Goal: Task Accomplishment & Management: Use online tool/utility

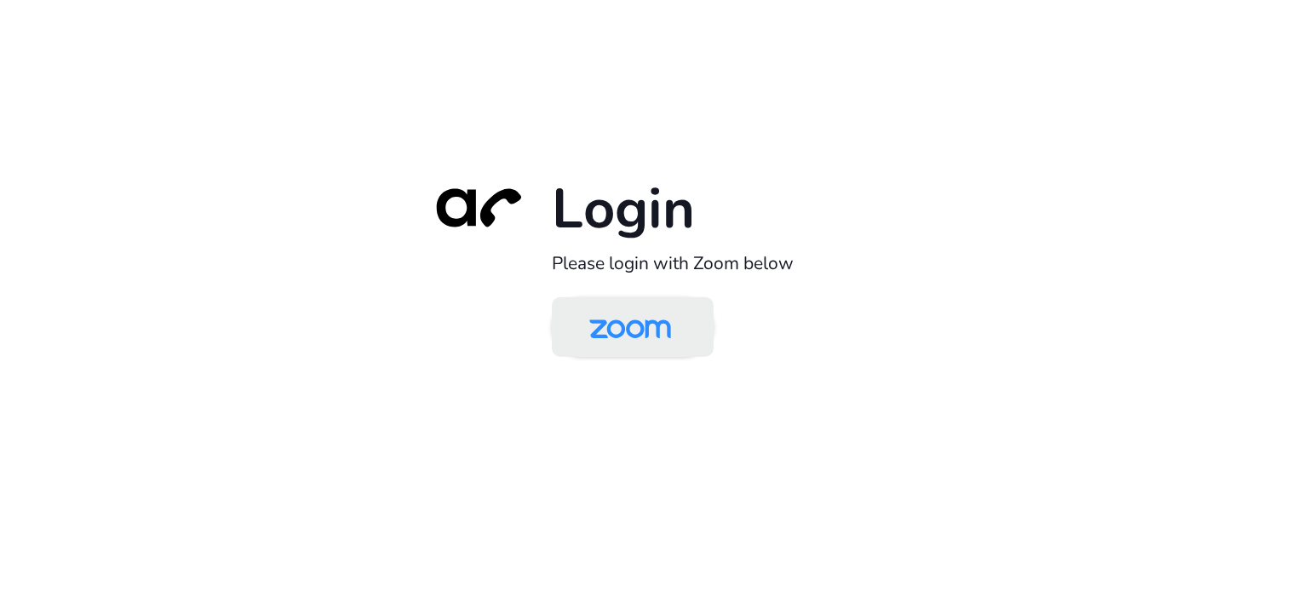
click at [599, 320] on img at bounding box center [629, 328] width 117 height 55
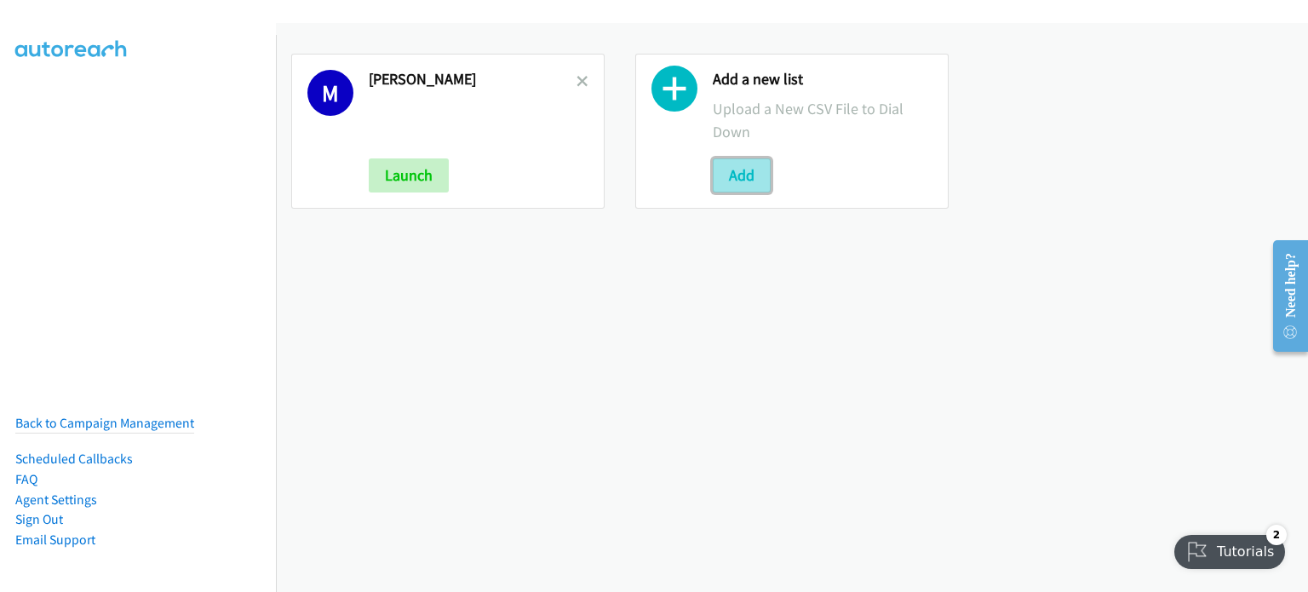
click at [742, 171] on button "Add" at bounding box center [742, 175] width 58 height 34
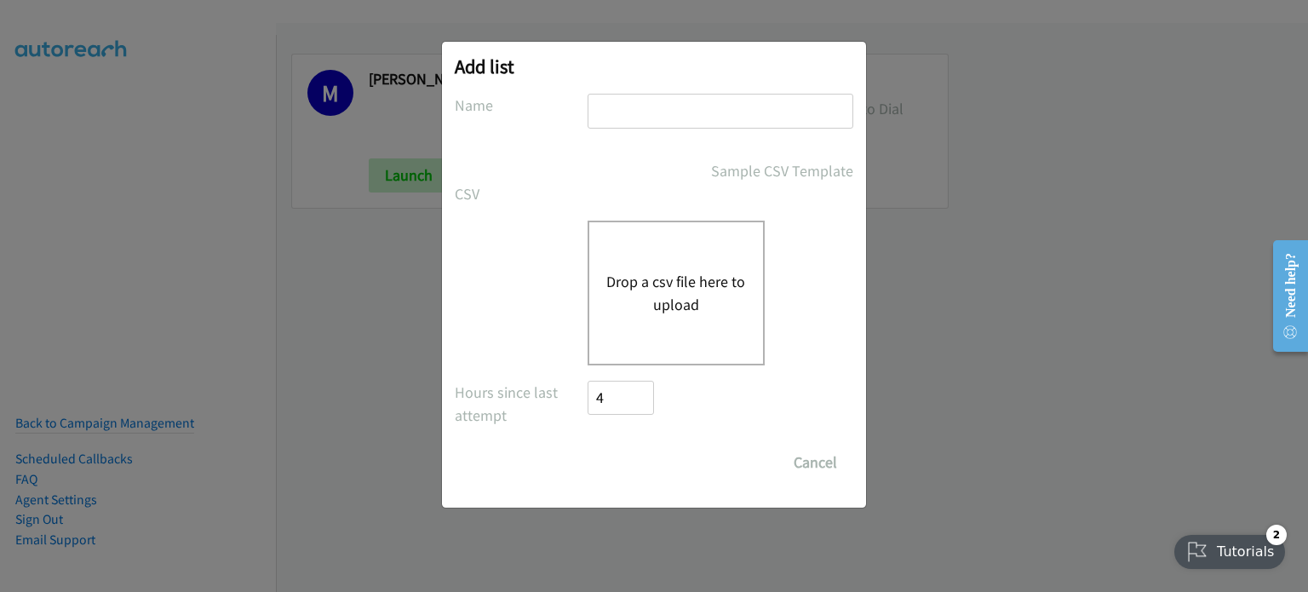
click at [679, 112] on input "text" at bounding box center [720, 111] width 266 height 35
type input "morning"
click at [671, 290] on button "Drop a csv file here to upload" at bounding box center [676, 293] width 140 height 46
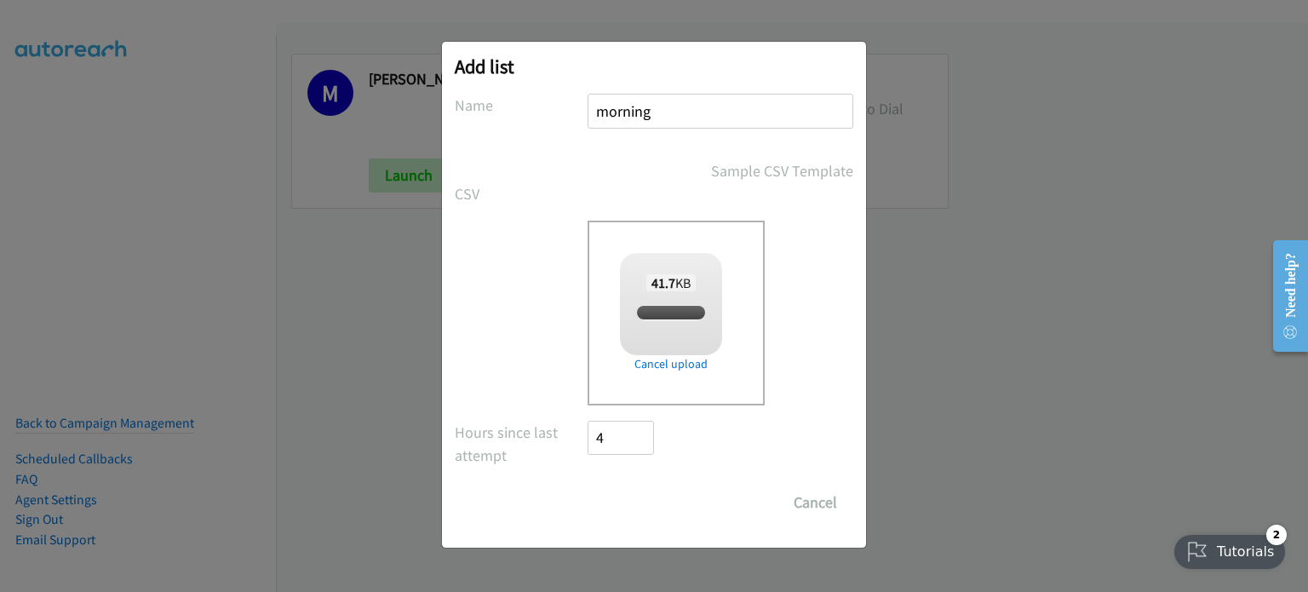
checkbox input "true"
click at [649, 490] on input "Save List" at bounding box center [631, 502] width 89 height 34
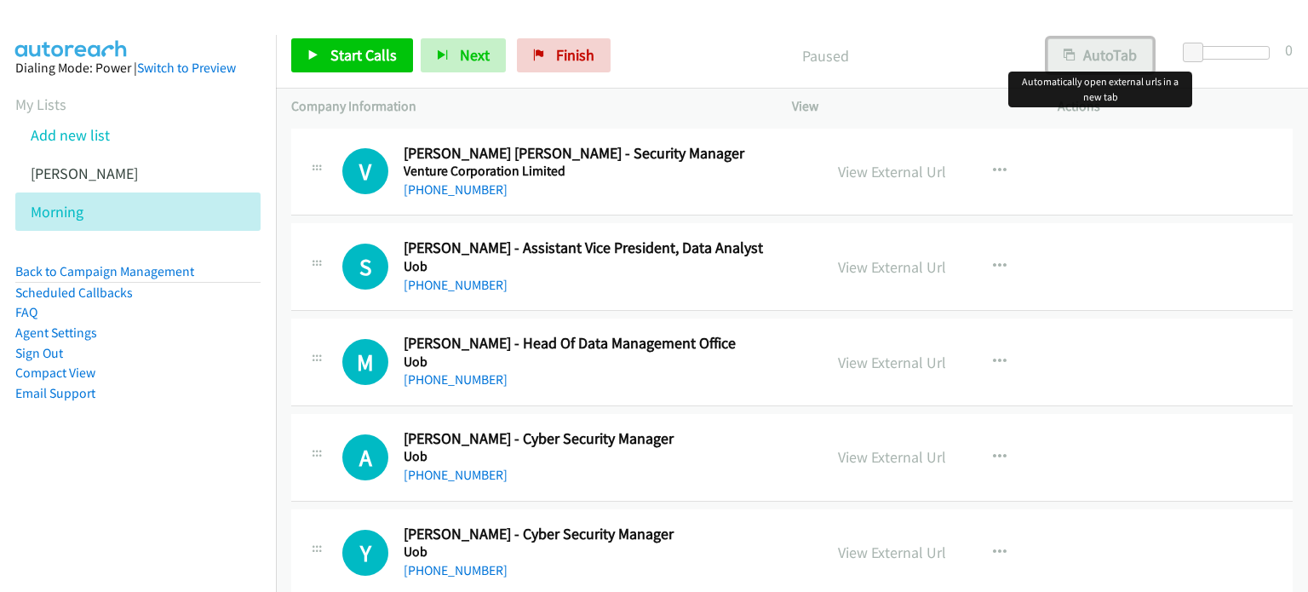
click at [1100, 48] on button "AutoTab" at bounding box center [1100, 55] width 106 height 34
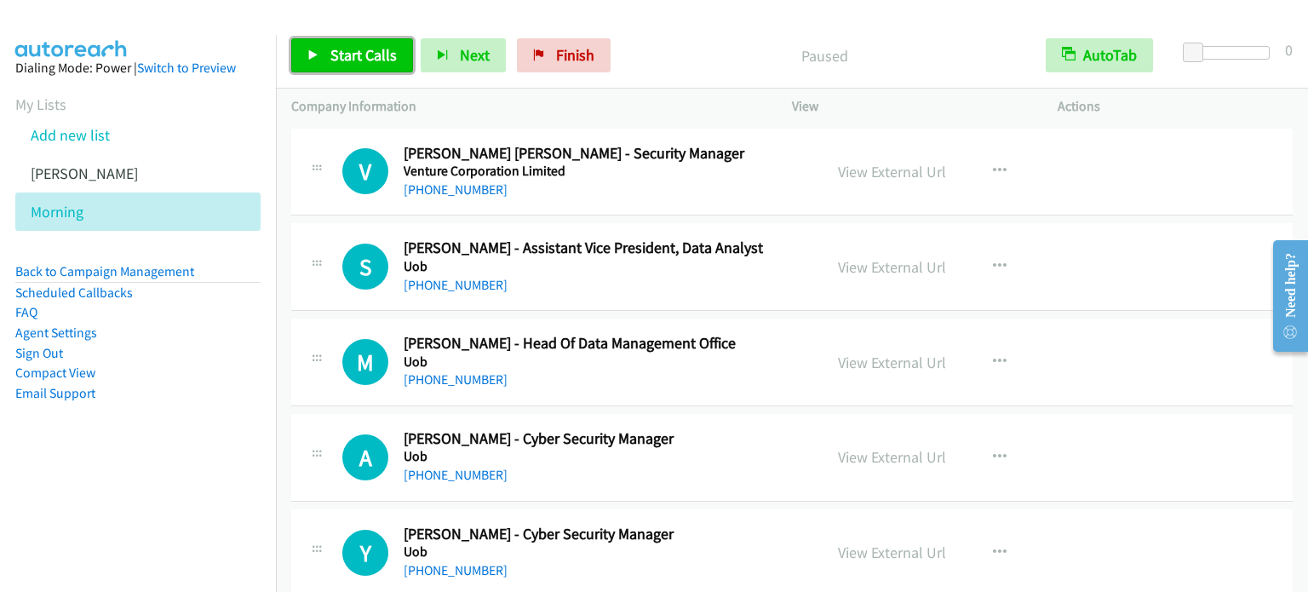
click at [357, 55] on span "Start Calls" at bounding box center [363, 55] width 66 height 20
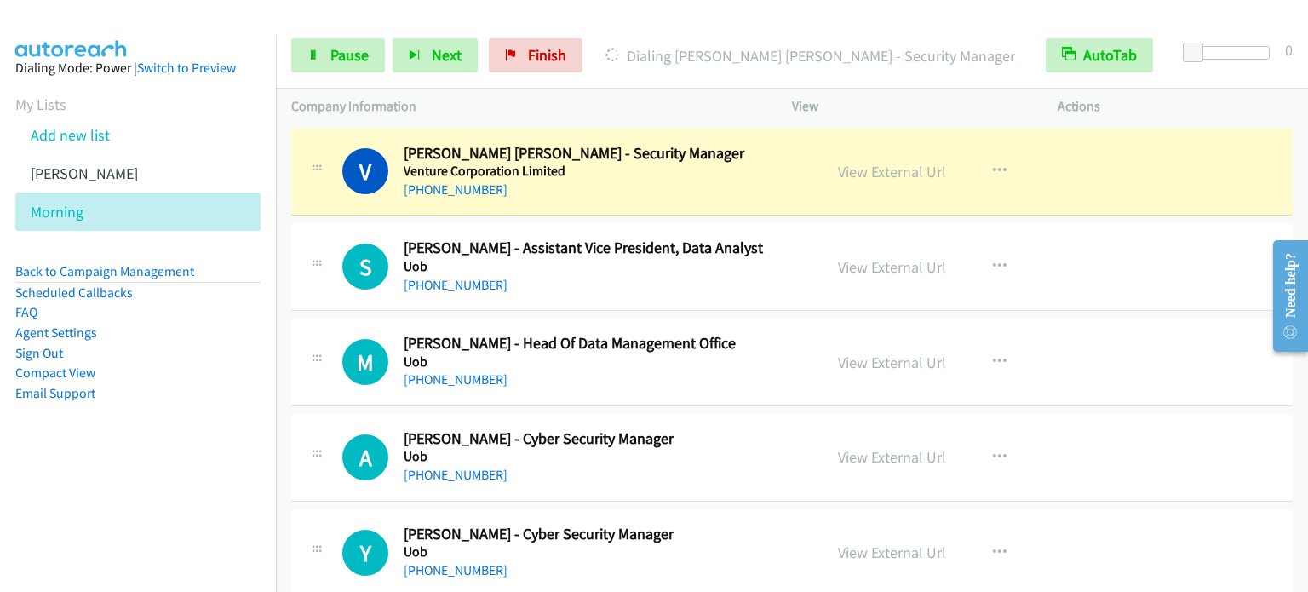
click at [283, 234] on td "S Callback Scheduled Shert Khang Ang - Assistant Vice President, Data Analyst U…" at bounding box center [792, 267] width 1032 height 95
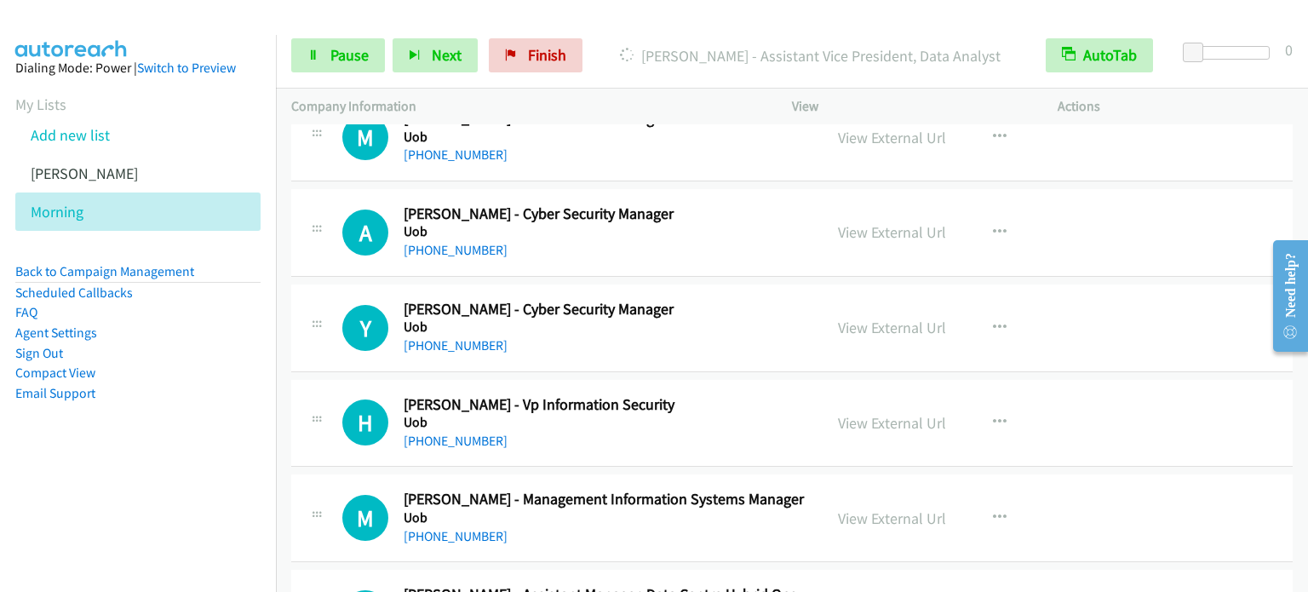
scroll to position [255, 0]
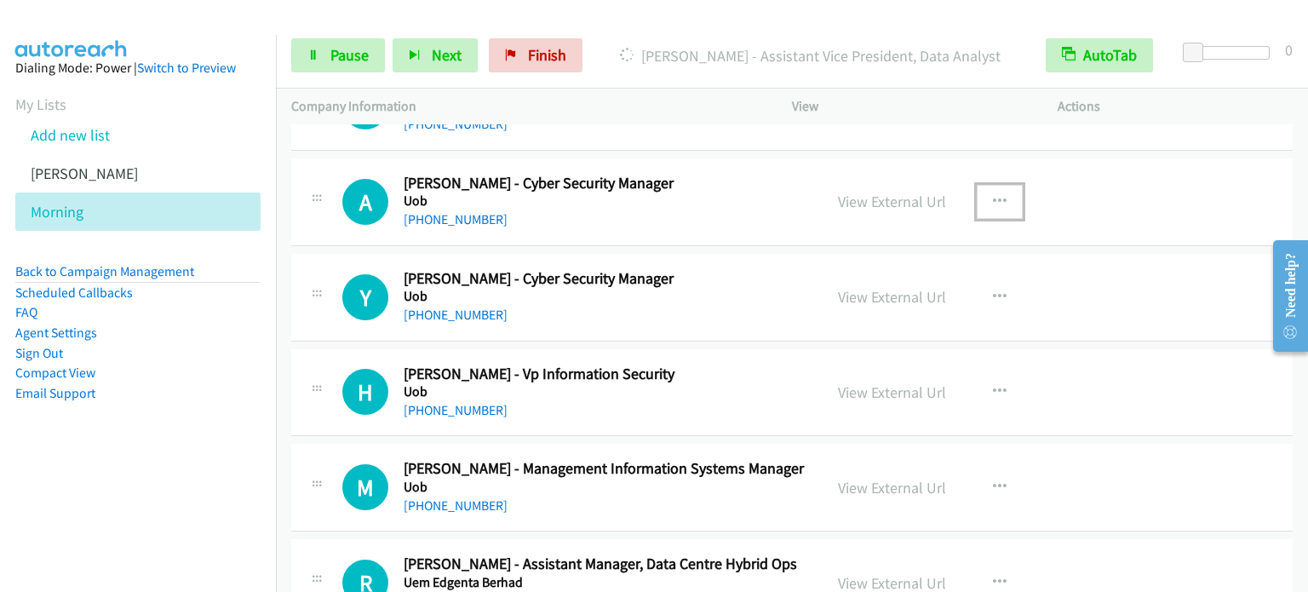
click at [993, 200] on icon "button" at bounding box center [1000, 202] width 14 height 14
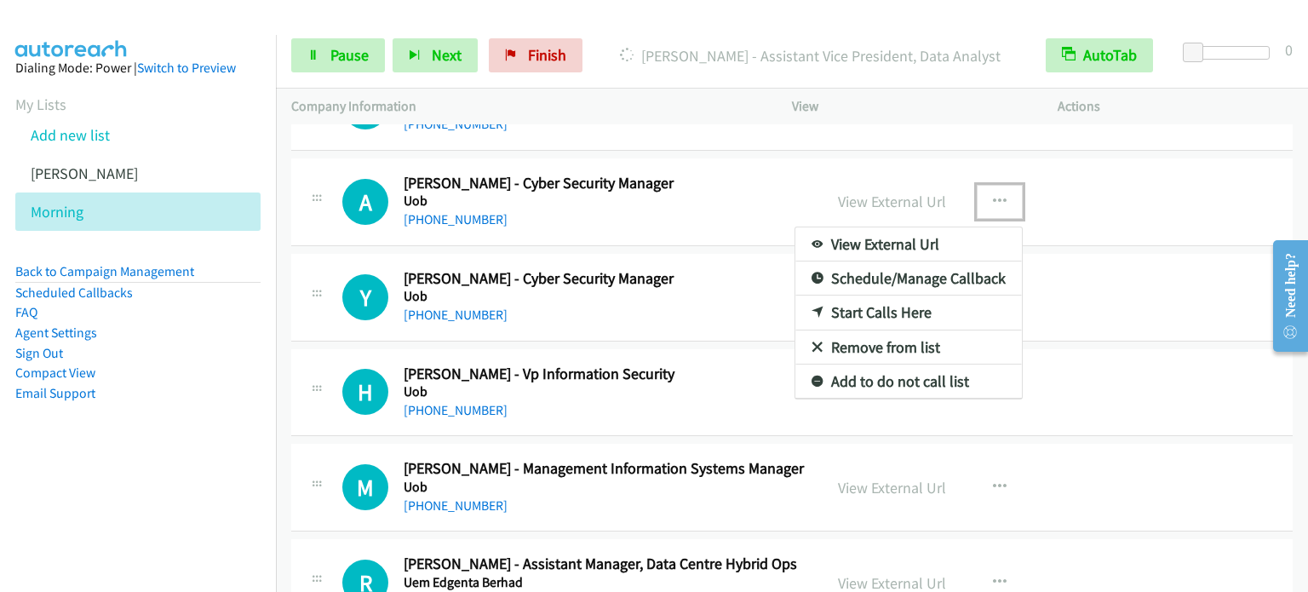
click at [913, 313] on link "Start Calls Here" at bounding box center [908, 312] width 226 height 34
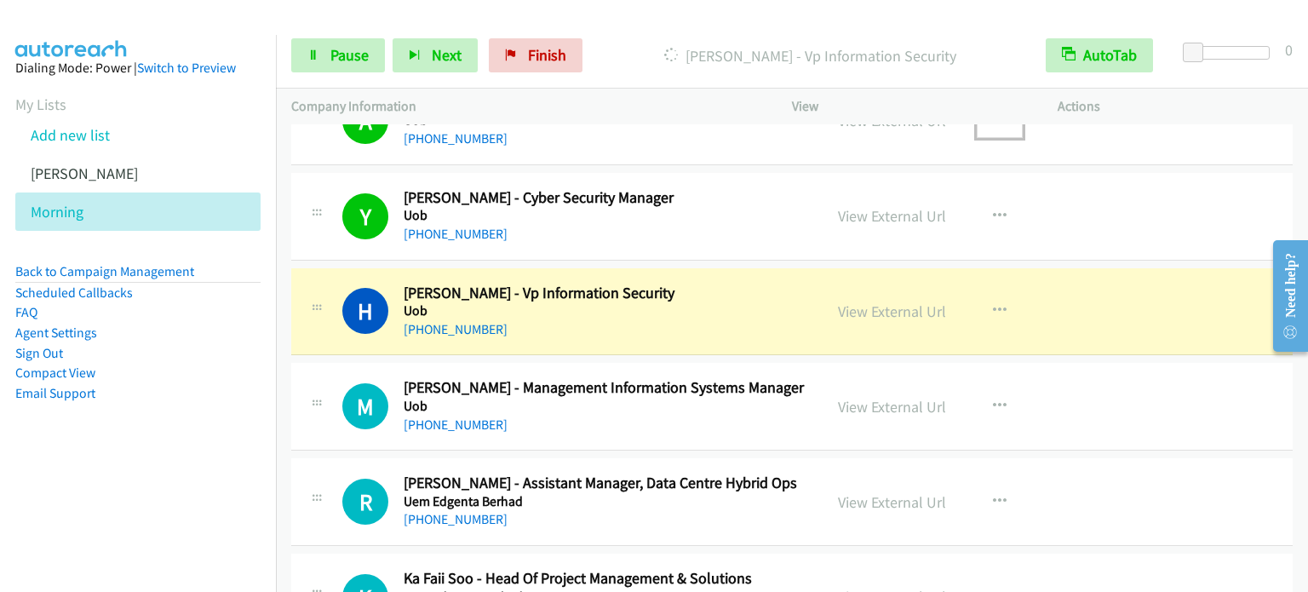
scroll to position [426, 0]
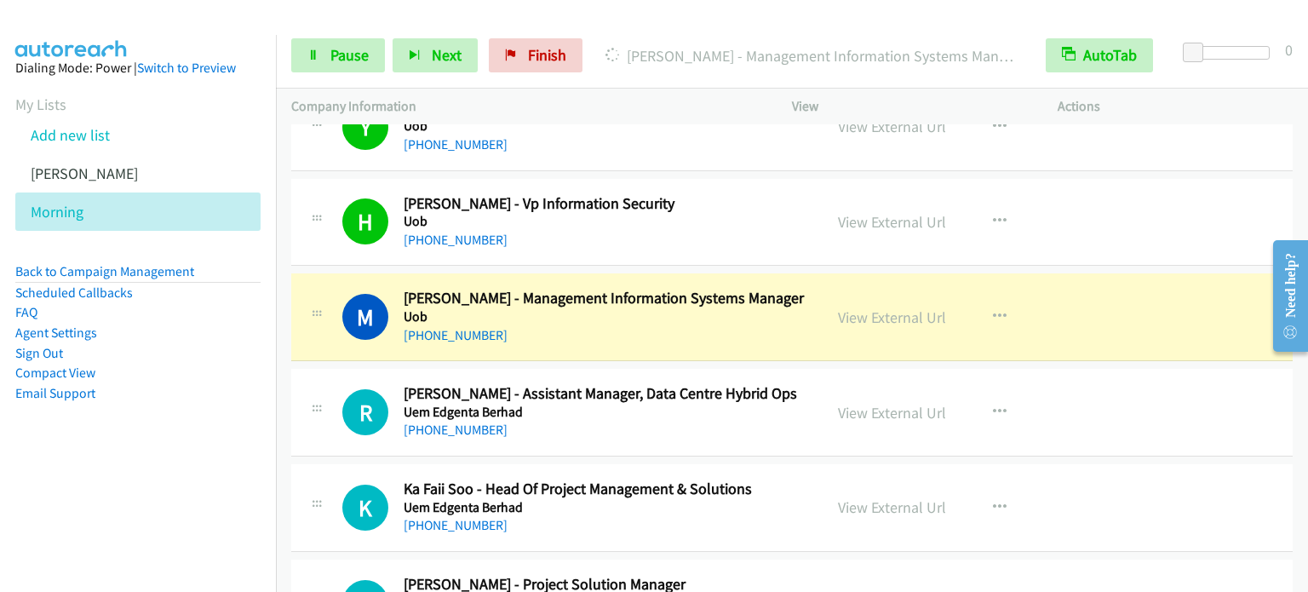
drag, startPoint x: 279, startPoint y: 268, endPoint x: 1058, endPoint y: 472, distance: 805.2
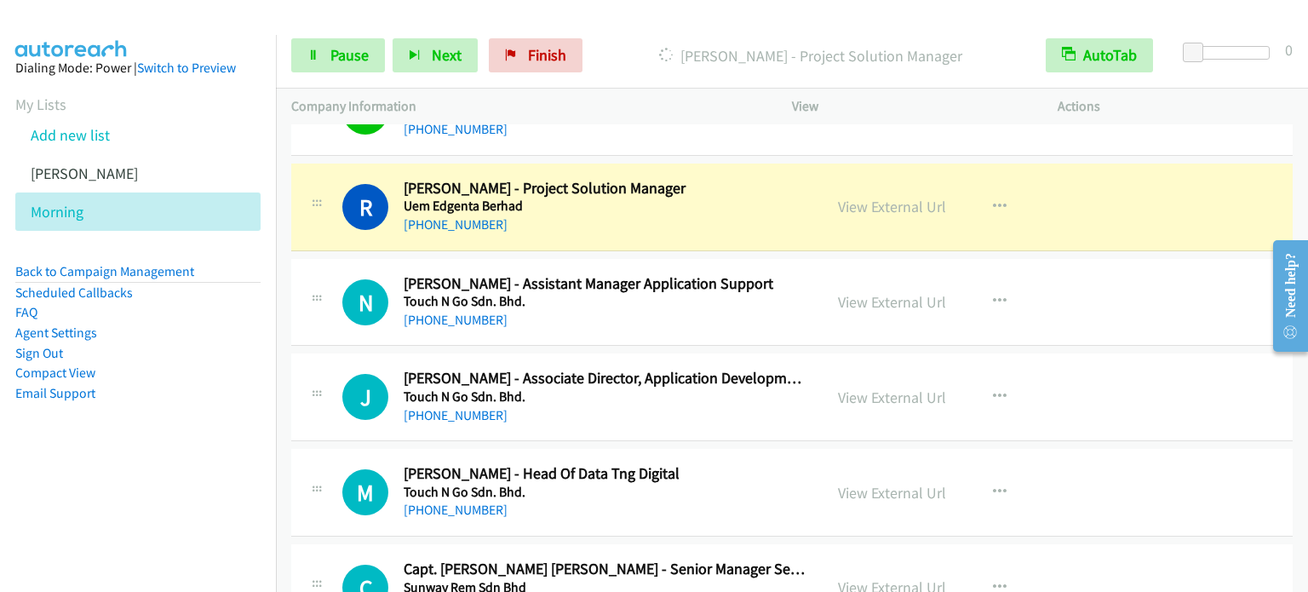
scroll to position [851, 0]
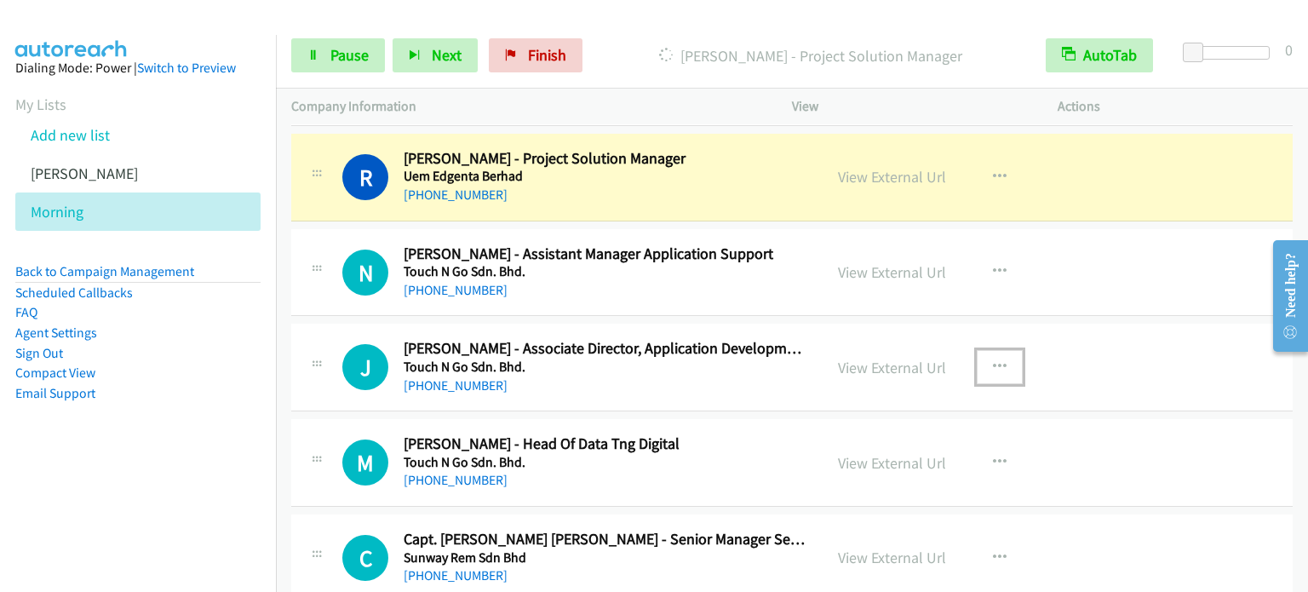
click at [993, 364] on icon "button" at bounding box center [1000, 367] width 14 height 14
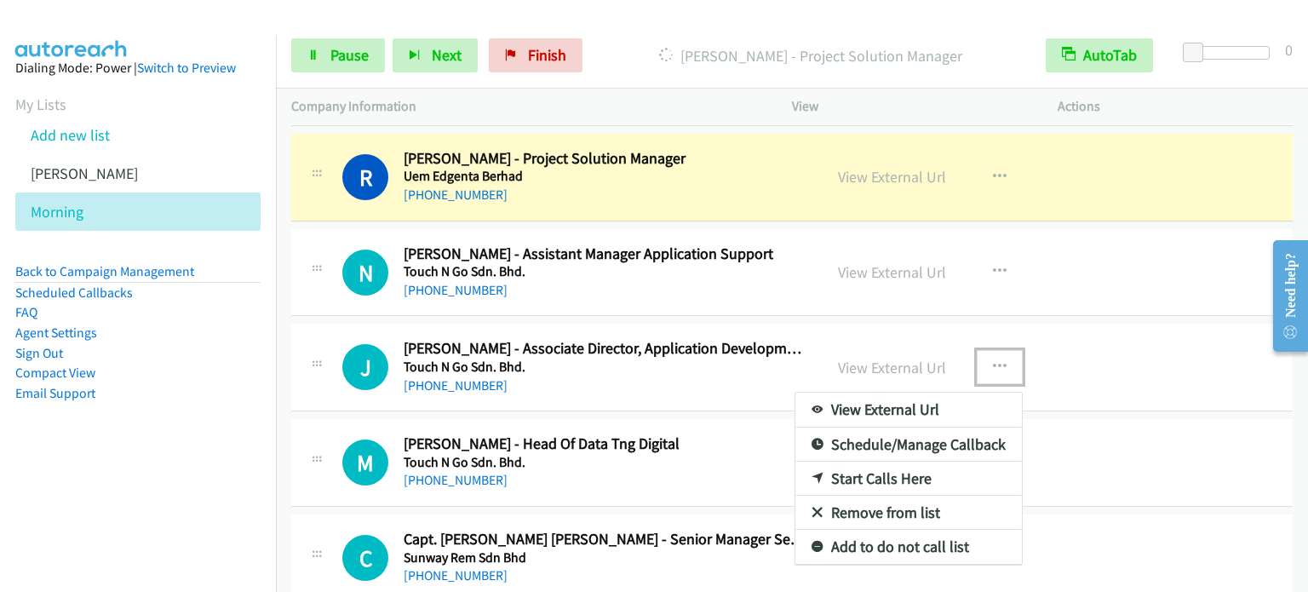
click at [868, 473] on link "Start Calls Here" at bounding box center [908, 478] width 226 height 34
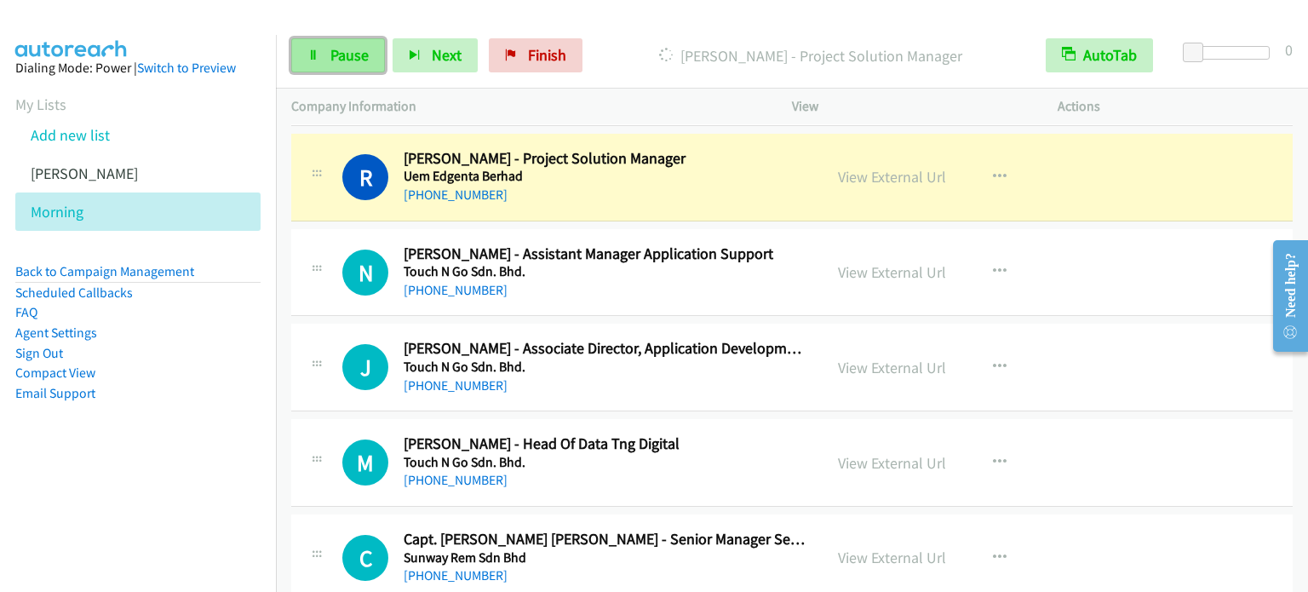
click at [341, 55] on span "Pause" at bounding box center [349, 55] width 38 height 20
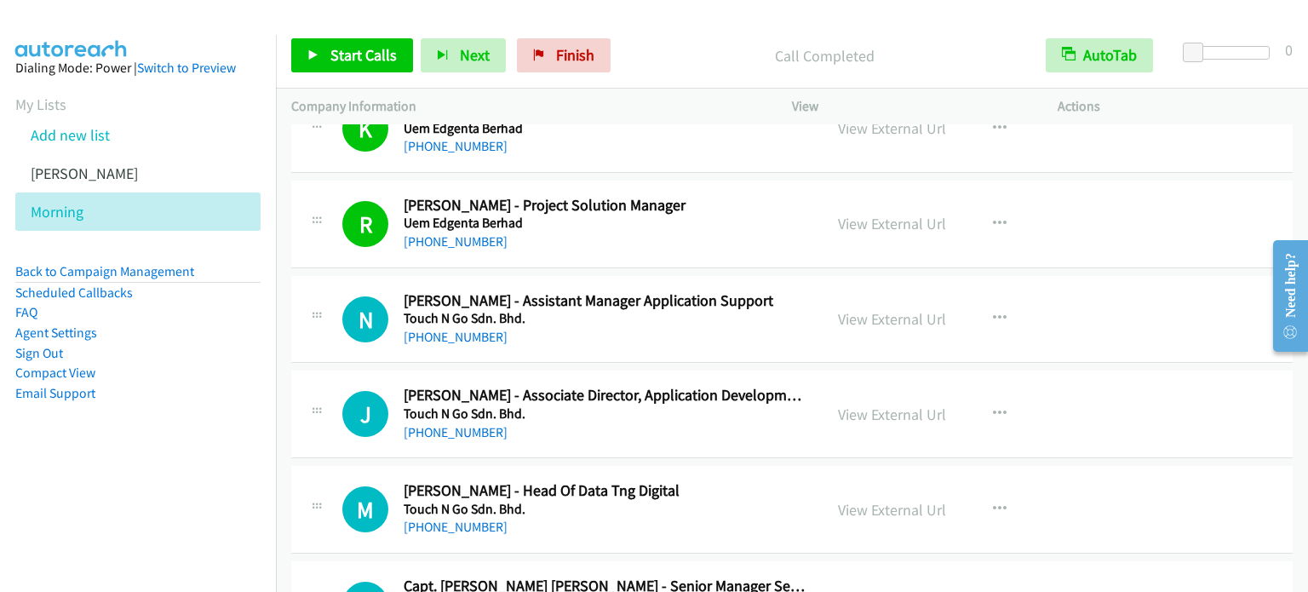
scroll to position [766, 0]
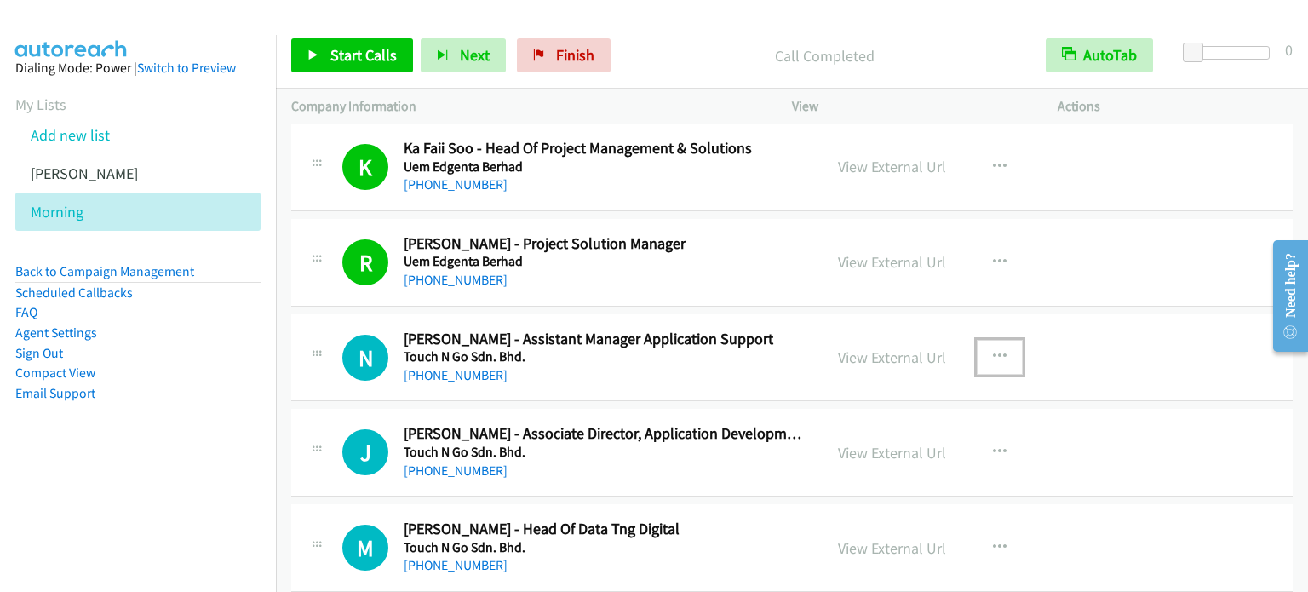
click at [993, 352] on icon "button" at bounding box center [1000, 357] width 14 height 14
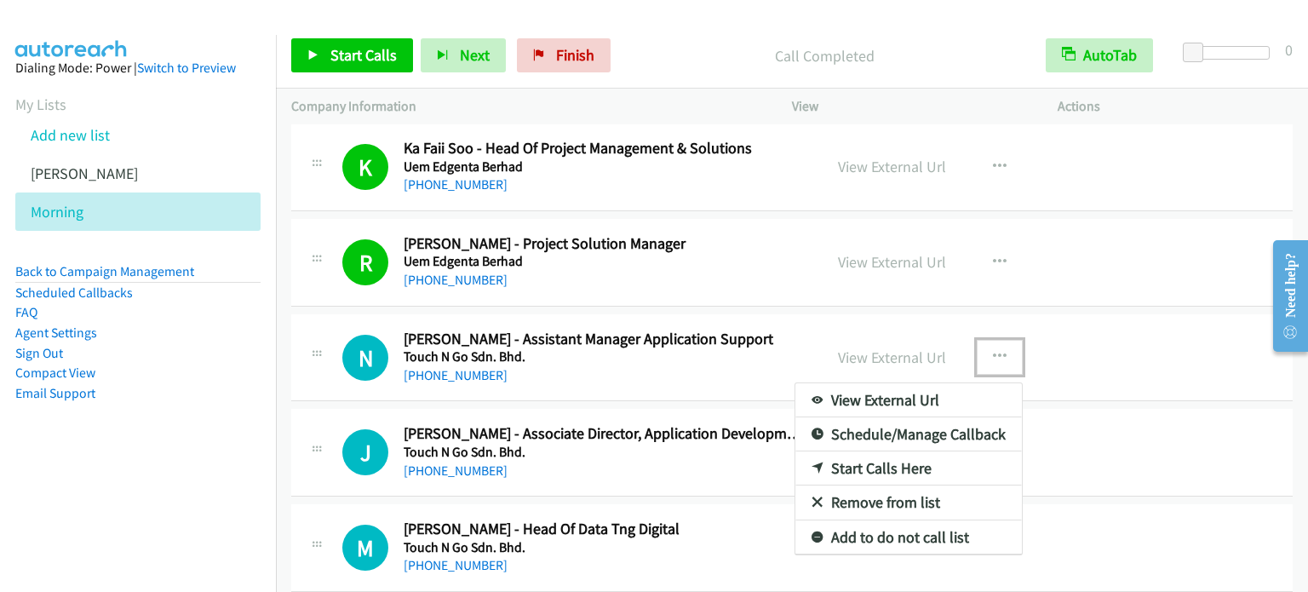
scroll to position [1164, 0]
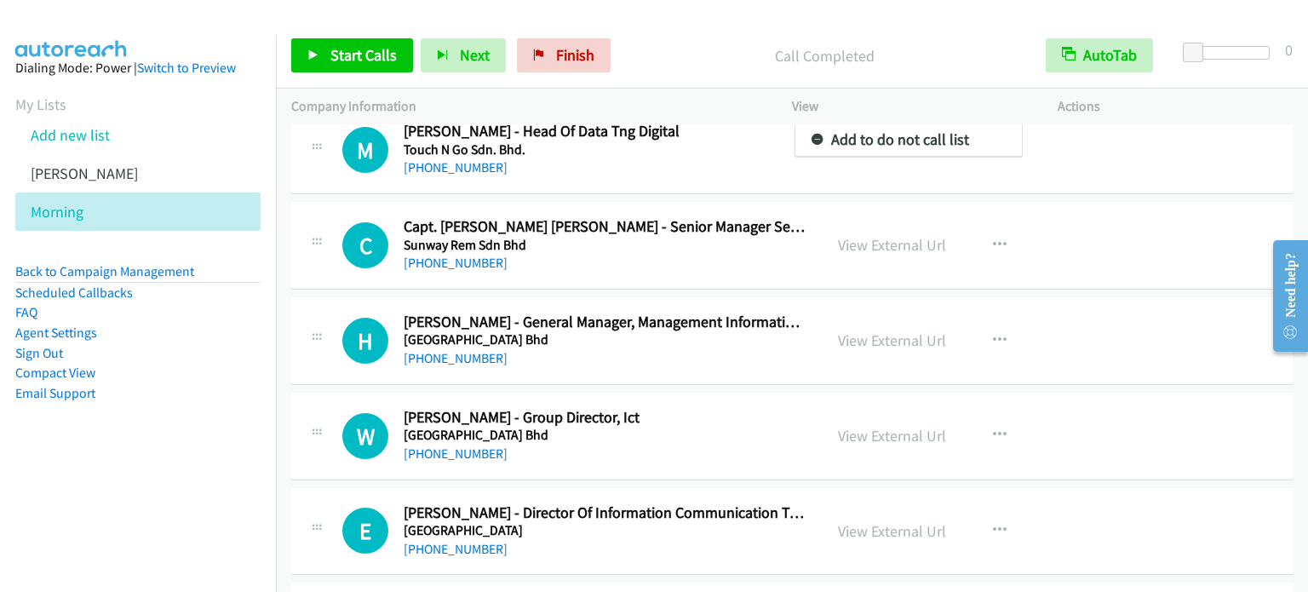
drag, startPoint x: 285, startPoint y: 248, endPoint x: 834, endPoint y: 375, distance: 562.8
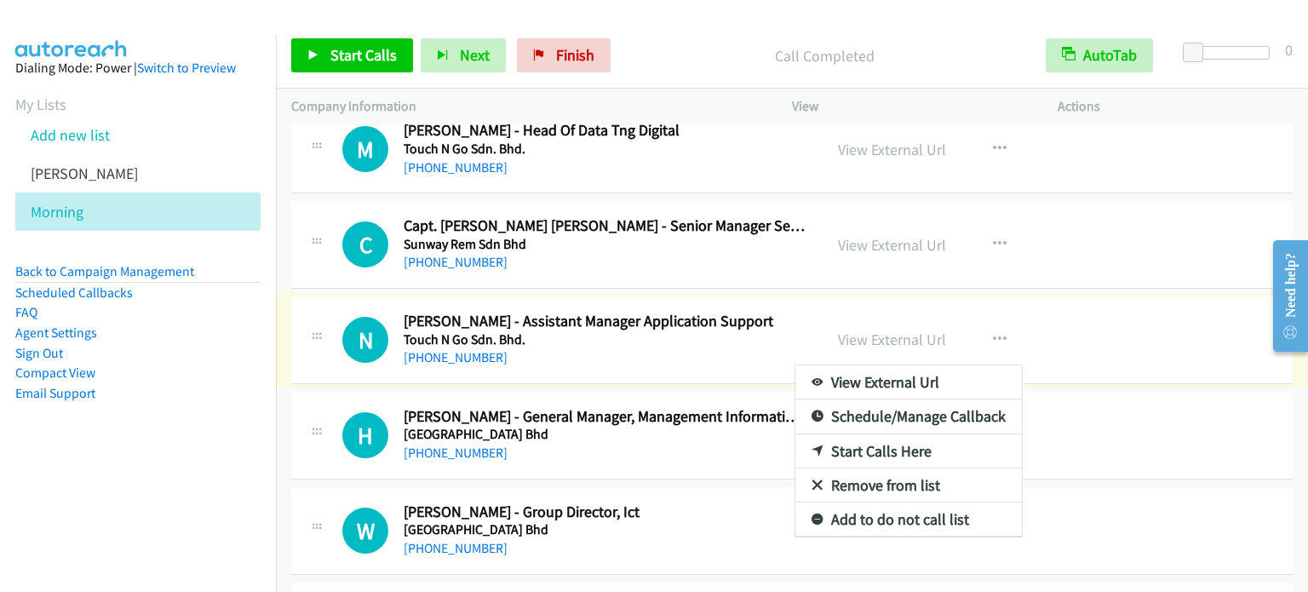
scroll to position [899, 0]
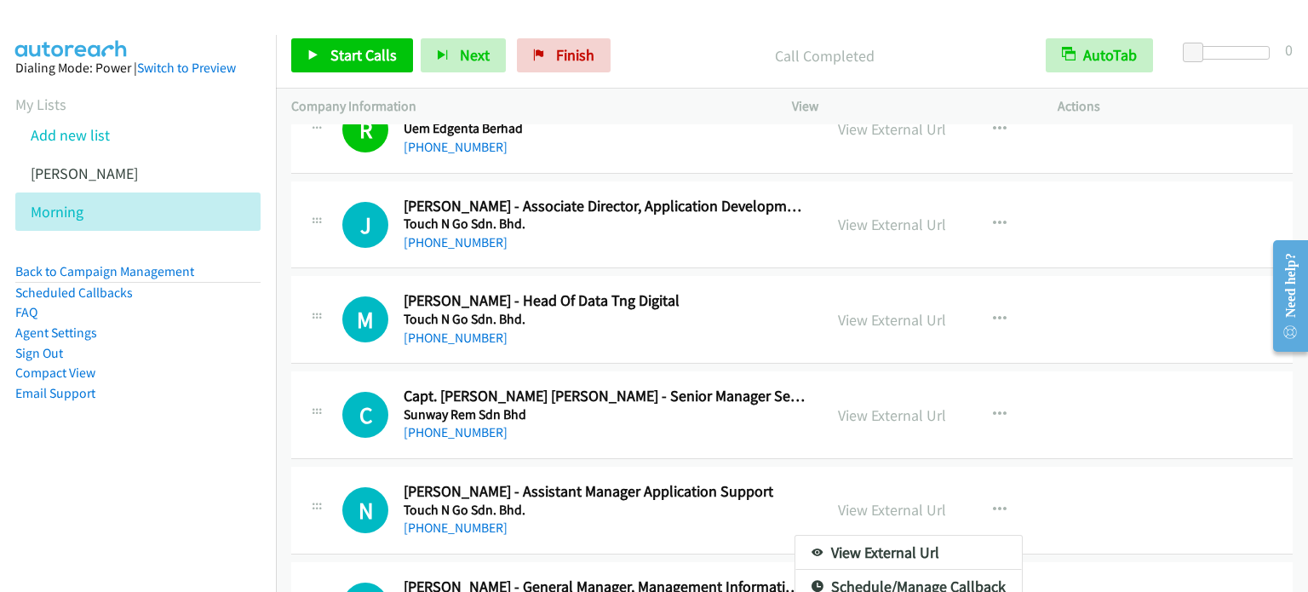
click at [722, 267] on div at bounding box center [654, 296] width 1308 height 592
click at [737, 272] on td "M Callback Scheduled Marcus N. - Head Of Data Tng Digital Touch N Go Sdn. Bhd. …" at bounding box center [792, 319] width 1032 height 95
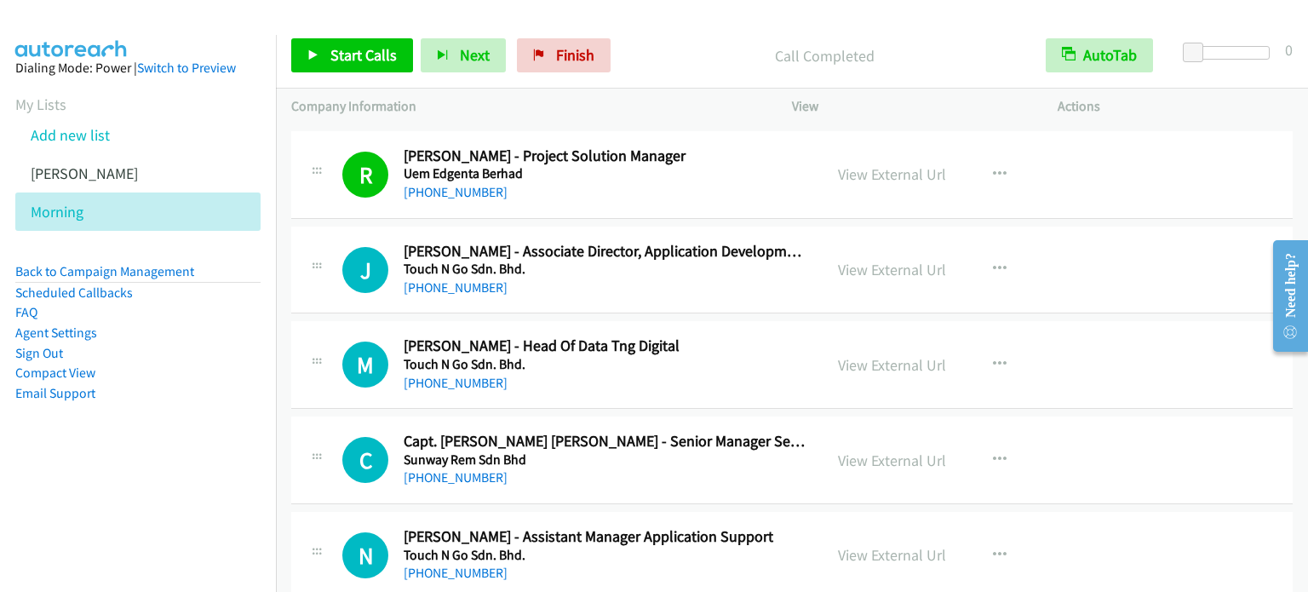
scroll to position [814, 0]
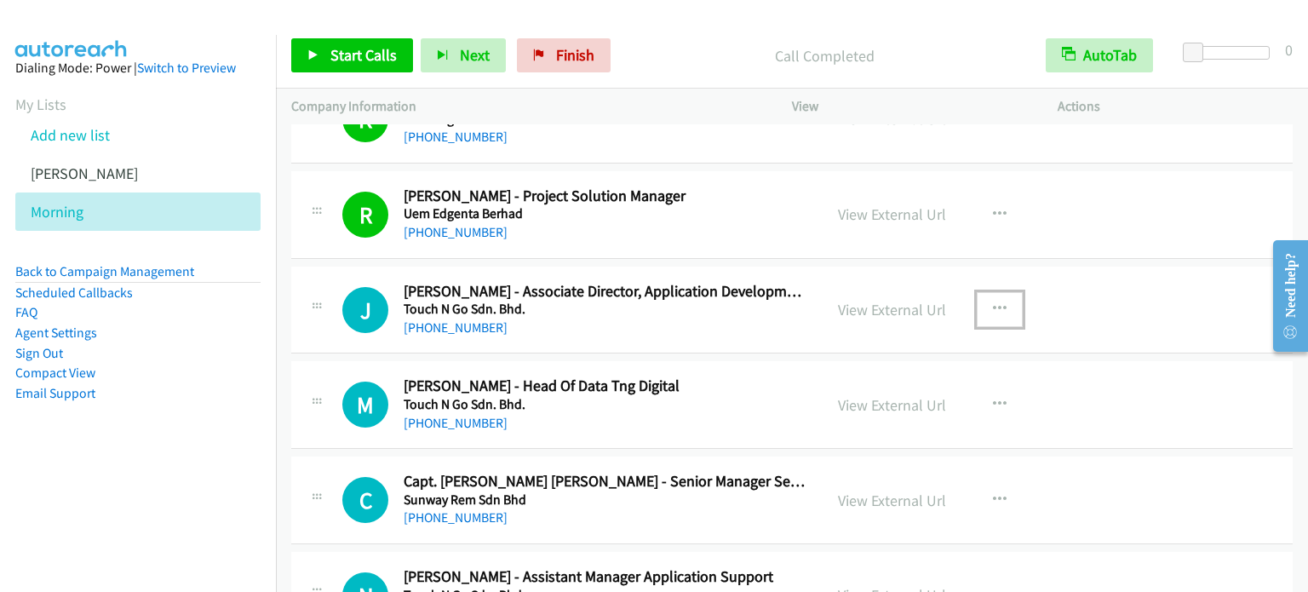
click at [993, 302] on icon "button" at bounding box center [1000, 309] width 14 height 14
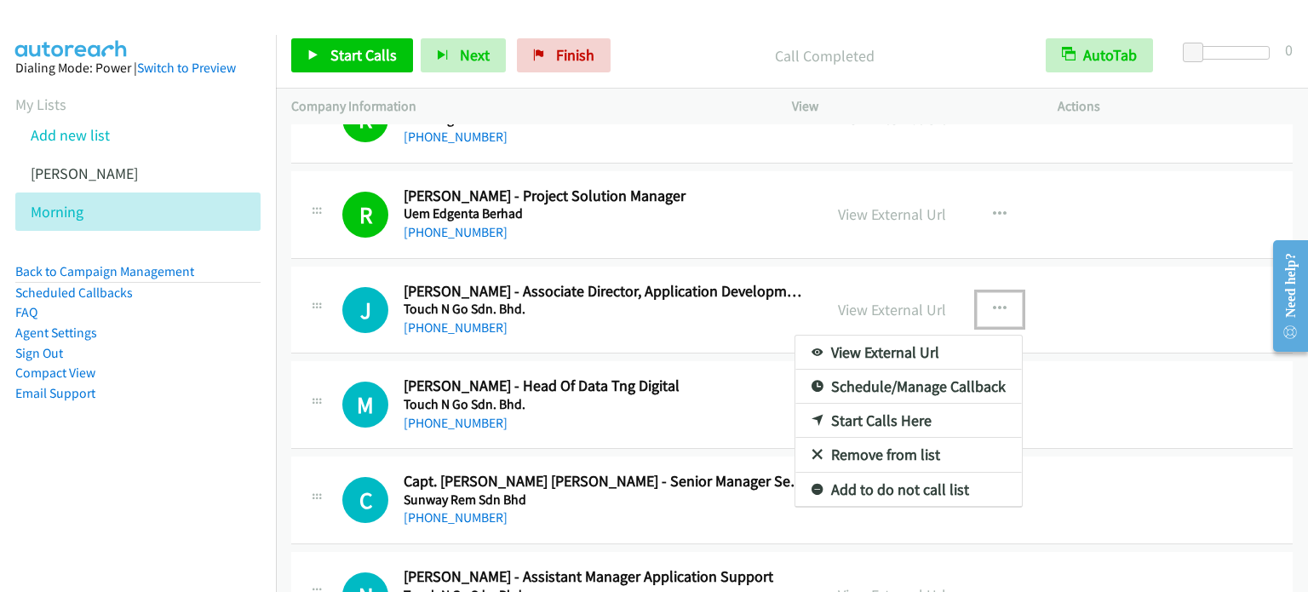
click at [874, 419] on link "Start Calls Here" at bounding box center [908, 421] width 226 height 34
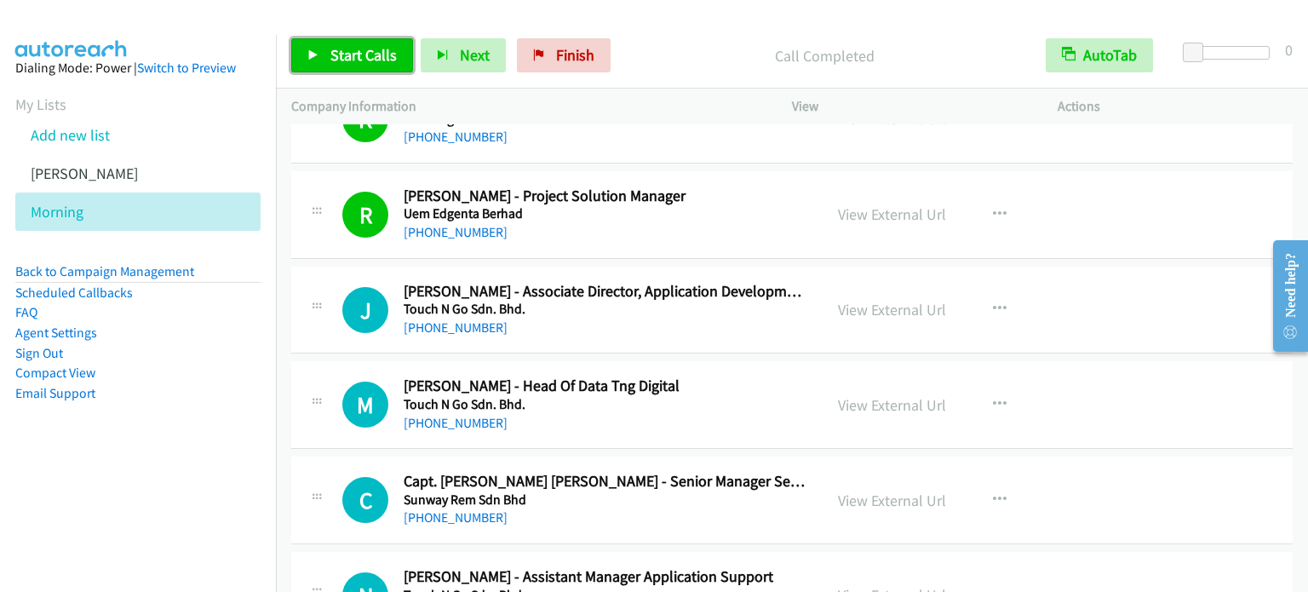
click at [387, 62] on span "Start Calls" at bounding box center [363, 55] width 66 height 20
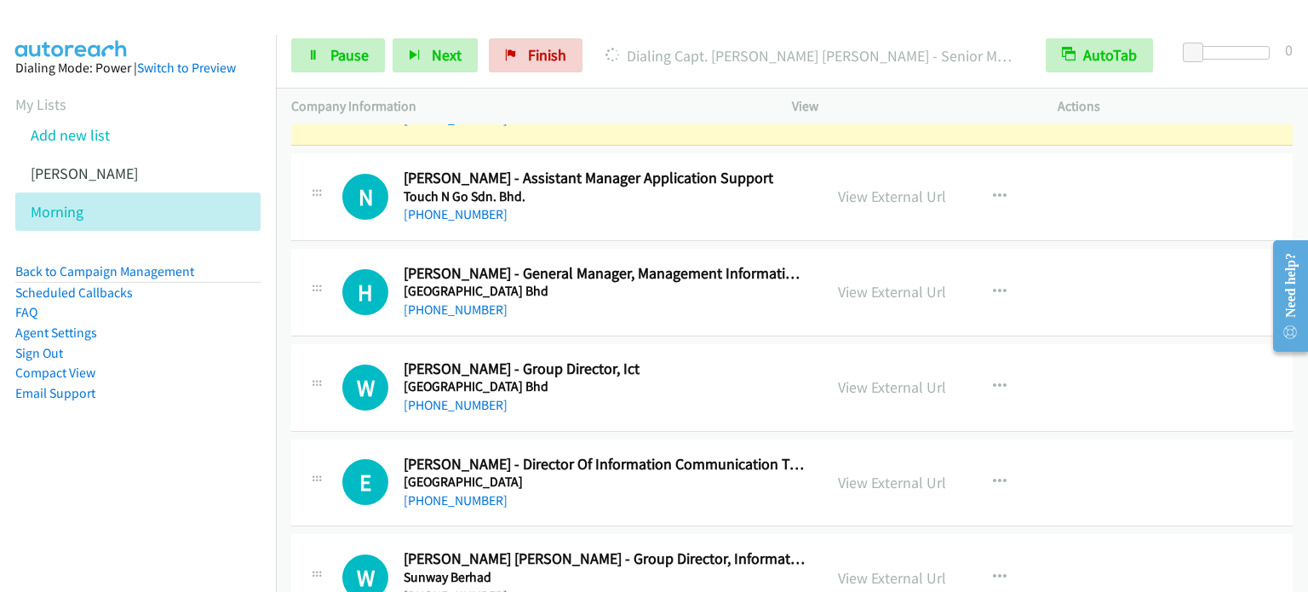
scroll to position [1240, 0]
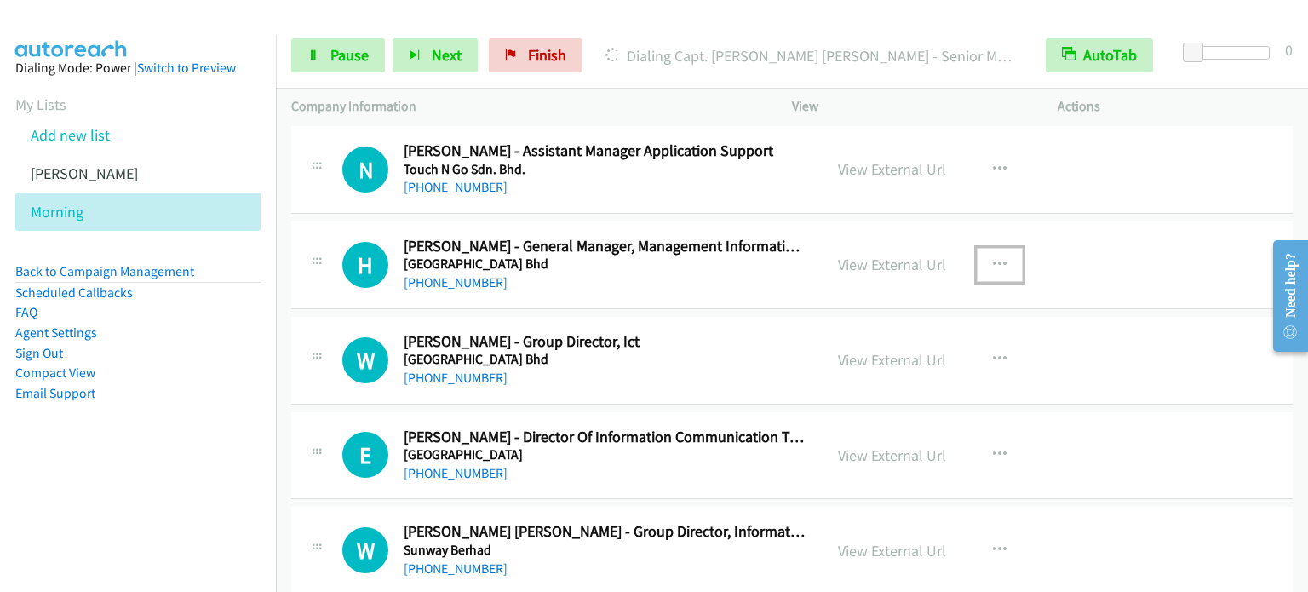
click at [1001, 261] on button "button" at bounding box center [1000, 265] width 46 height 34
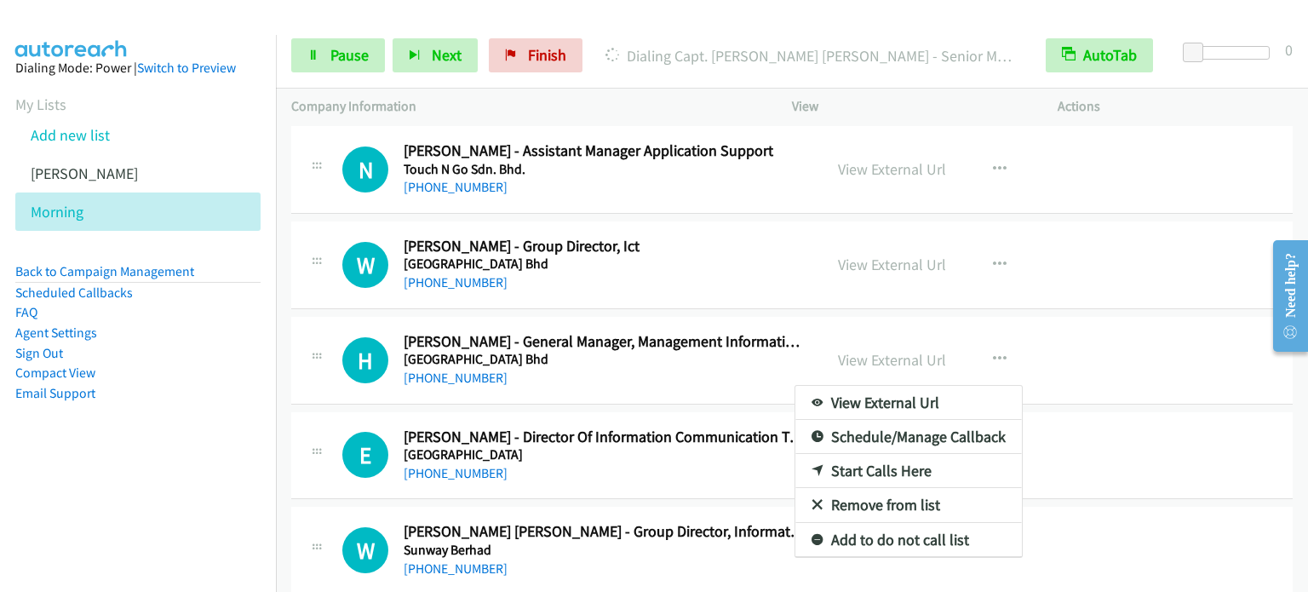
click at [993, 256] on div at bounding box center [654, 296] width 1308 height 592
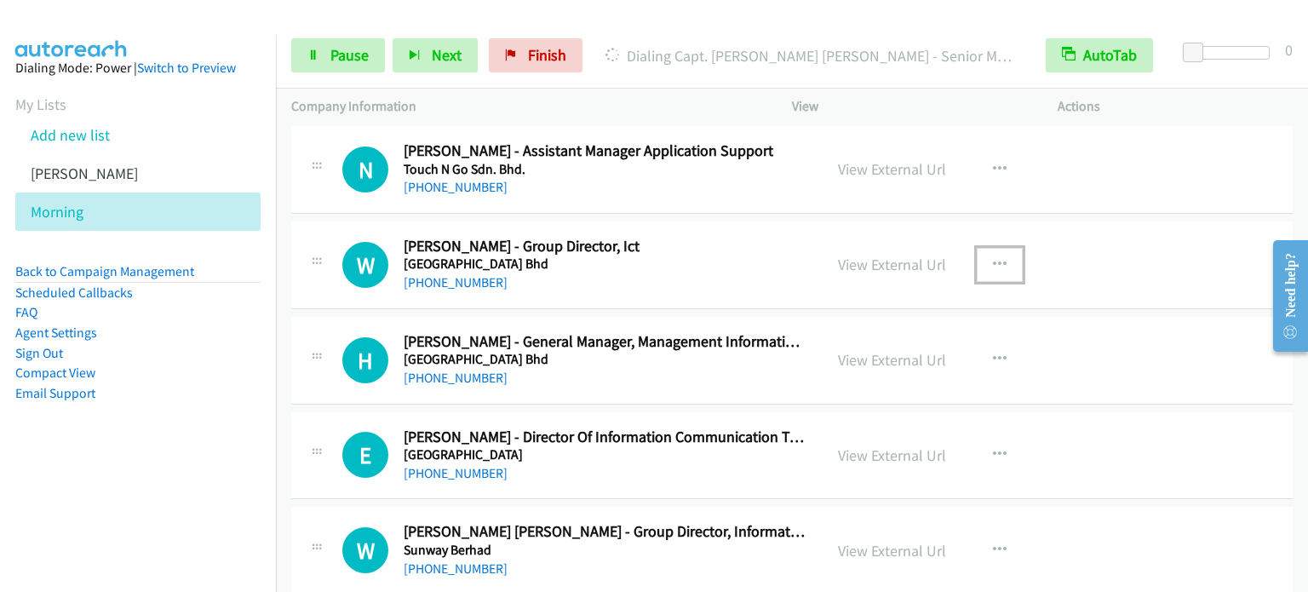
click at [994, 258] on icon "button" at bounding box center [1000, 265] width 14 height 14
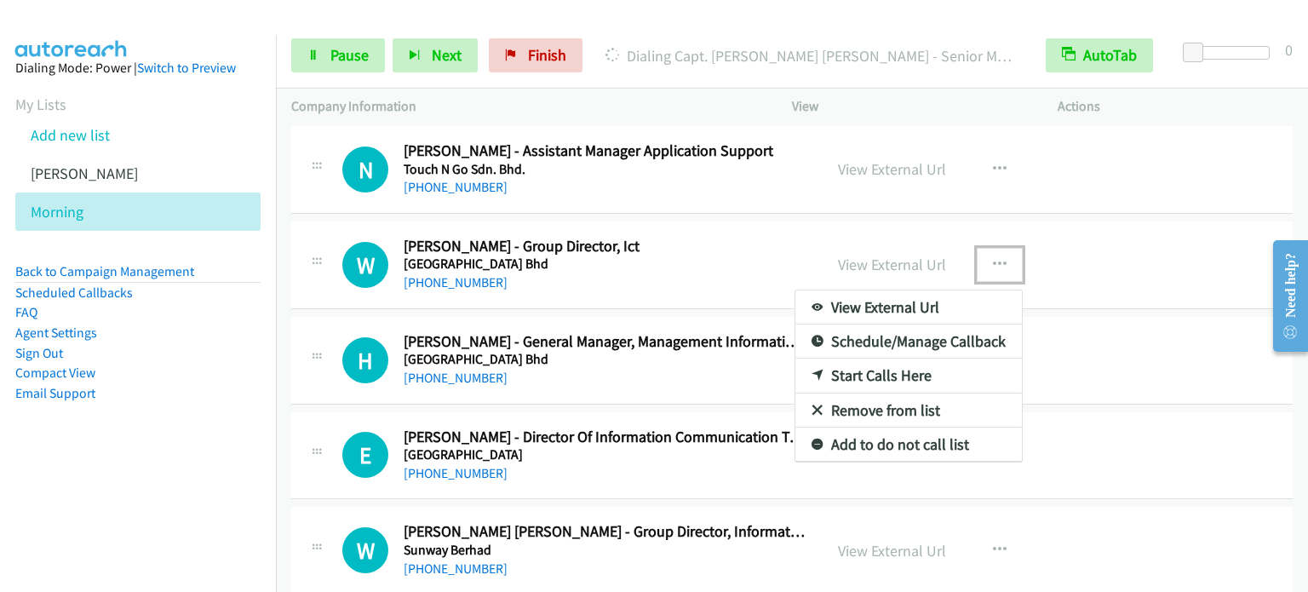
click at [878, 380] on link "Start Calls Here" at bounding box center [908, 375] width 226 height 34
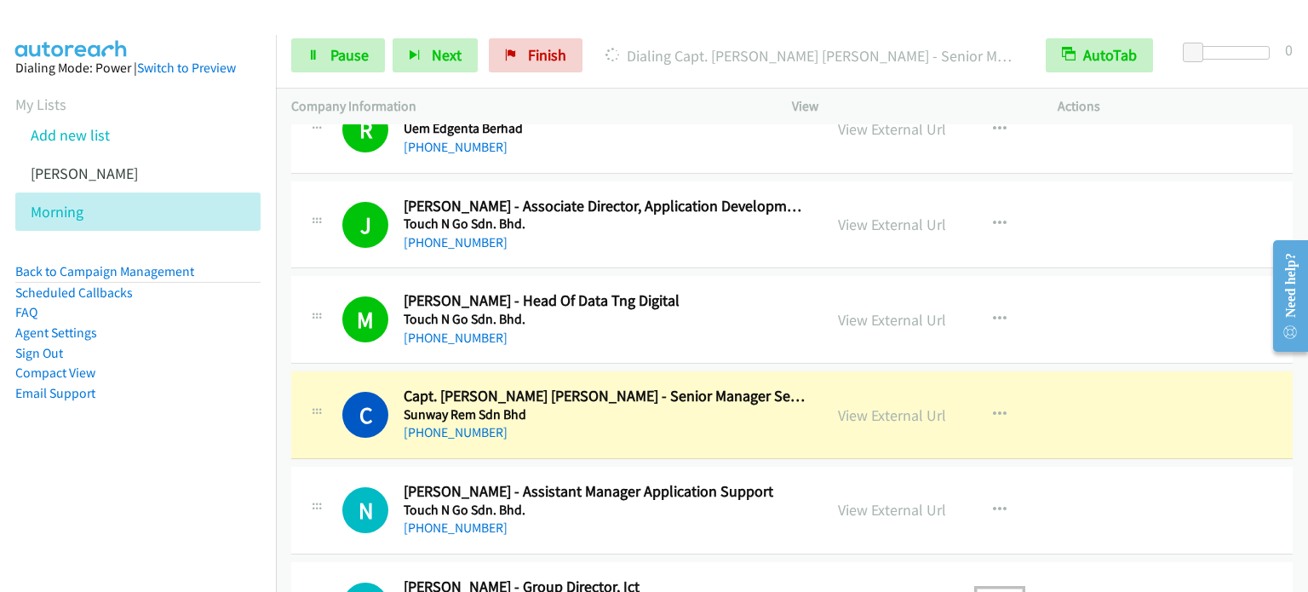
scroll to position [1069, 0]
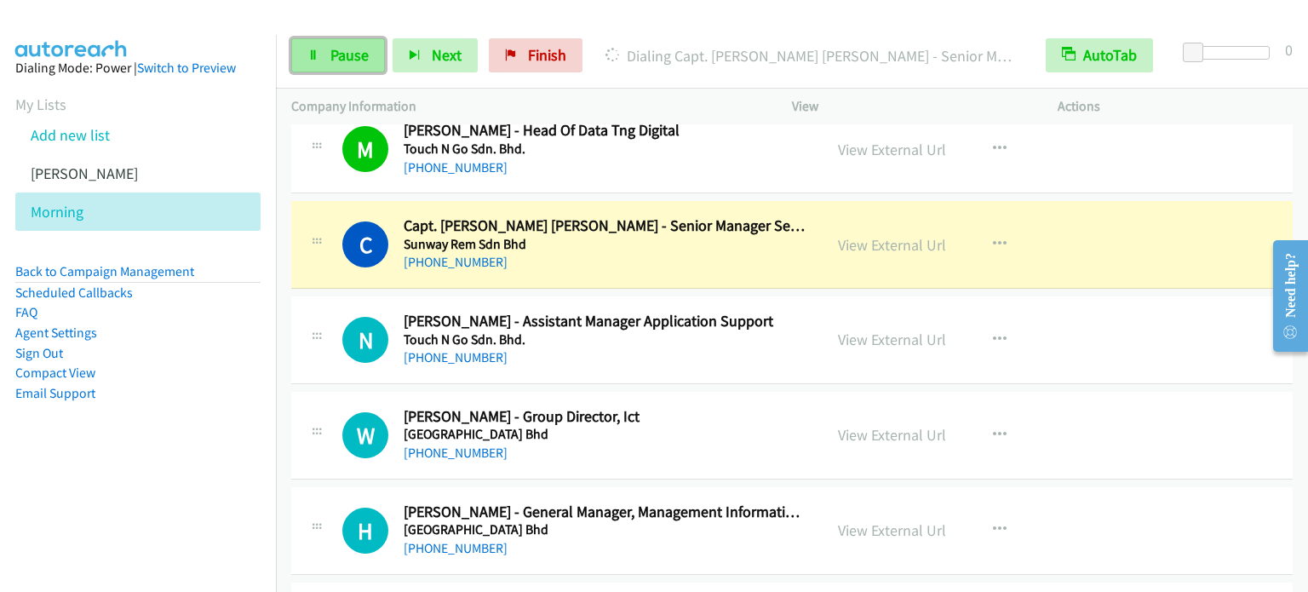
click at [344, 61] on span "Pause" at bounding box center [349, 55] width 38 height 20
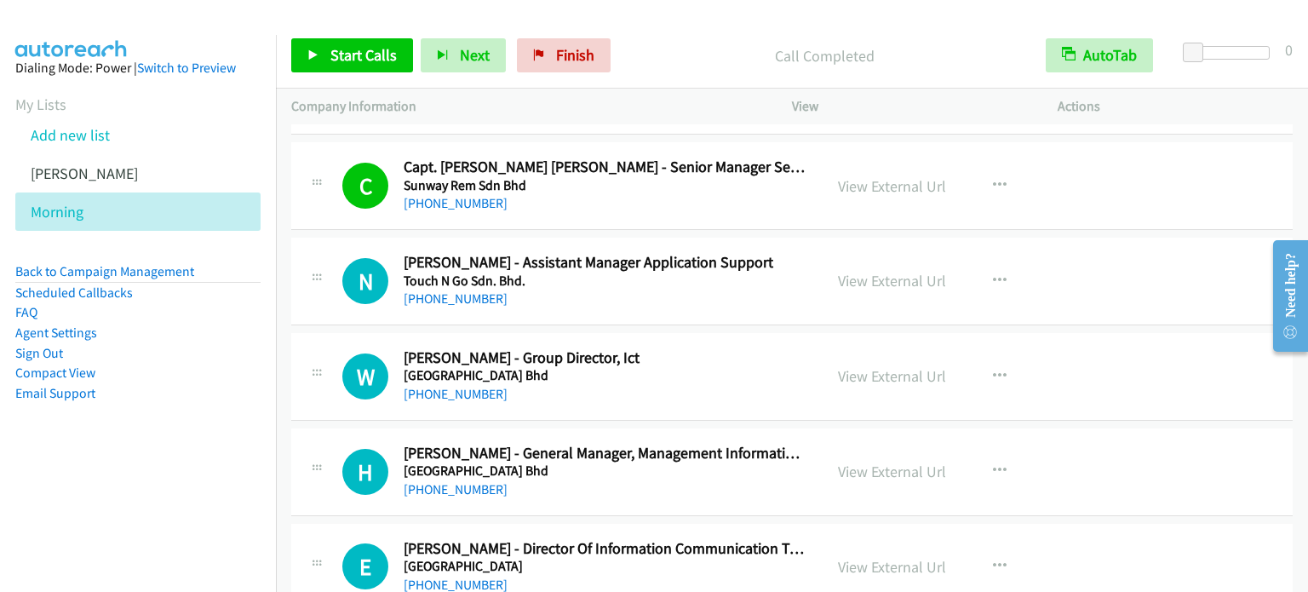
scroll to position [1240, 0]
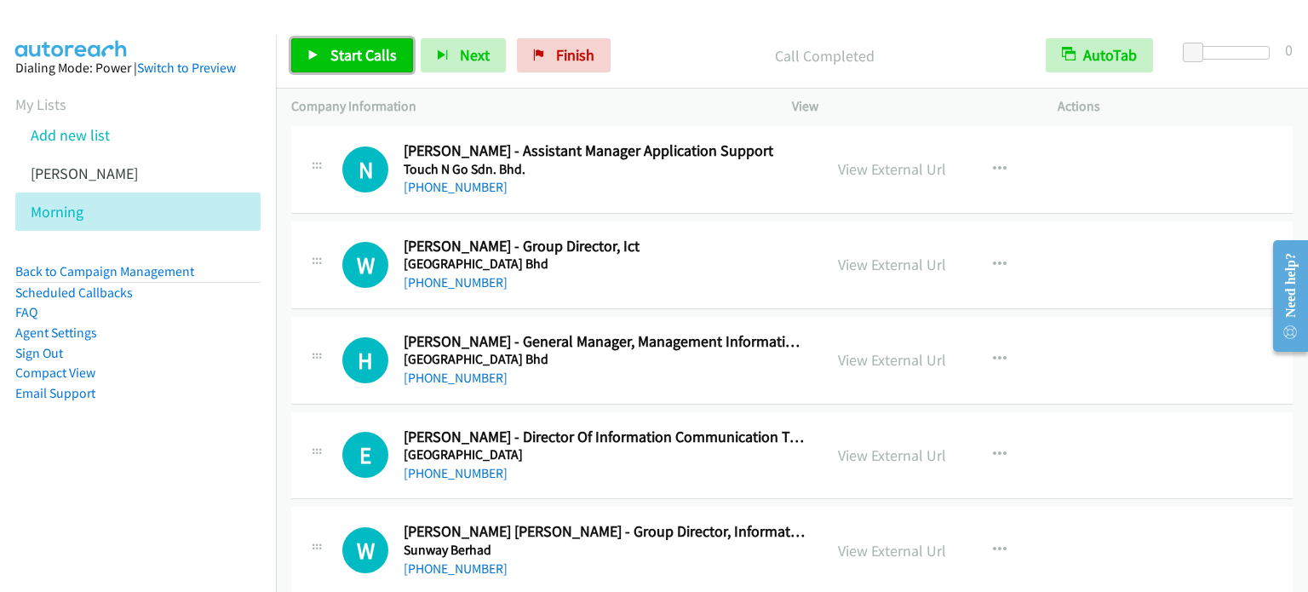
click at [353, 60] on span "Start Calls" at bounding box center [363, 55] width 66 height 20
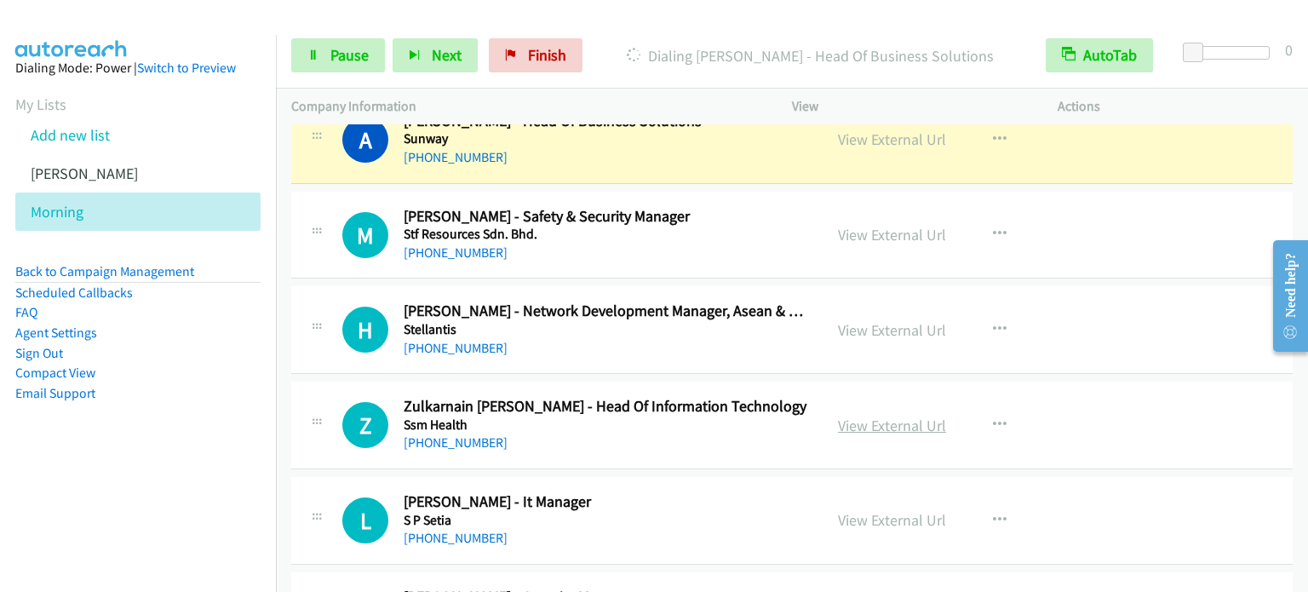
scroll to position [2432, 0]
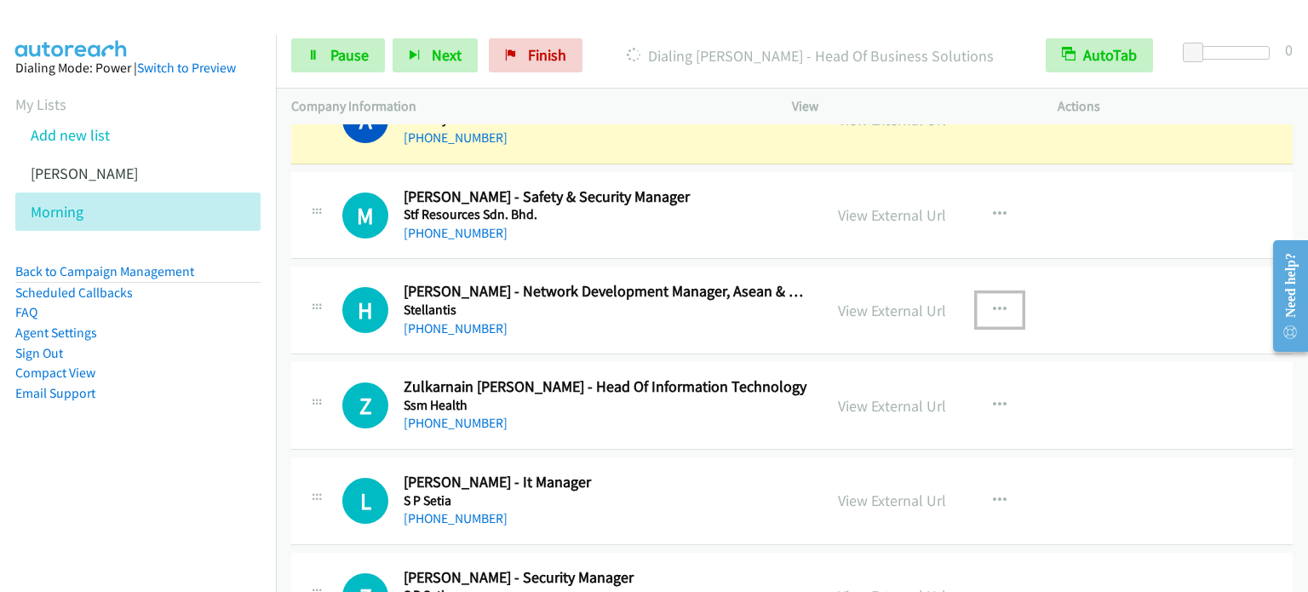
click at [1001, 308] on button "button" at bounding box center [1000, 310] width 46 height 34
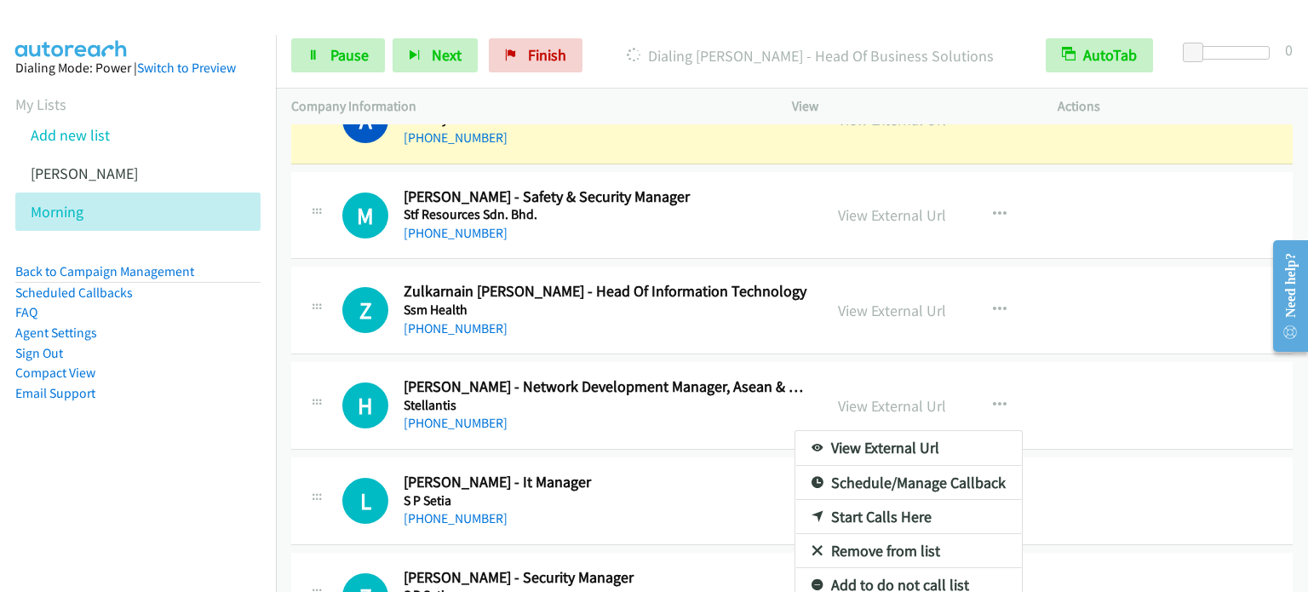
click at [991, 299] on div at bounding box center [654, 296] width 1308 height 592
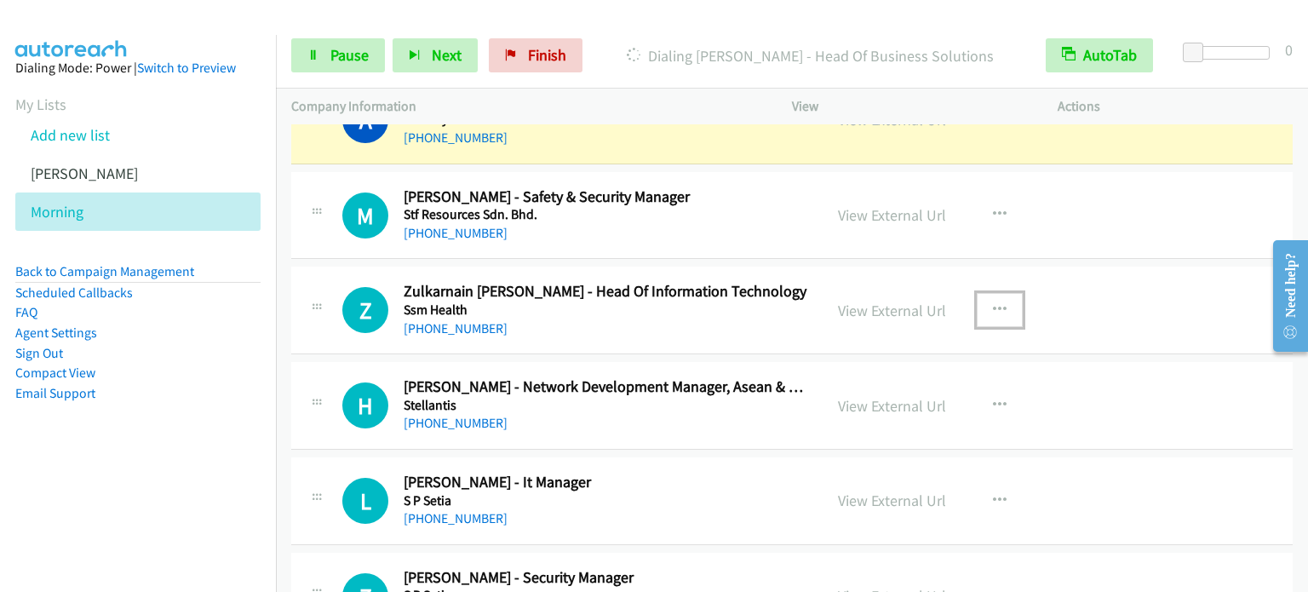
click at [993, 303] on icon "button" at bounding box center [1000, 310] width 14 height 14
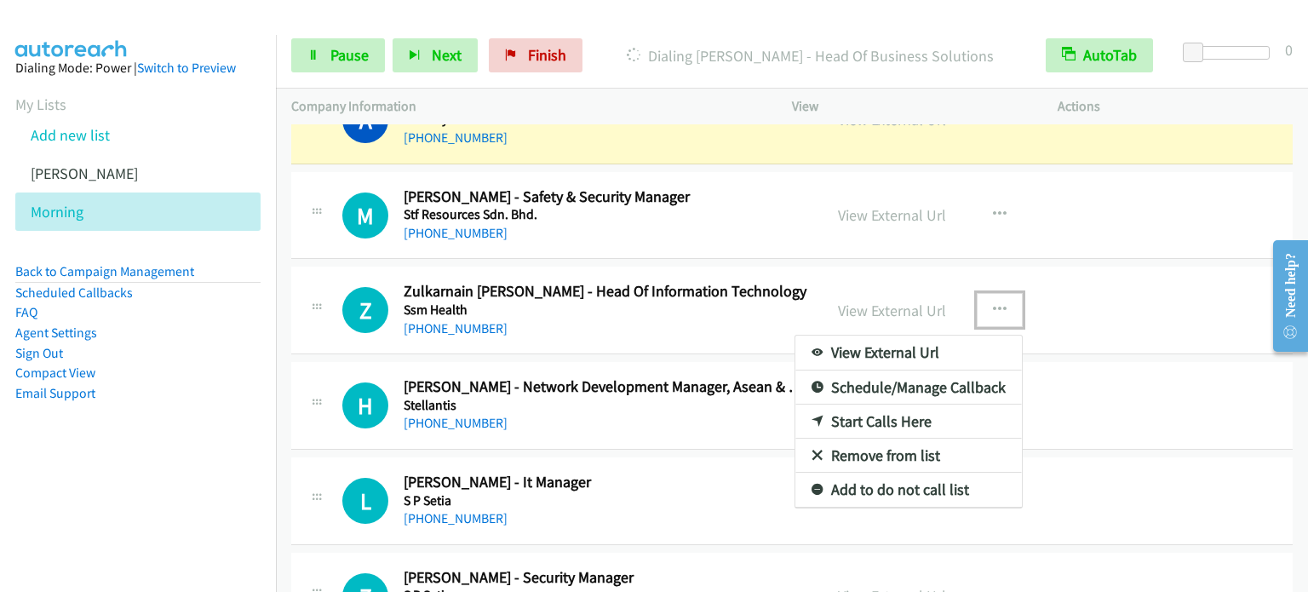
click at [885, 421] on link "Start Calls Here" at bounding box center [908, 421] width 226 height 34
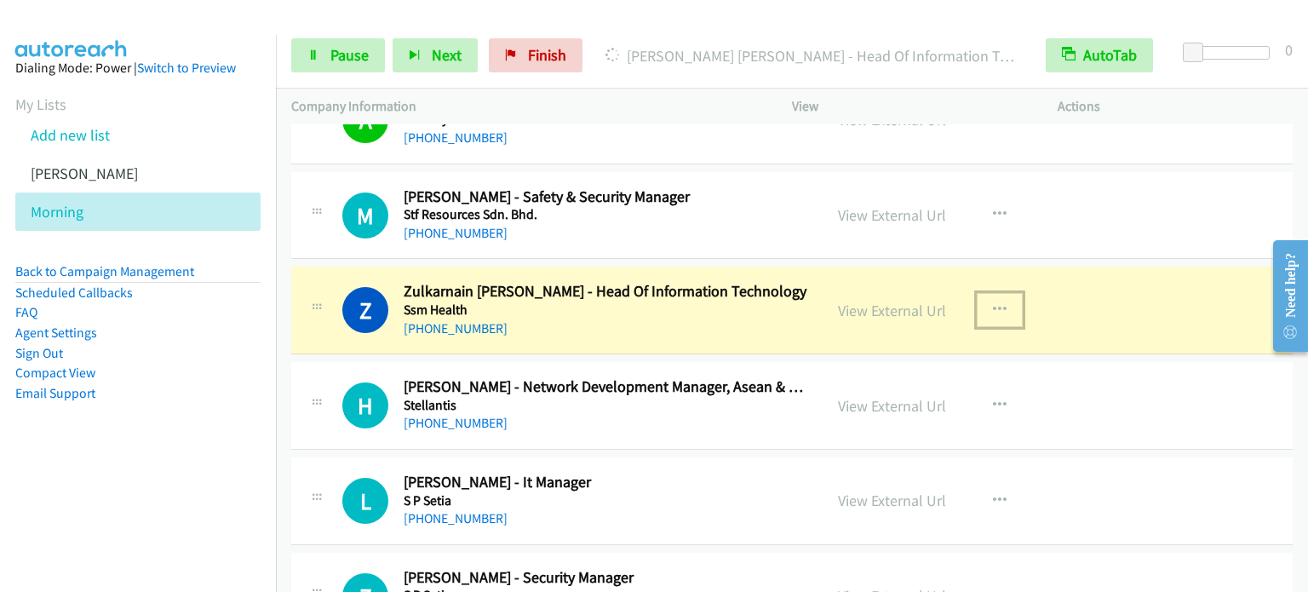
drag, startPoint x: 284, startPoint y: 207, endPoint x: 568, endPoint y: 215, distance: 284.5
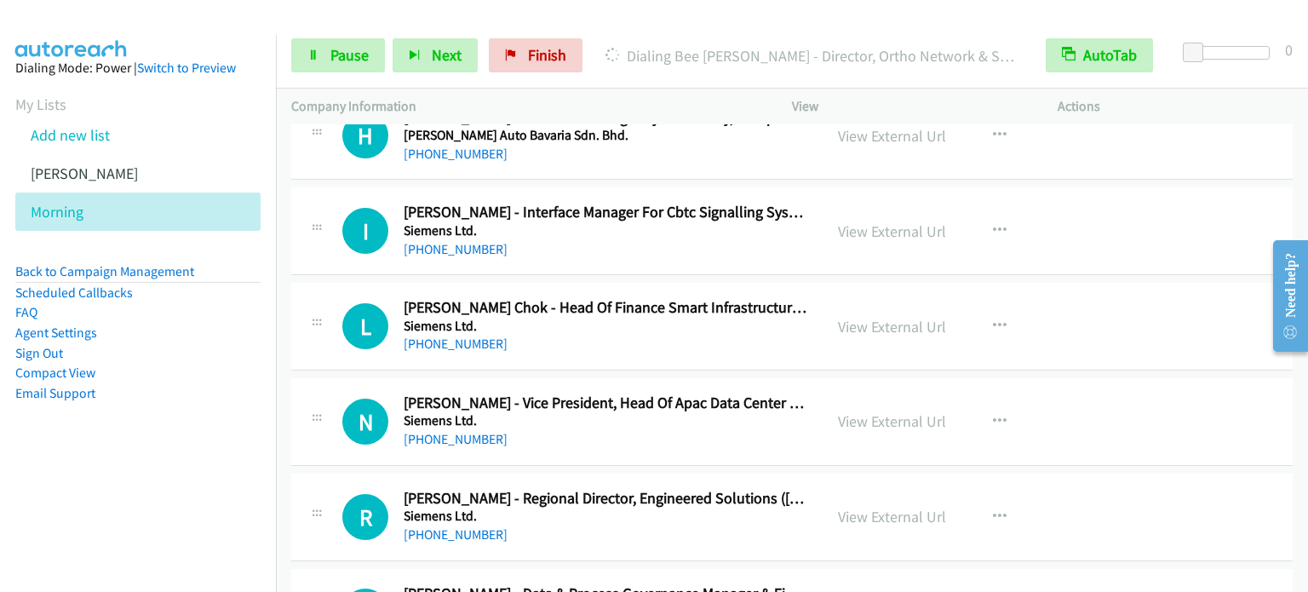
scroll to position [3113, 0]
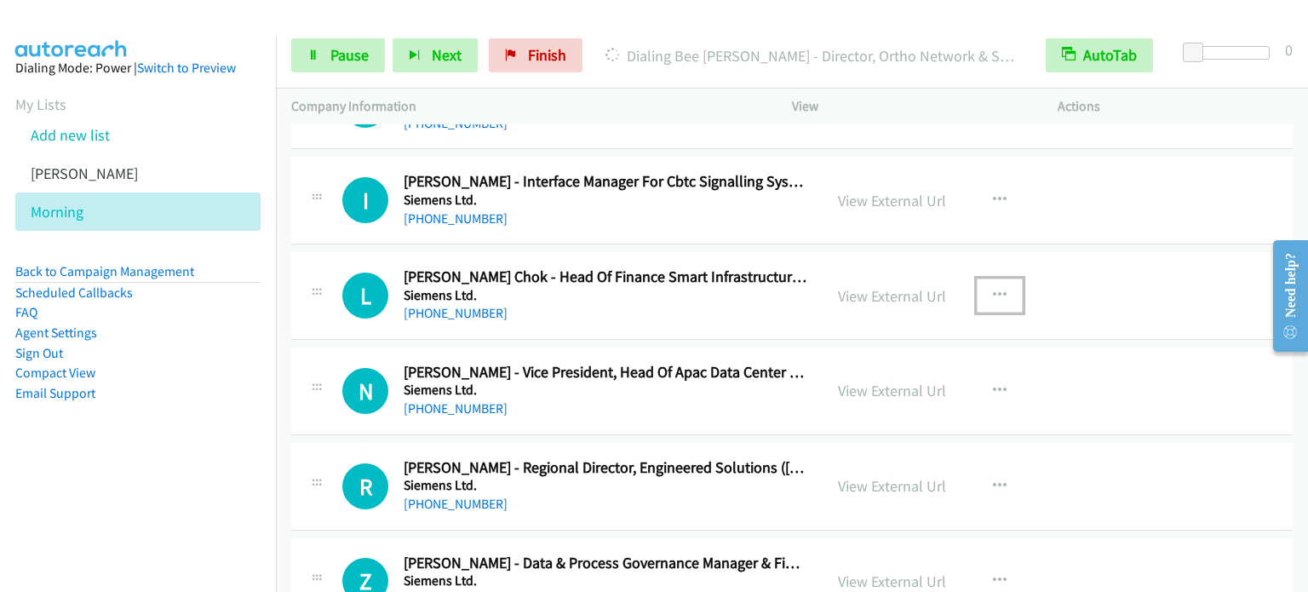
click at [997, 291] on icon "button" at bounding box center [1000, 296] width 14 height 14
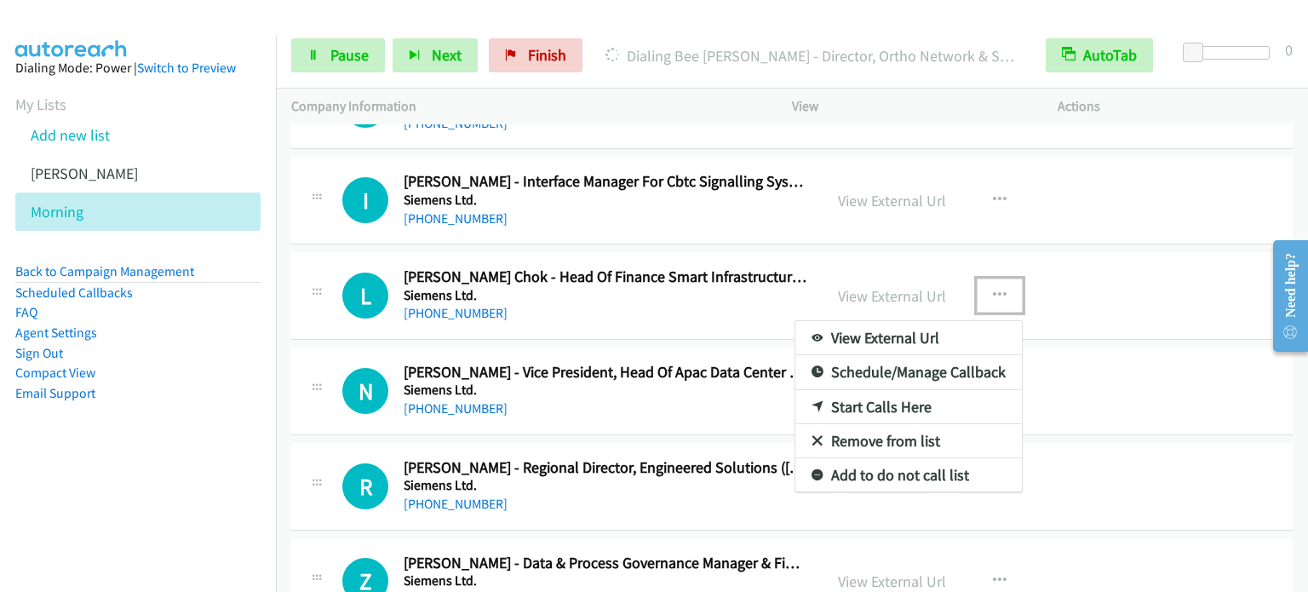
click at [908, 403] on link "Start Calls Here" at bounding box center [908, 407] width 226 height 34
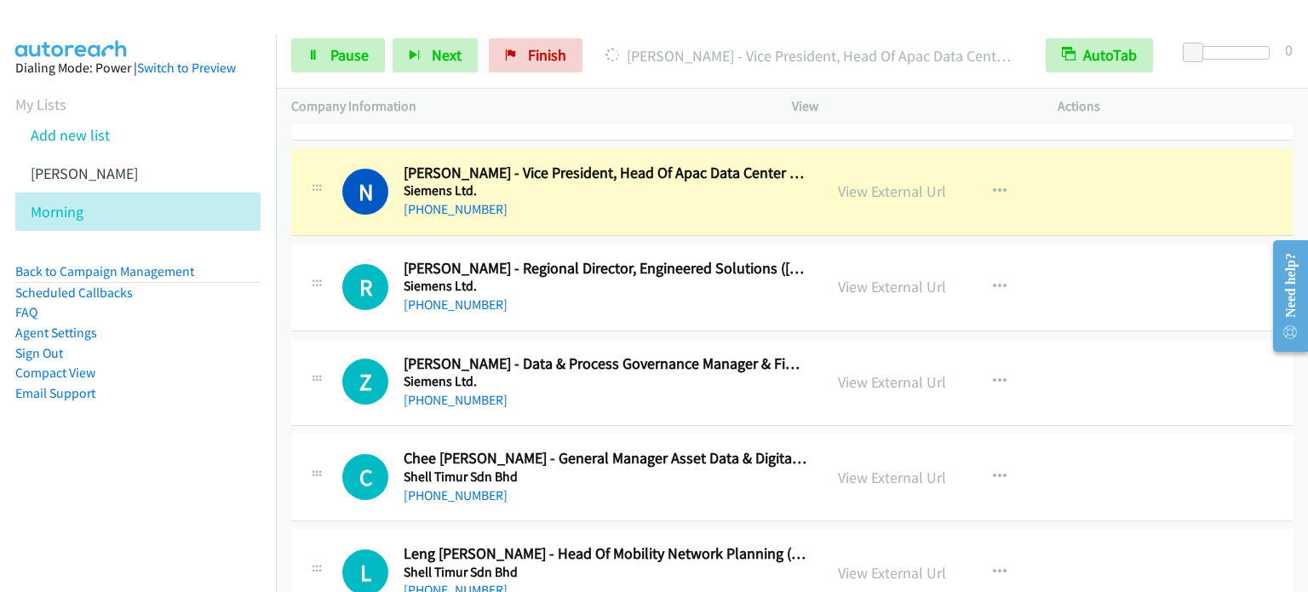
scroll to position [3283, 0]
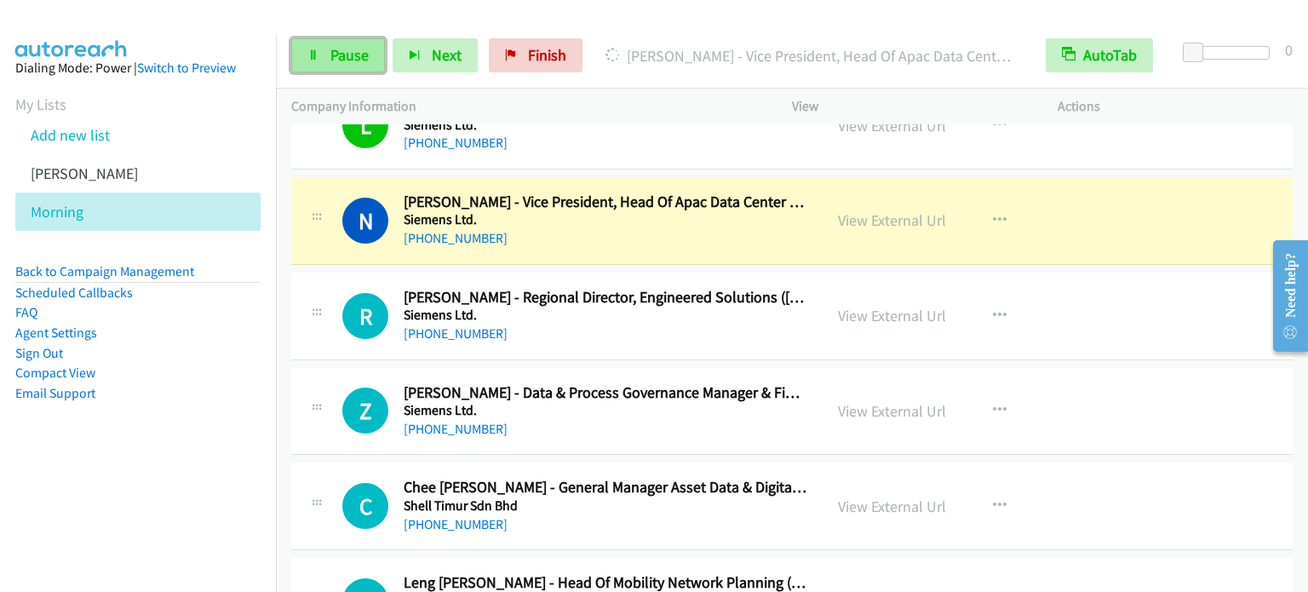
click at [338, 57] on span "Pause" at bounding box center [349, 55] width 38 height 20
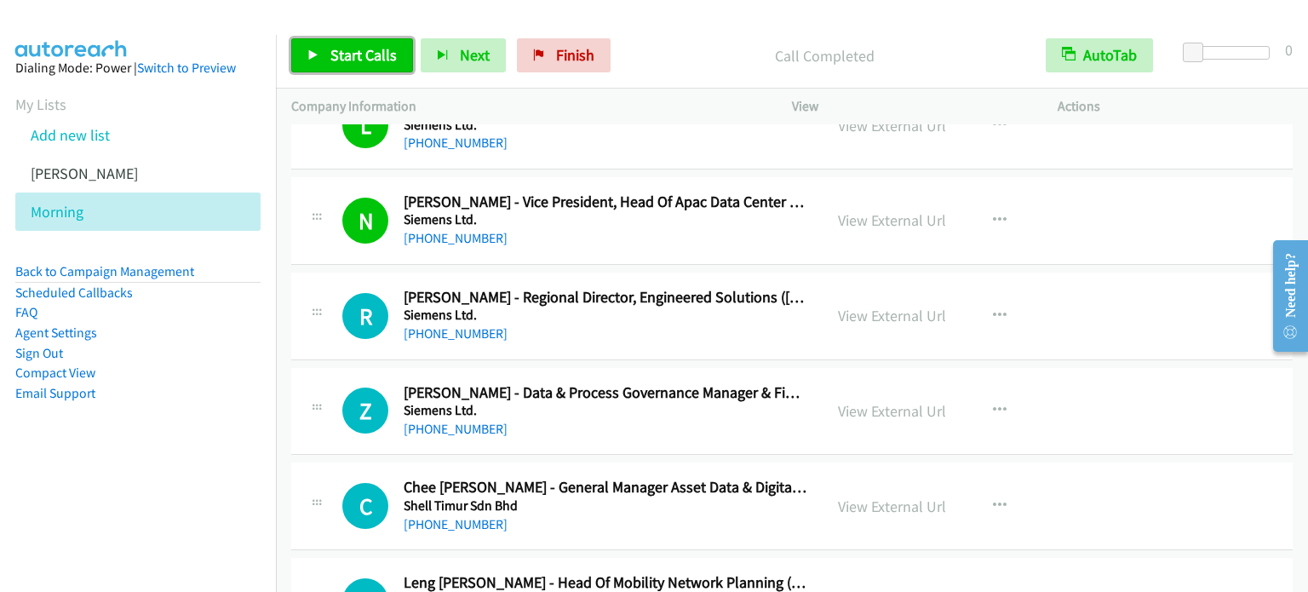
click at [352, 57] on span "Start Calls" at bounding box center [363, 55] width 66 height 20
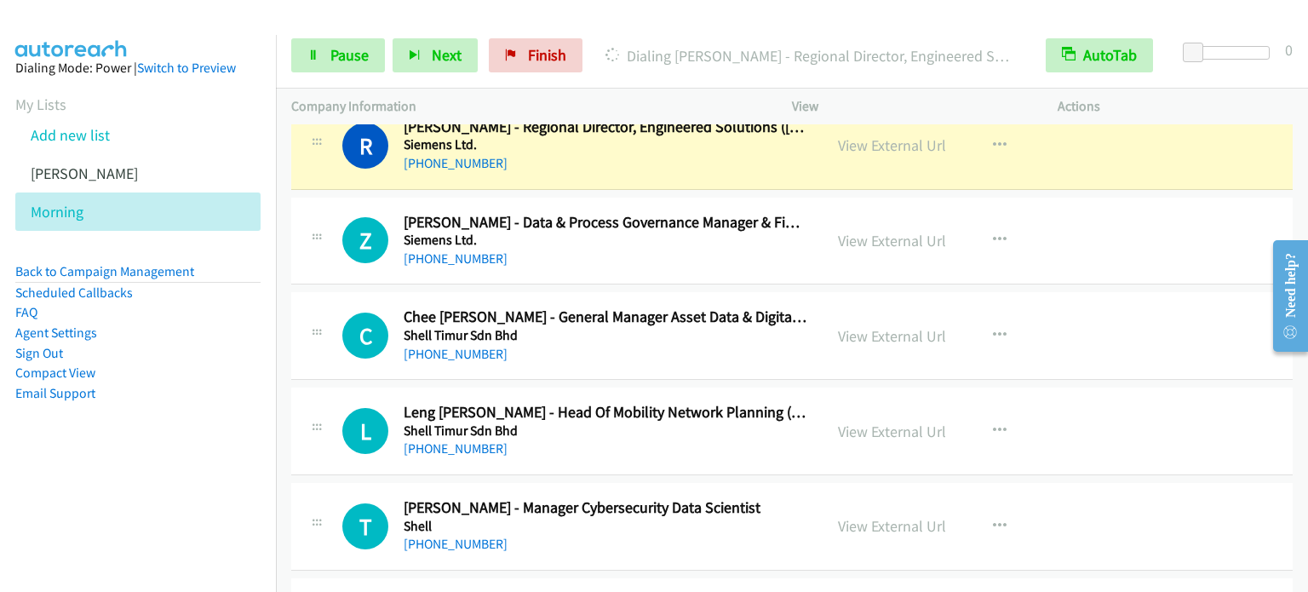
scroll to position [3539, 0]
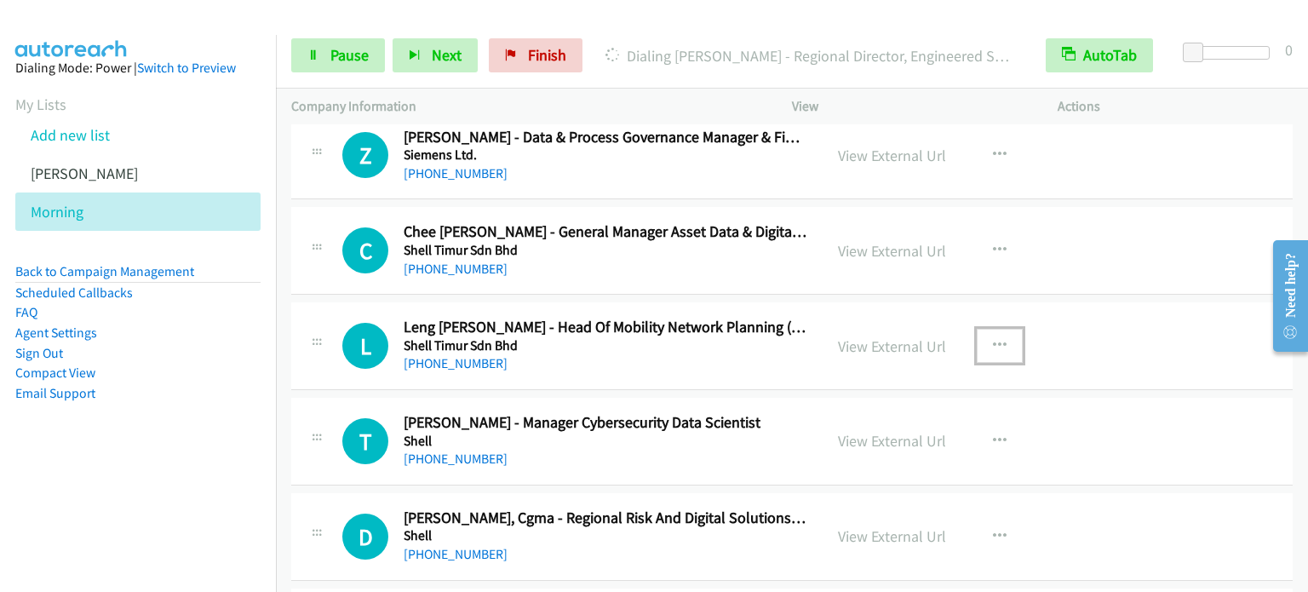
click at [994, 339] on icon "button" at bounding box center [1000, 346] width 14 height 14
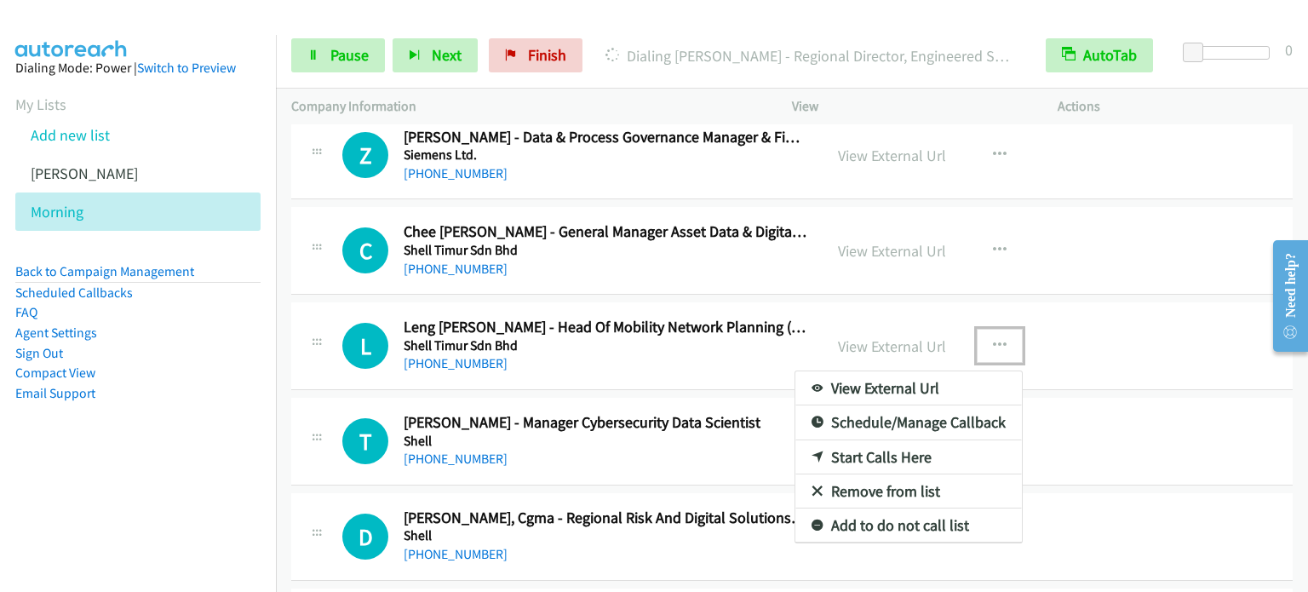
click at [891, 449] on link "Start Calls Here" at bounding box center [908, 457] width 226 height 34
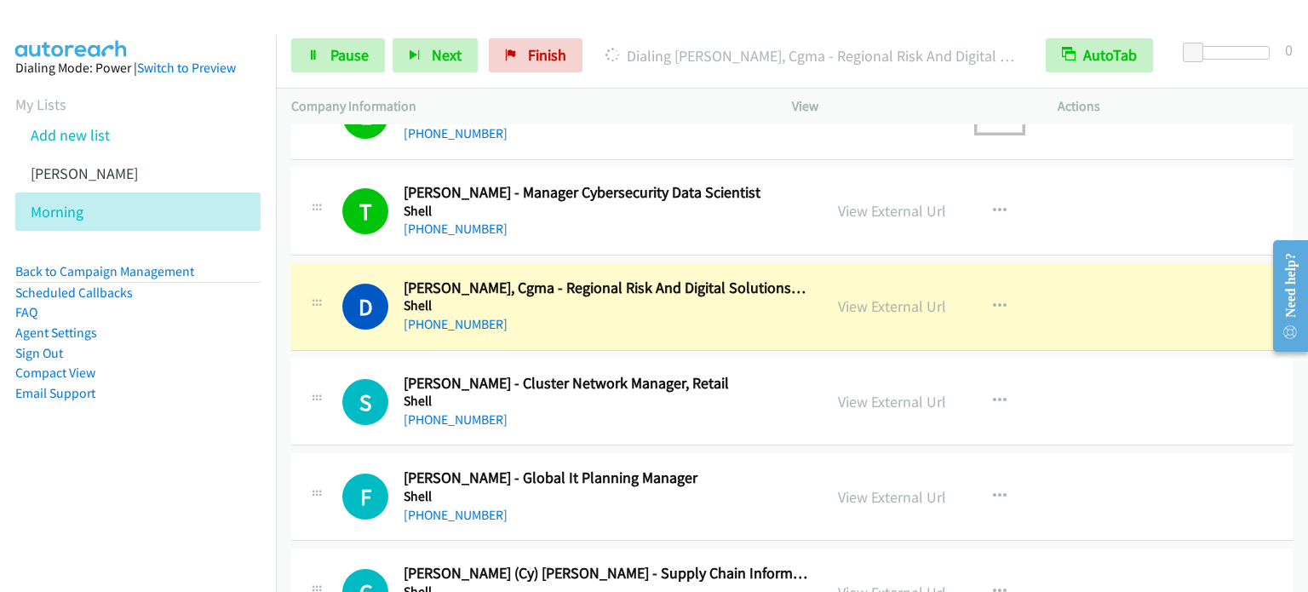
scroll to position [3794, 0]
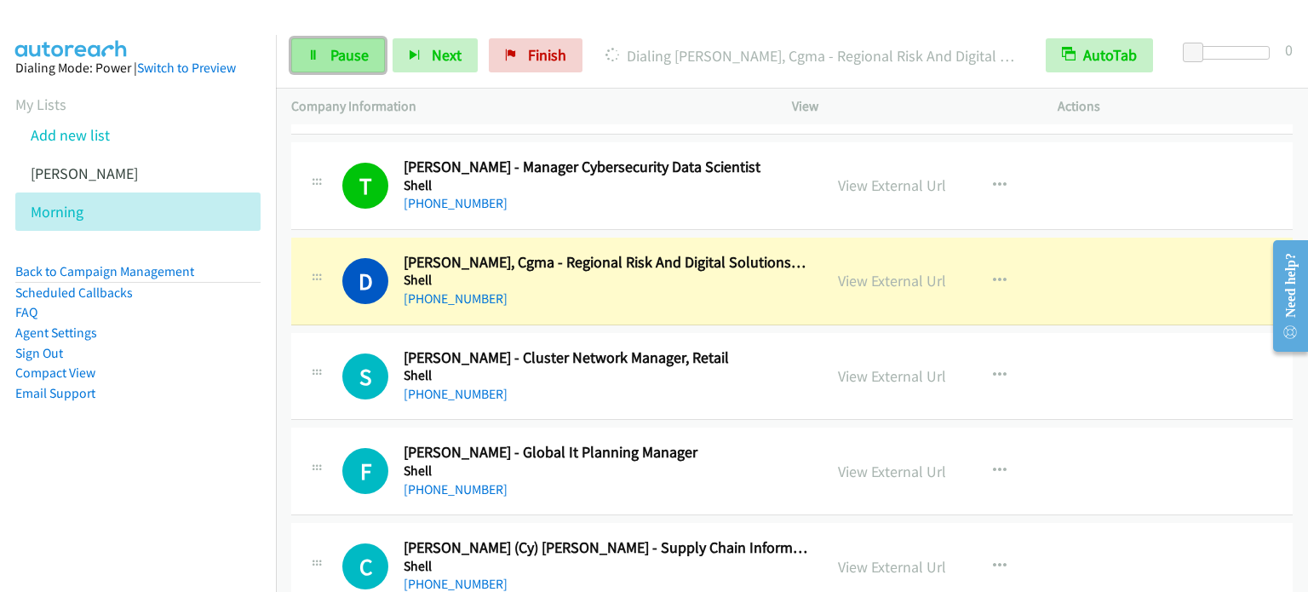
click at [340, 48] on span "Pause" at bounding box center [349, 55] width 38 height 20
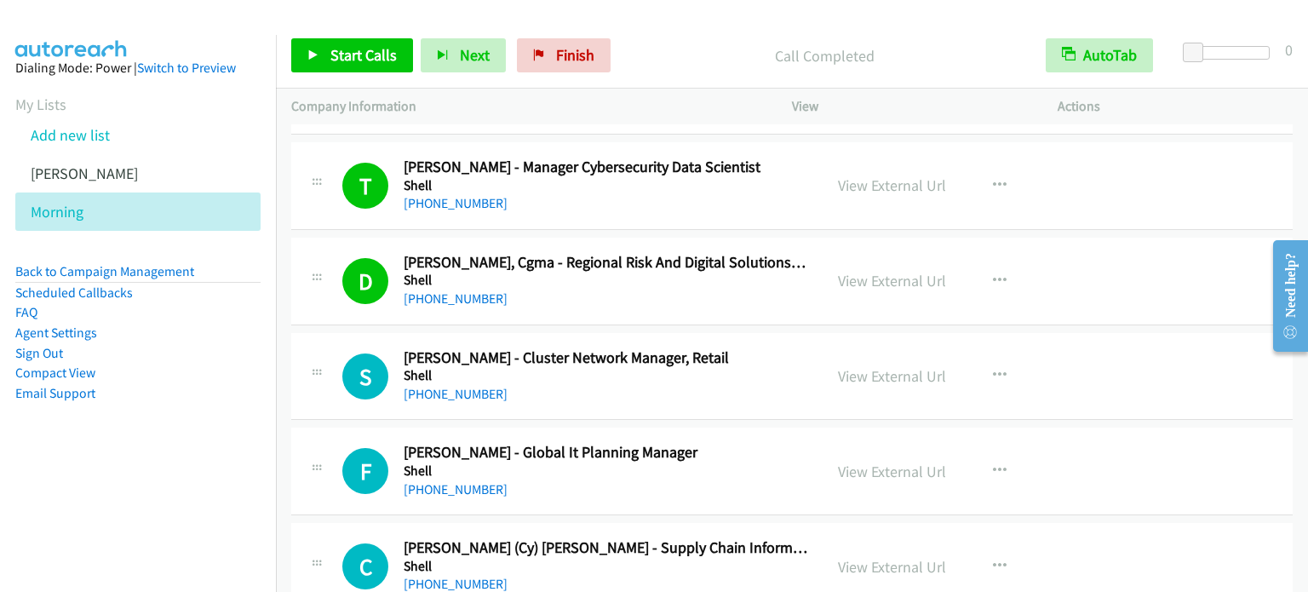
scroll to position [3879, 0]
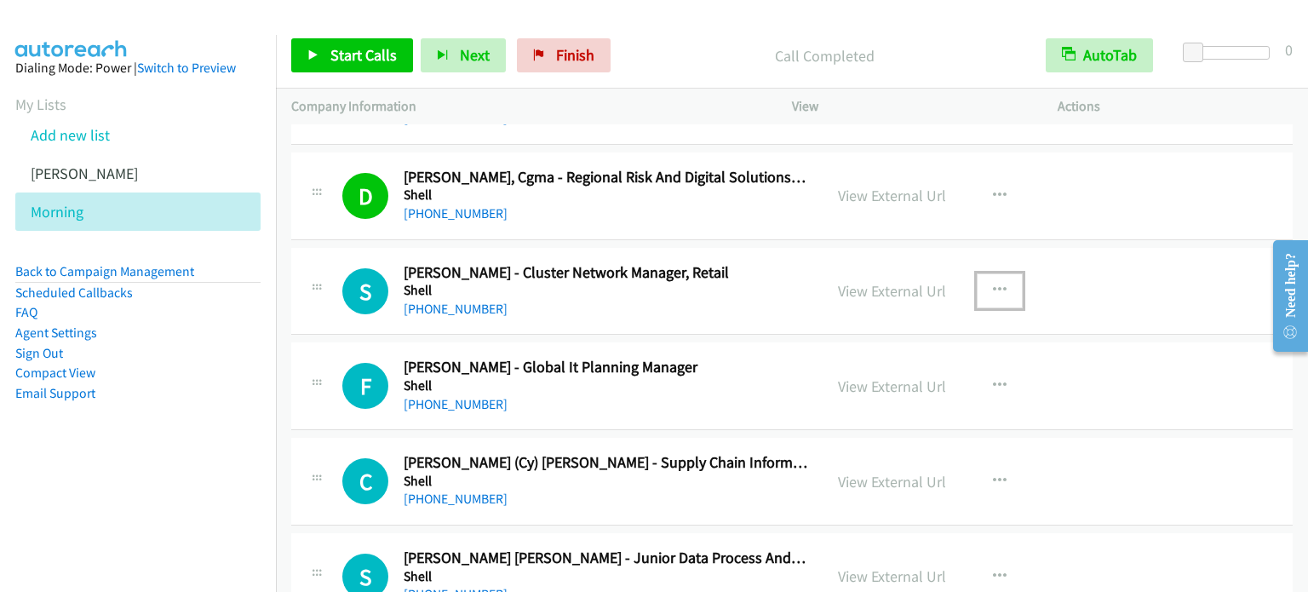
click at [994, 284] on icon "button" at bounding box center [1000, 291] width 14 height 14
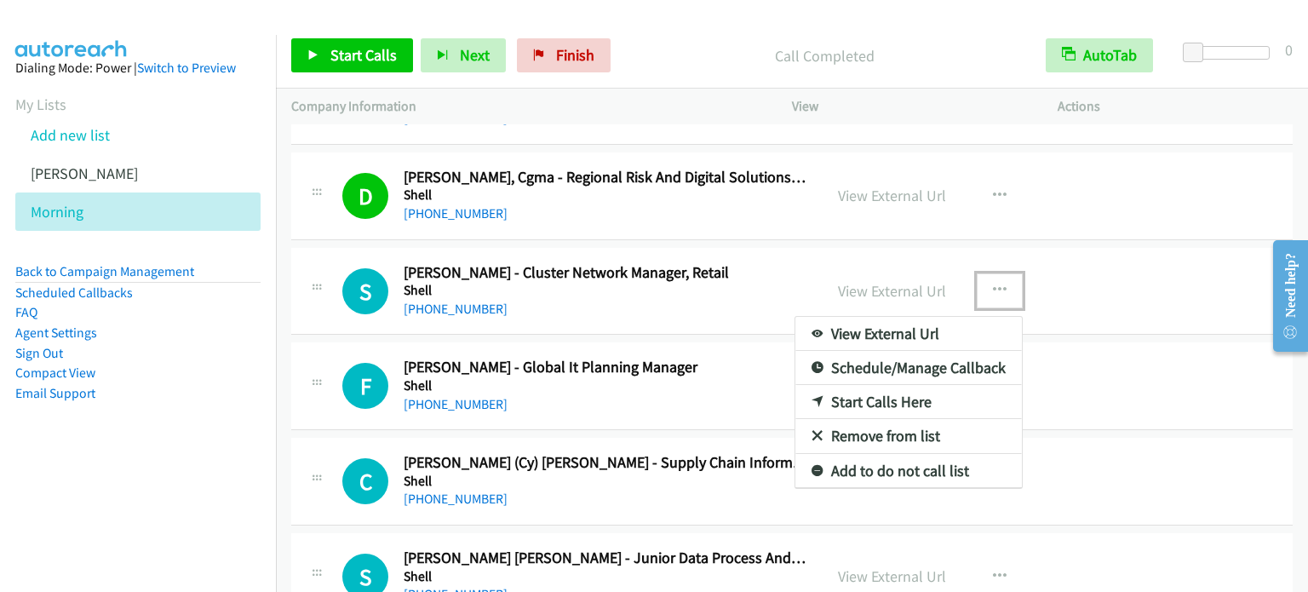
click at [885, 395] on link "Start Calls Here" at bounding box center [908, 402] width 226 height 34
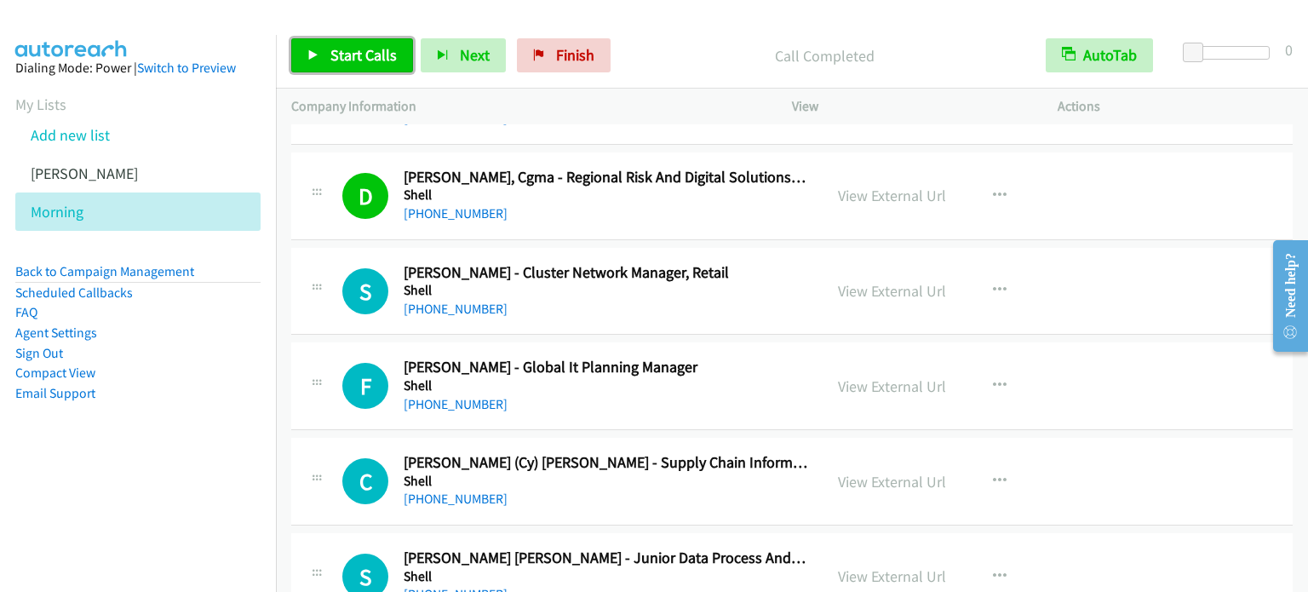
click at [337, 60] on span "Start Calls" at bounding box center [363, 55] width 66 height 20
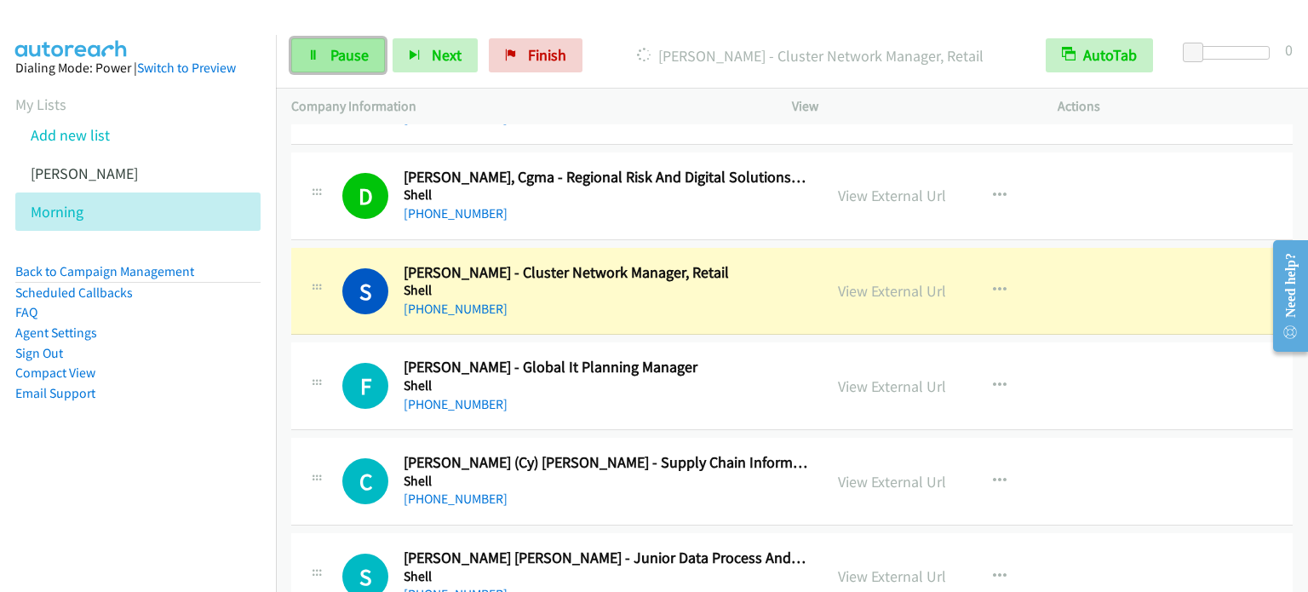
click at [351, 68] on link "Pause" at bounding box center [338, 55] width 94 height 34
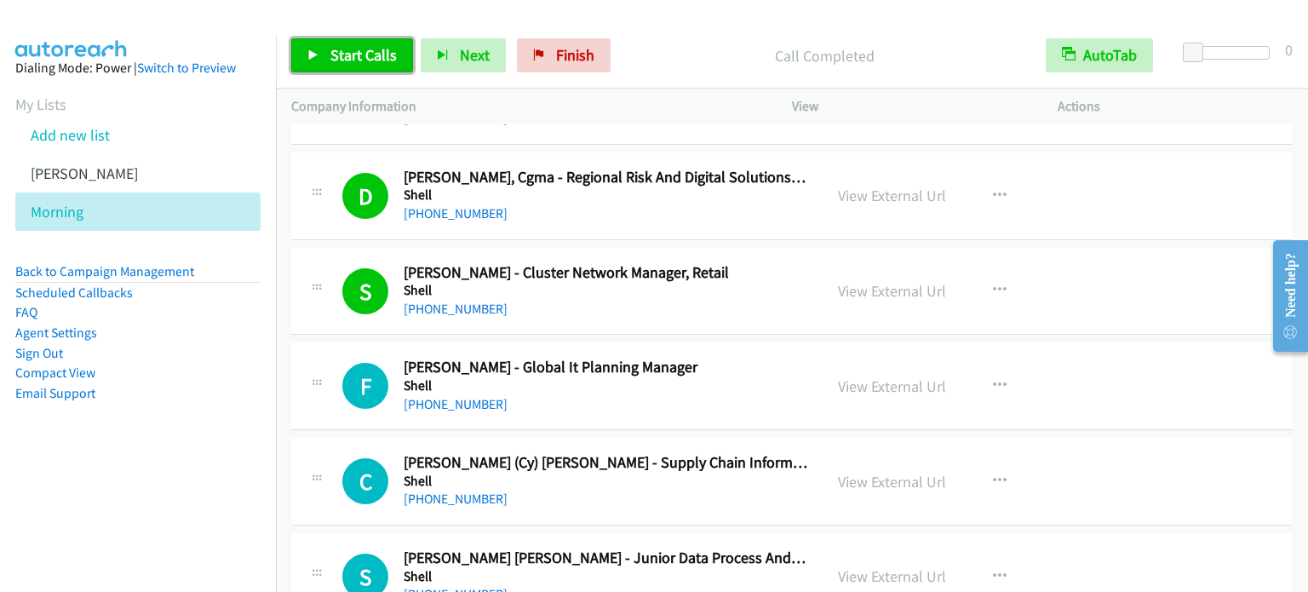
click at [398, 54] on link "Start Calls" at bounding box center [352, 55] width 122 height 34
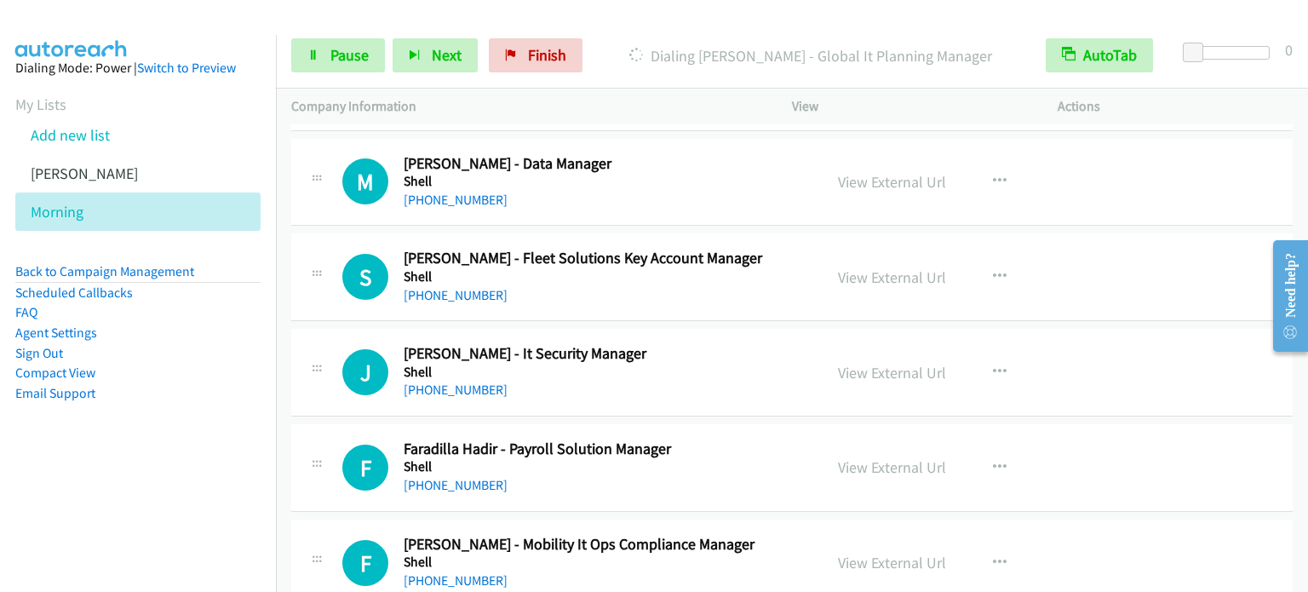
scroll to position [4560, 0]
click at [994, 364] on icon "button" at bounding box center [1000, 371] width 14 height 14
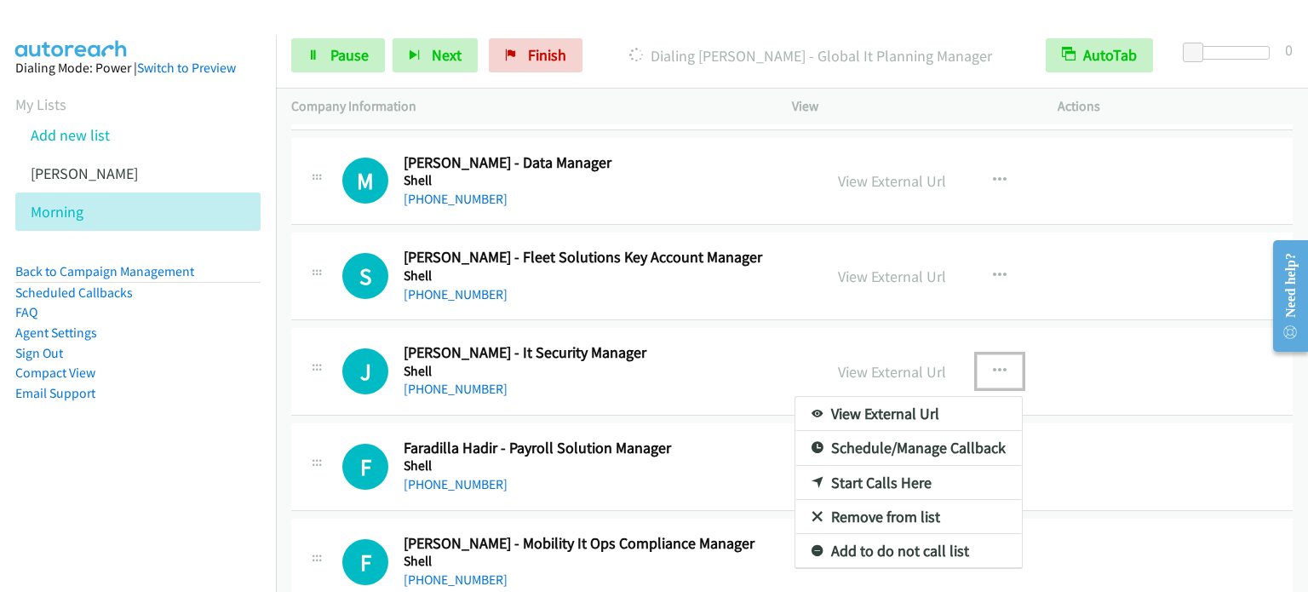
click at [891, 472] on link "Start Calls Here" at bounding box center [908, 483] width 226 height 34
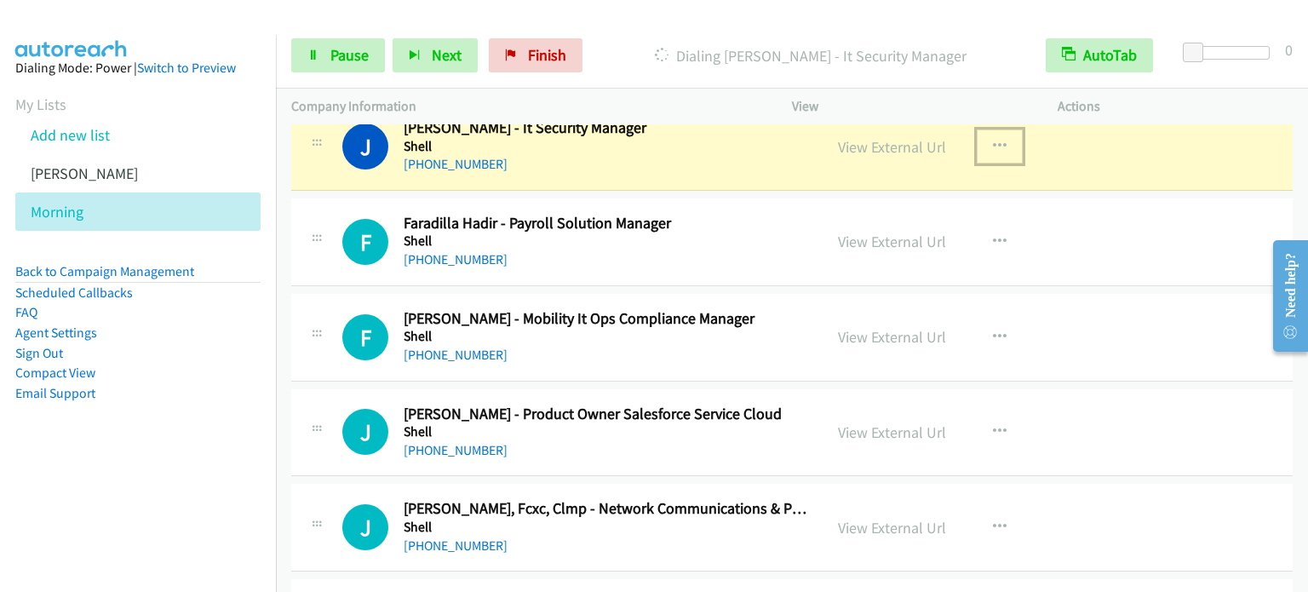
scroll to position [4816, 0]
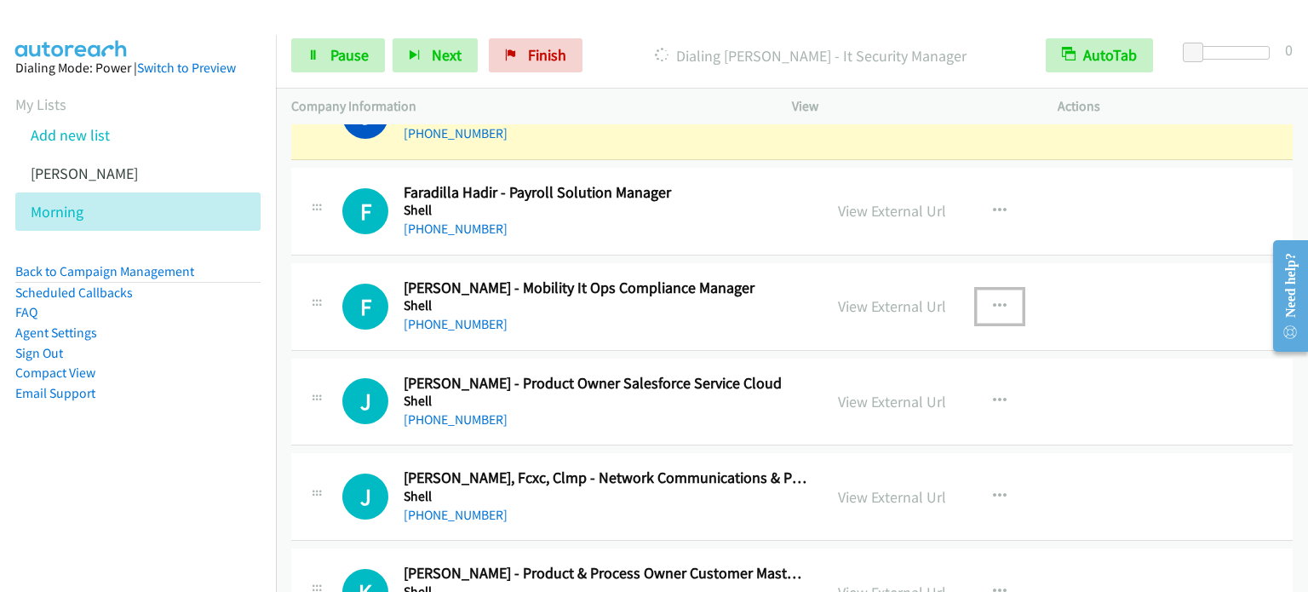
click at [1000, 298] on button "button" at bounding box center [1000, 306] width 46 height 34
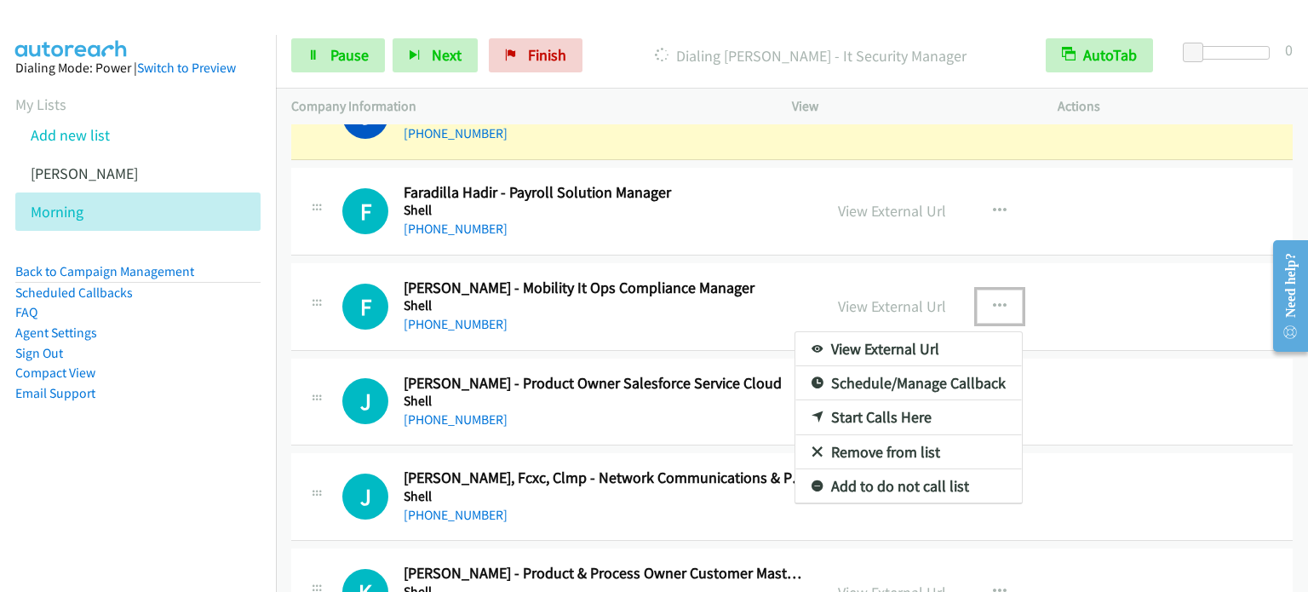
click at [906, 405] on link "Start Calls Here" at bounding box center [908, 417] width 226 height 34
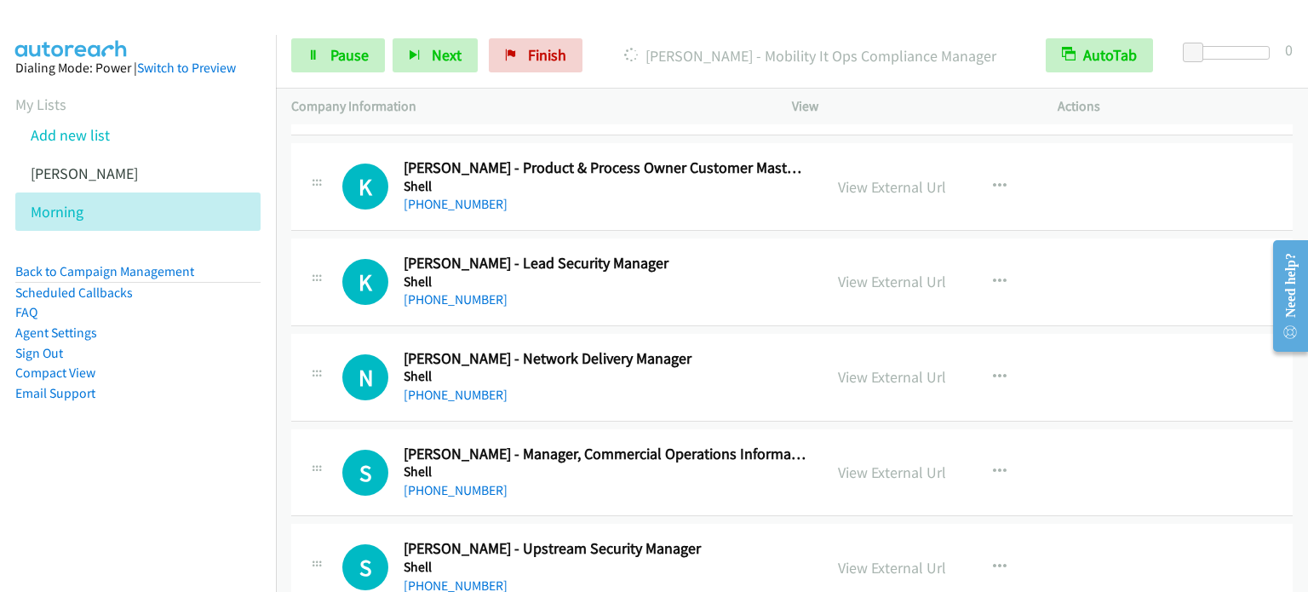
scroll to position [5327, 0]
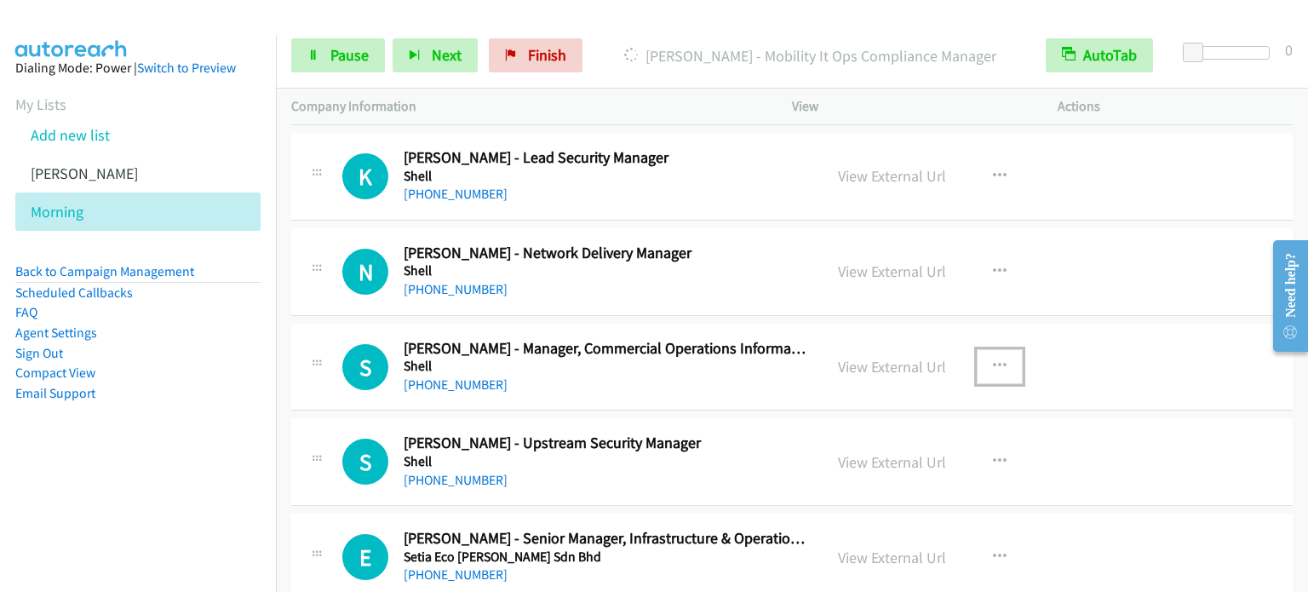
click at [993, 359] on icon "button" at bounding box center [1000, 366] width 14 height 14
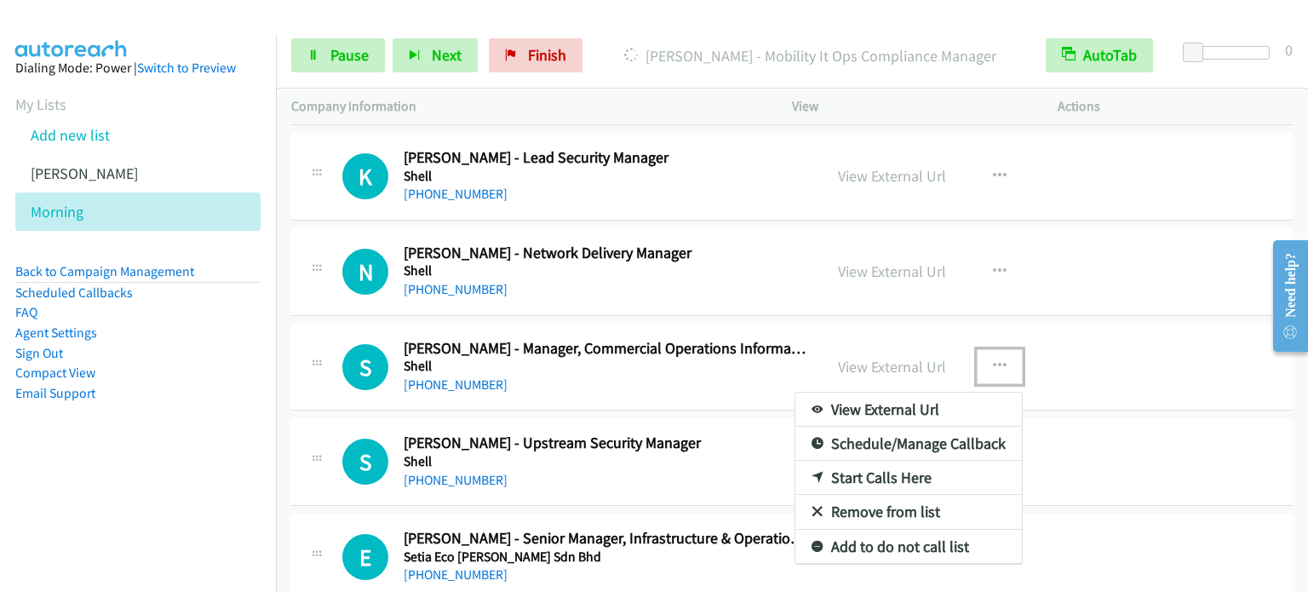
click at [868, 466] on link "Start Calls Here" at bounding box center [908, 478] width 226 height 34
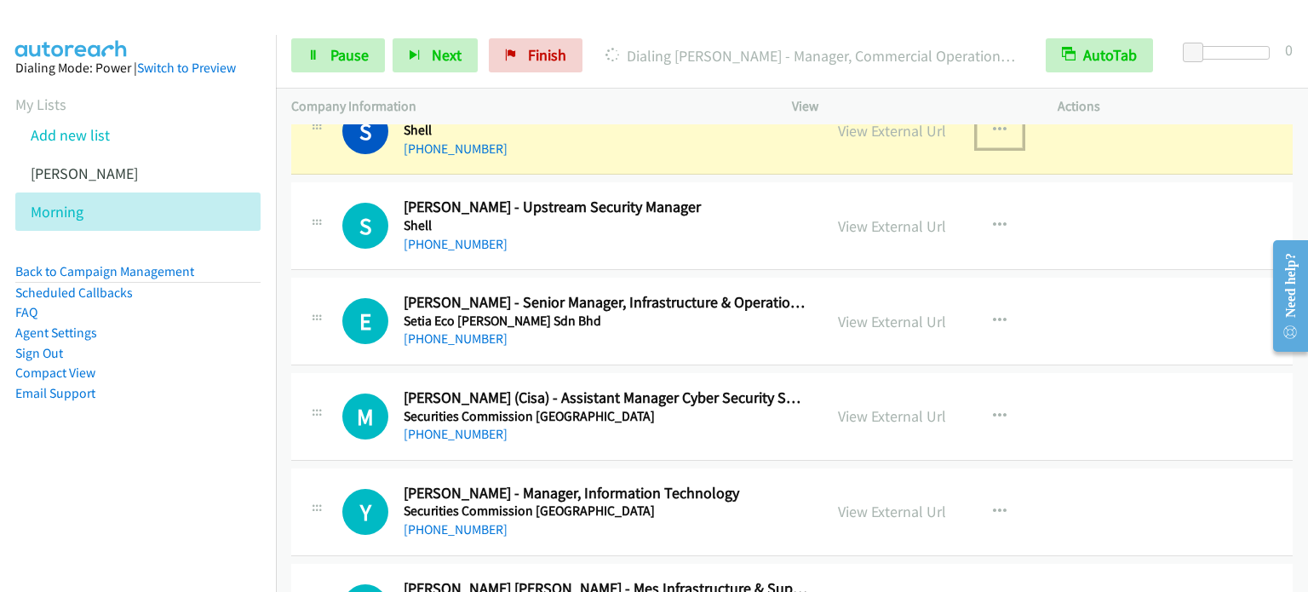
scroll to position [5582, 0]
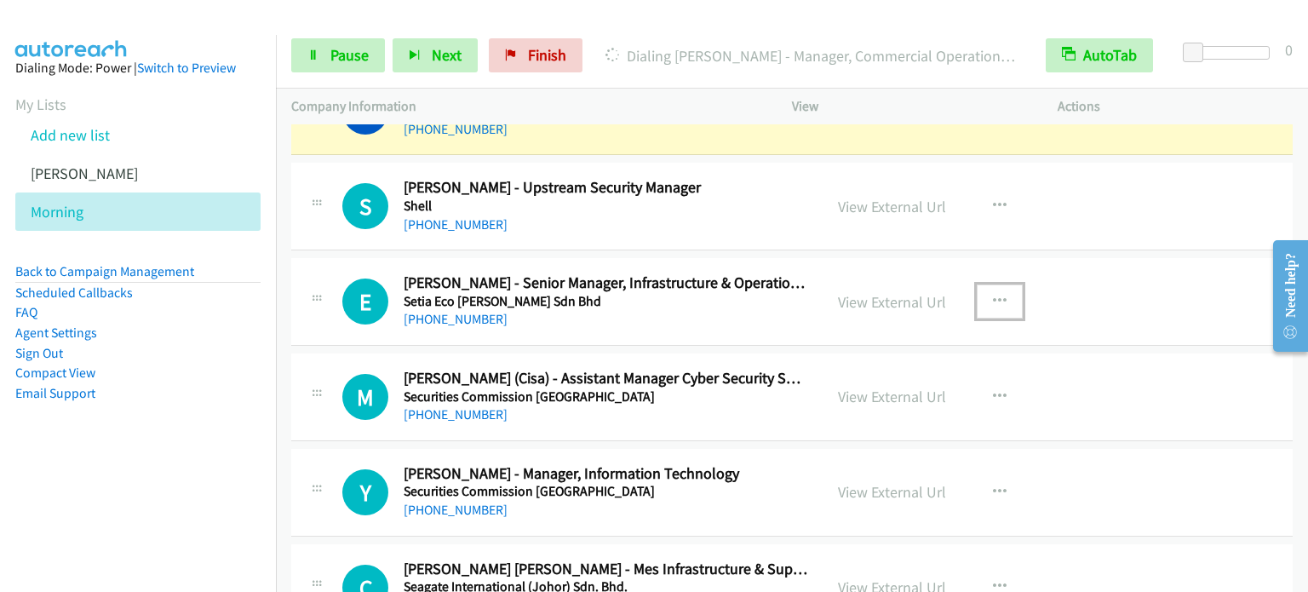
click at [998, 295] on icon "button" at bounding box center [1000, 302] width 14 height 14
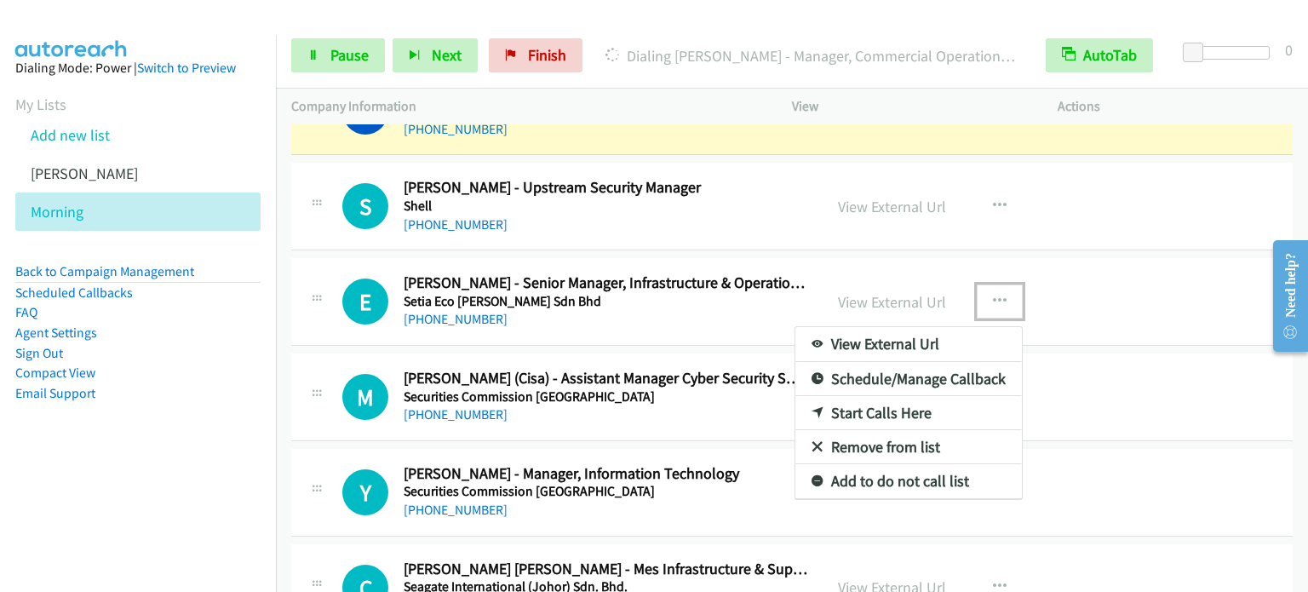
click at [860, 401] on link "Start Calls Here" at bounding box center [908, 413] width 226 height 34
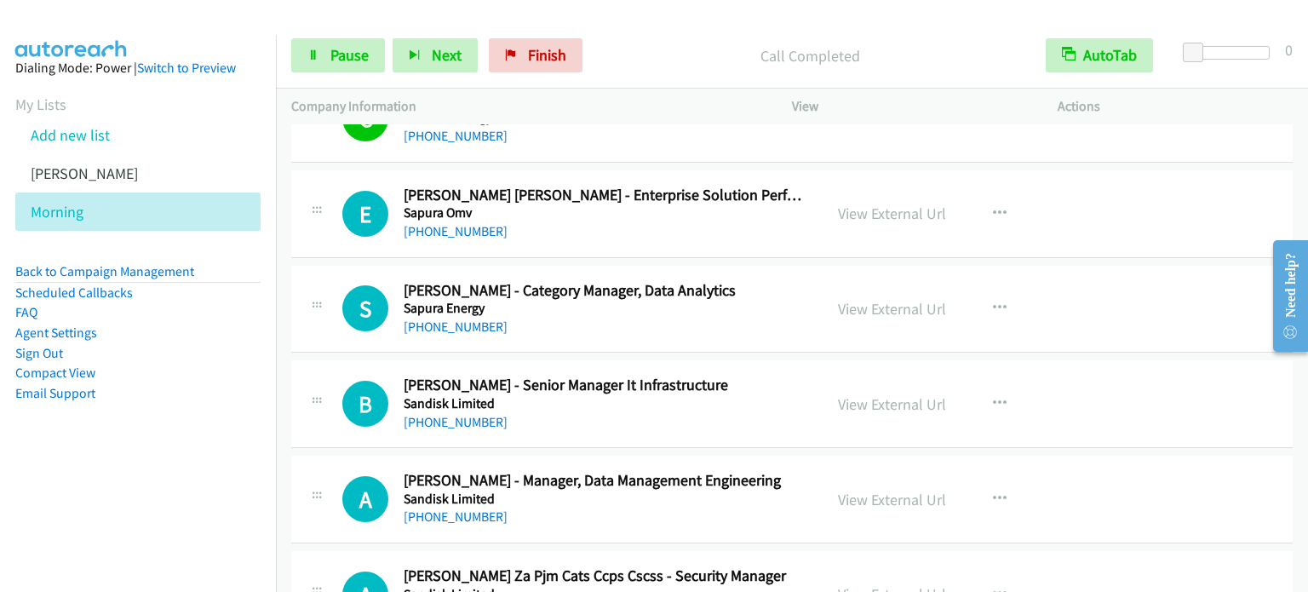
scroll to position [6433, 0]
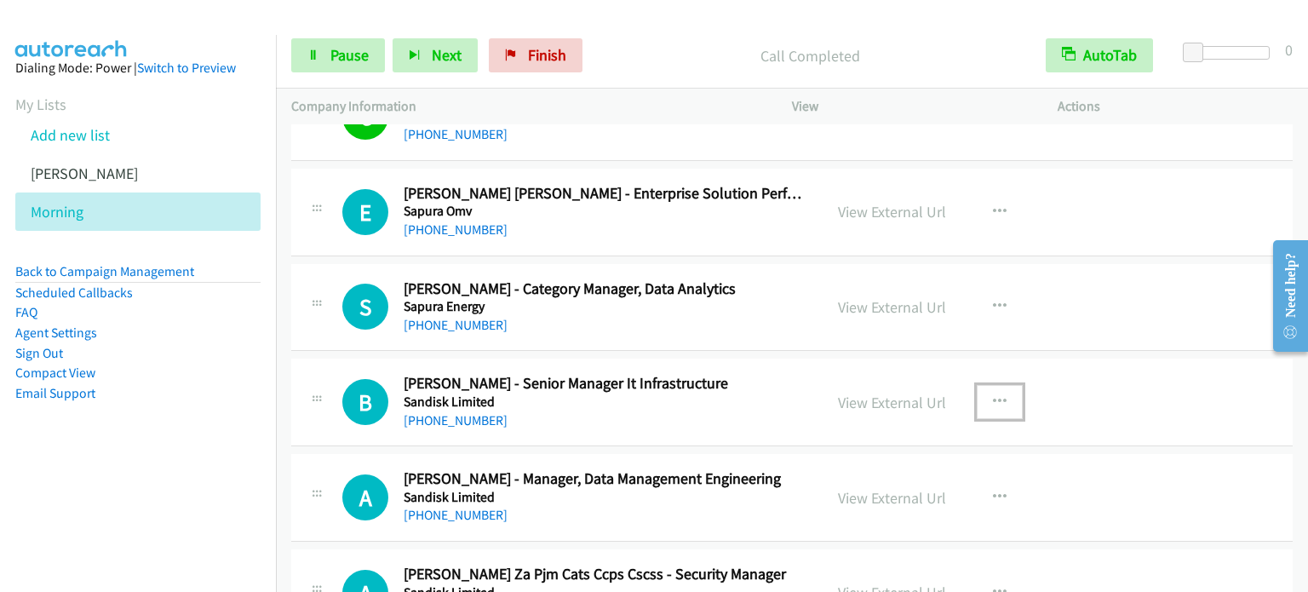
click at [998, 395] on icon "button" at bounding box center [1000, 402] width 14 height 14
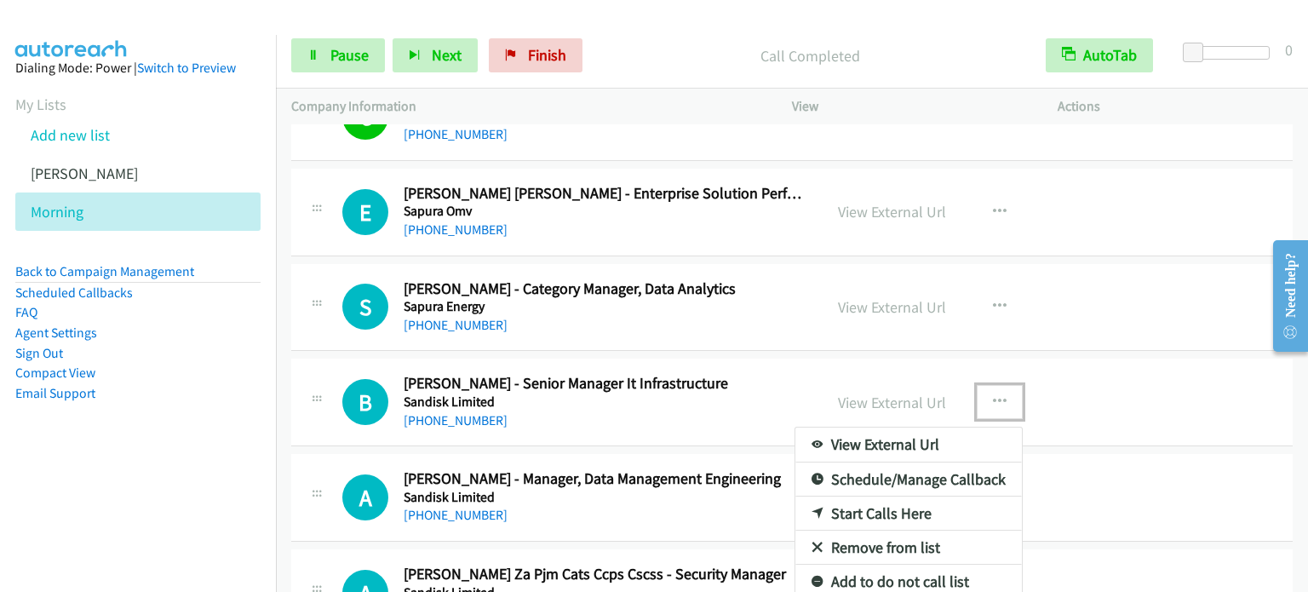
click at [886, 499] on link "Start Calls Here" at bounding box center [908, 513] width 226 height 34
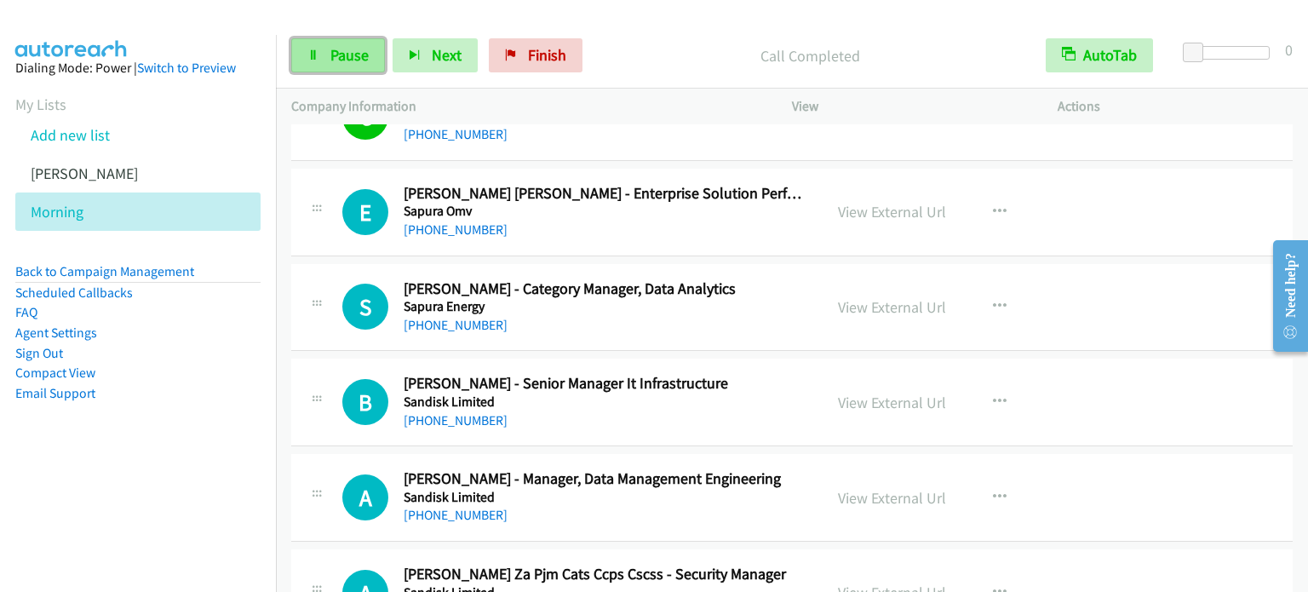
click at [332, 47] on span "Pause" at bounding box center [349, 55] width 38 height 20
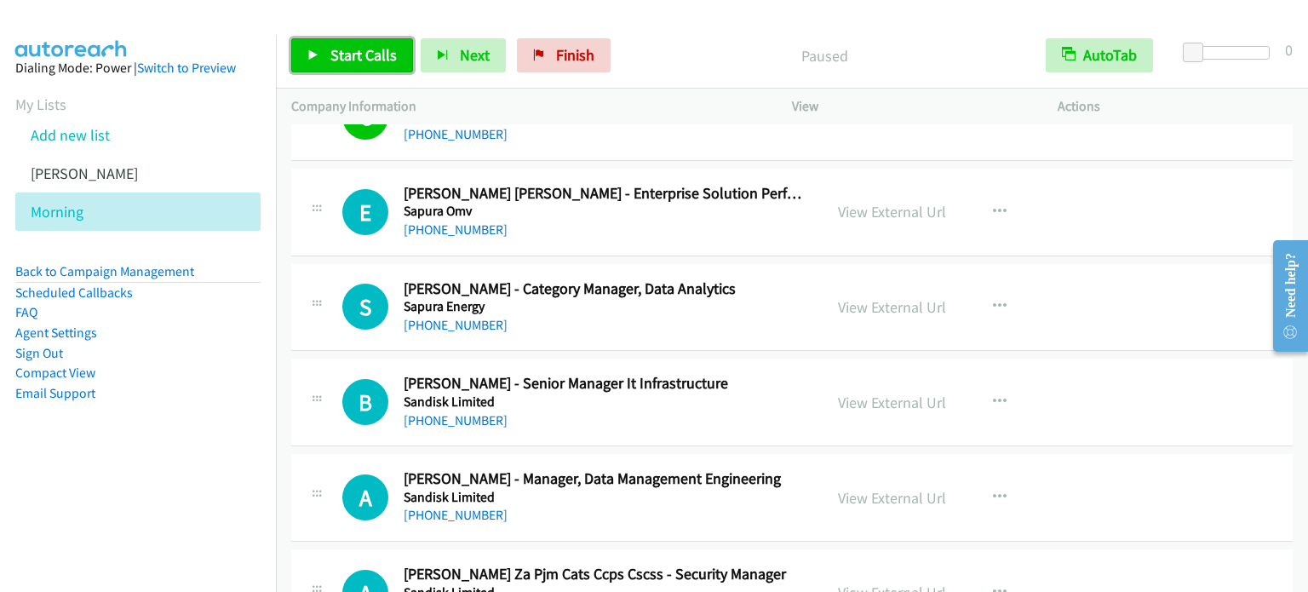
click at [332, 46] on span "Start Calls" at bounding box center [363, 55] width 66 height 20
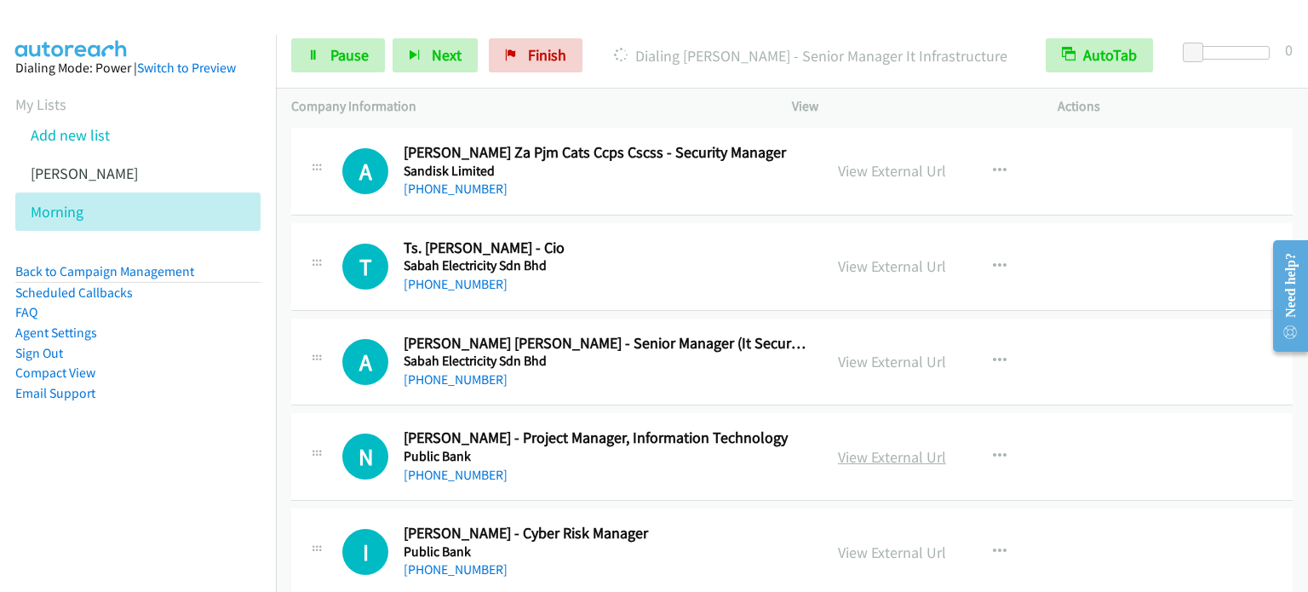
scroll to position [6859, 0]
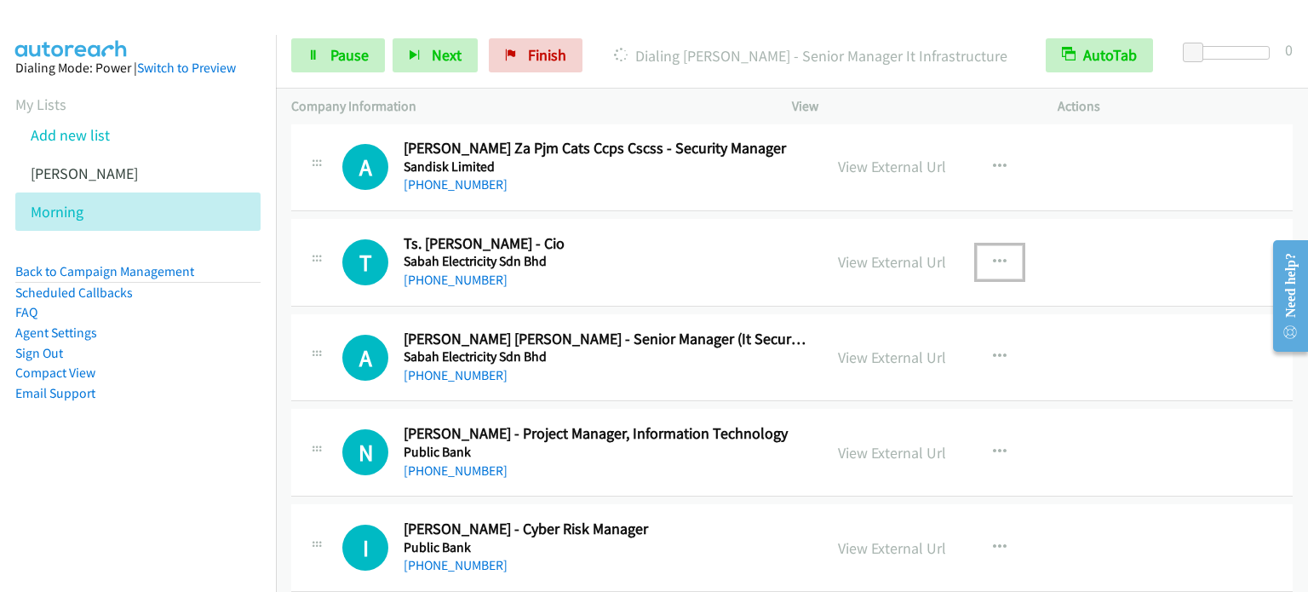
click at [998, 255] on icon "button" at bounding box center [1000, 262] width 14 height 14
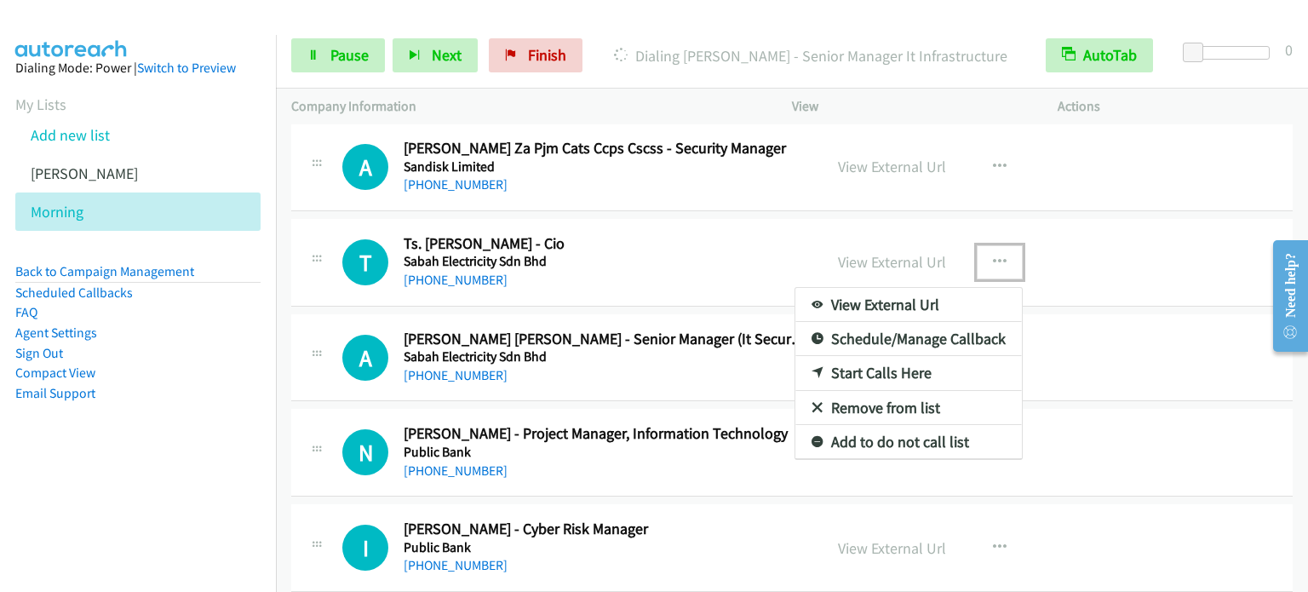
click at [890, 359] on link "Start Calls Here" at bounding box center [908, 373] width 226 height 34
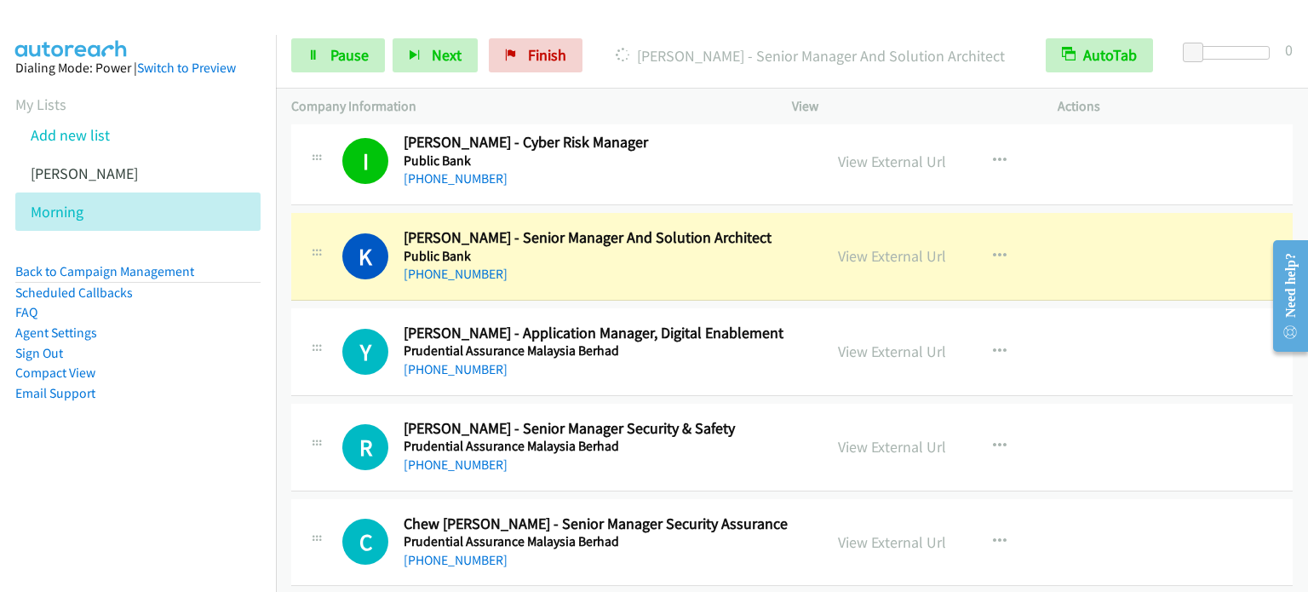
scroll to position [7285, 0]
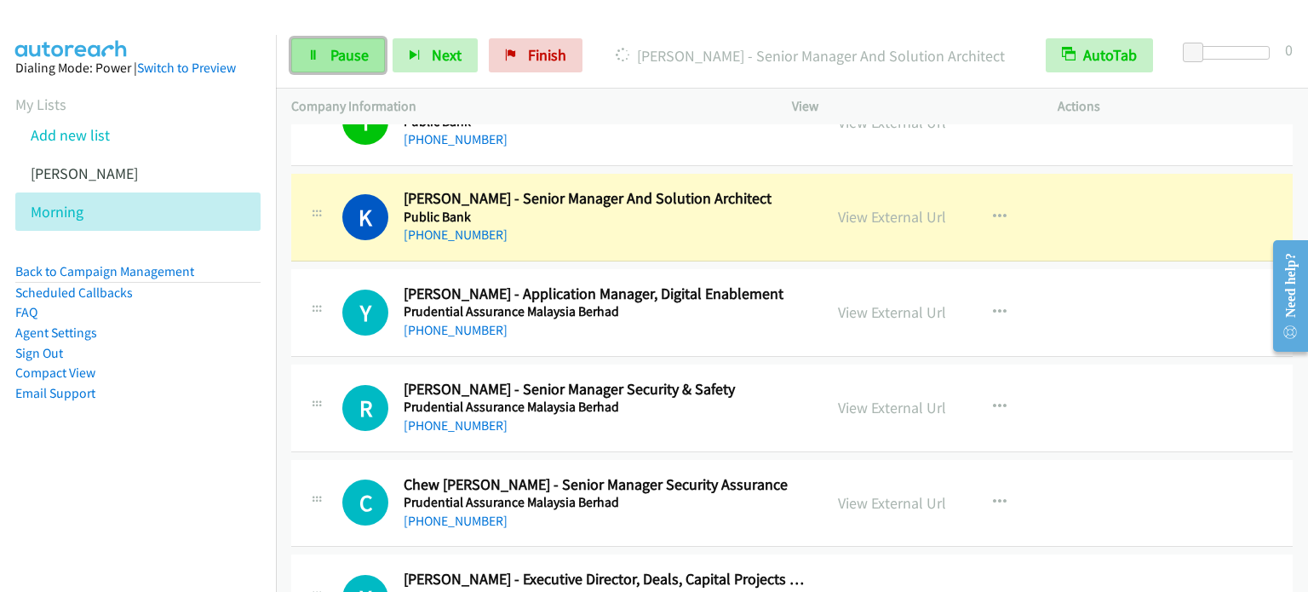
click at [328, 54] on link "Pause" at bounding box center [338, 55] width 94 height 34
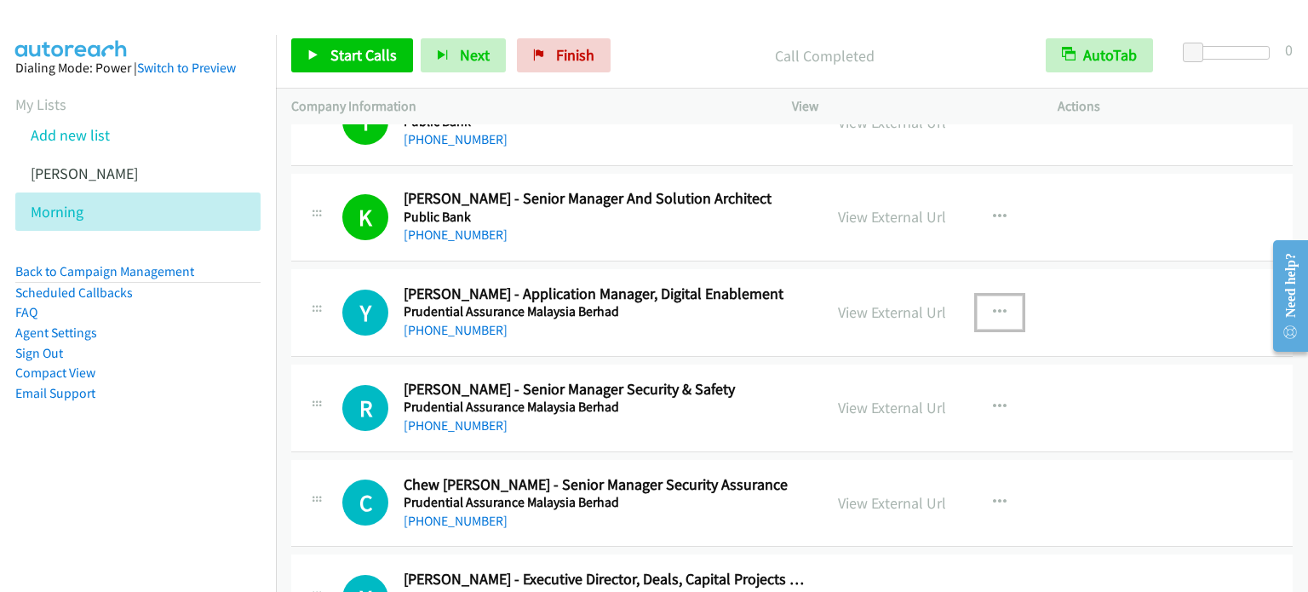
click at [994, 306] on icon "button" at bounding box center [1000, 313] width 14 height 14
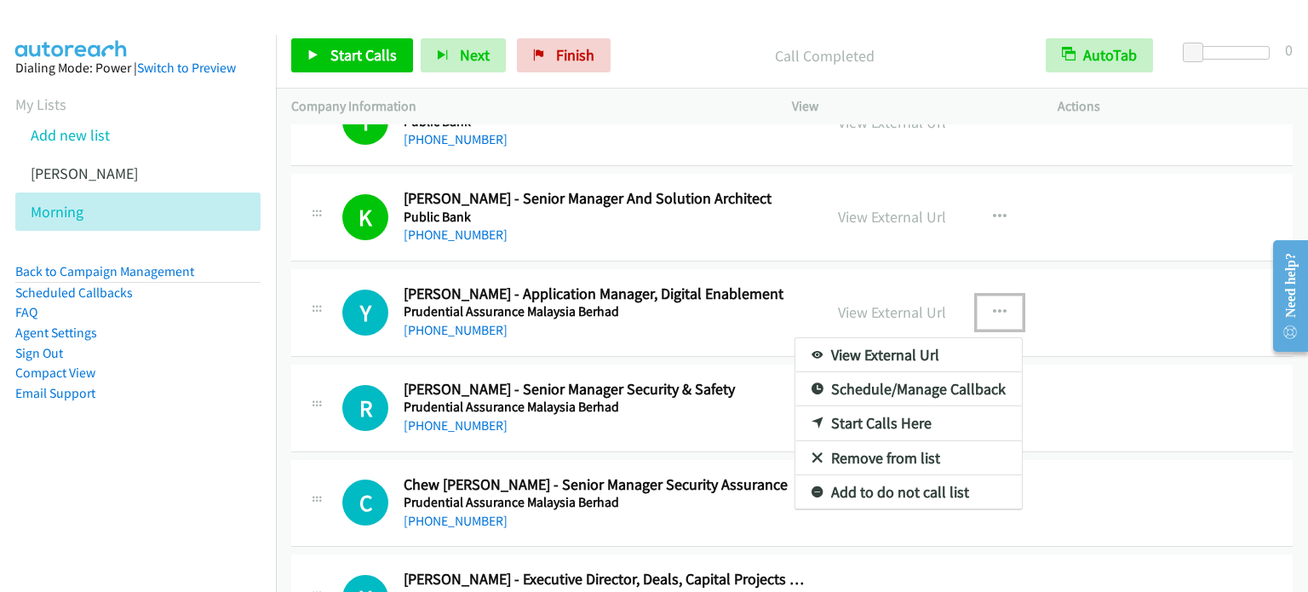
click at [870, 411] on link "Start Calls Here" at bounding box center [908, 423] width 226 height 34
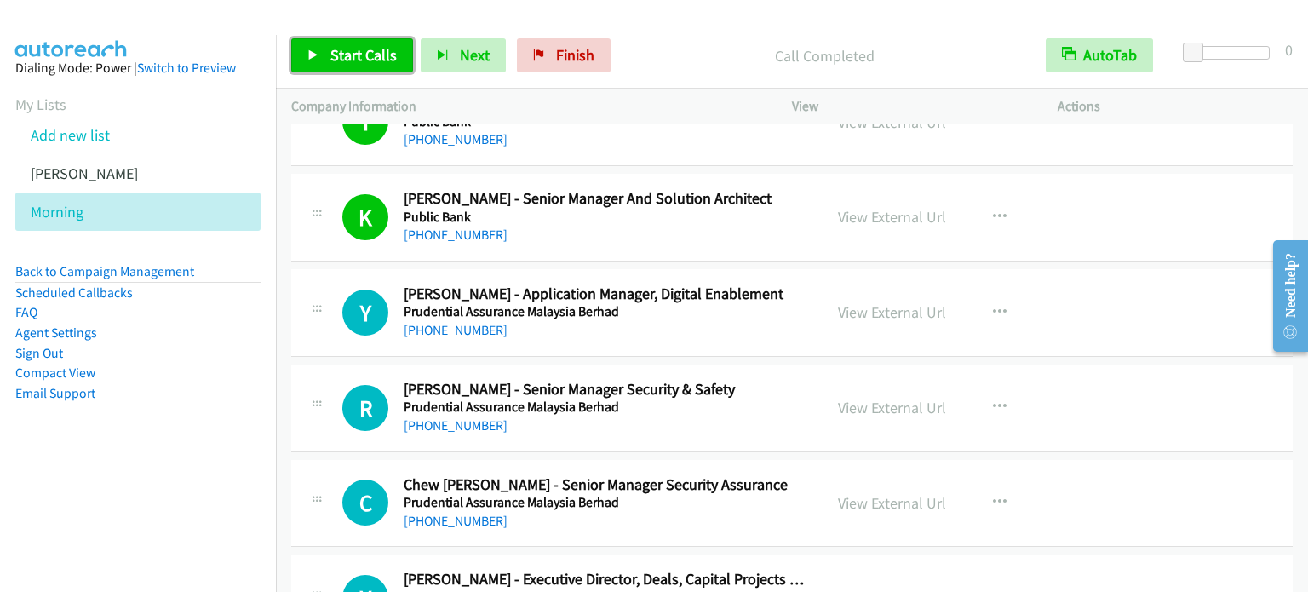
click at [332, 50] on span "Start Calls" at bounding box center [363, 55] width 66 height 20
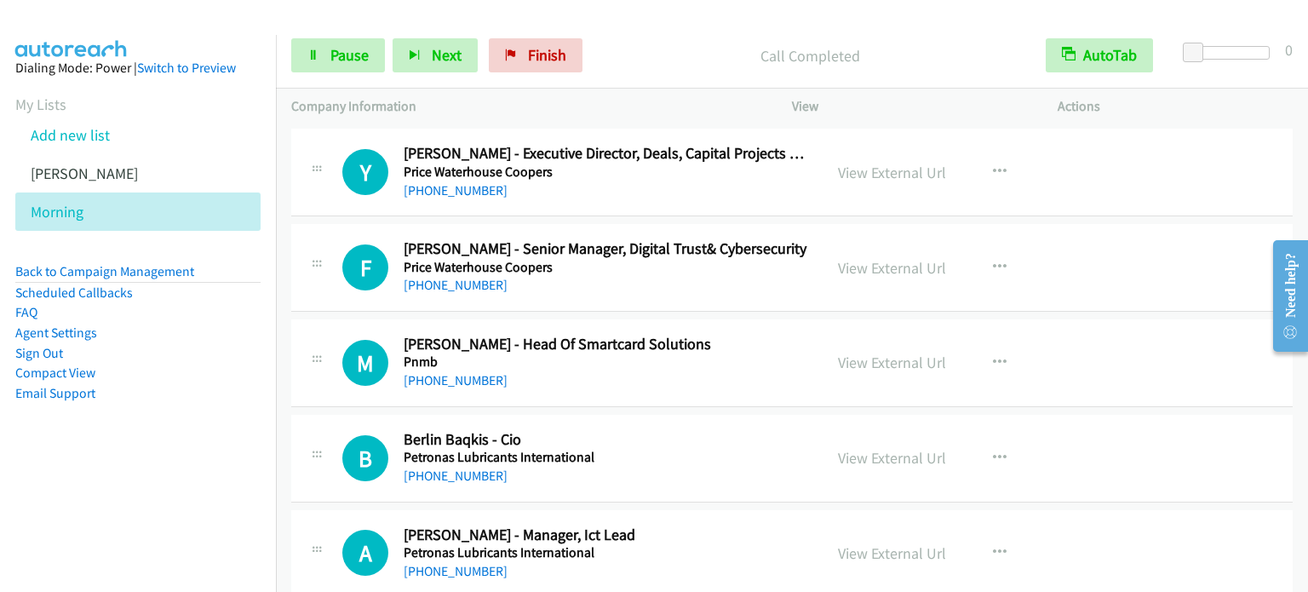
scroll to position [7626, 0]
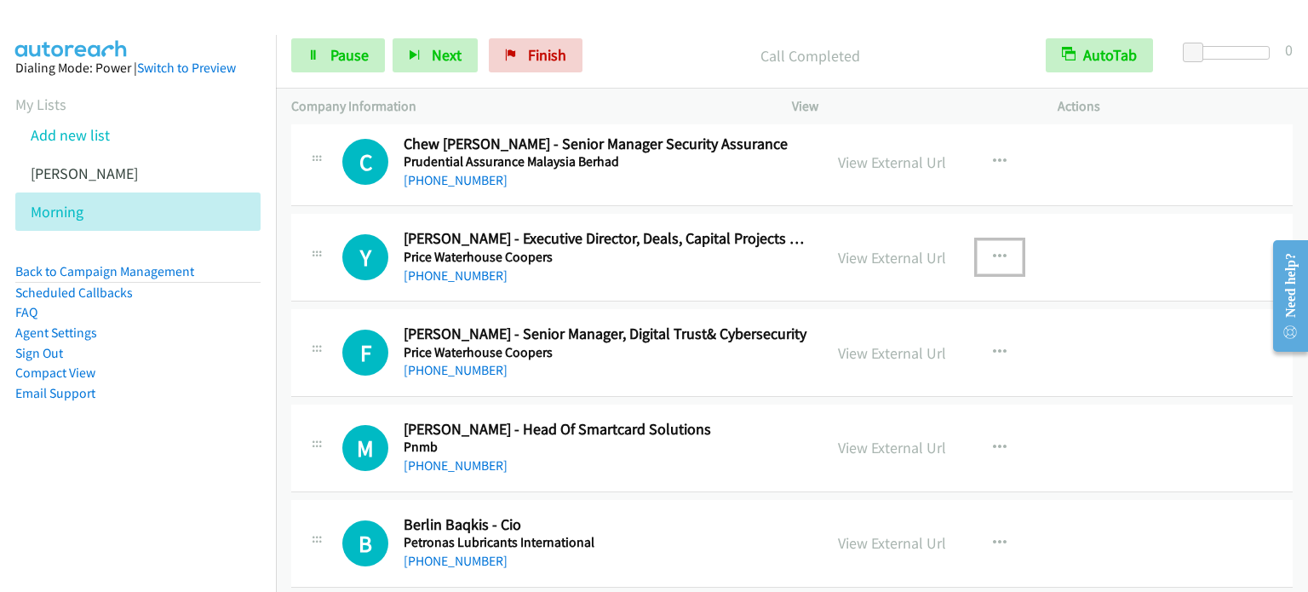
click at [1000, 244] on button "button" at bounding box center [1000, 257] width 46 height 34
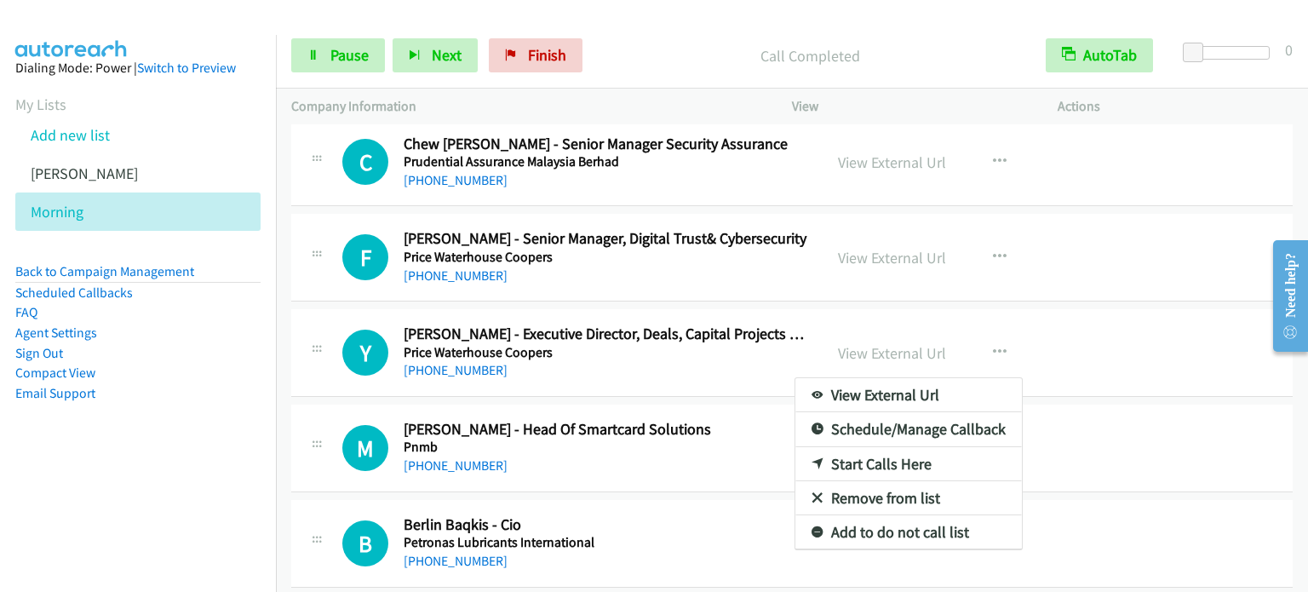
click at [993, 238] on div at bounding box center [654, 296] width 1308 height 592
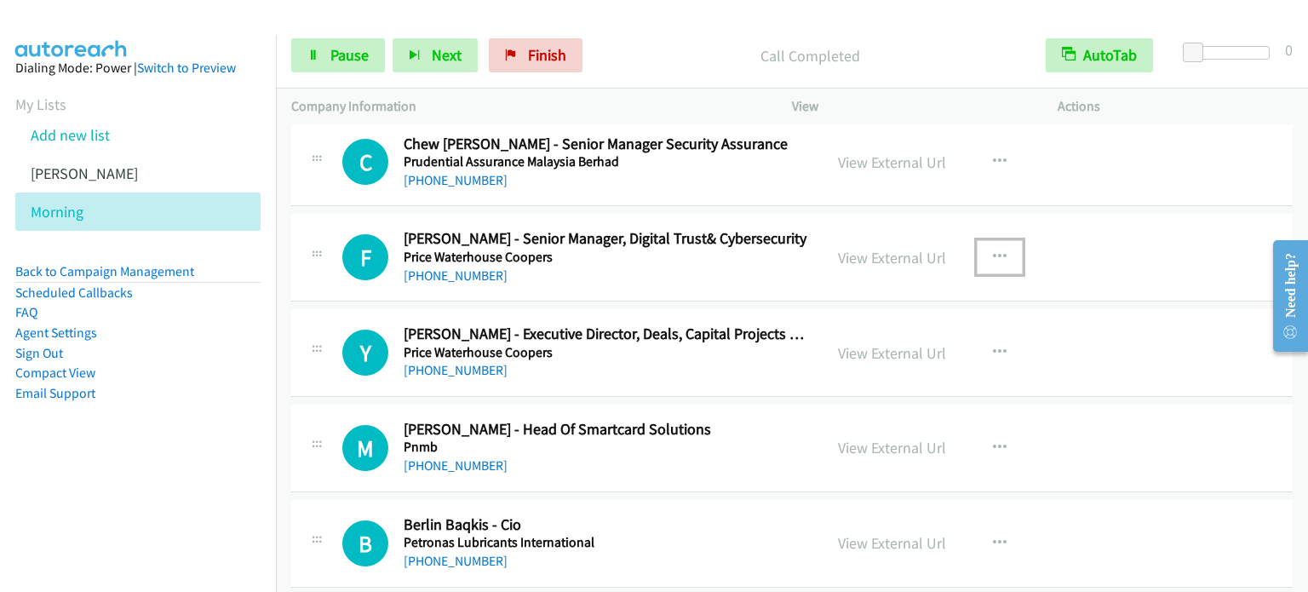
click at [996, 250] on icon "button" at bounding box center [1000, 257] width 14 height 14
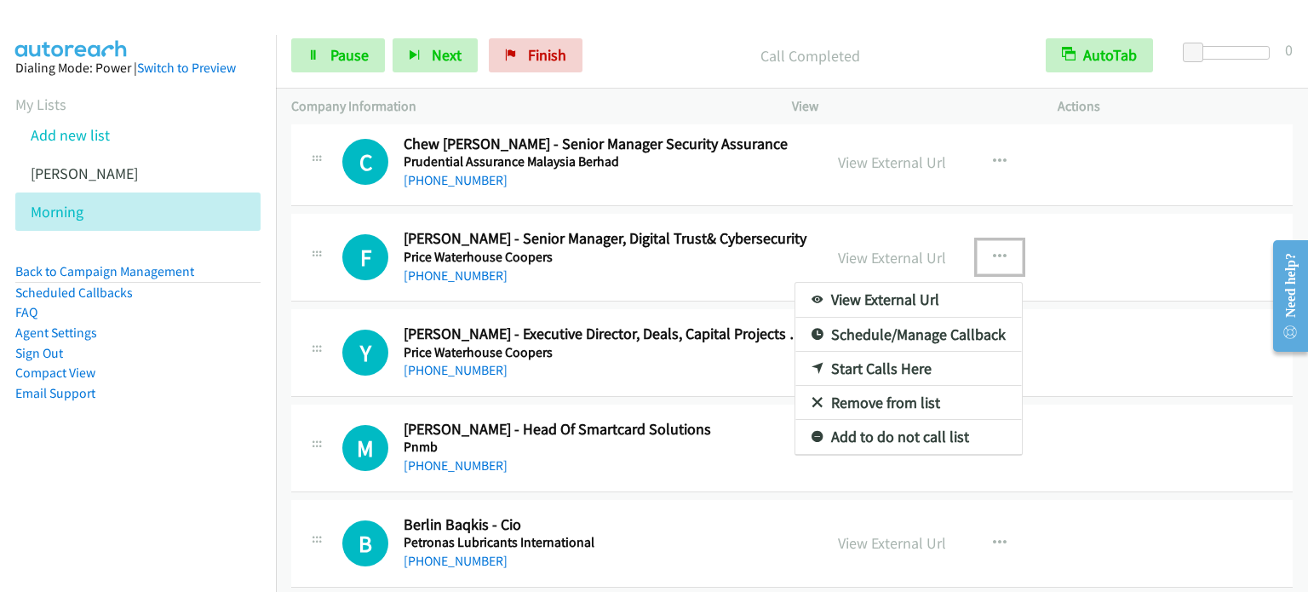
click at [913, 353] on link "Start Calls Here" at bounding box center [908, 369] width 226 height 34
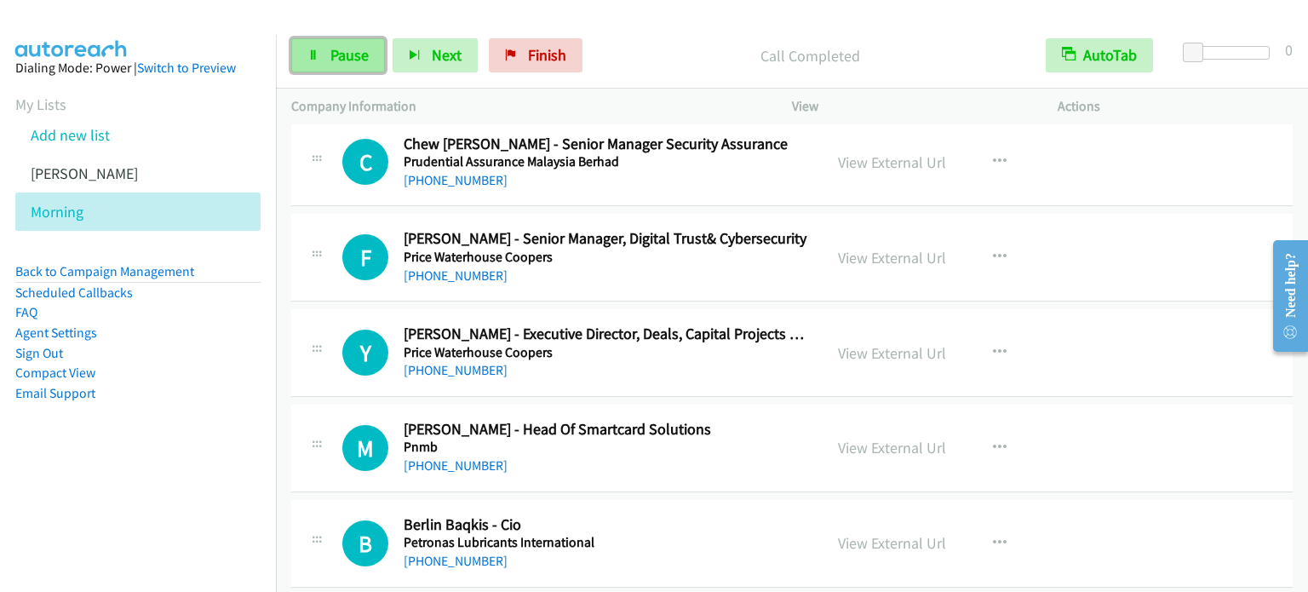
click at [358, 47] on span "Pause" at bounding box center [349, 55] width 38 height 20
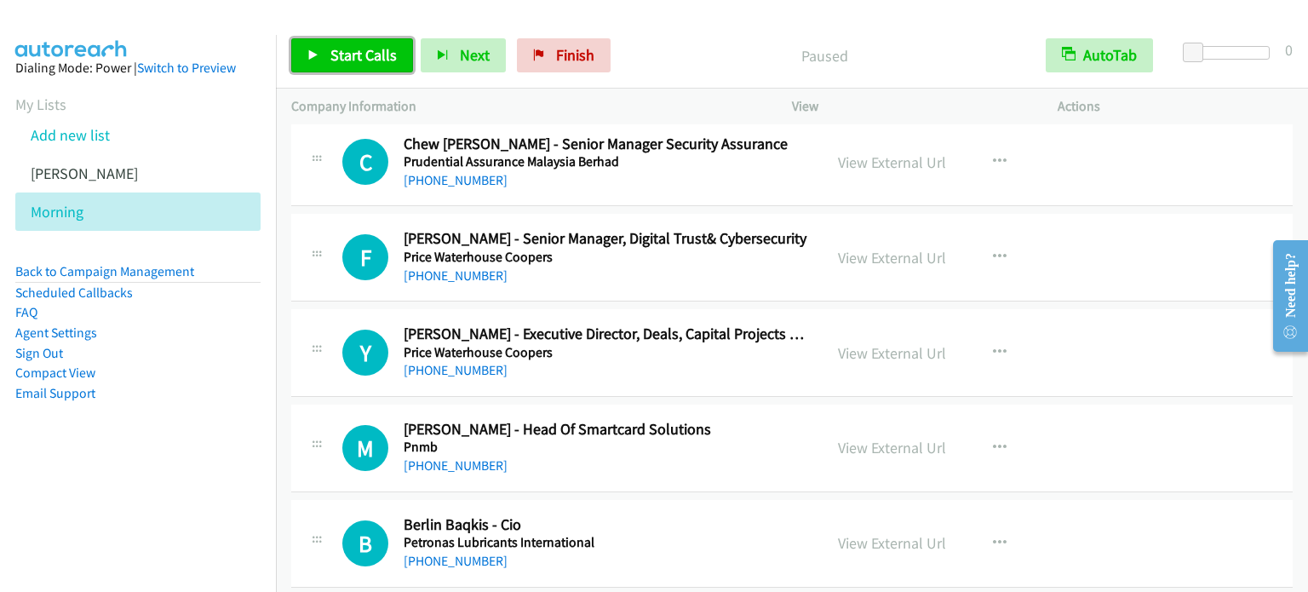
click at [358, 47] on span "Start Calls" at bounding box center [363, 55] width 66 height 20
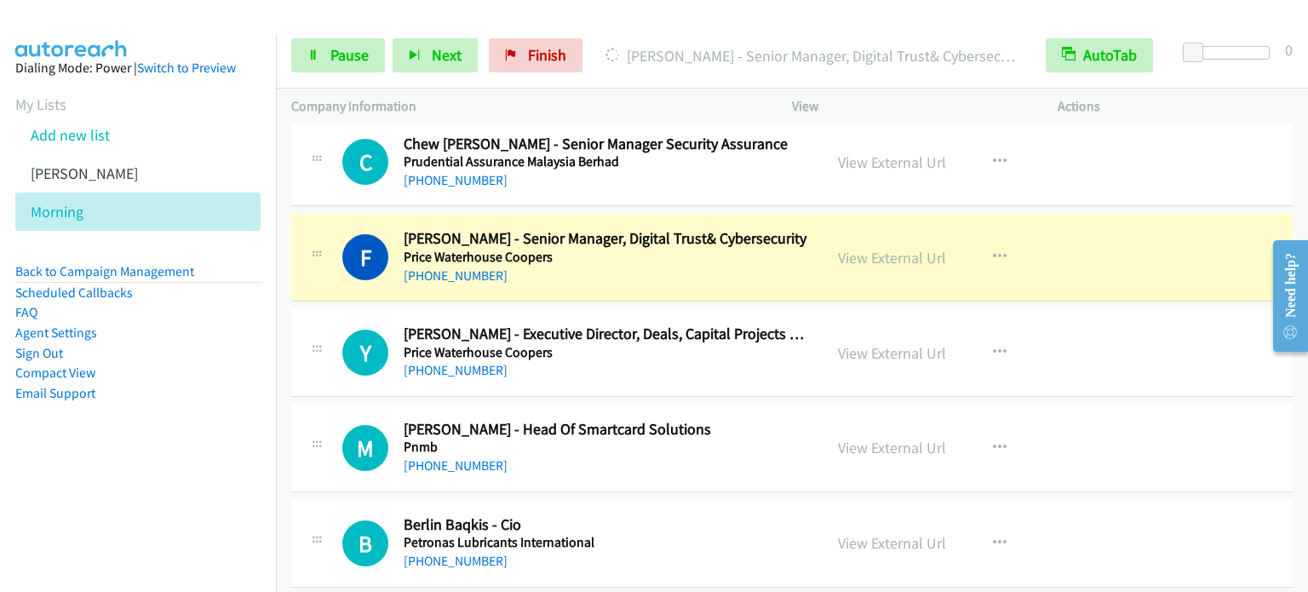
click at [283, 217] on td "F Callback Scheduled Farah Arif - Senior Manager, Digital Trust& Cybersecurity …" at bounding box center [792, 257] width 1032 height 95
click at [342, 53] on span "Pause" at bounding box center [349, 55] width 38 height 20
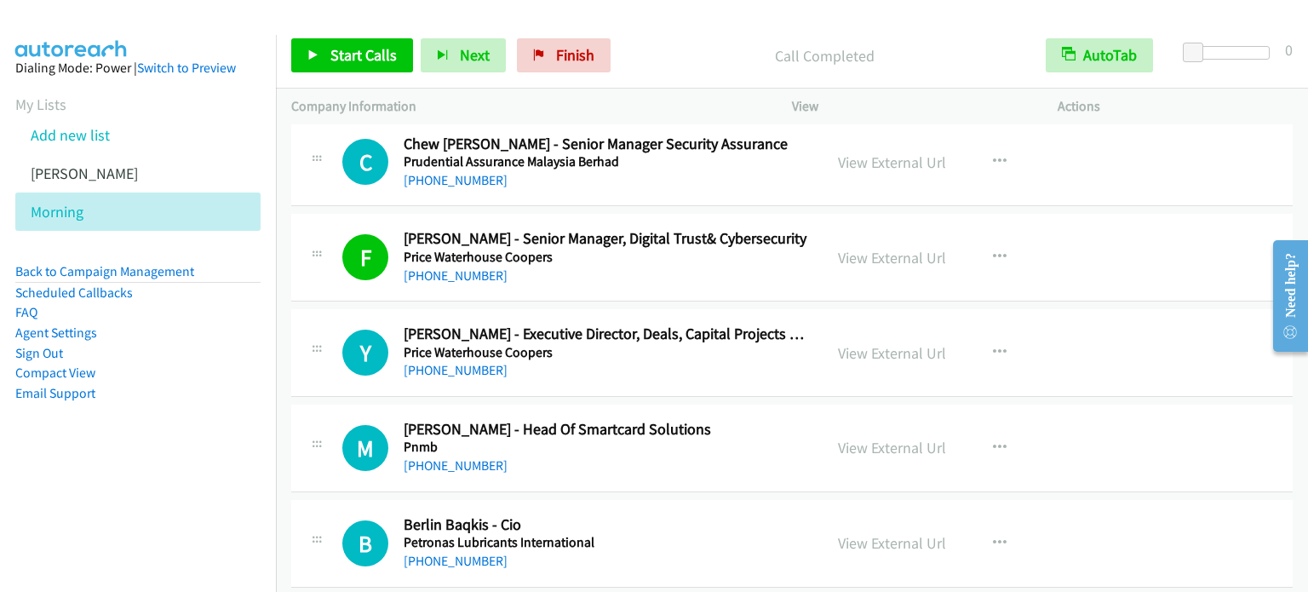
scroll to position [7711, 0]
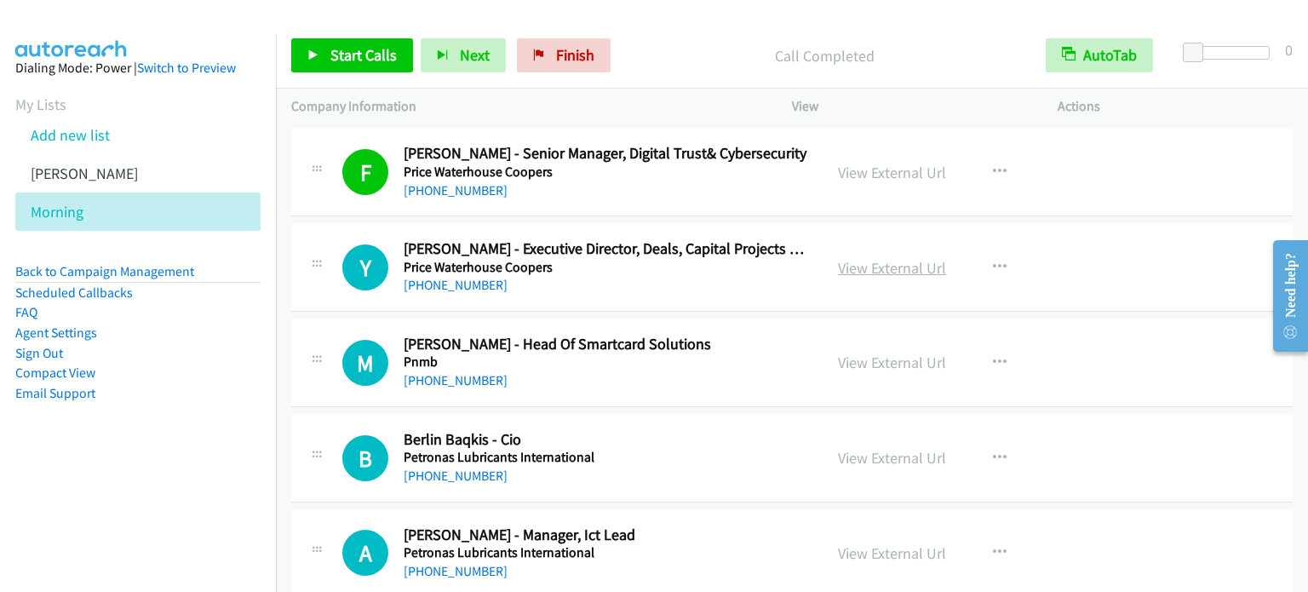
click at [897, 259] on link "View External Url" at bounding box center [892, 268] width 108 height 20
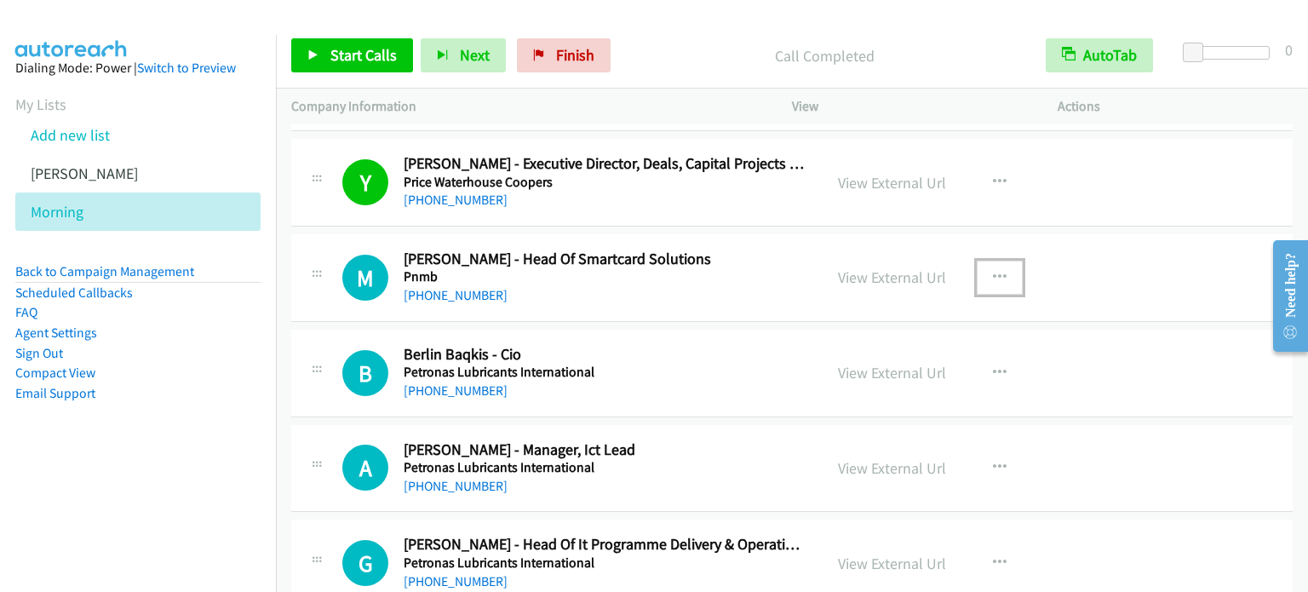
click at [993, 271] on icon "button" at bounding box center [1000, 278] width 14 height 14
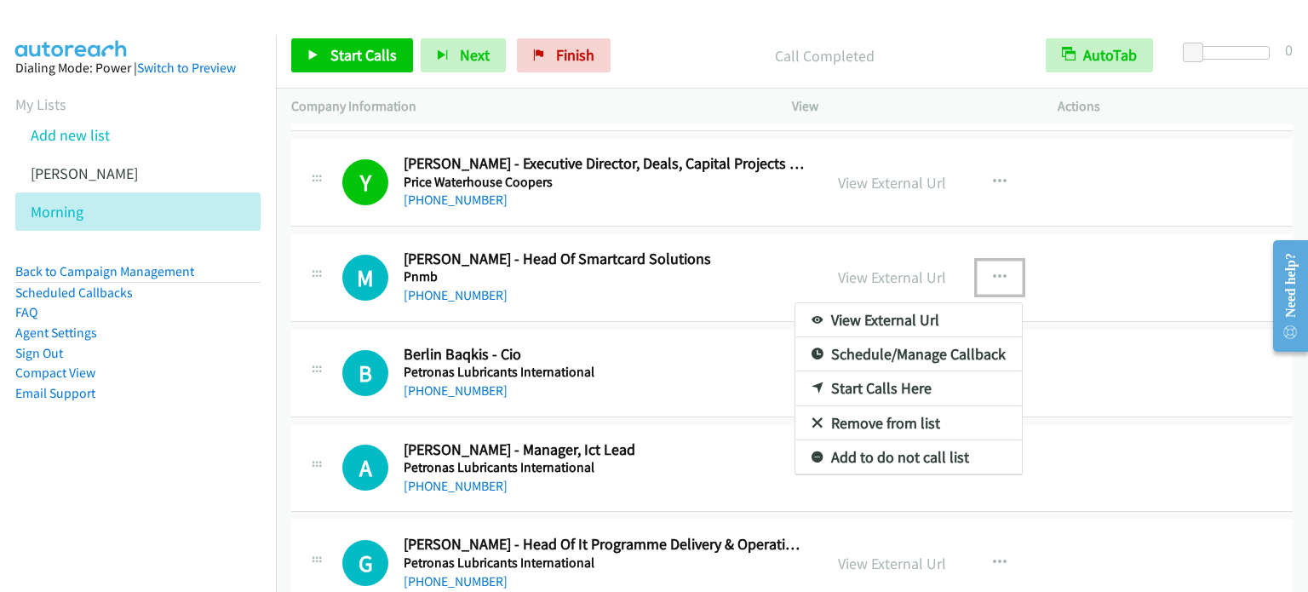
click at [887, 373] on link "Start Calls Here" at bounding box center [908, 388] width 226 height 34
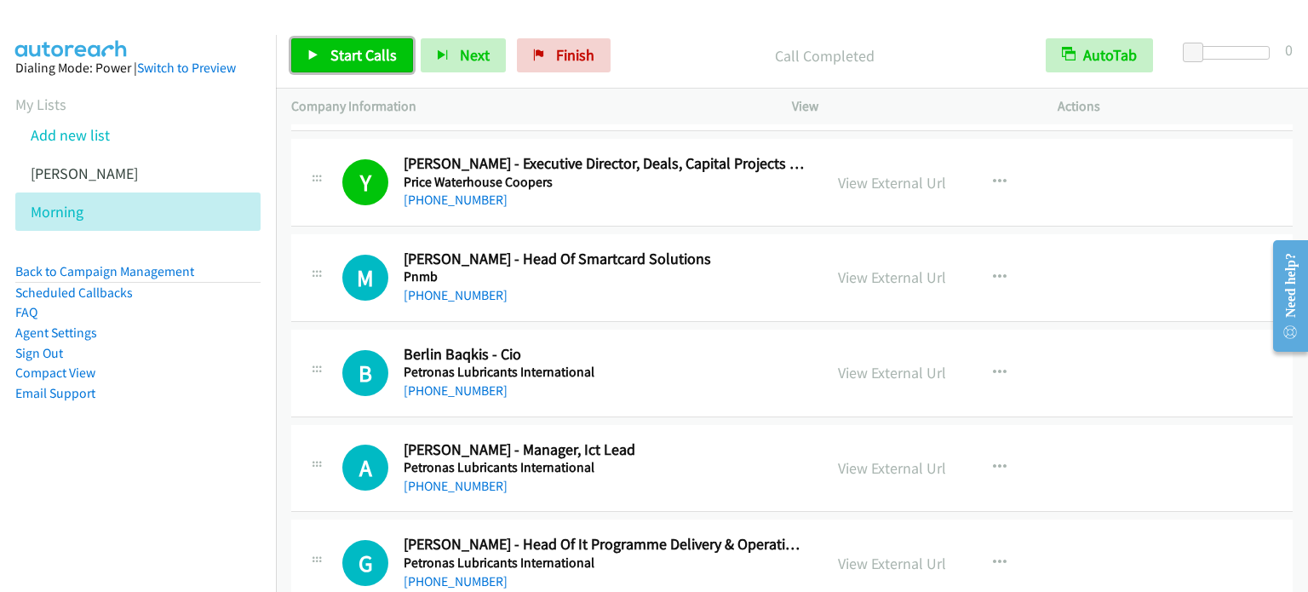
click at [357, 49] on span "Start Calls" at bounding box center [363, 55] width 66 height 20
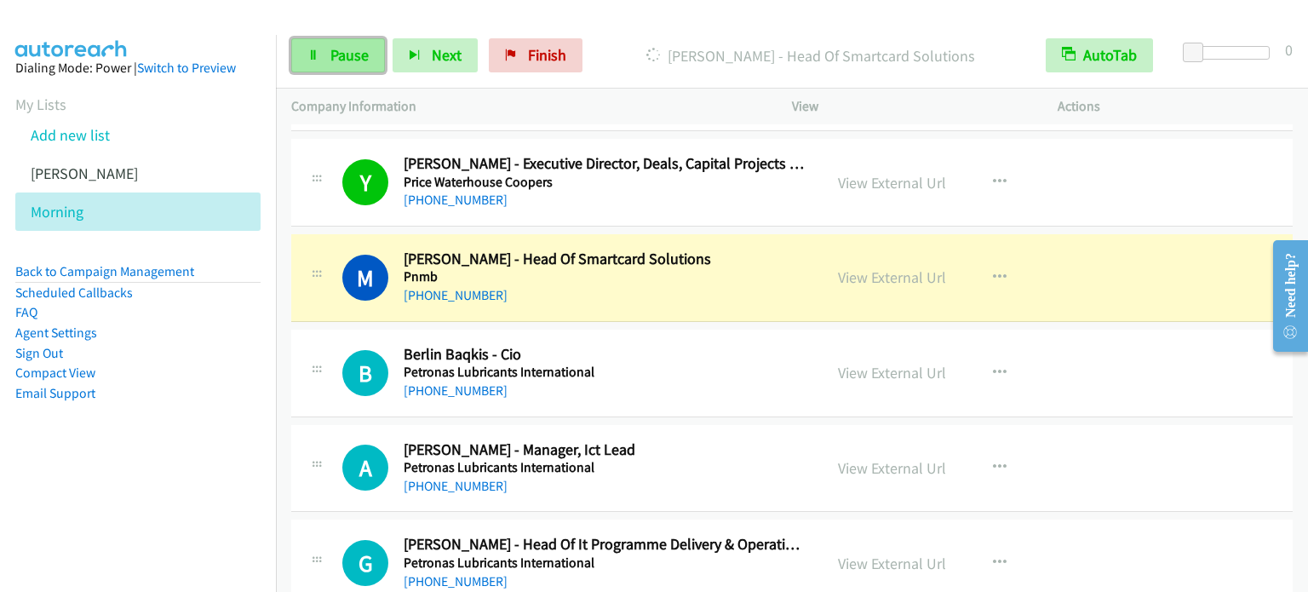
click at [313, 52] on icon at bounding box center [313, 56] width 12 height 12
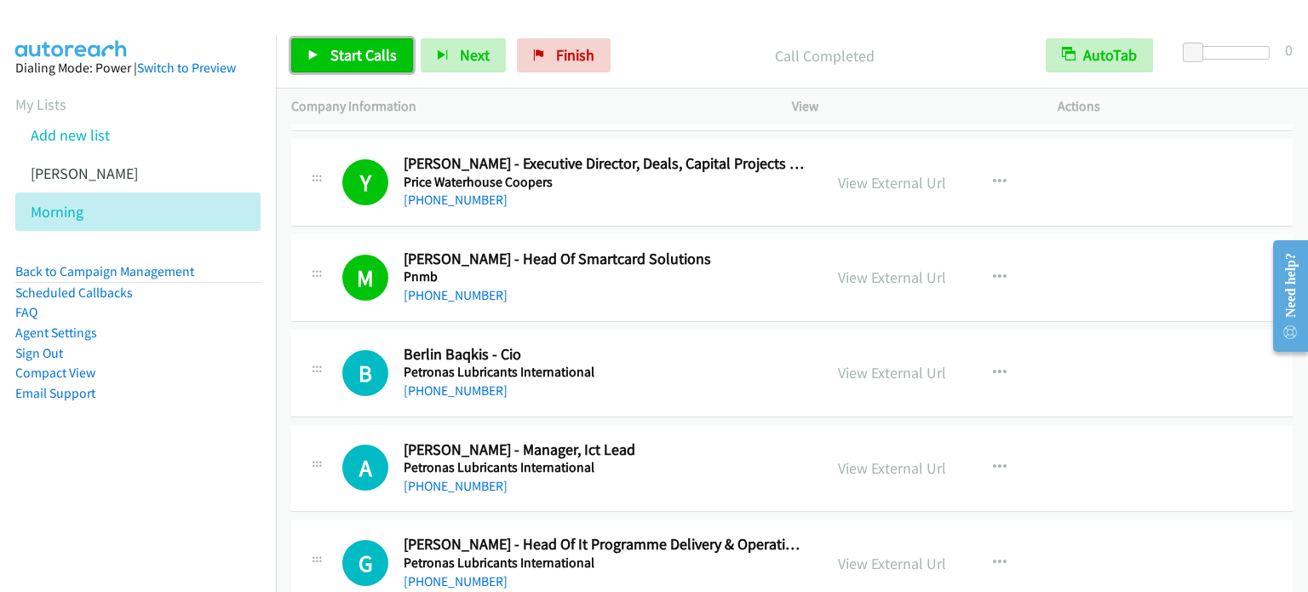
click at [351, 54] on span "Start Calls" at bounding box center [363, 55] width 66 height 20
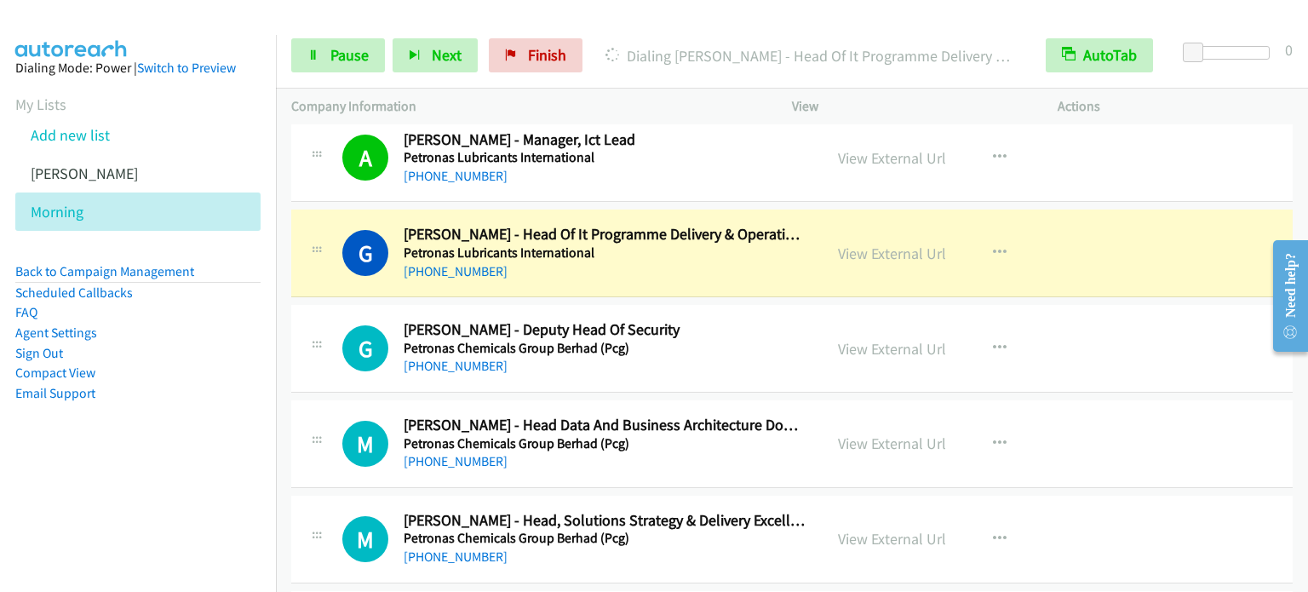
scroll to position [8136, 0]
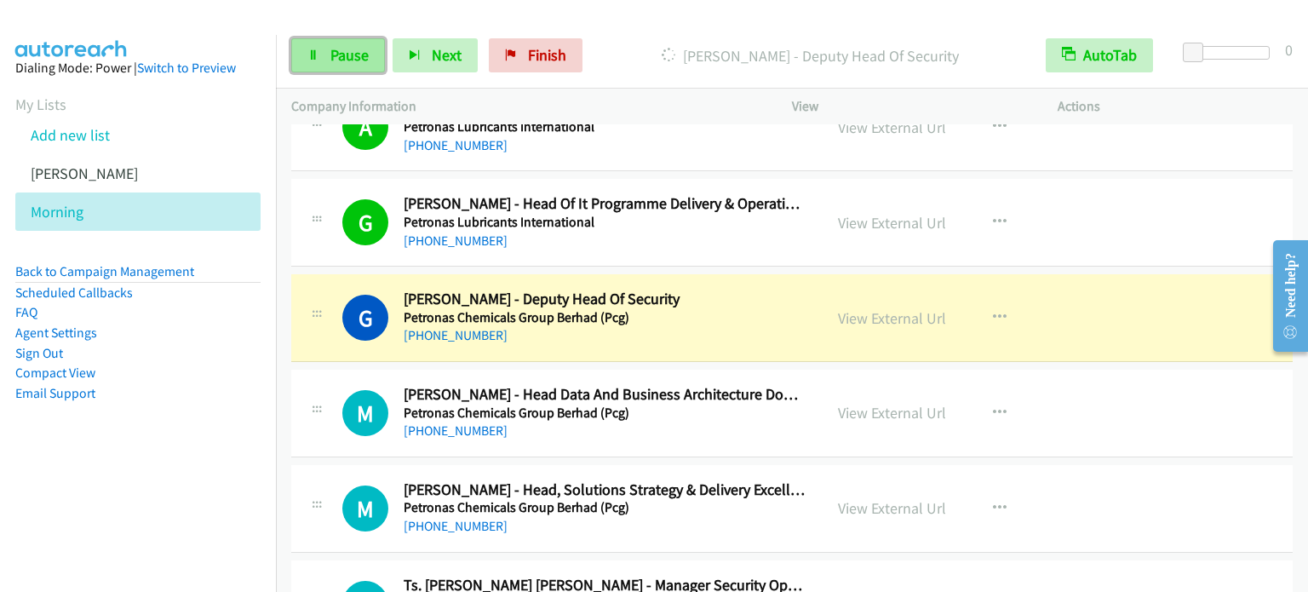
click at [327, 54] on link "Pause" at bounding box center [338, 55] width 94 height 34
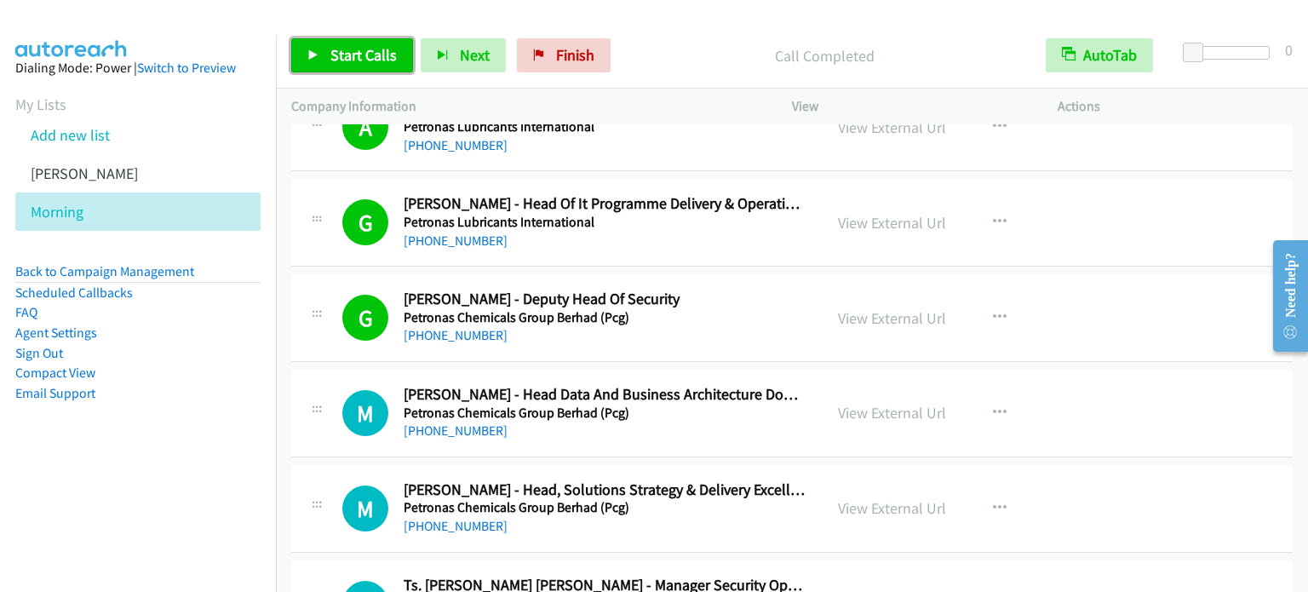
click at [381, 58] on span "Start Calls" at bounding box center [363, 55] width 66 height 20
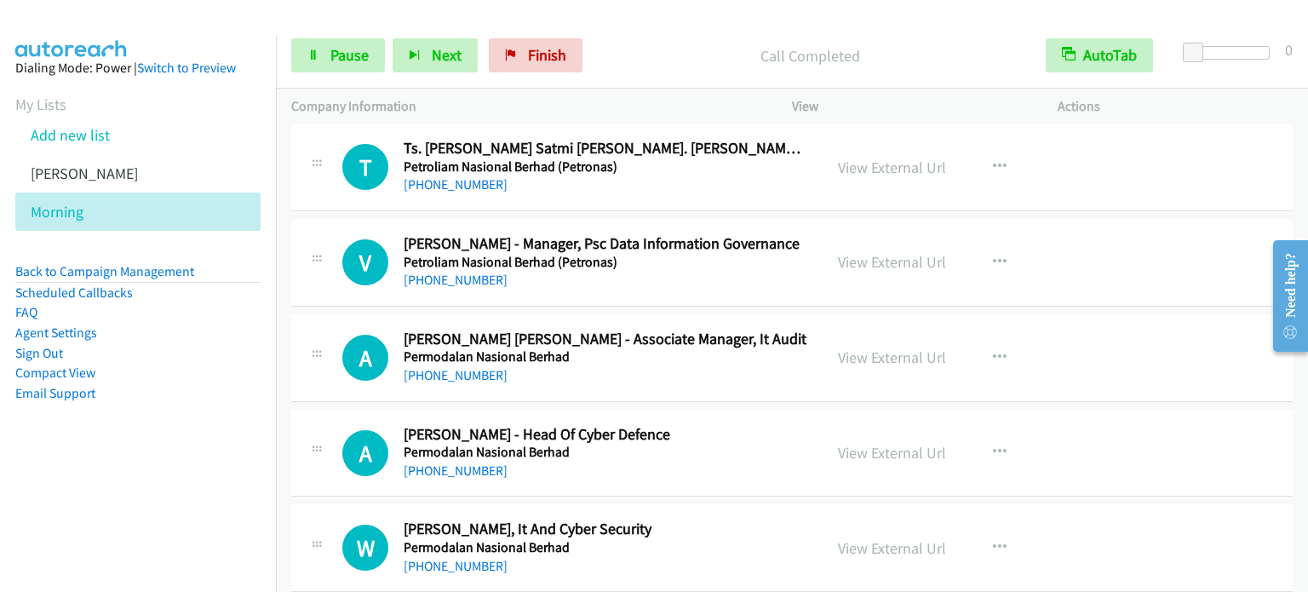
scroll to position [11372, 0]
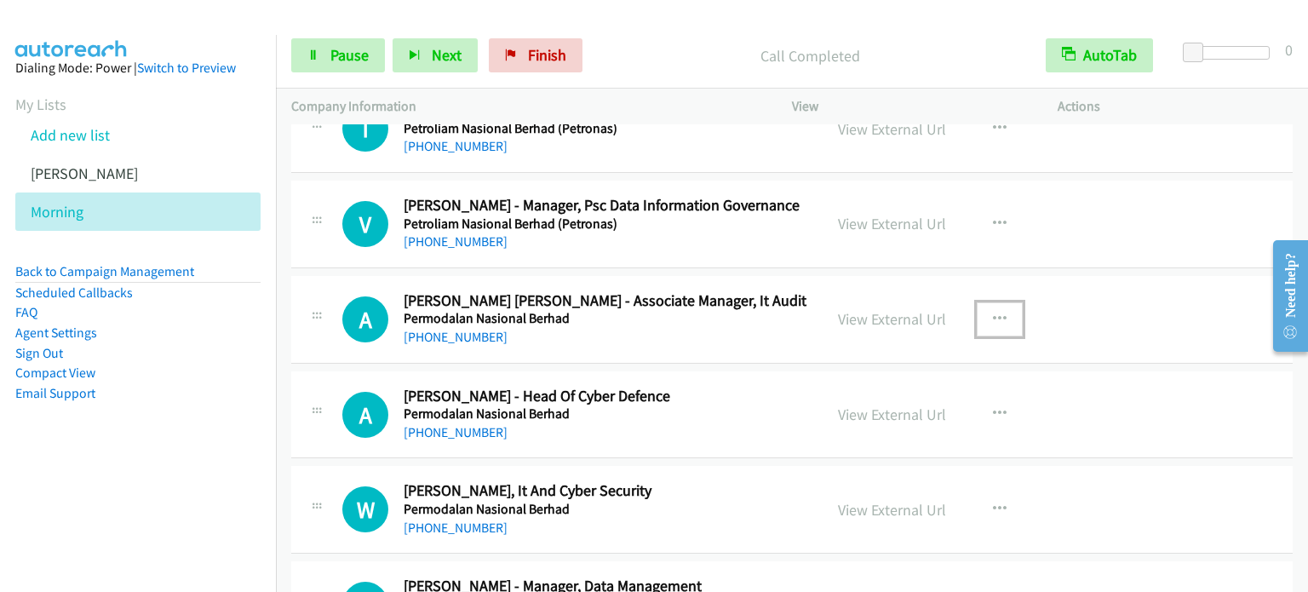
click at [997, 312] on icon "button" at bounding box center [1000, 319] width 14 height 14
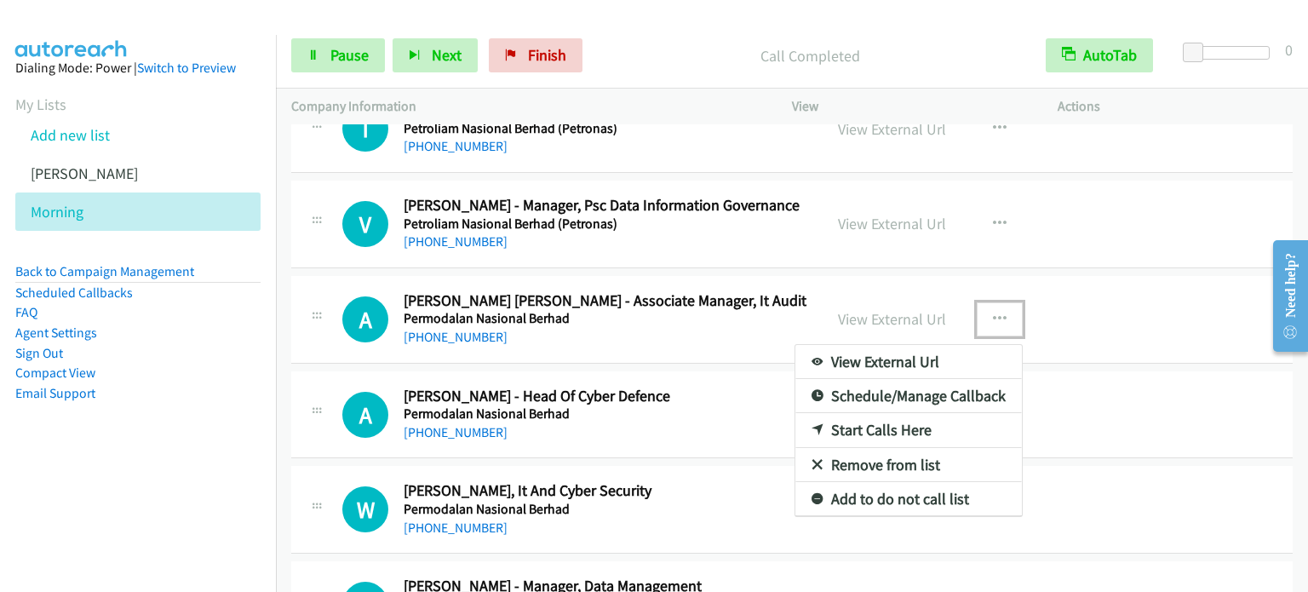
click at [872, 413] on link "Start Calls Here" at bounding box center [908, 430] width 226 height 34
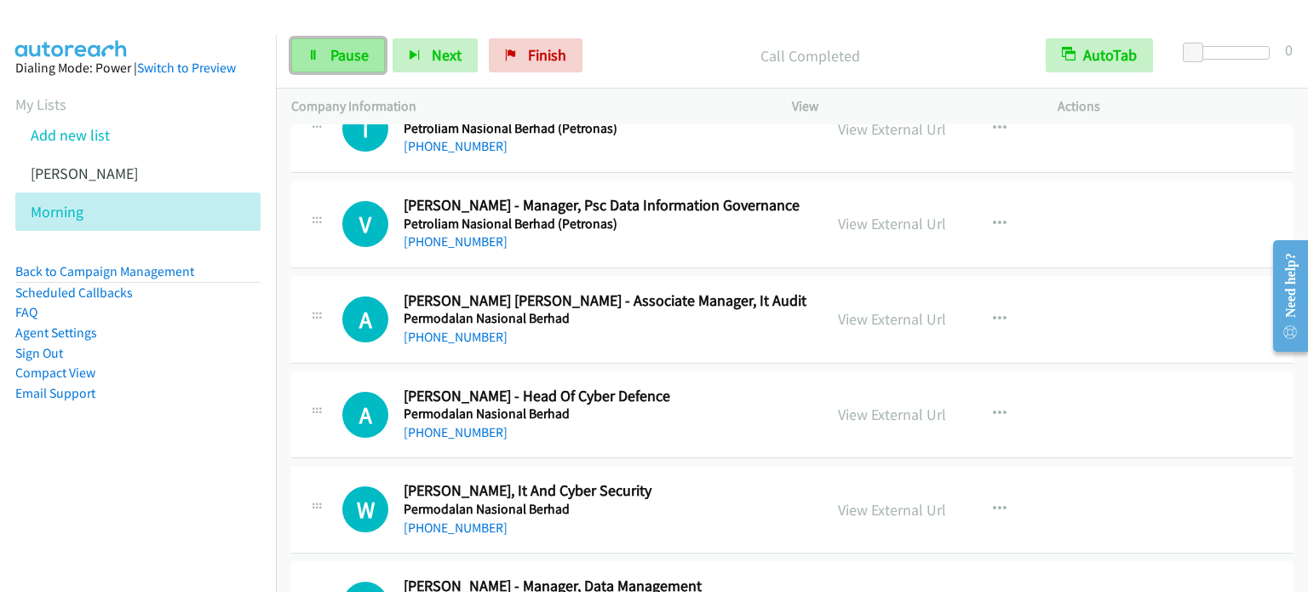
click at [352, 54] on span "Pause" at bounding box center [349, 55] width 38 height 20
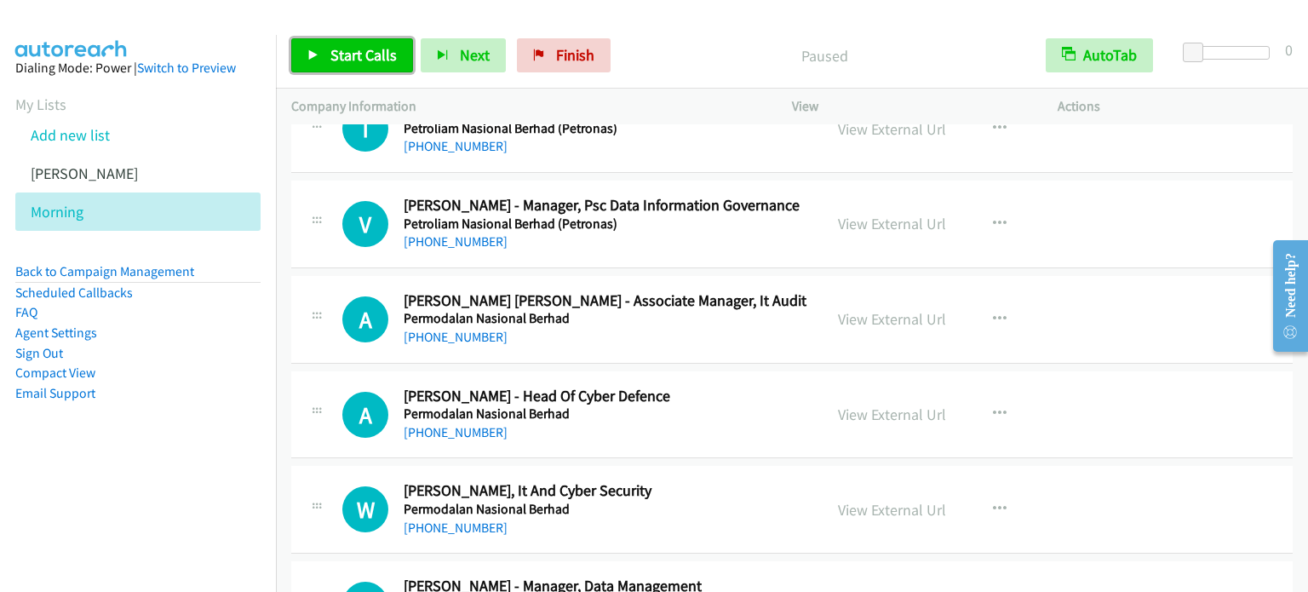
click at [352, 54] on span "Start Calls" at bounding box center [363, 55] width 66 height 20
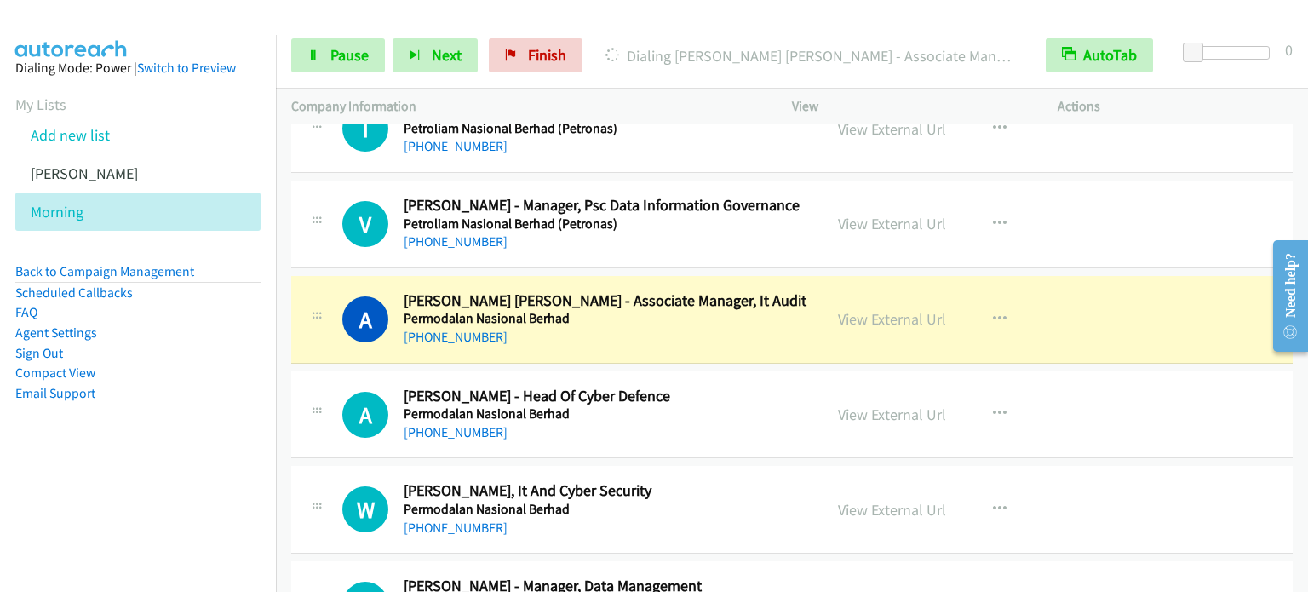
scroll to position [11457, 0]
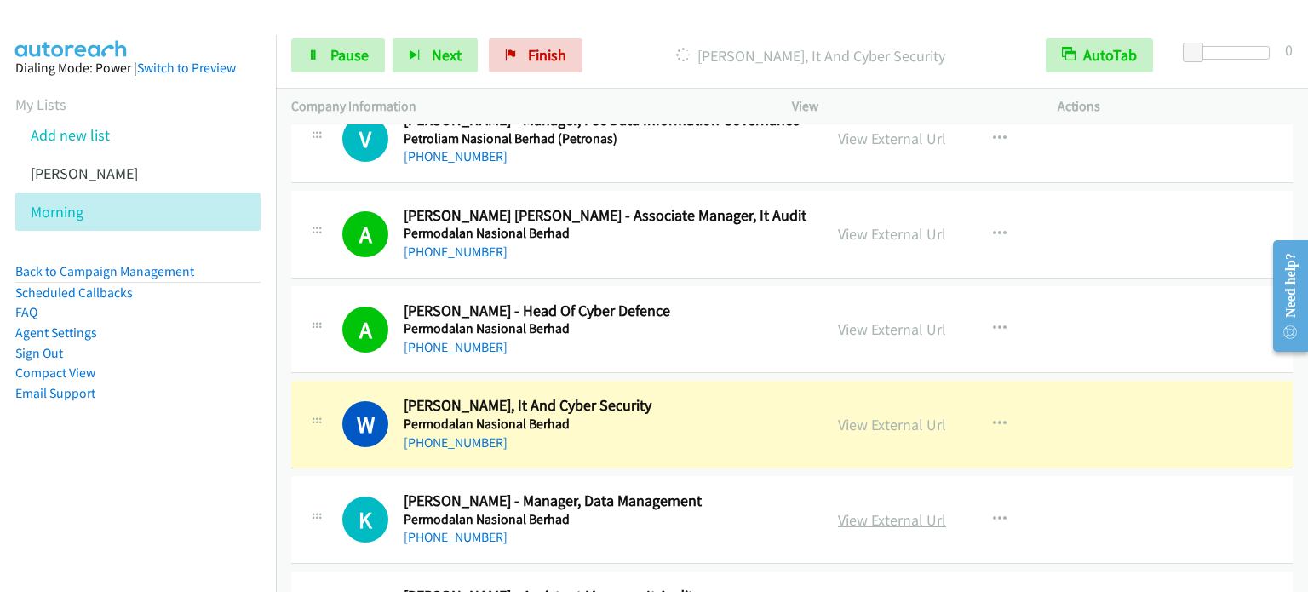
drag, startPoint x: 286, startPoint y: 297, endPoint x: 924, endPoint y: 496, distance: 668.1
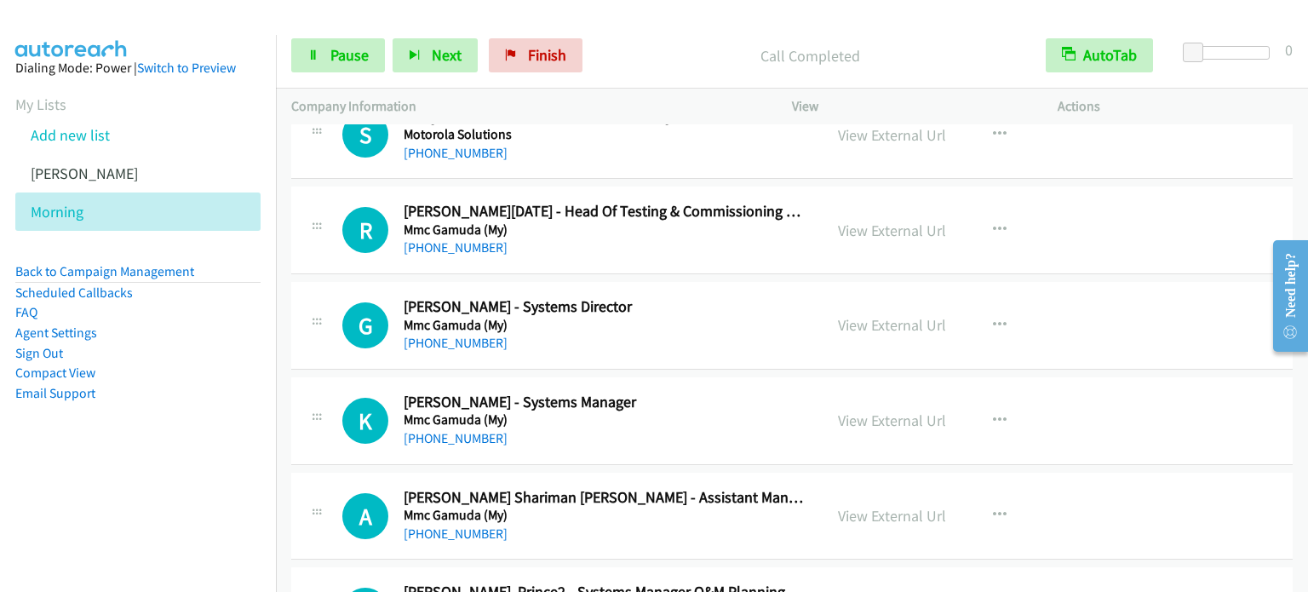
scroll to position [12819, 0]
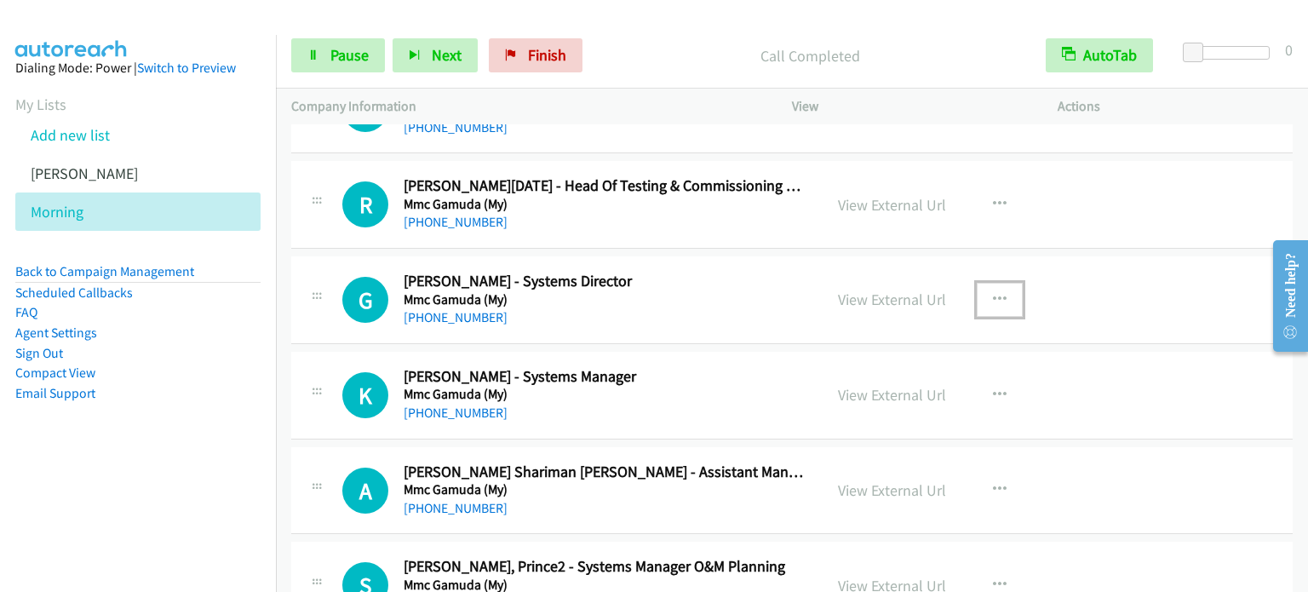
click at [997, 293] on icon "button" at bounding box center [1000, 300] width 14 height 14
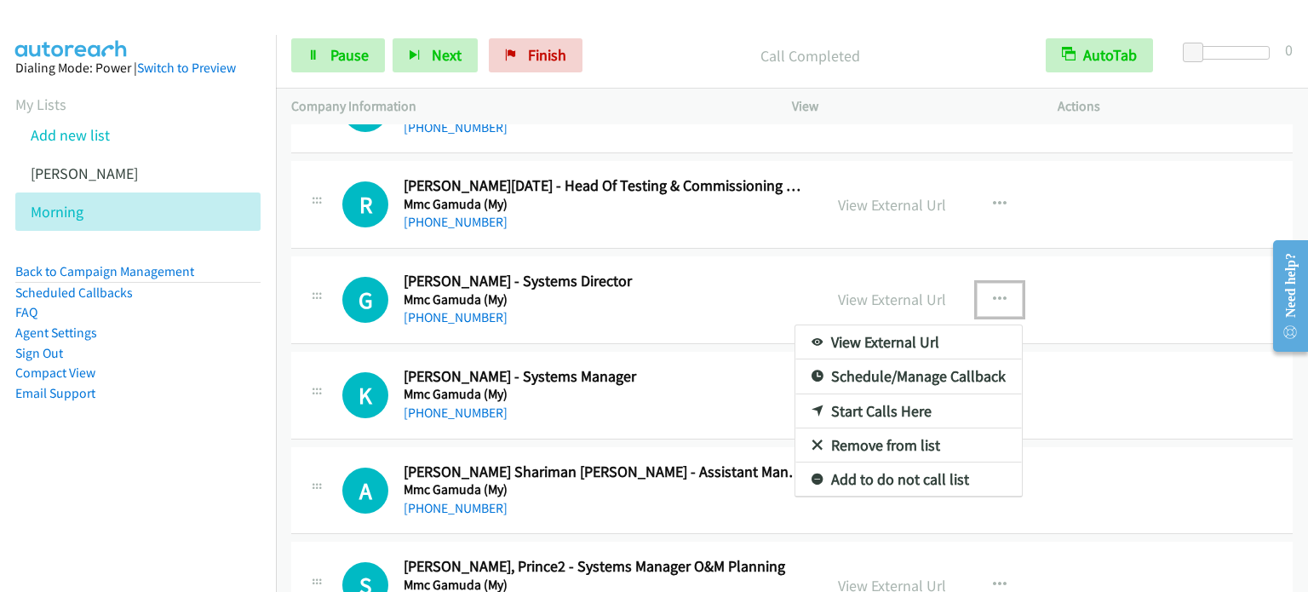
click at [928, 394] on link "Start Calls Here" at bounding box center [908, 411] width 226 height 34
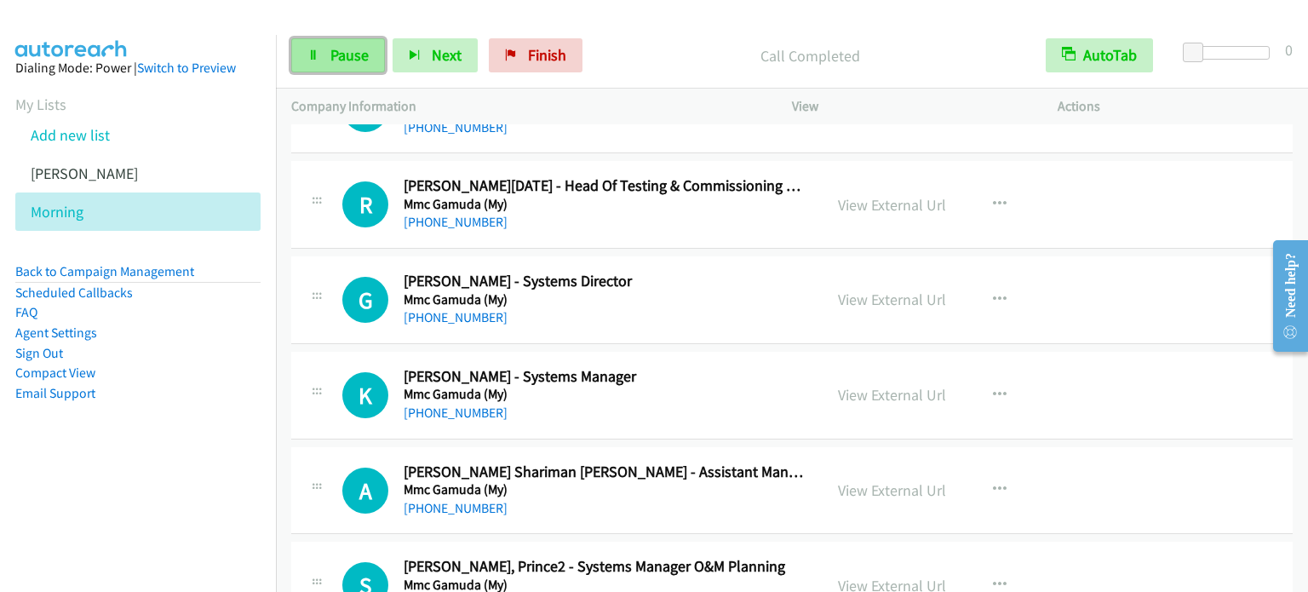
click at [352, 61] on span "Pause" at bounding box center [349, 55] width 38 height 20
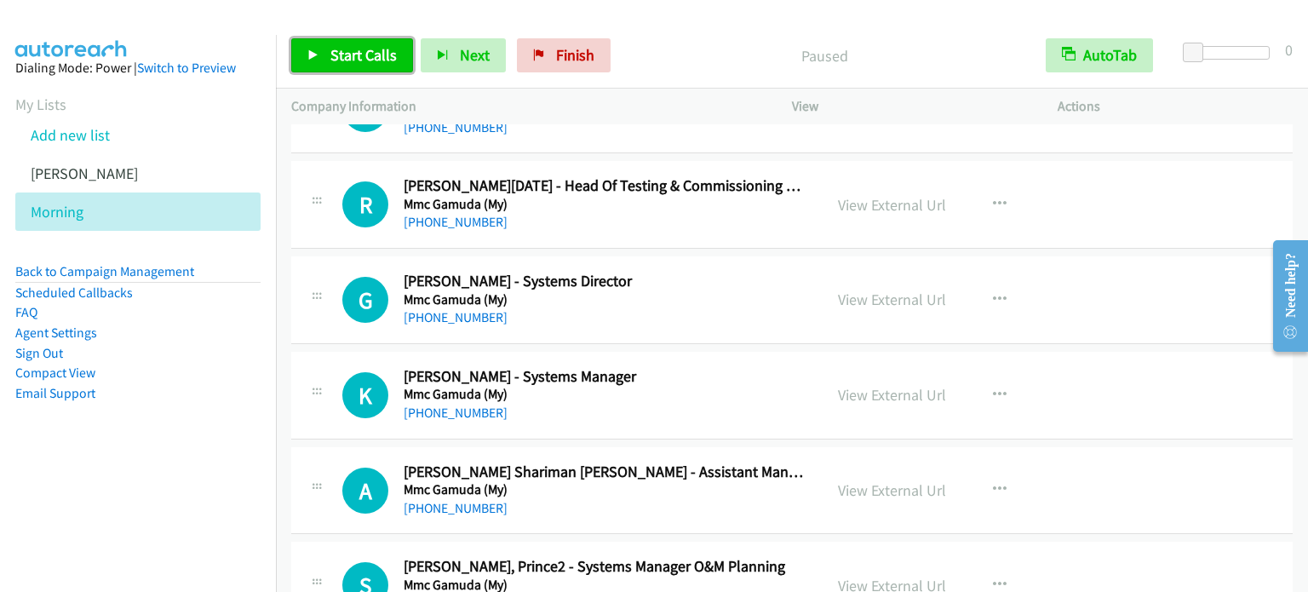
click at [352, 61] on span "Start Calls" at bounding box center [363, 55] width 66 height 20
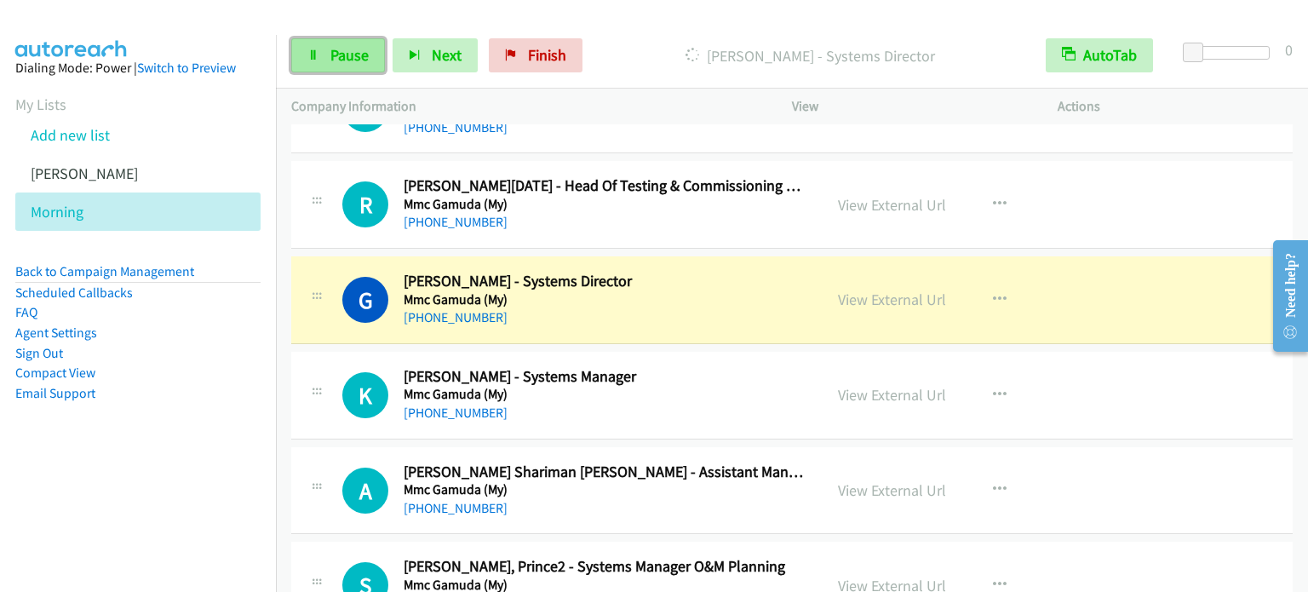
click at [358, 57] on span "Pause" at bounding box center [349, 55] width 38 height 20
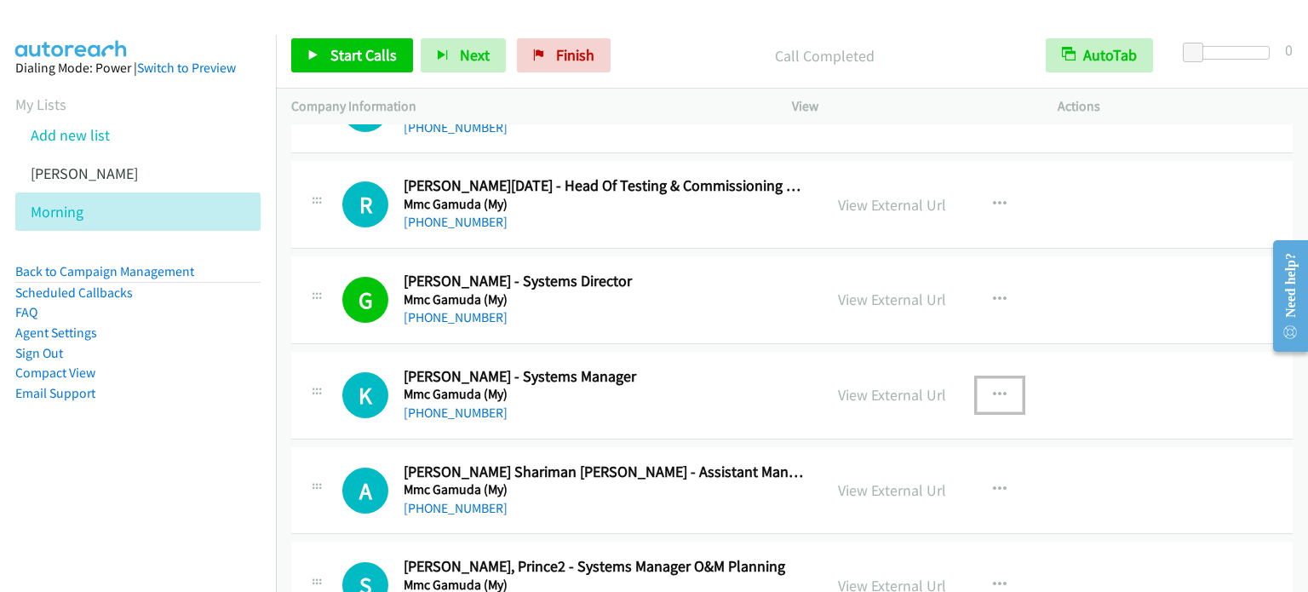
click at [999, 378] on button "button" at bounding box center [1000, 395] width 46 height 34
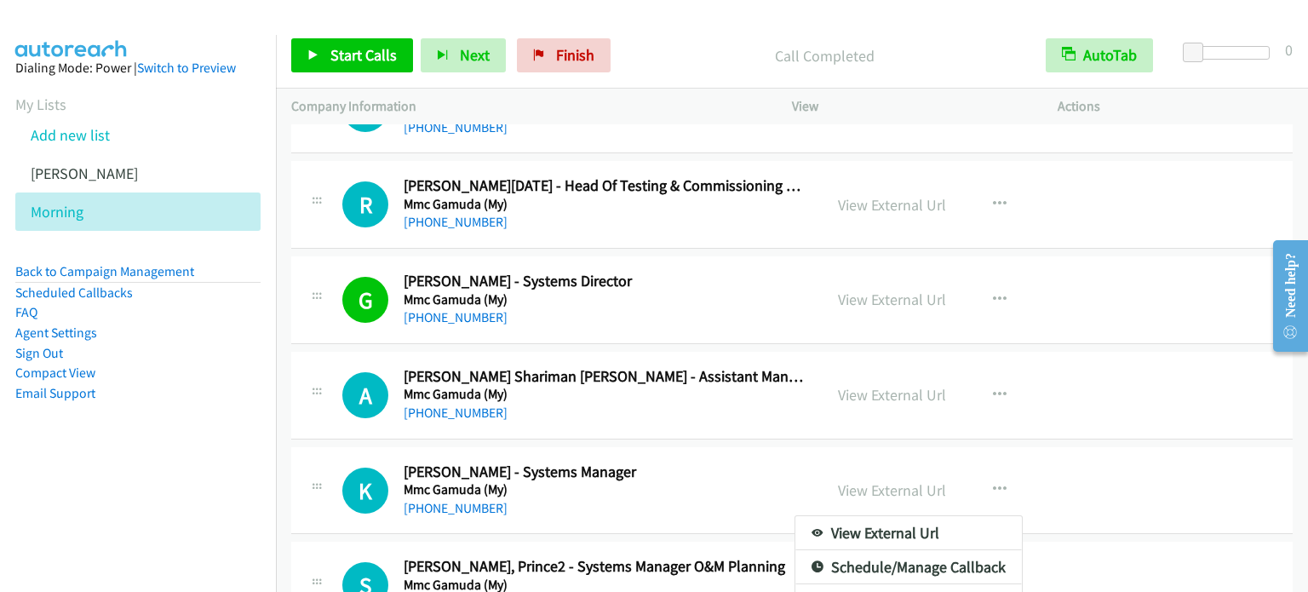
click at [994, 369] on div at bounding box center [654, 296] width 1308 height 592
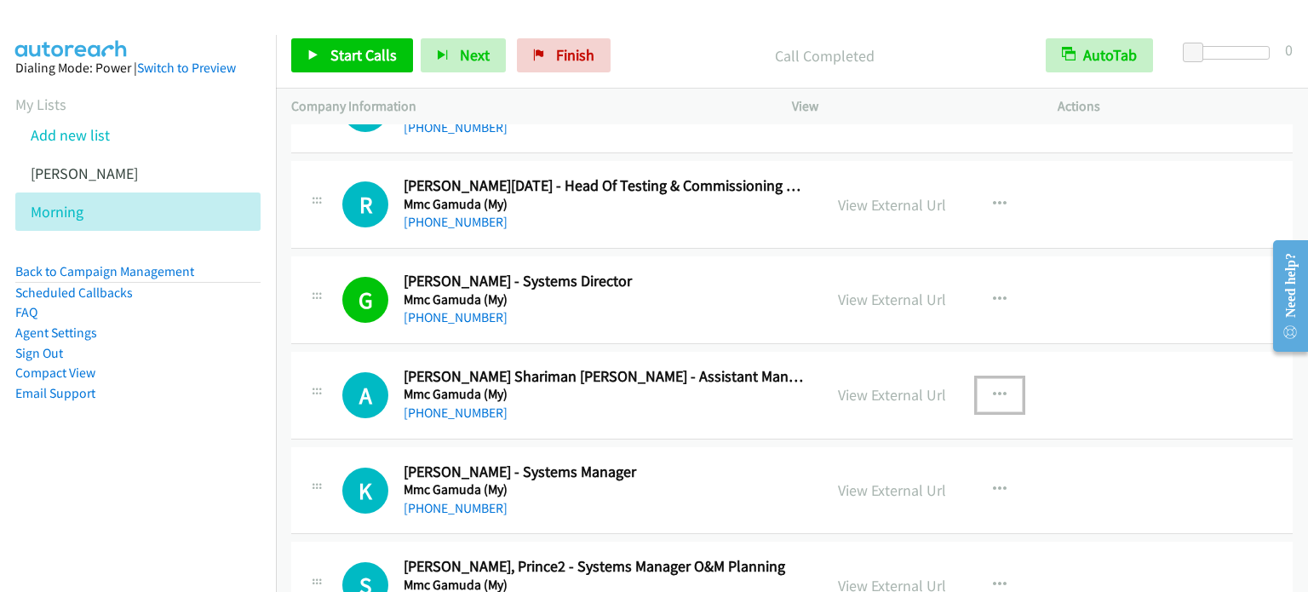
click at [994, 388] on icon "button" at bounding box center [1000, 395] width 14 height 14
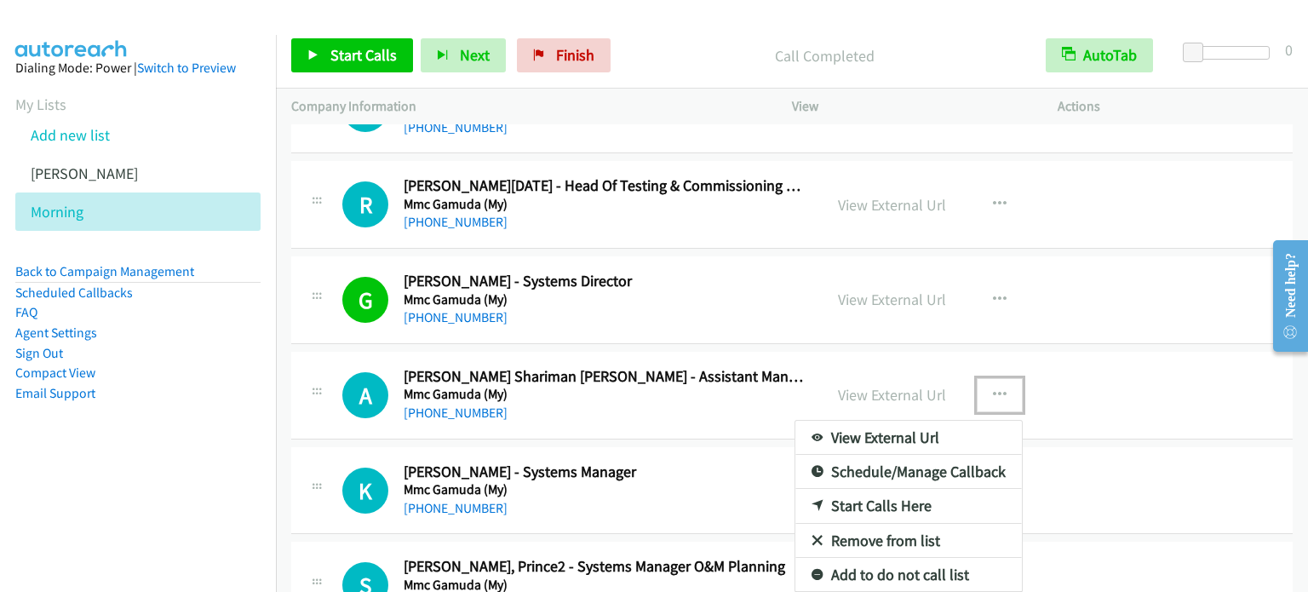
click at [872, 489] on link "Start Calls Here" at bounding box center [908, 506] width 226 height 34
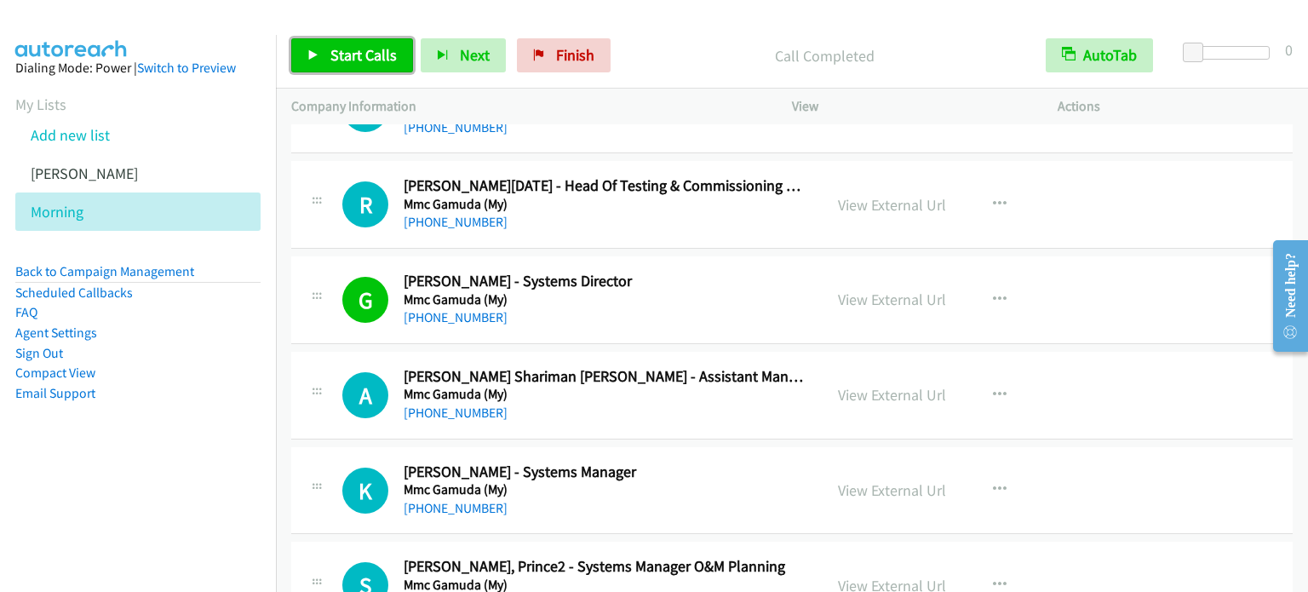
click at [364, 69] on link "Start Calls" at bounding box center [352, 55] width 122 height 34
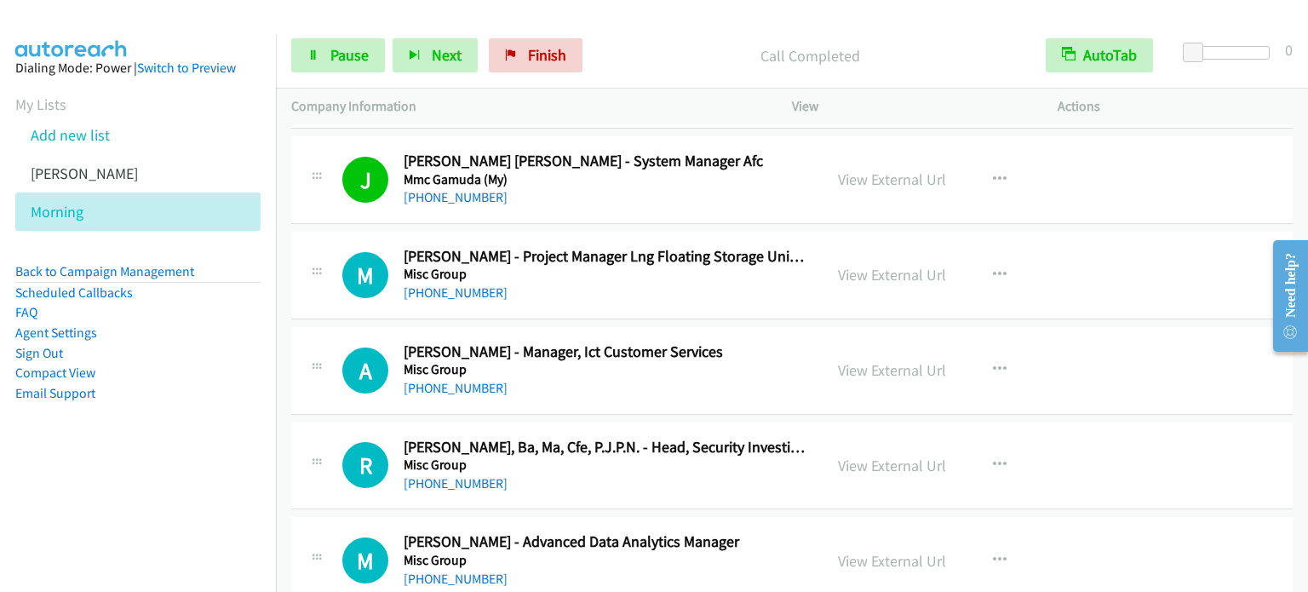
scroll to position [13500, 0]
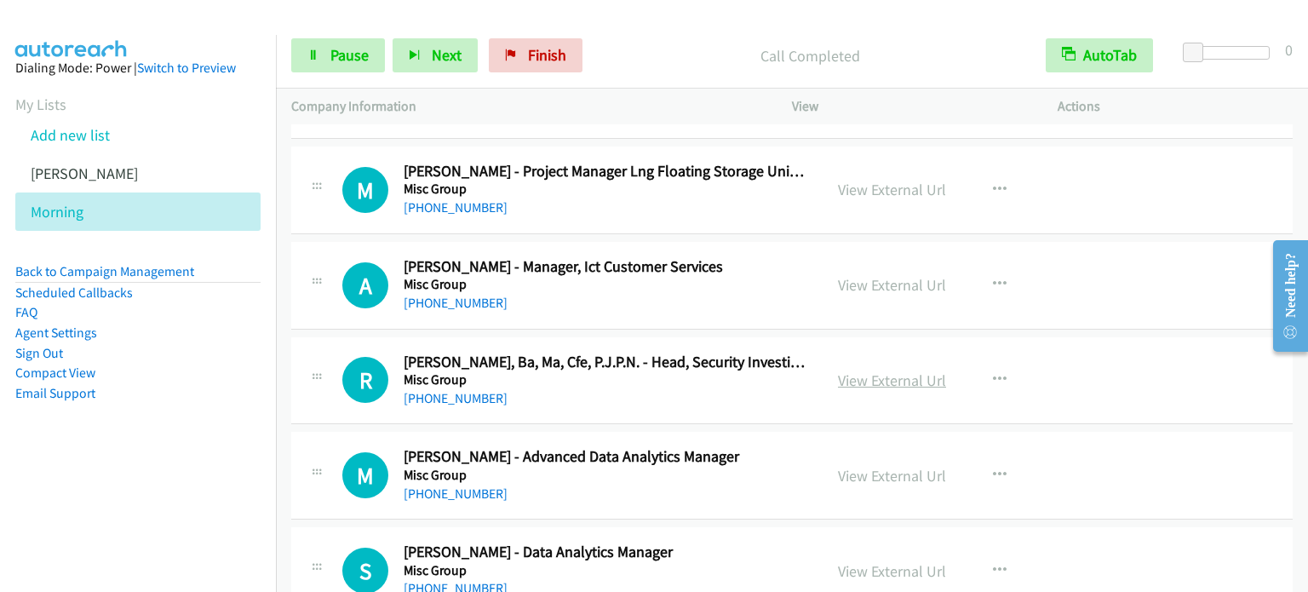
click at [867, 370] on link "View External Url" at bounding box center [892, 380] width 108 height 20
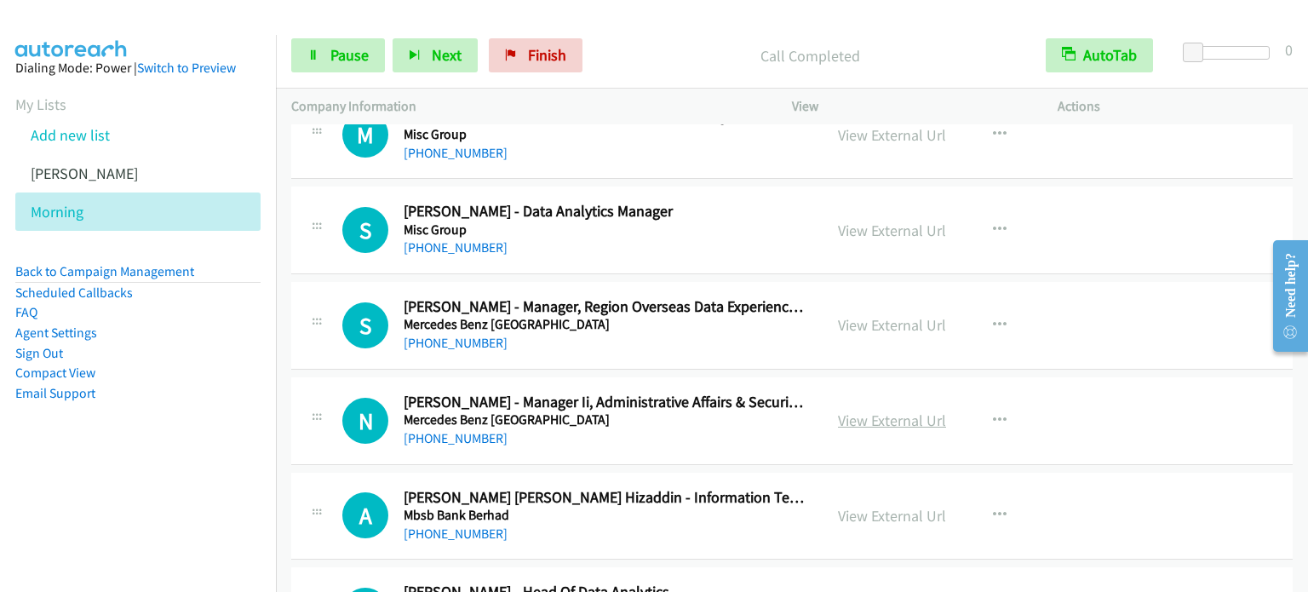
scroll to position [13926, 0]
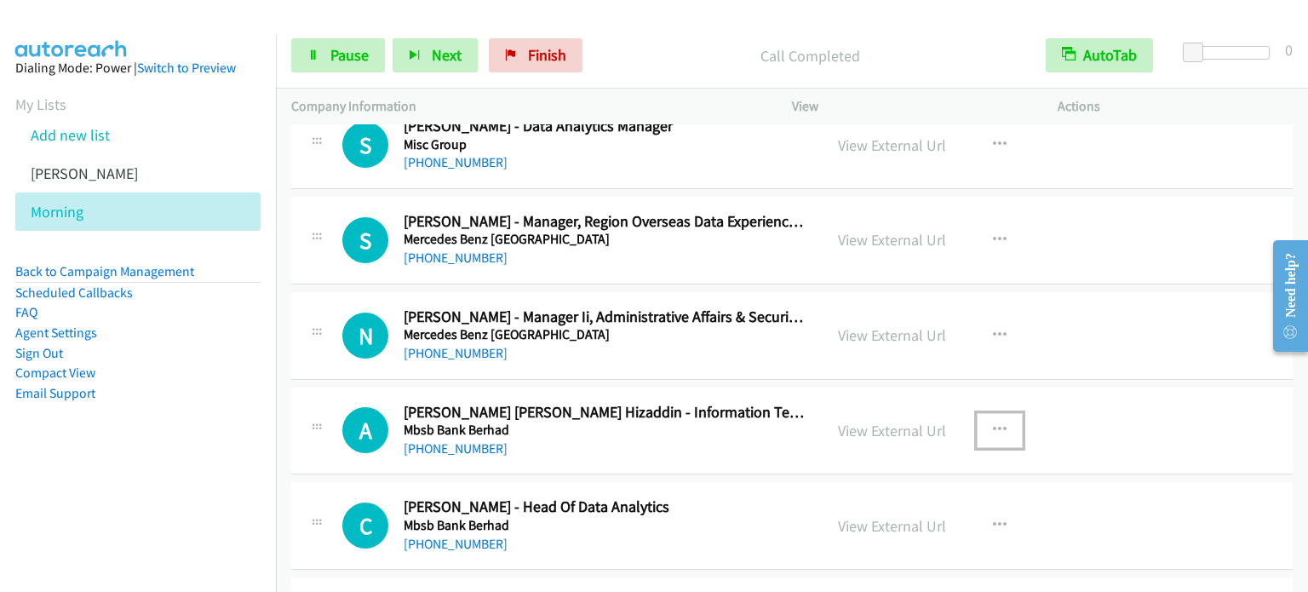
click at [1001, 413] on button "button" at bounding box center [1000, 430] width 46 height 34
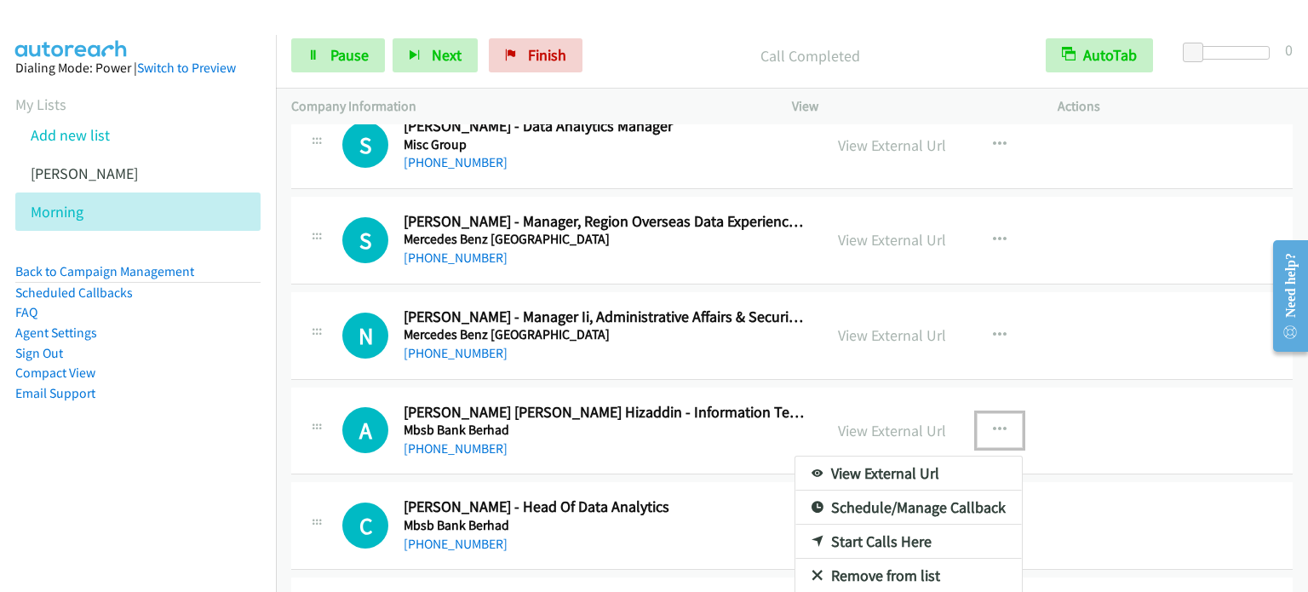
click at [863, 524] on link "Start Calls Here" at bounding box center [908, 541] width 226 height 34
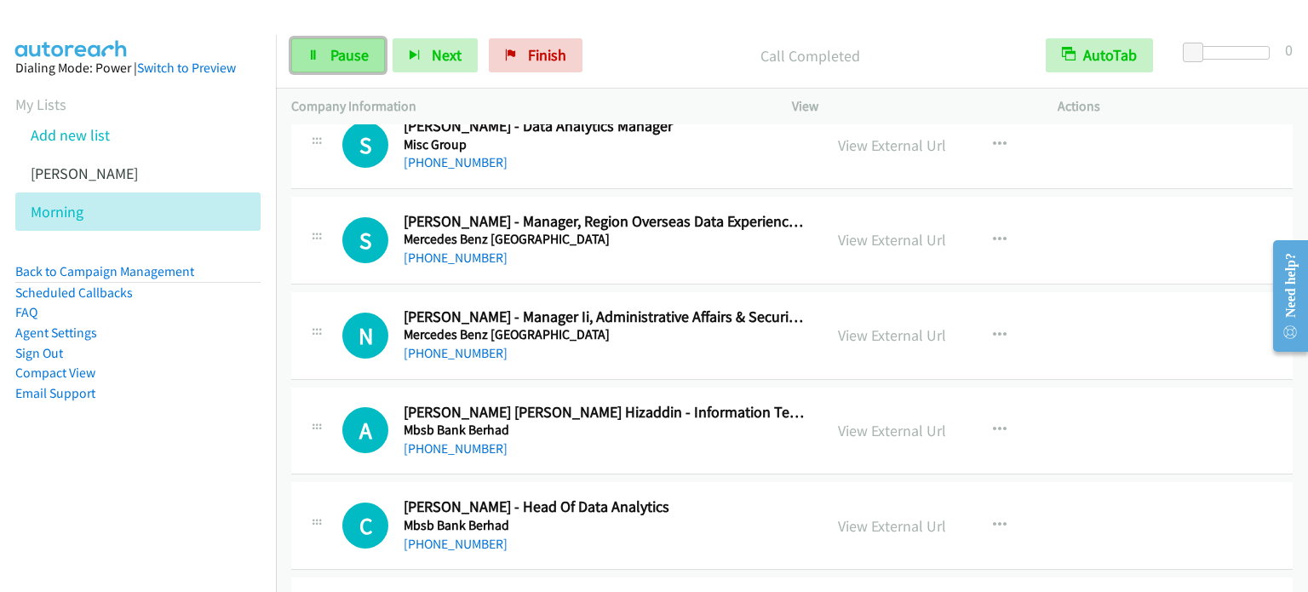
click at [341, 60] on span "Pause" at bounding box center [349, 55] width 38 height 20
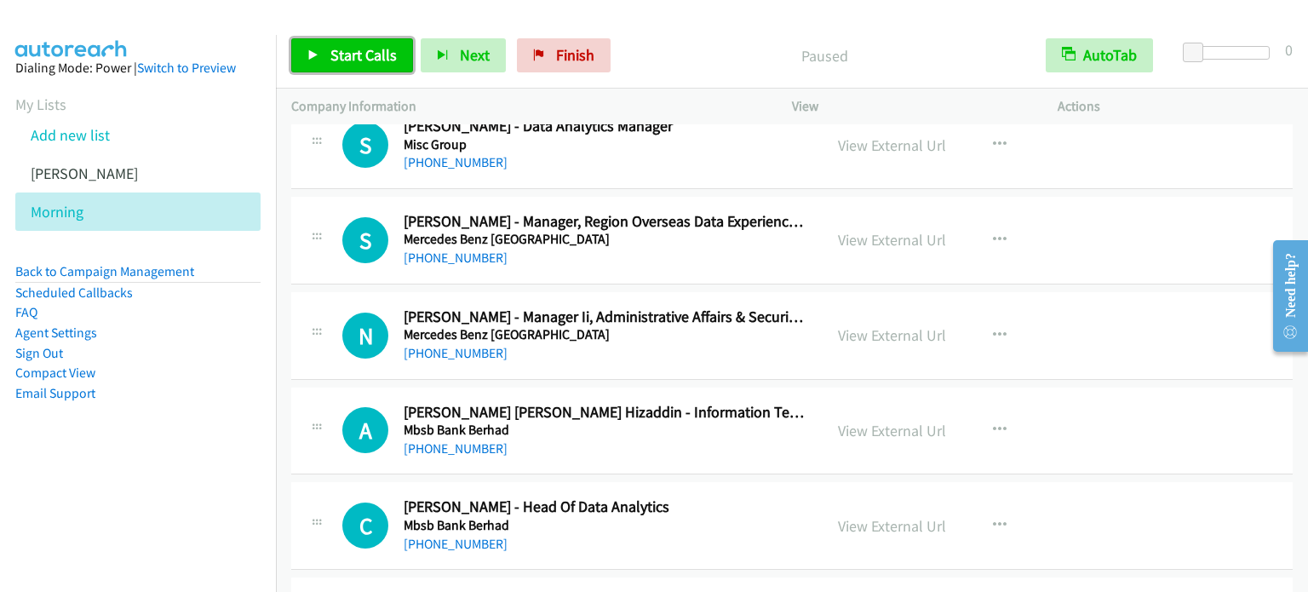
click at [341, 60] on span "Start Calls" at bounding box center [363, 55] width 66 height 20
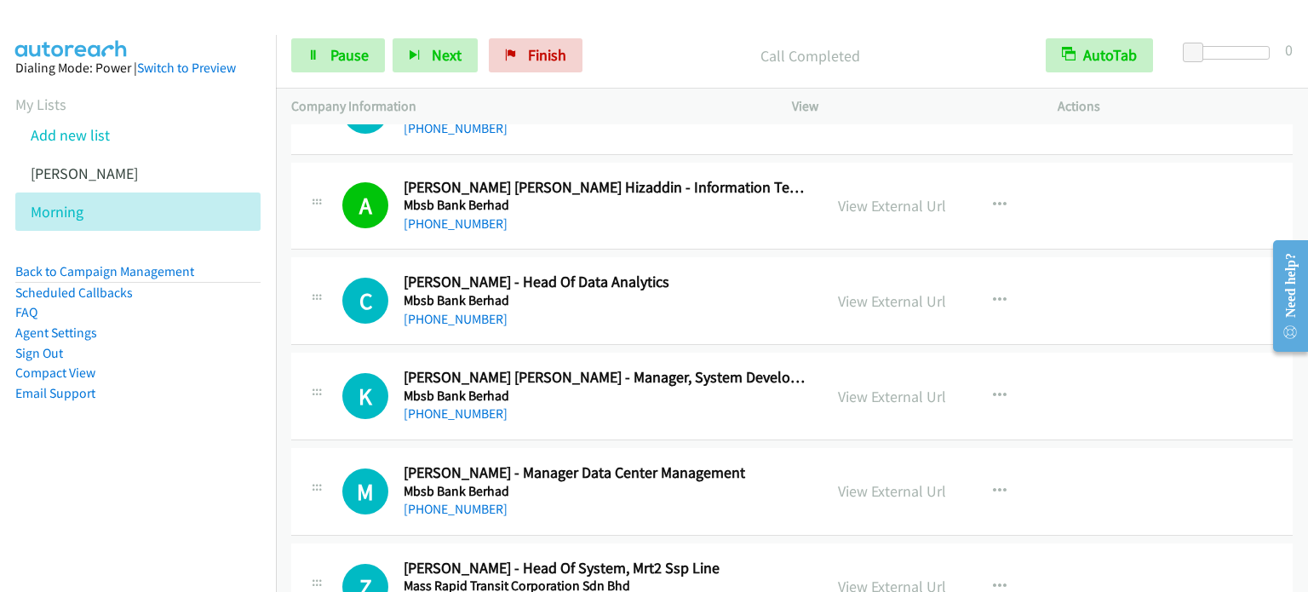
scroll to position [14182, 0]
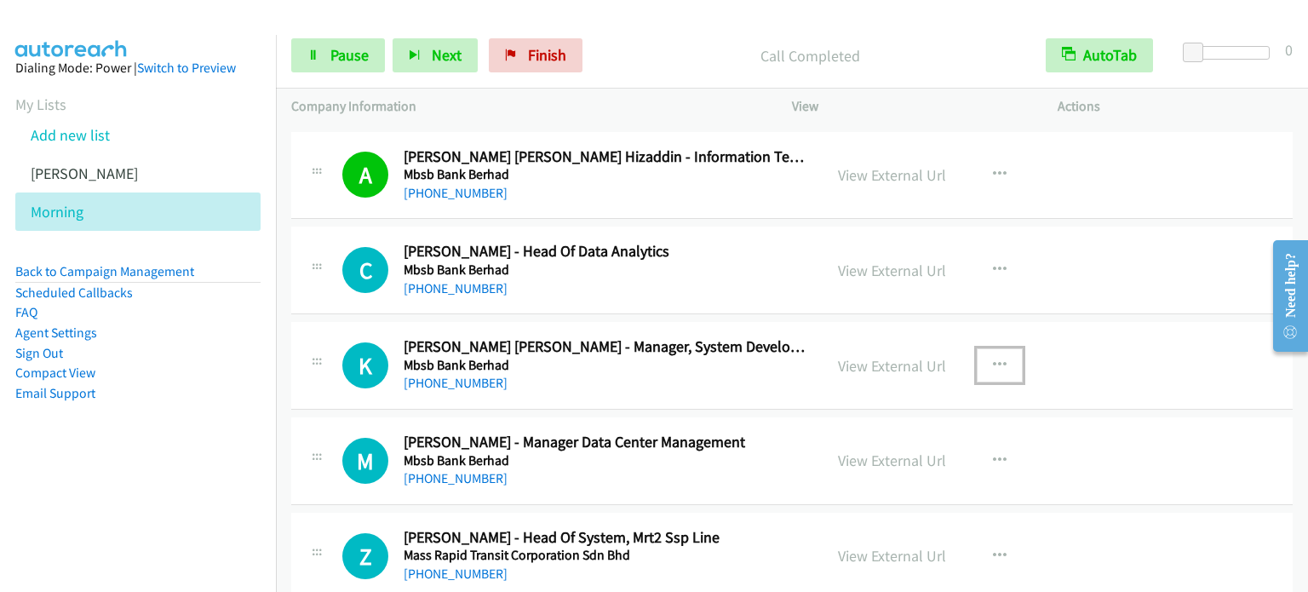
click at [993, 358] on icon "button" at bounding box center [1000, 365] width 14 height 14
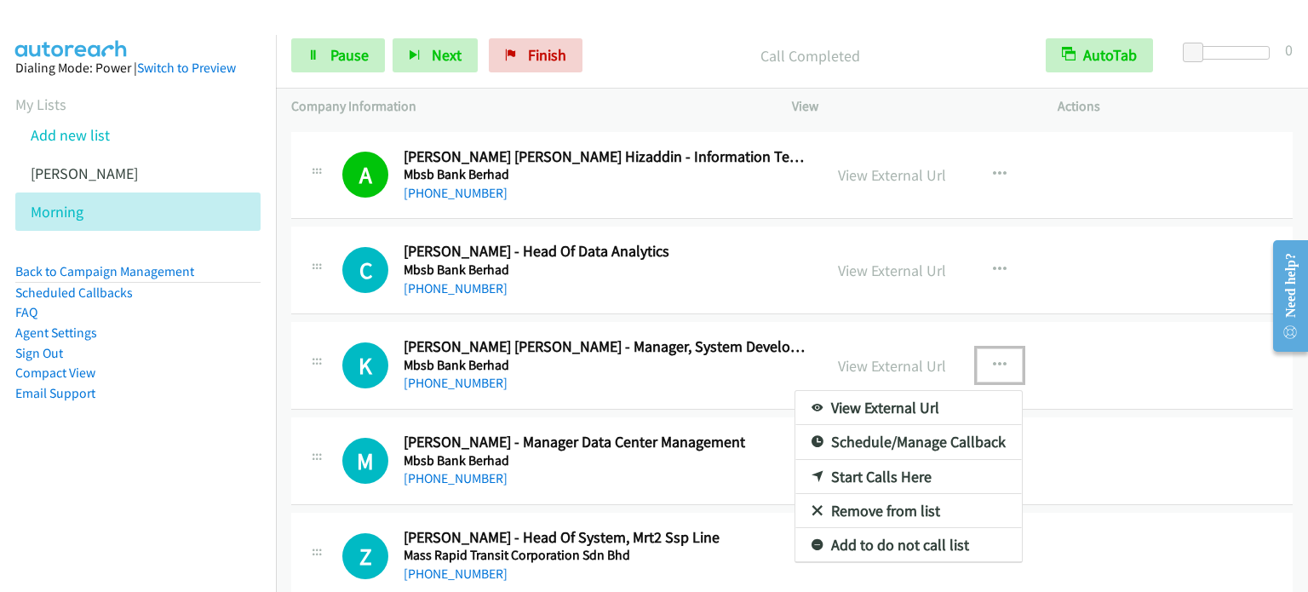
click at [866, 460] on link "Start Calls Here" at bounding box center [908, 477] width 226 height 34
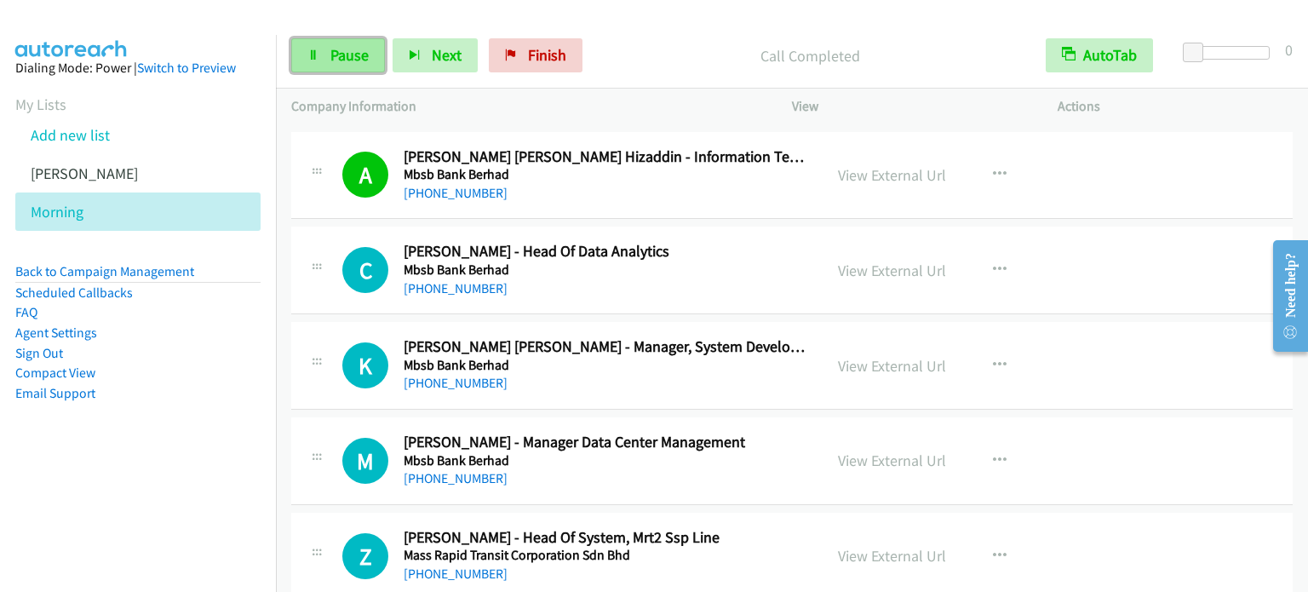
click at [366, 60] on span "Pause" at bounding box center [349, 55] width 38 height 20
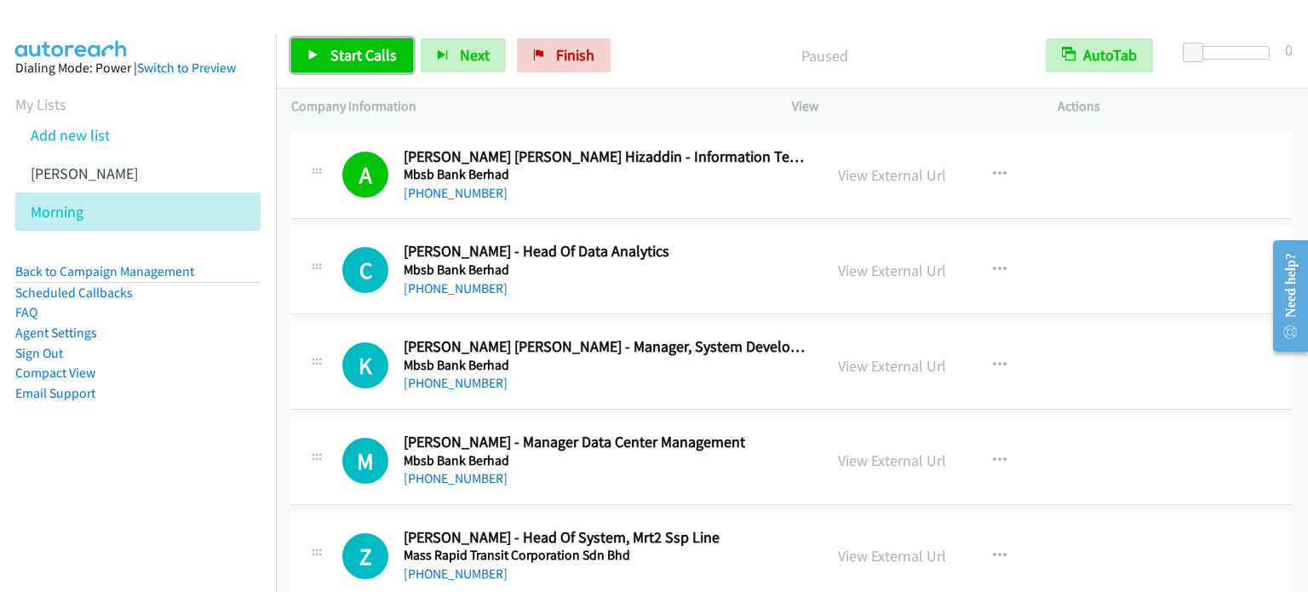
click at [366, 60] on span "Start Calls" at bounding box center [363, 55] width 66 height 20
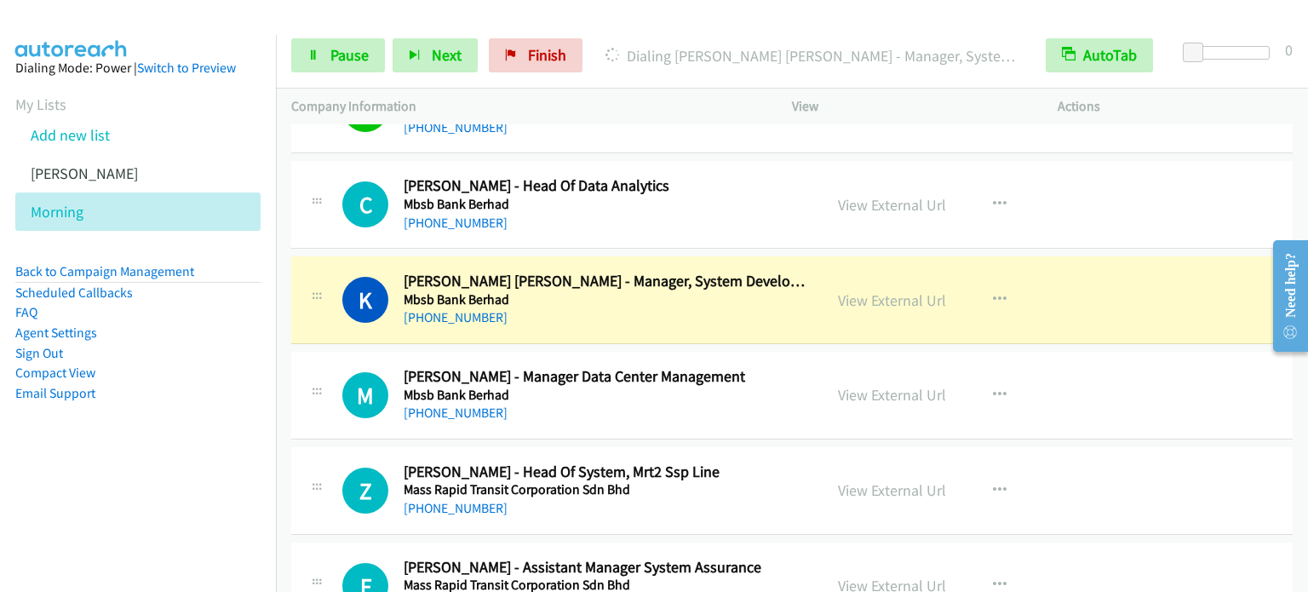
scroll to position [14267, 0]
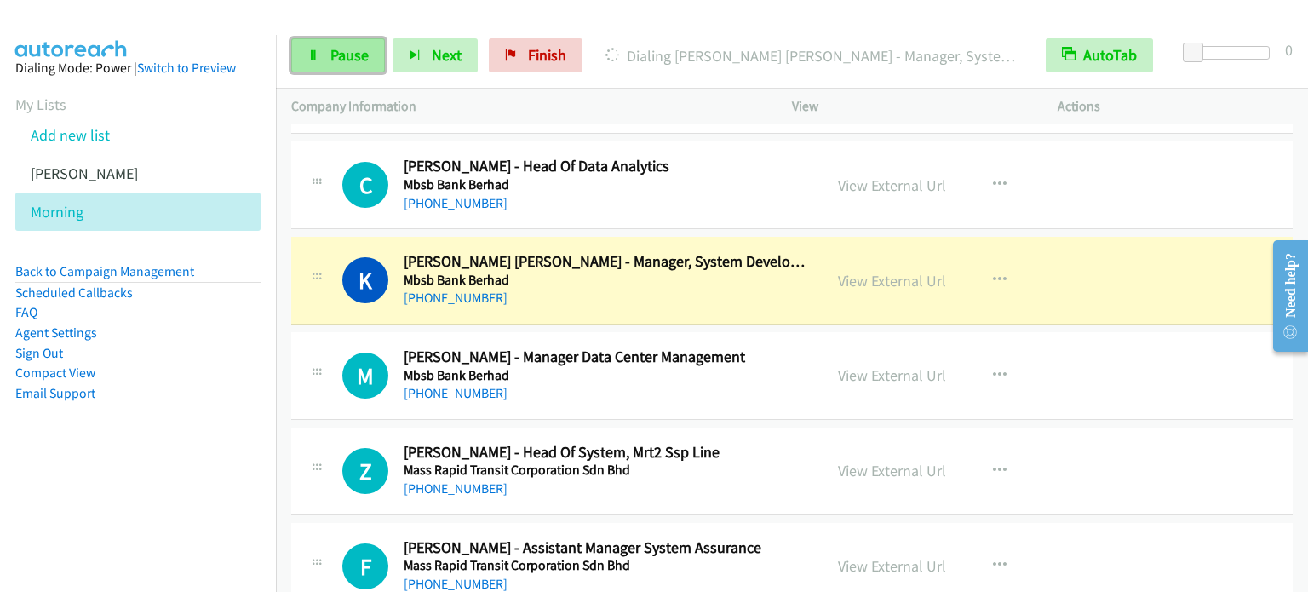
click at [351, 64] on link "Pause" at bounding box center [338, 55] width 94 height 34
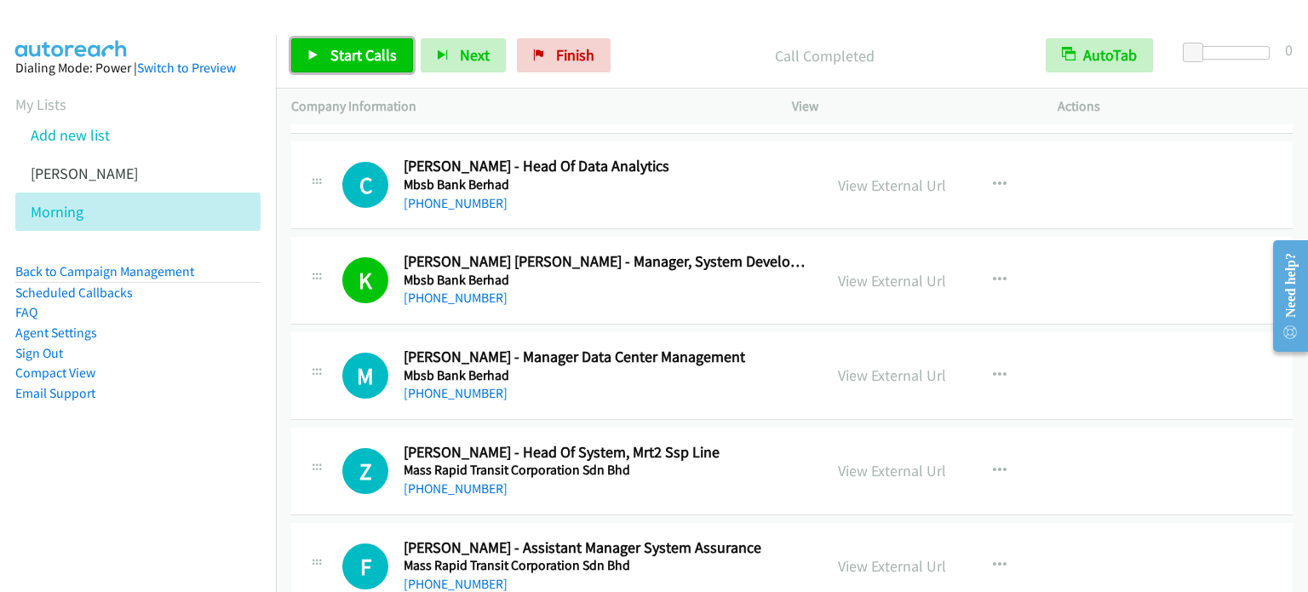
click at [374, 53] on span "Start Calls" at bounding box center [363, 55] width 66 height 20
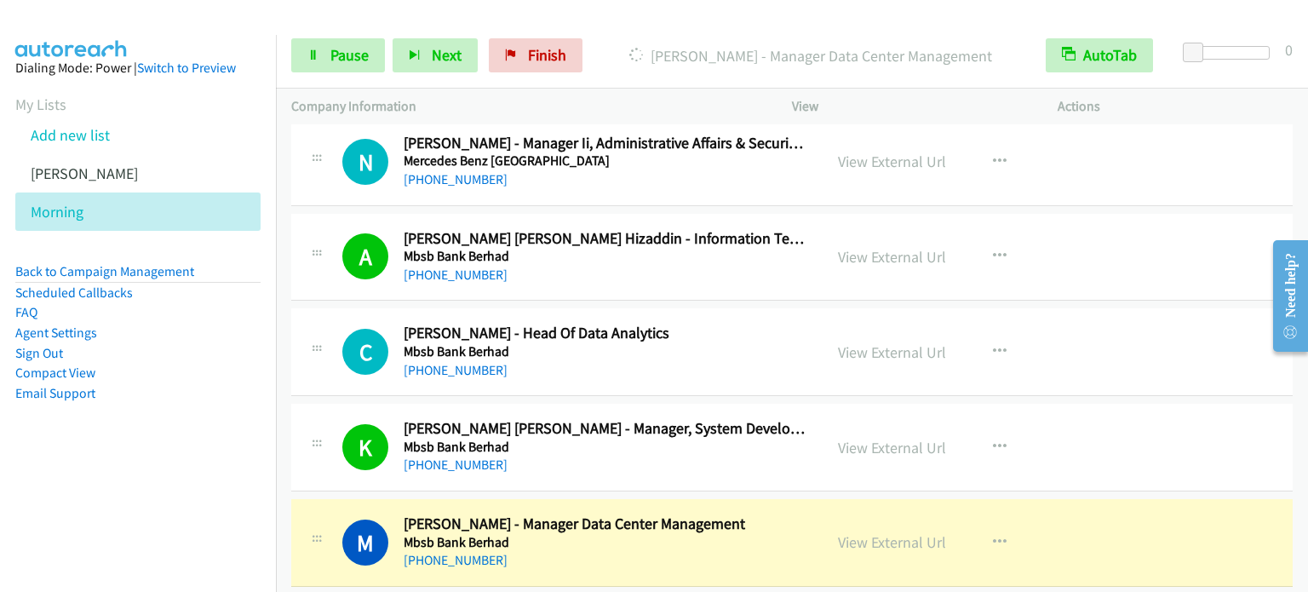
scroll to position [14096, 0]
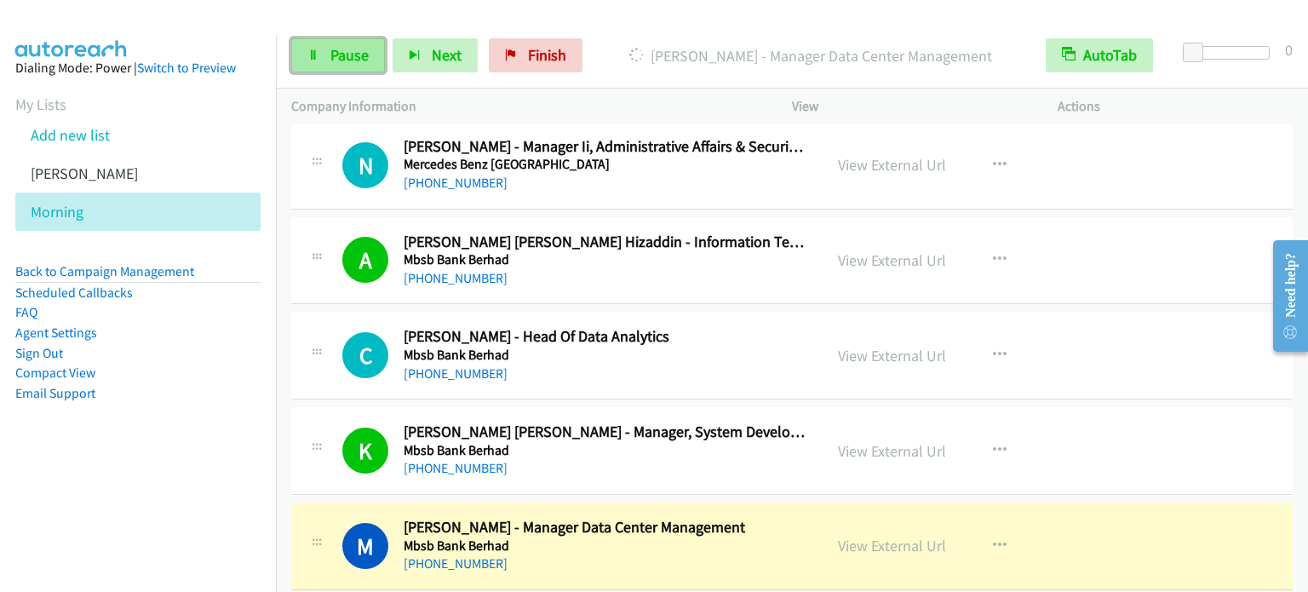
click at [320, 54] on link "Pause" at bounding box center [338, 55] width 94 height 34
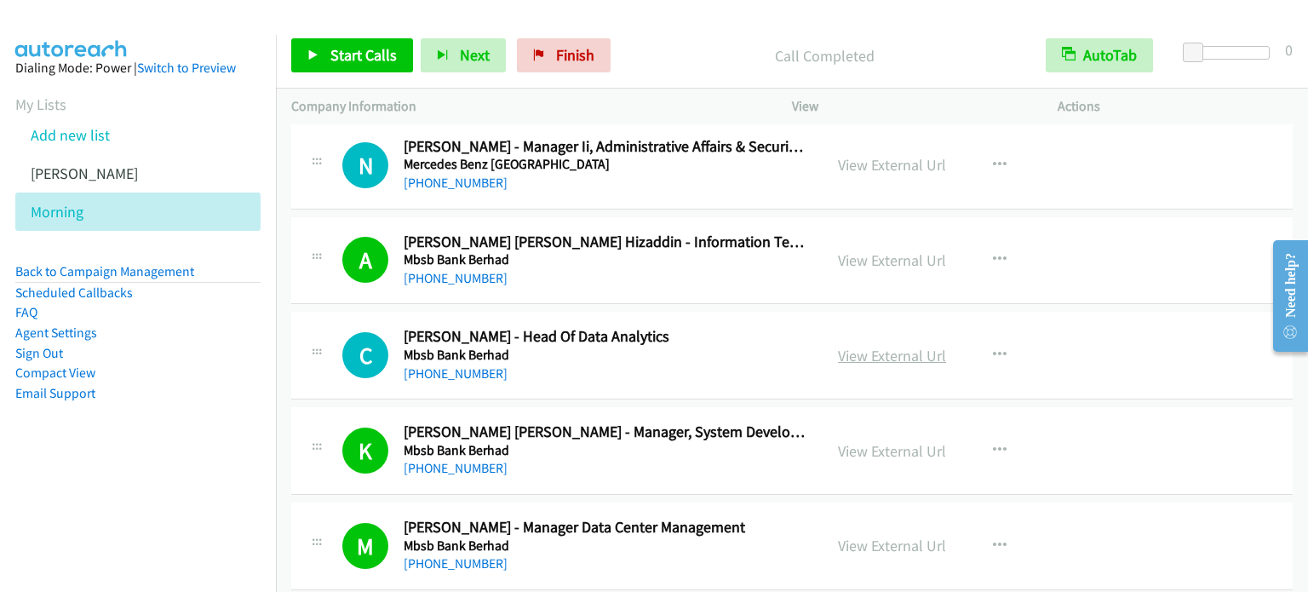
click at [885, 346] on link "View External Url" at bounding box center [892, 356] width 108 height 20
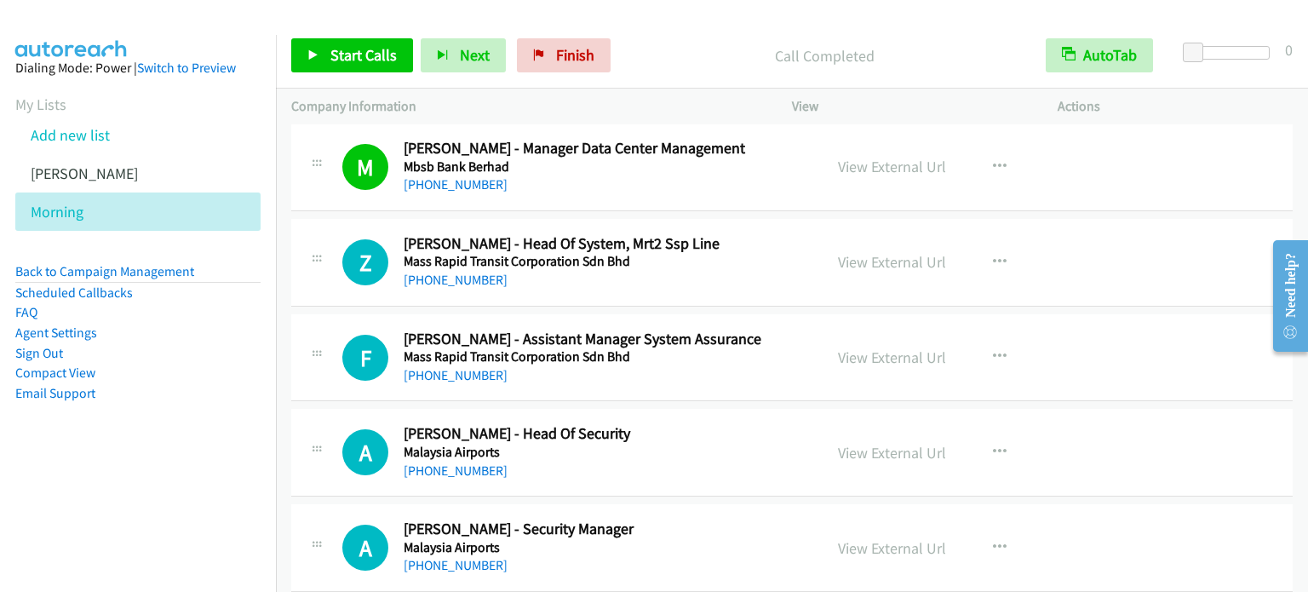
scroll to position [14437, 0]
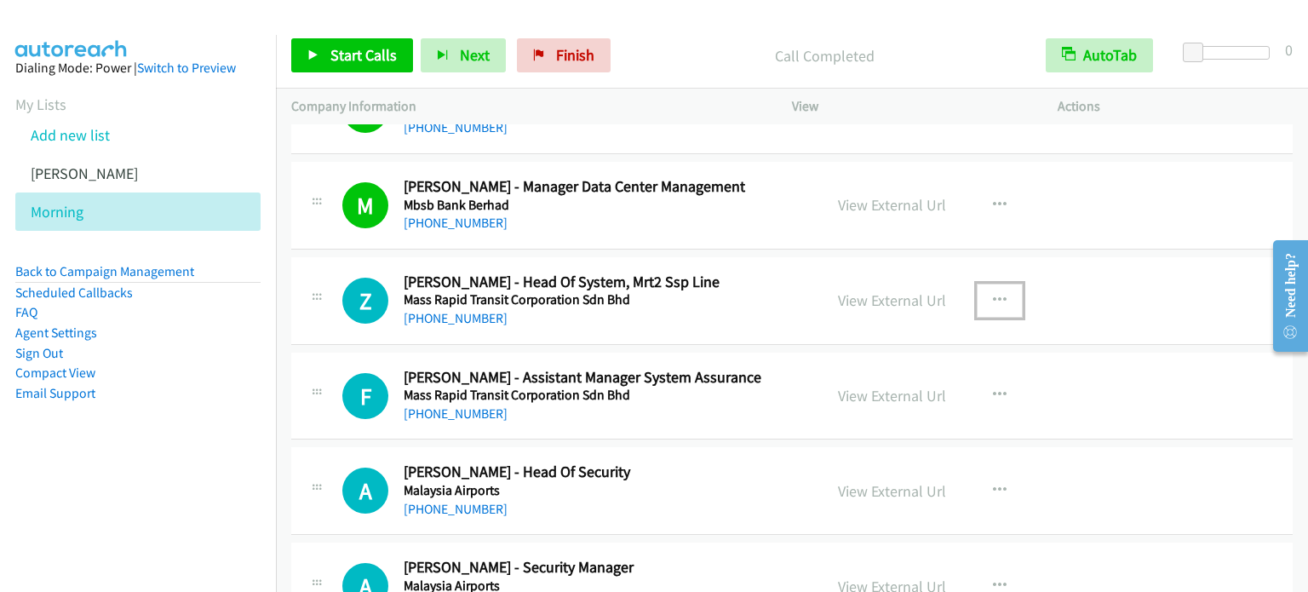
click at [993, 294] on icon "button" at bounding box center [1000, 301] width 14 height 14
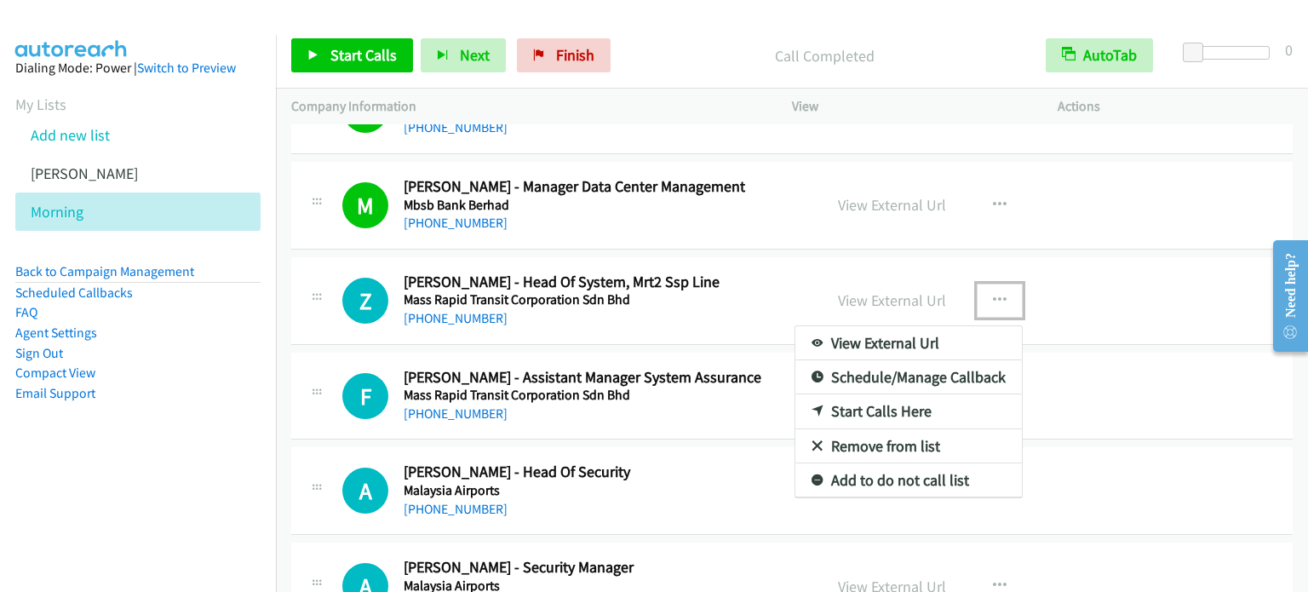
click at [885, 394] on link "Start Calls Here" at bounding box center [908, 411] width 226 height 34
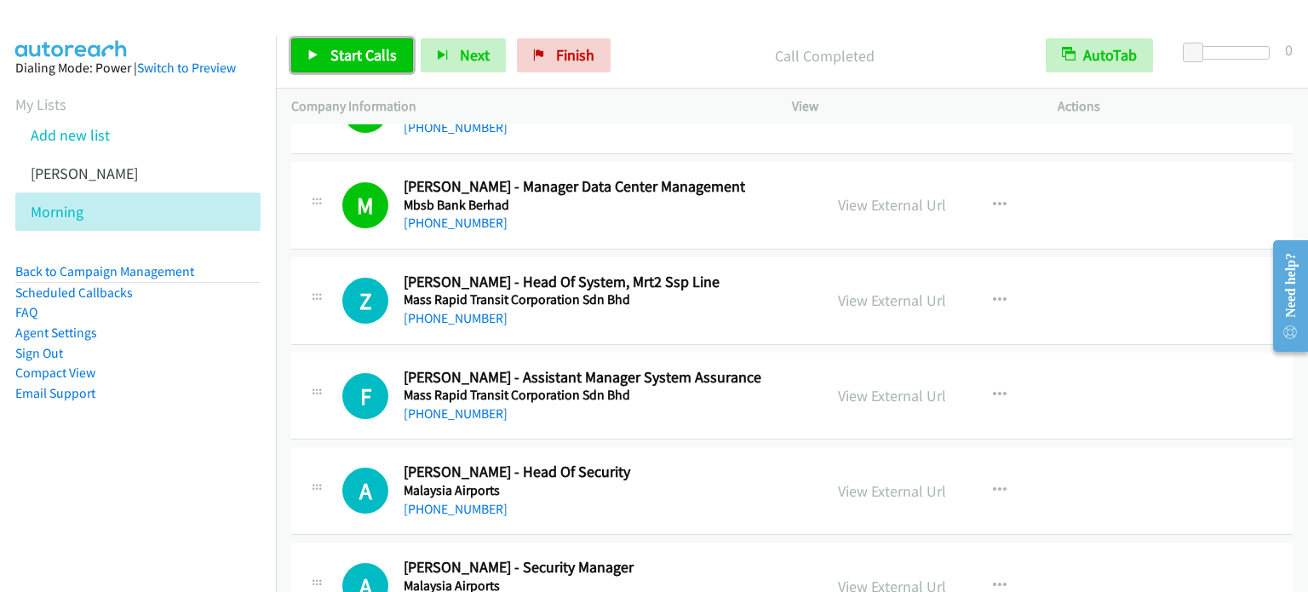
click at [367, 56] on span "Start Calls" at bounding box center [363, 55] width 66 height 20
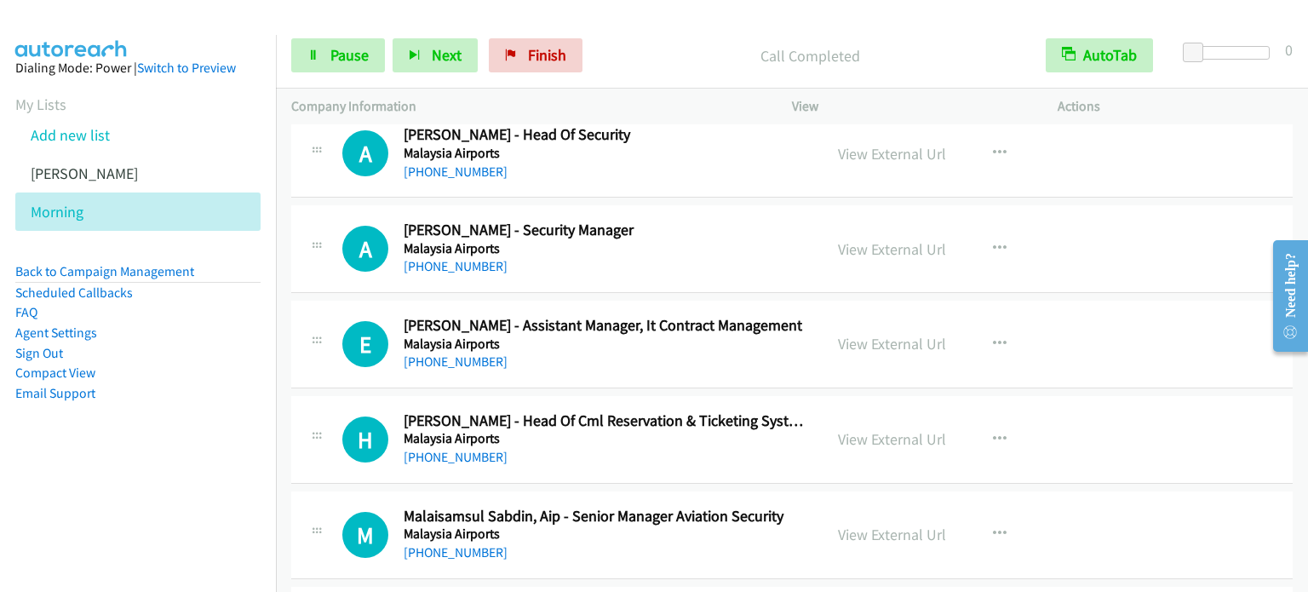
scroll to position [14778, 0]
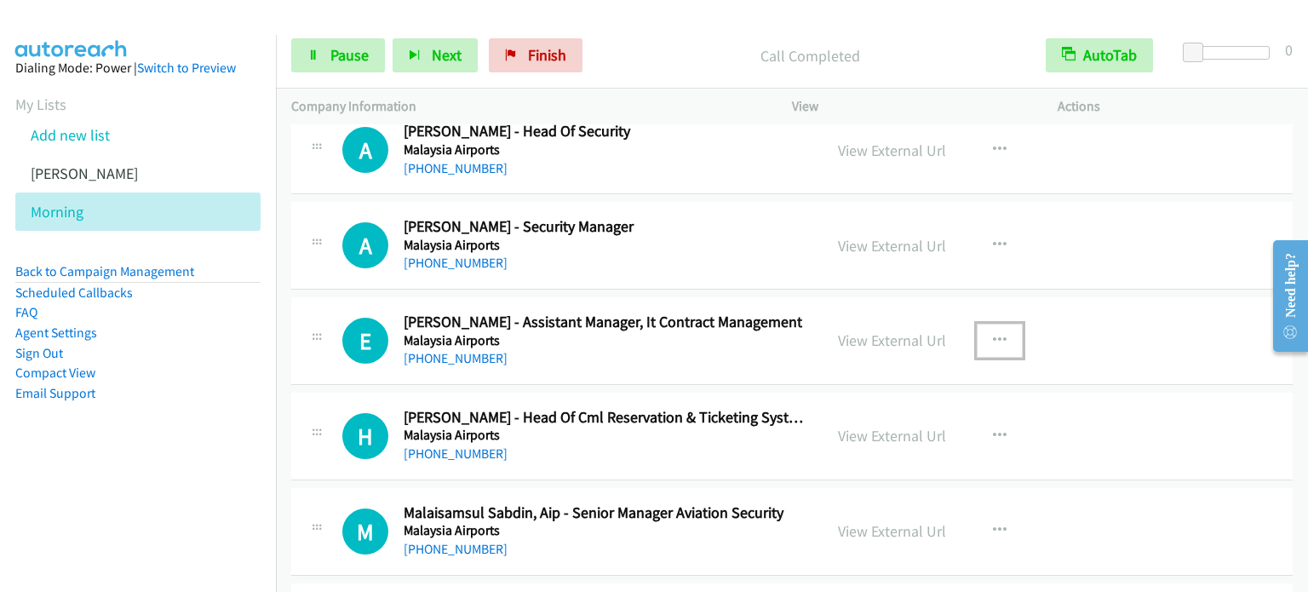
click at [996, 334] on icon "button" at bounding box center [1000, 341] width 14 height 14
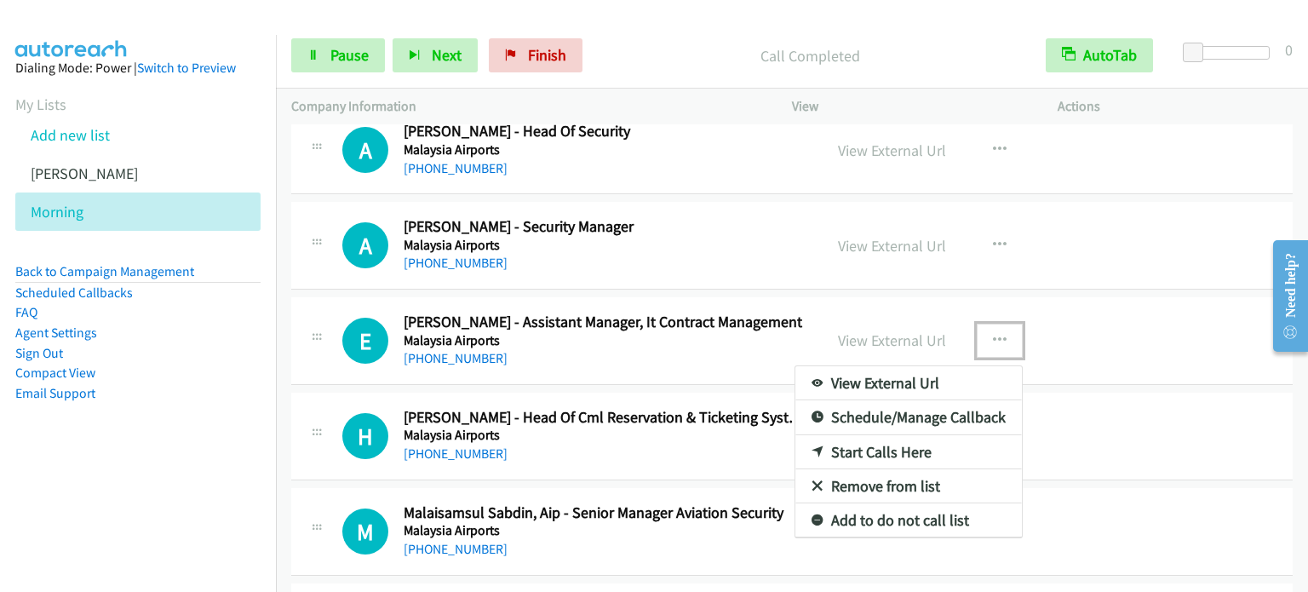
click at [899, 435] on link "Start Calls Here" at bounding box center [908, 452] width 226 height 34
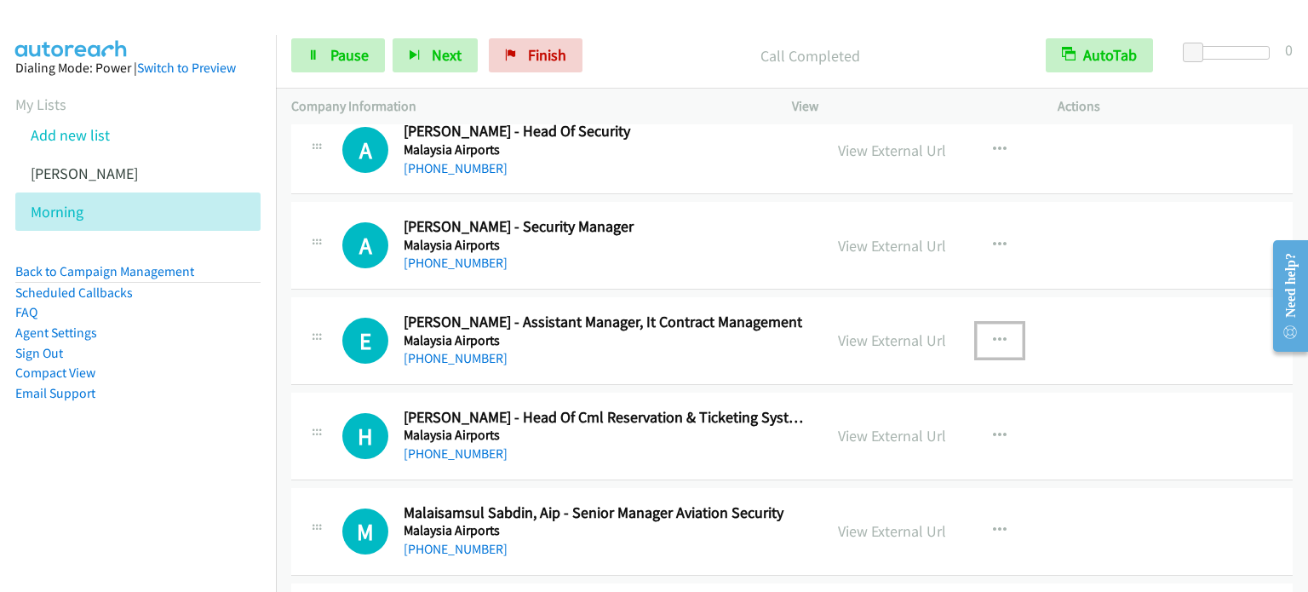
click at [994, 334] on icon "button" at bounding box center [1000, 341] width 14 height 14
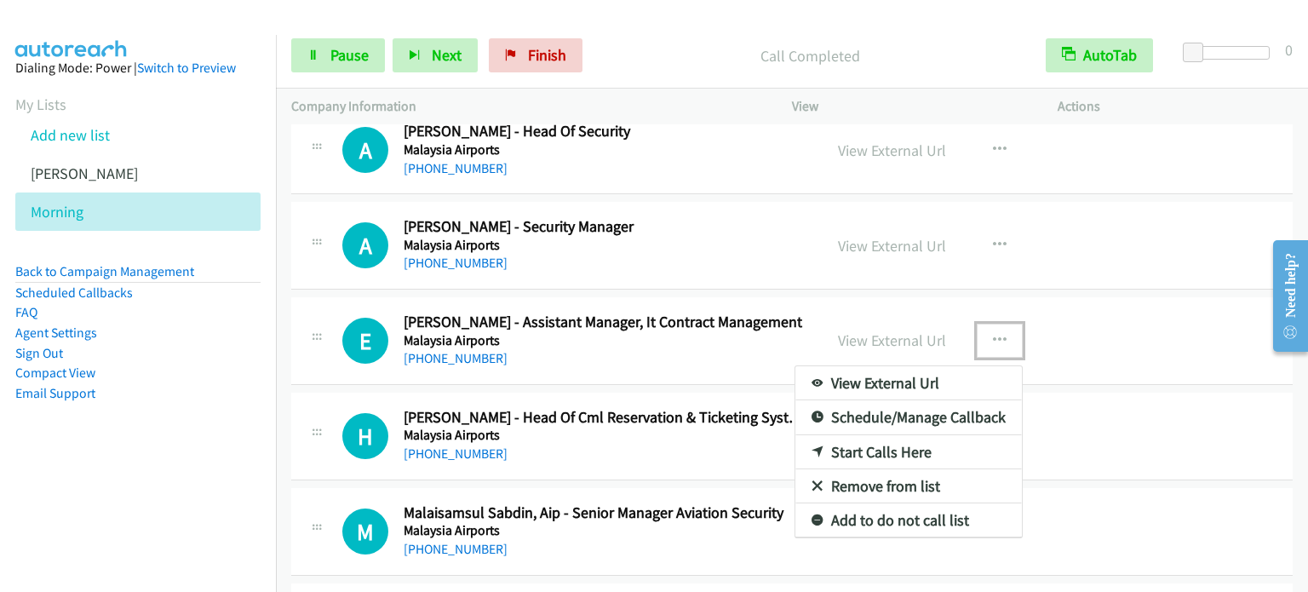
click at [849, 435] on link "Start Calls Here" at bounding box center [908, 452] width 226 height 34
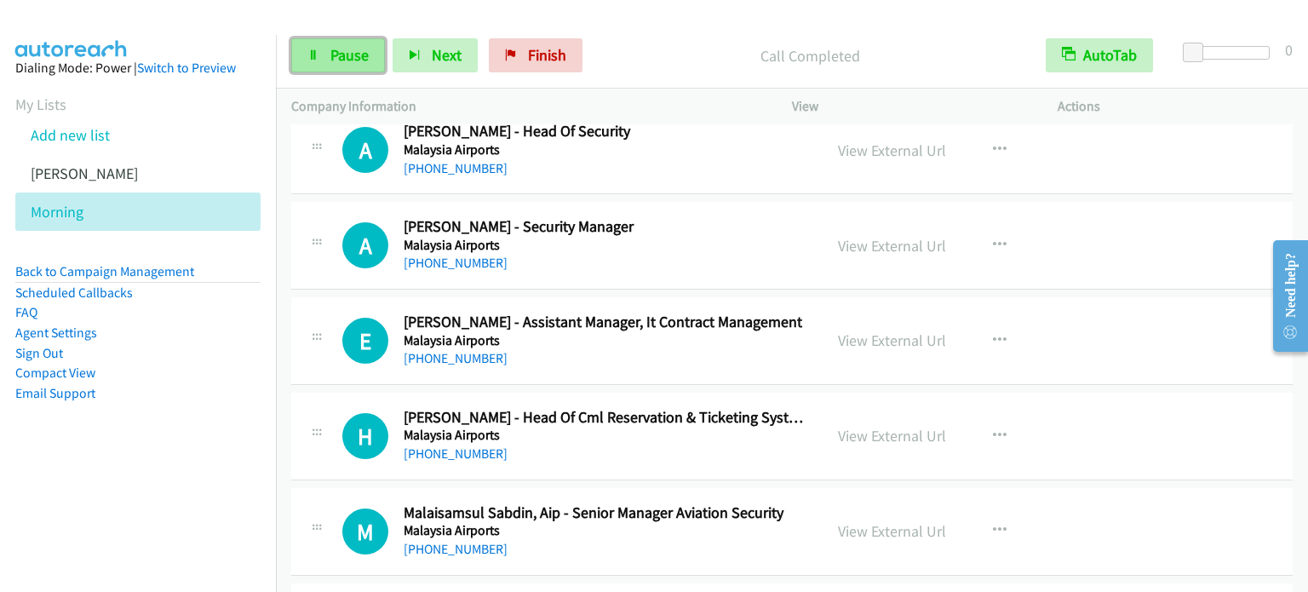
click at [337, 54] on span "Pause" at bounding box center [349, 55] width 38 height 20
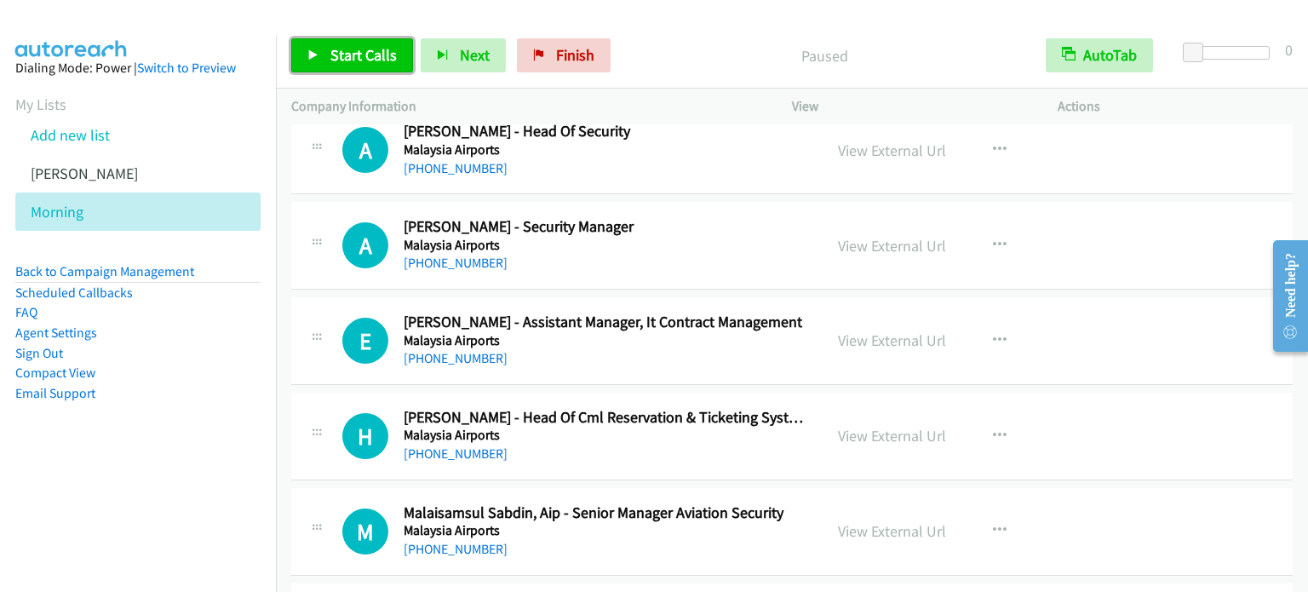
click at [382, 58] on span "Start Calls" at bounding box center [363, 55] width 66 height 20
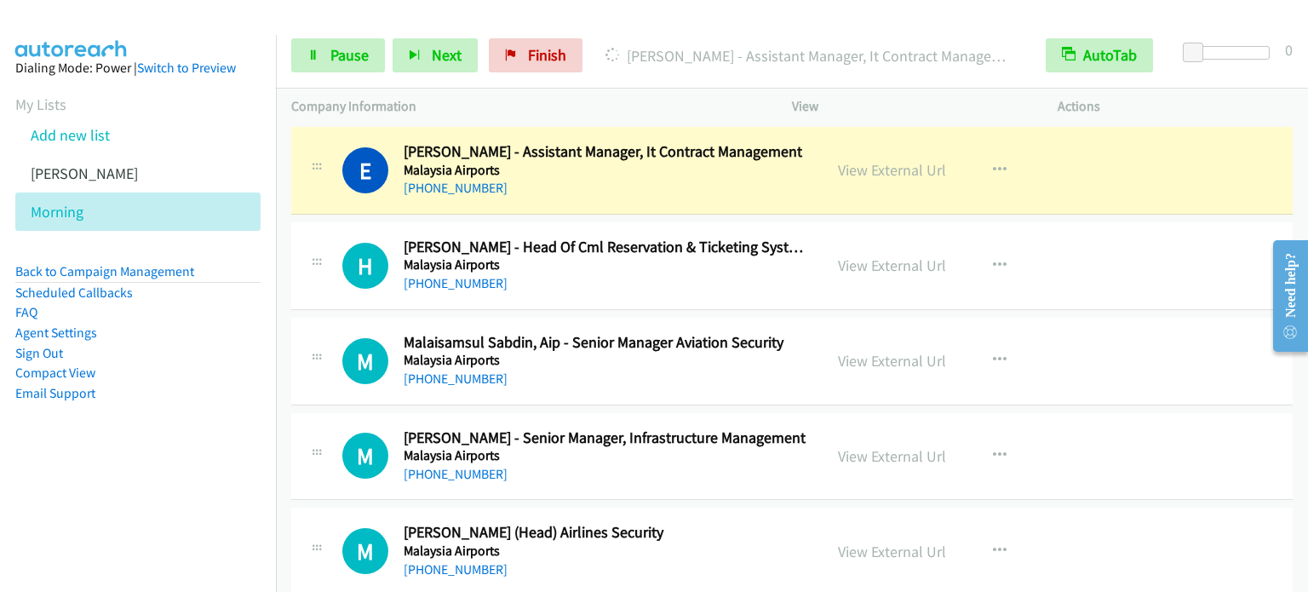
scroll to position [15033, 0]
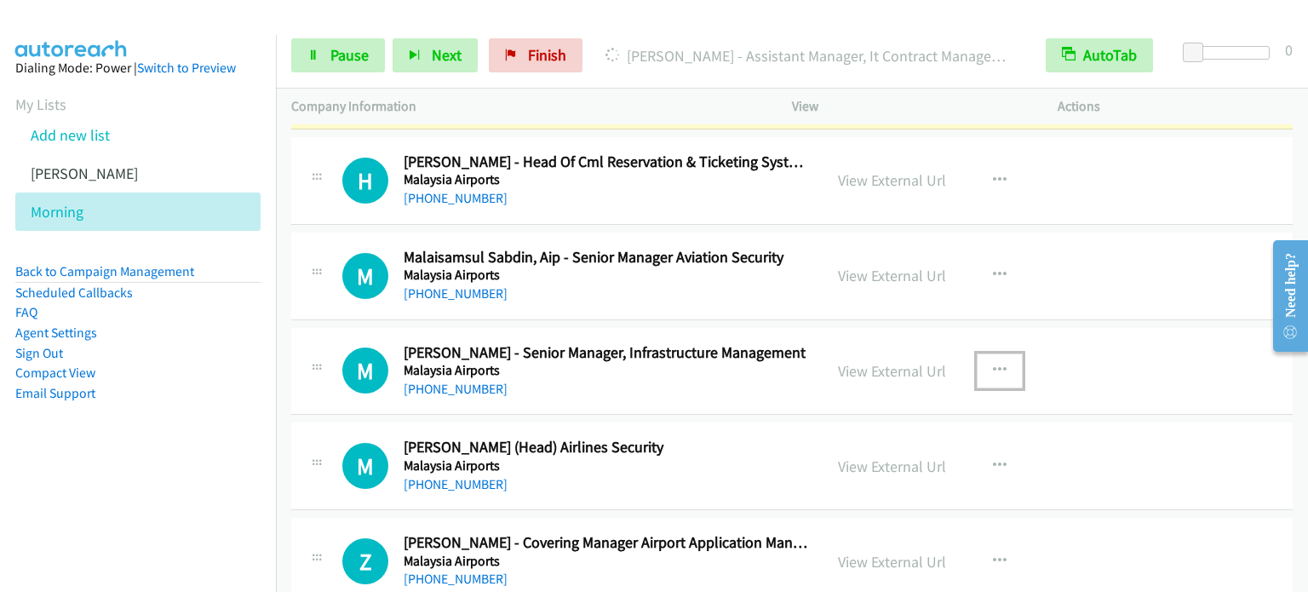
click at [998, 364] on icon "button" at bounding box center [1000, 371] width 14 height 14
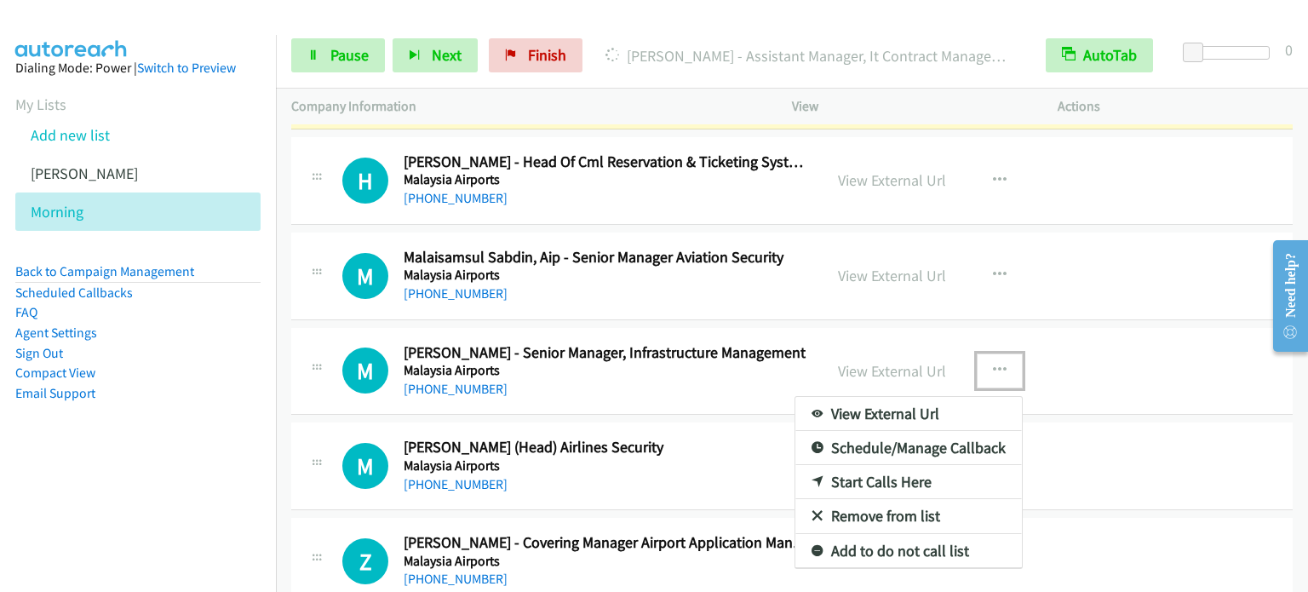
click at [914, 465] on link "Start Calls Here" at bounding box center [908, 482] width 226 height 34
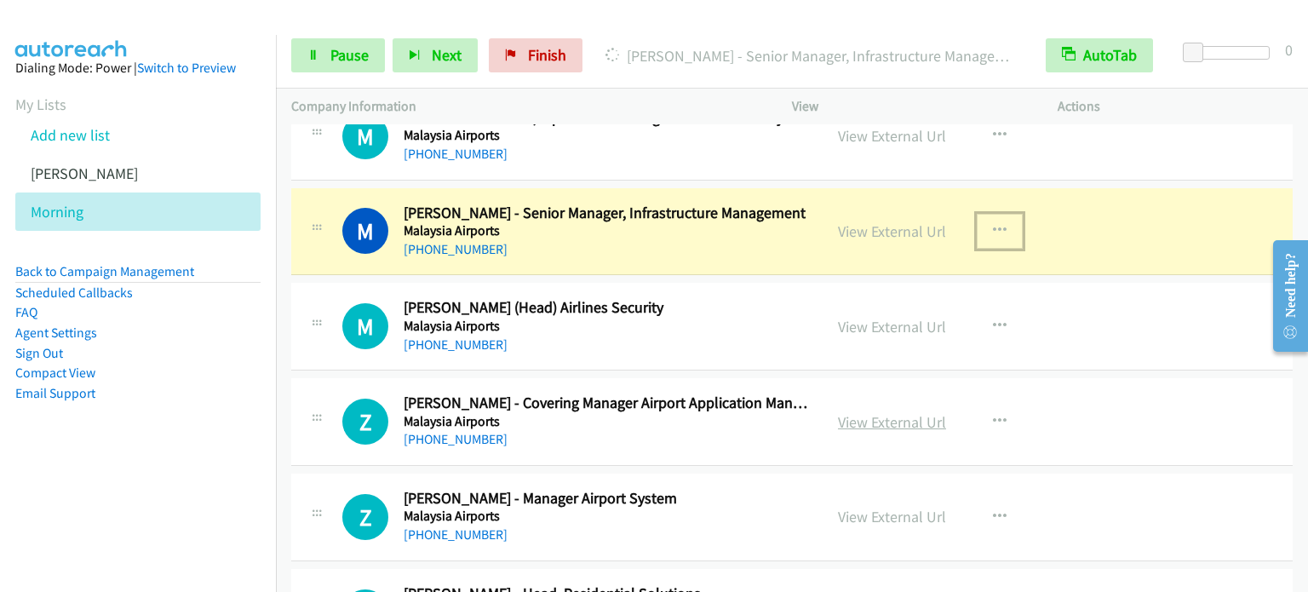
scroll to position [15203, 0]
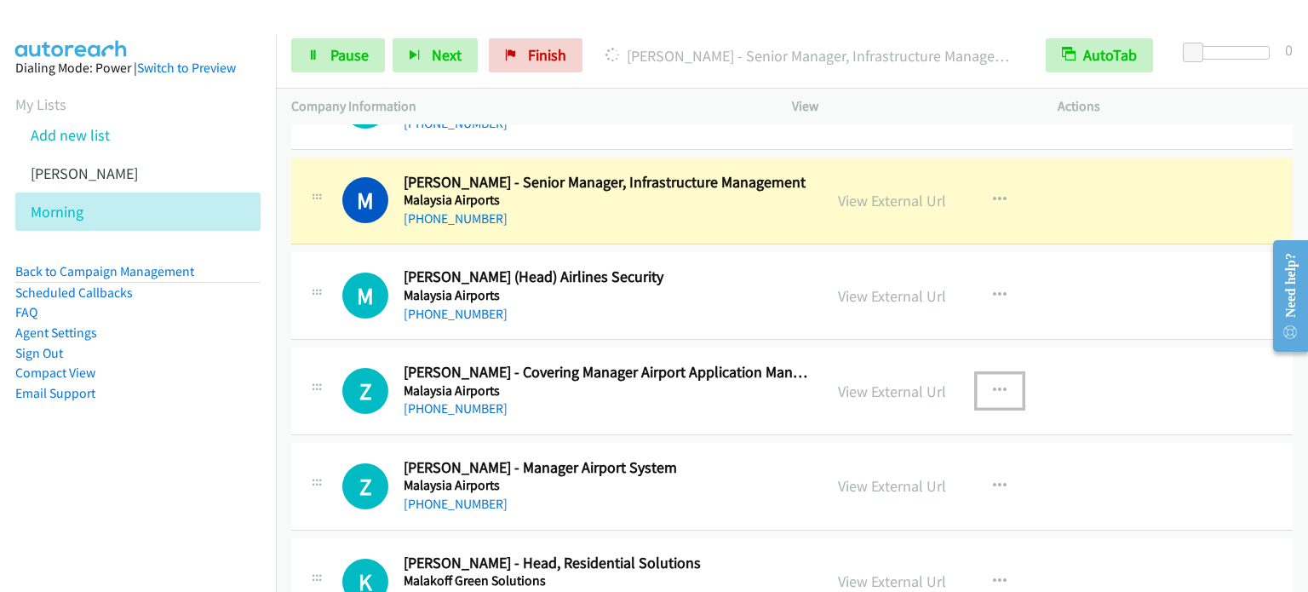
click at [993, 384] on icon "button" at bounding box center [1000, 391] width 14 height 14
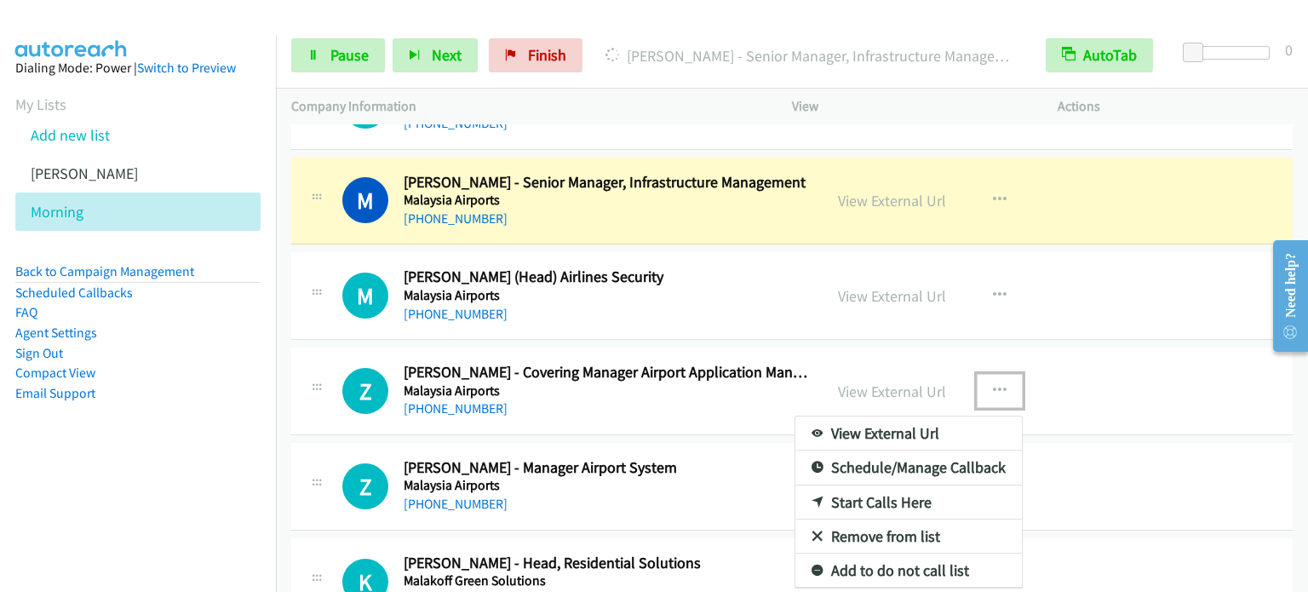
click at [848, 485] on link "Start Calls Here" at bounding box center [908, 502] width 226 height 34
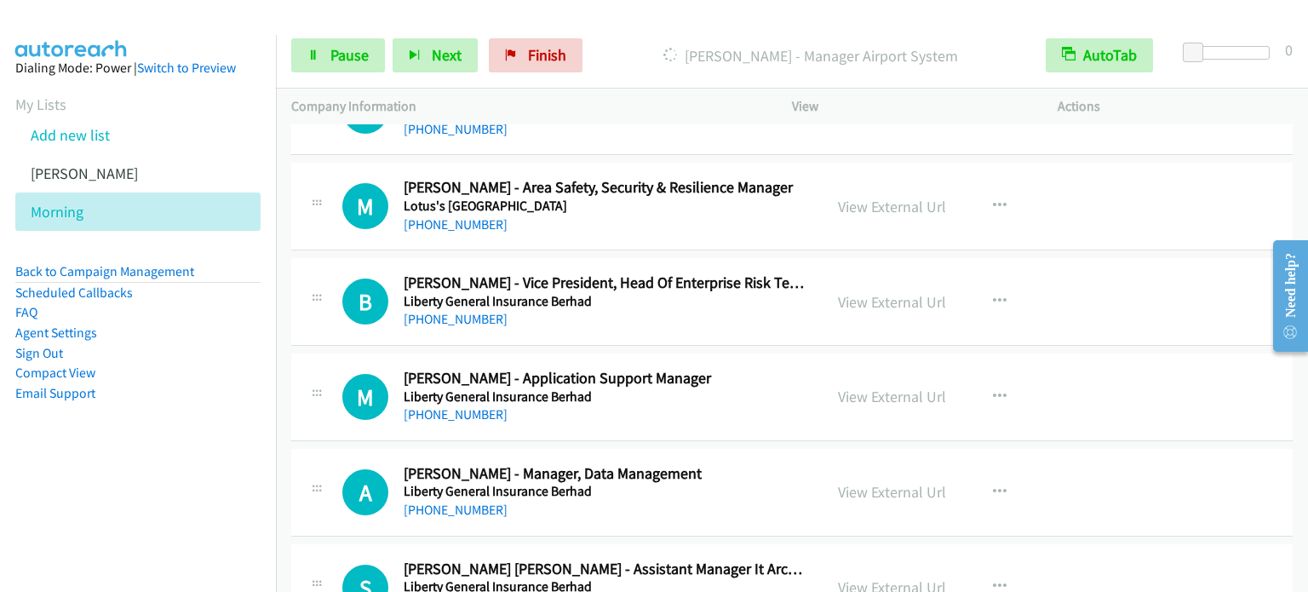
scroll to position [15799, 0]
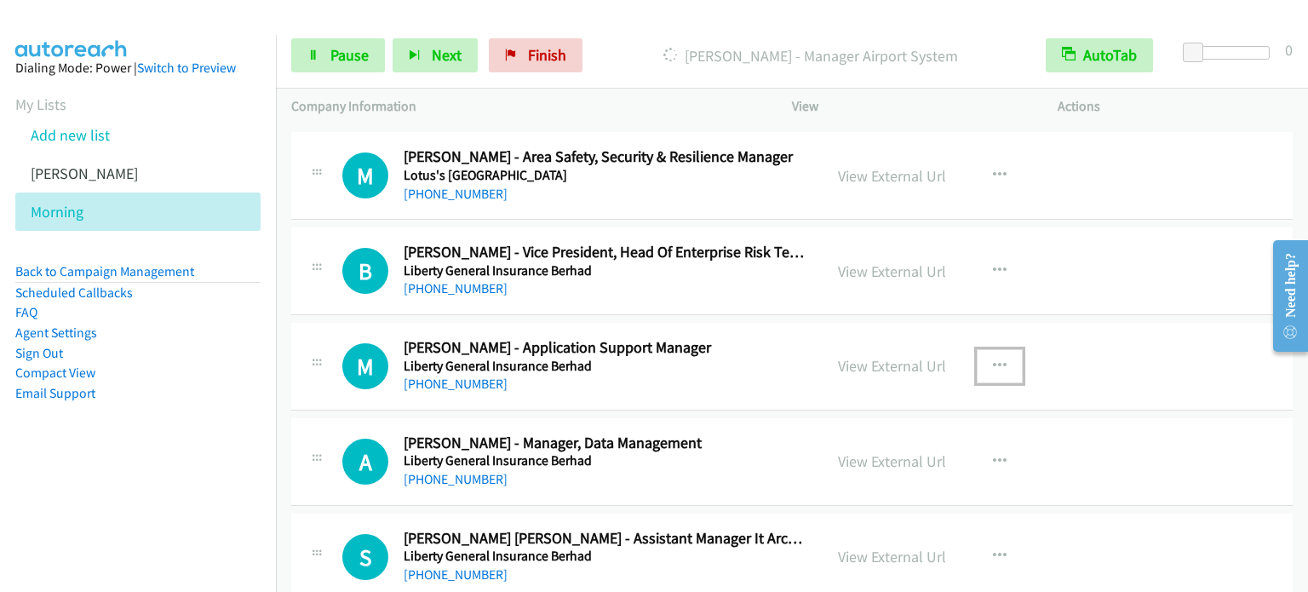
click at [993, 359] on icon "button" at bounding box center [1000, 366] width 14 height 14
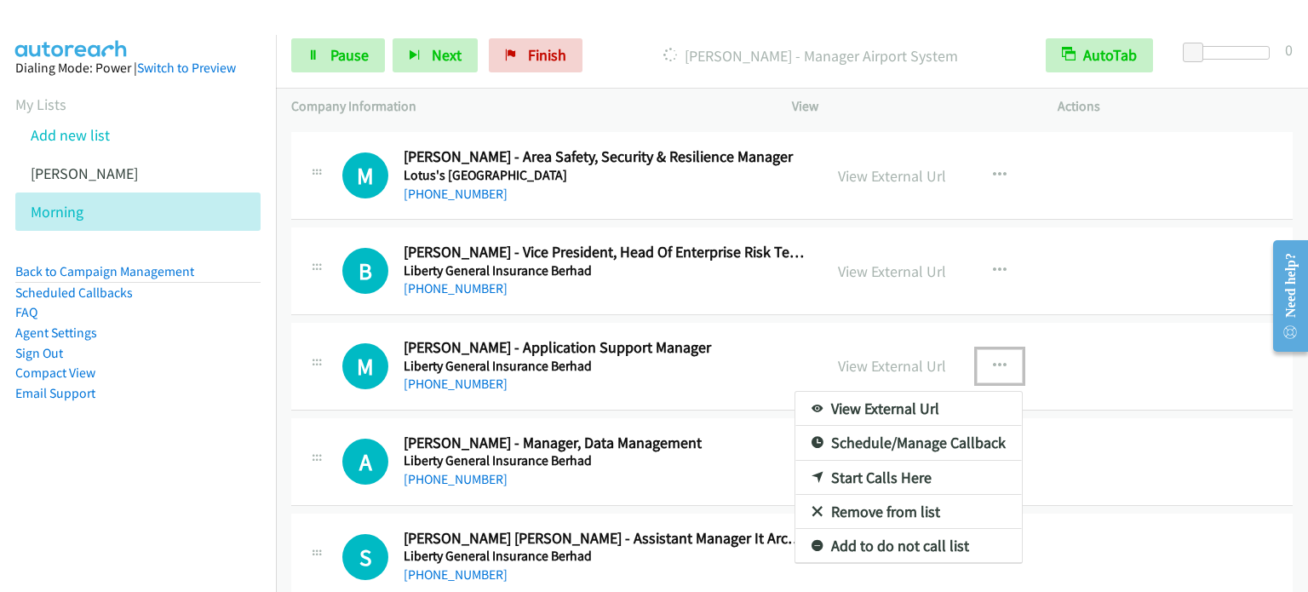
click at [882, 461] on link "Start Calls Here" at bounding box center [908, 478] width 226 height 34
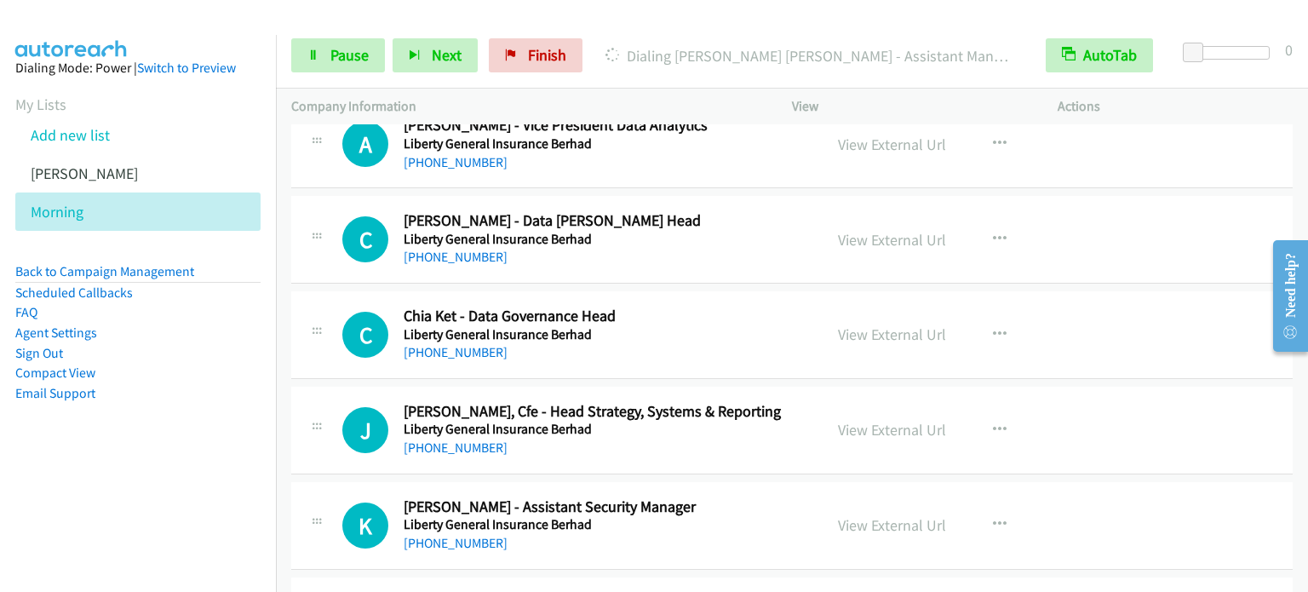
scroll to position [16310, 0]
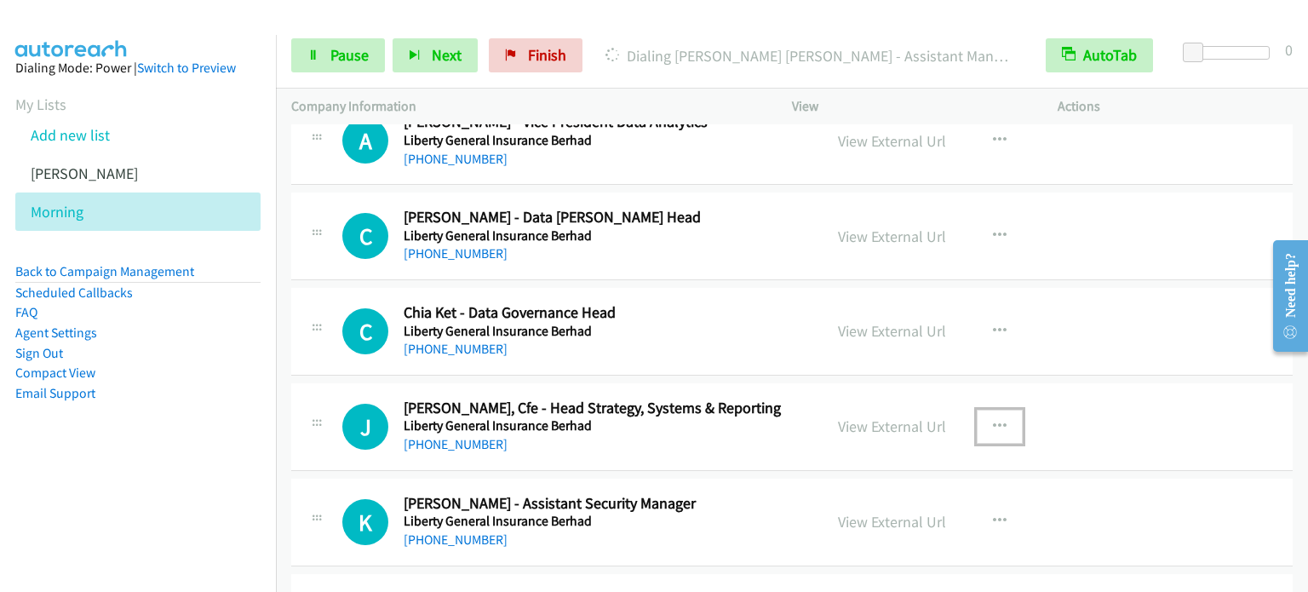
click at [993, 420] on icon "button" at bounding box center [1000, 427] width 14 height 14
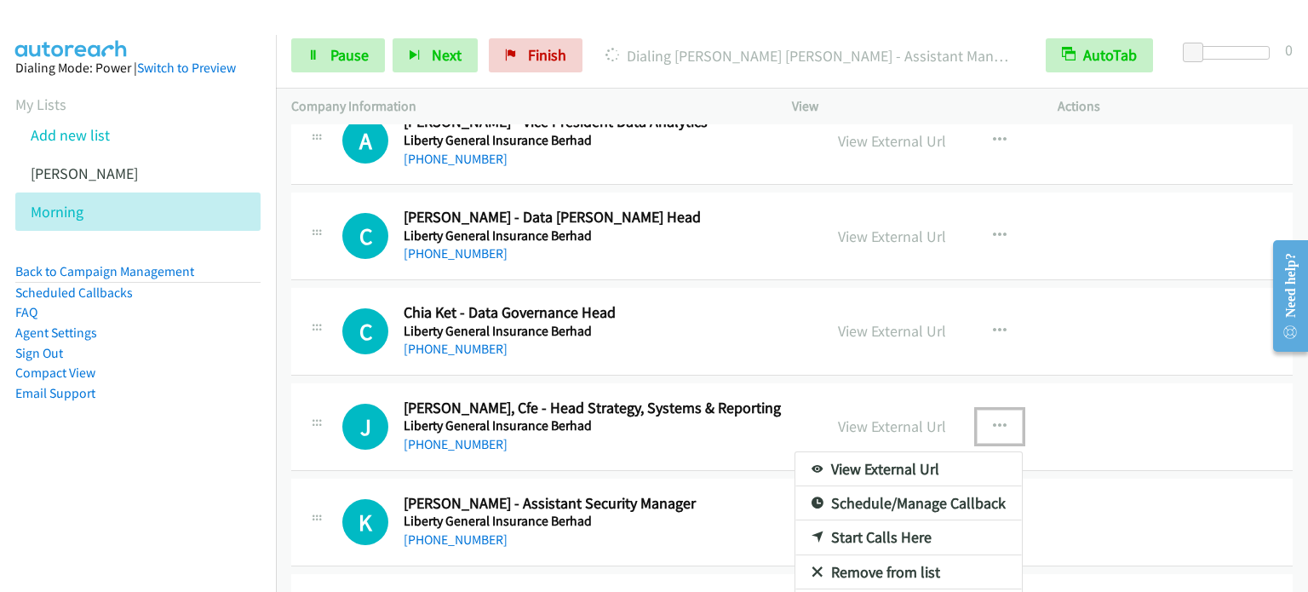
click at [872, 520] on link "Start Calls Here" at bounding box center [908, 537] width 226 height 34
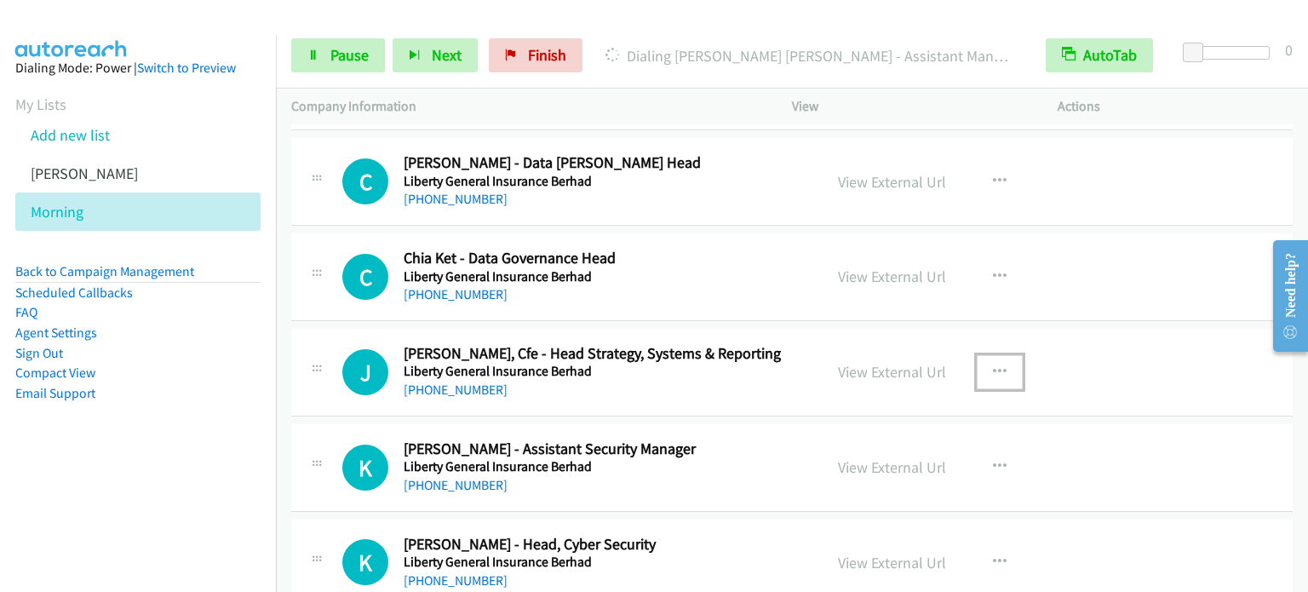
scroll to position [16395, 0]
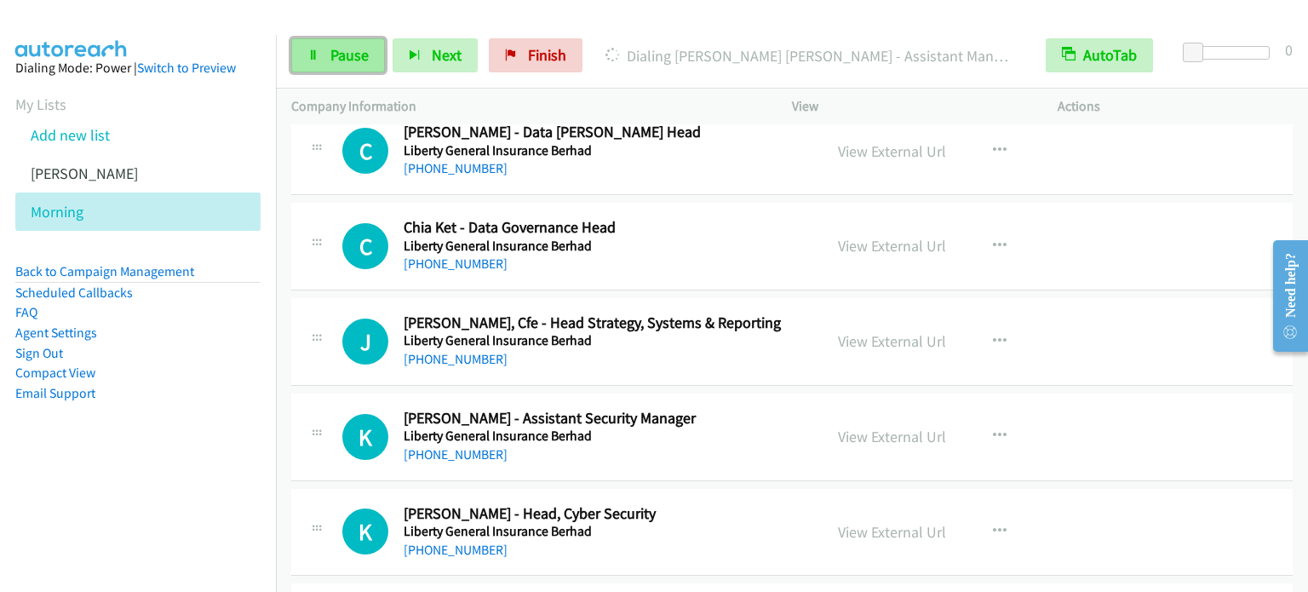
click at [358, 58] on span "Pause" at bounding box center [349, 55] width 38 height 20
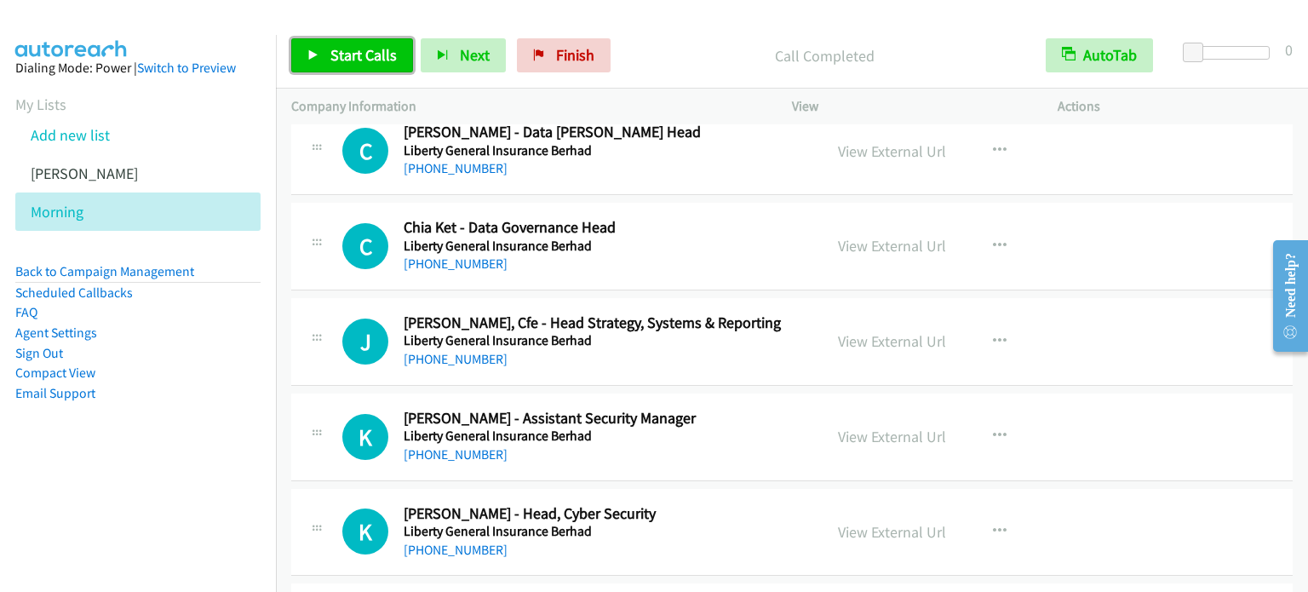
click at [392, 50] on span "Start Calls" at bounding box center [363, 55] width 66 height 20
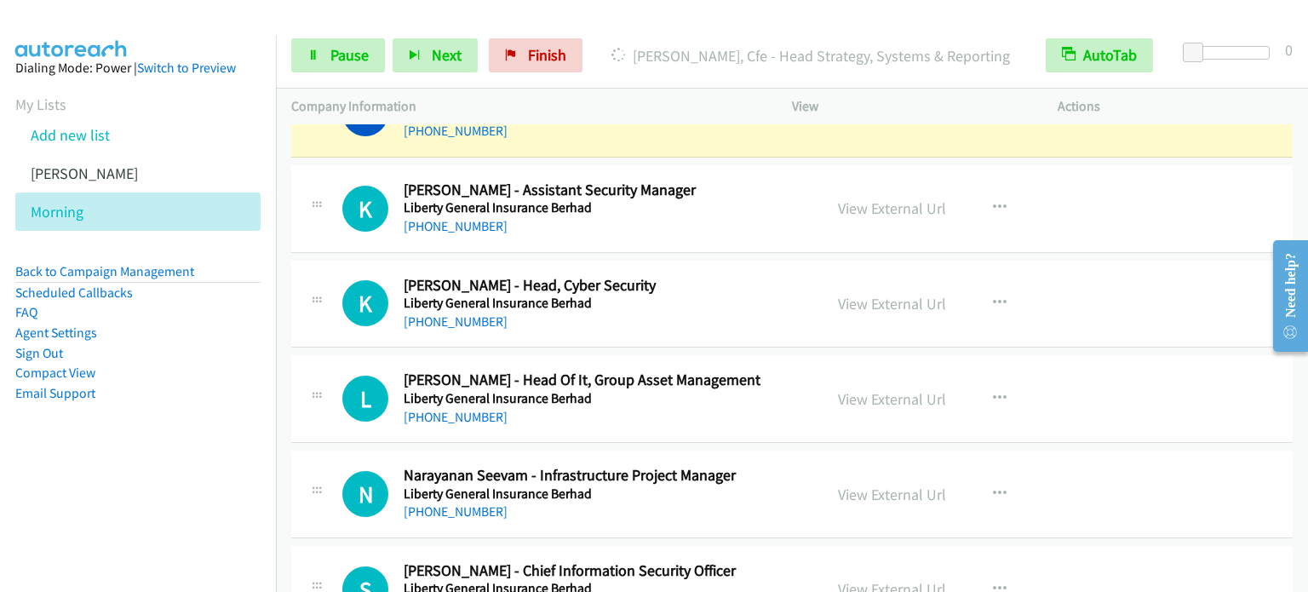
scroll to position [16651, 0]
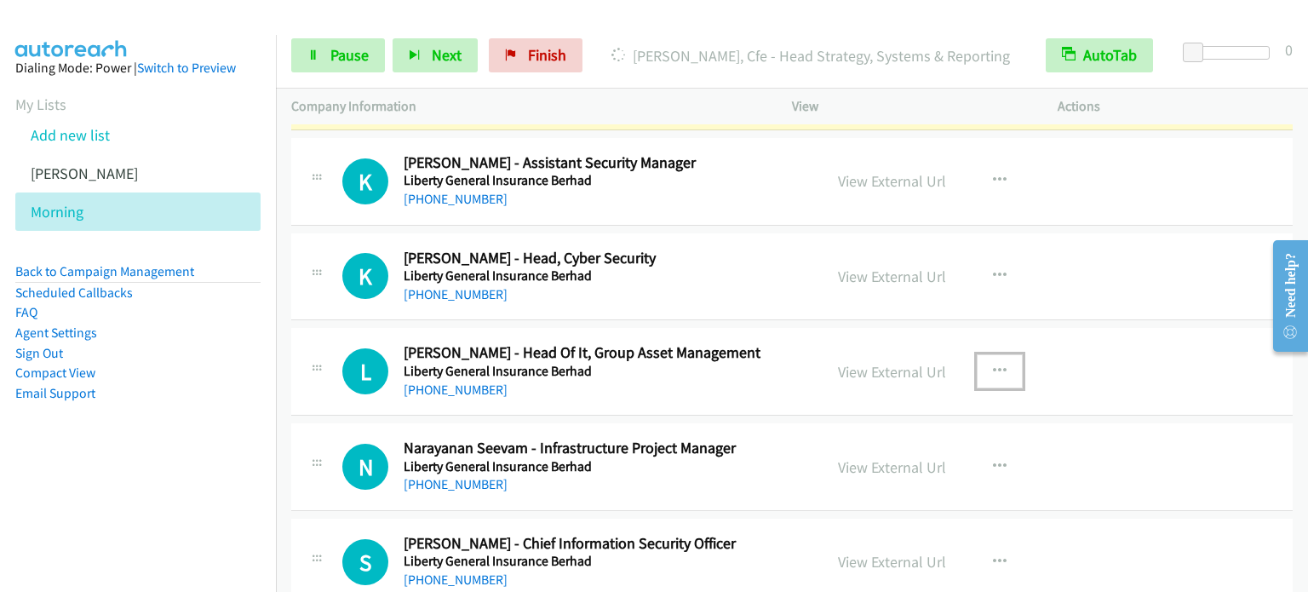
click at [993, 364] on icon "button" at bounding box center [1000, 371] width 14 height 14
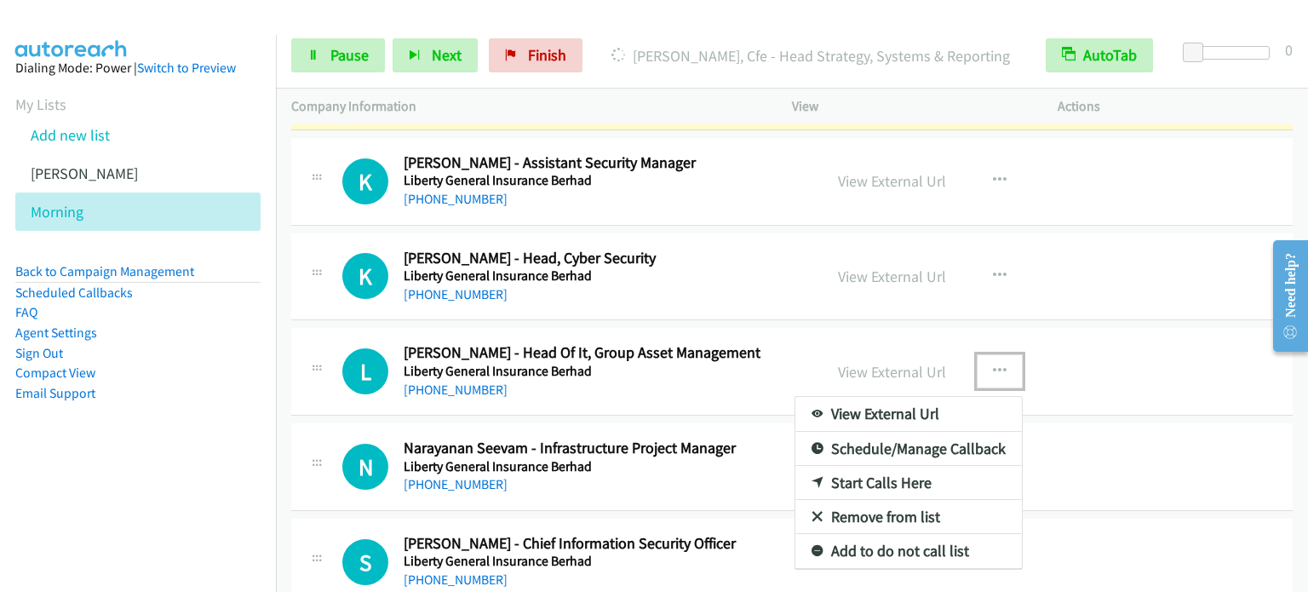
click at [866, 466] on link "Start Calls Here" at bounding box center [908, 483] width 226 height 34
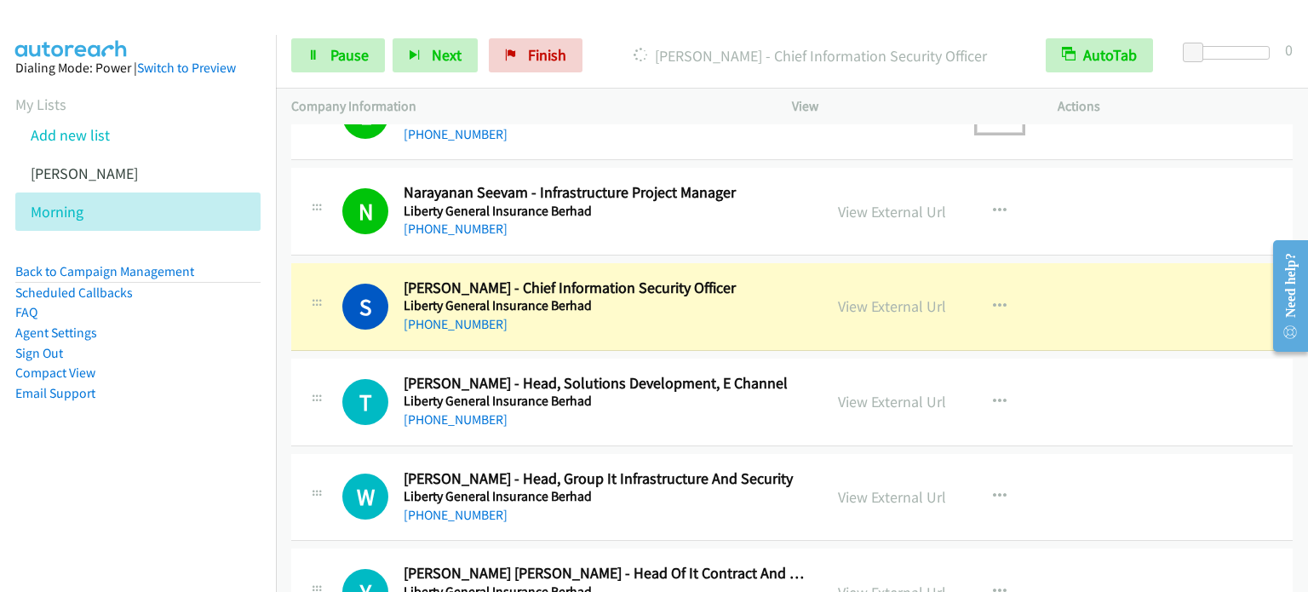
scroll to position [16991, 0]
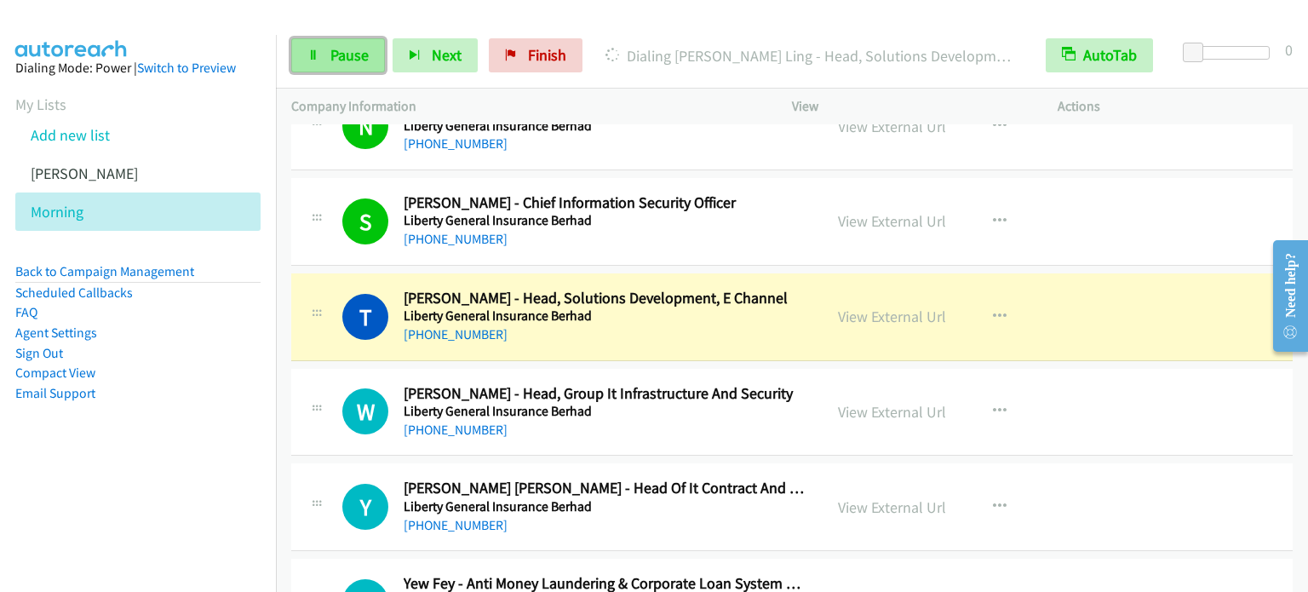
click at [347, 54] on span "Pause" at bounding box center [349, 55] width 38 height 20
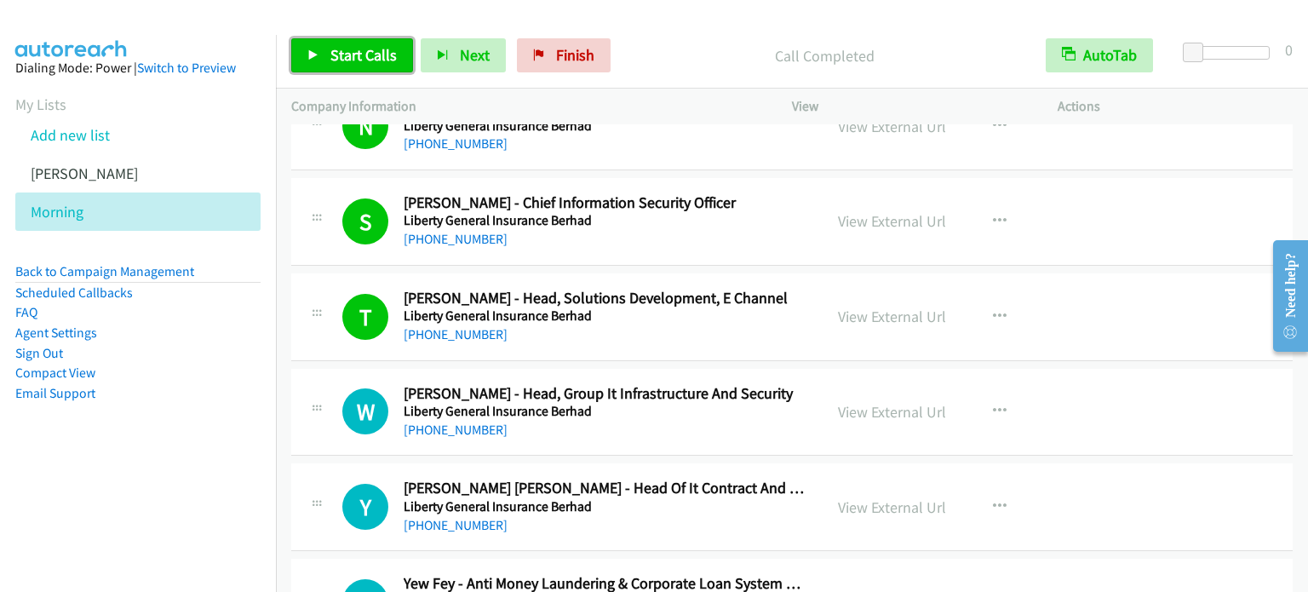
click at [352, 64] on span "Start Calls" at bounding box center [363, 55] width 66 height 20
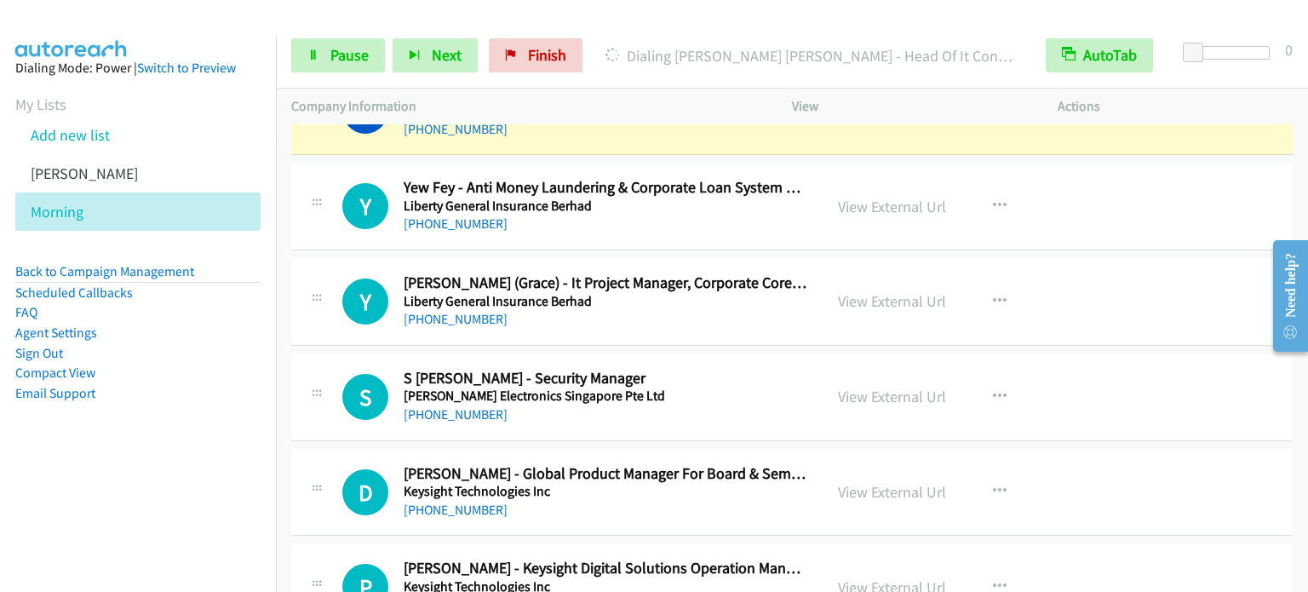
scroll to position [17417, 0]
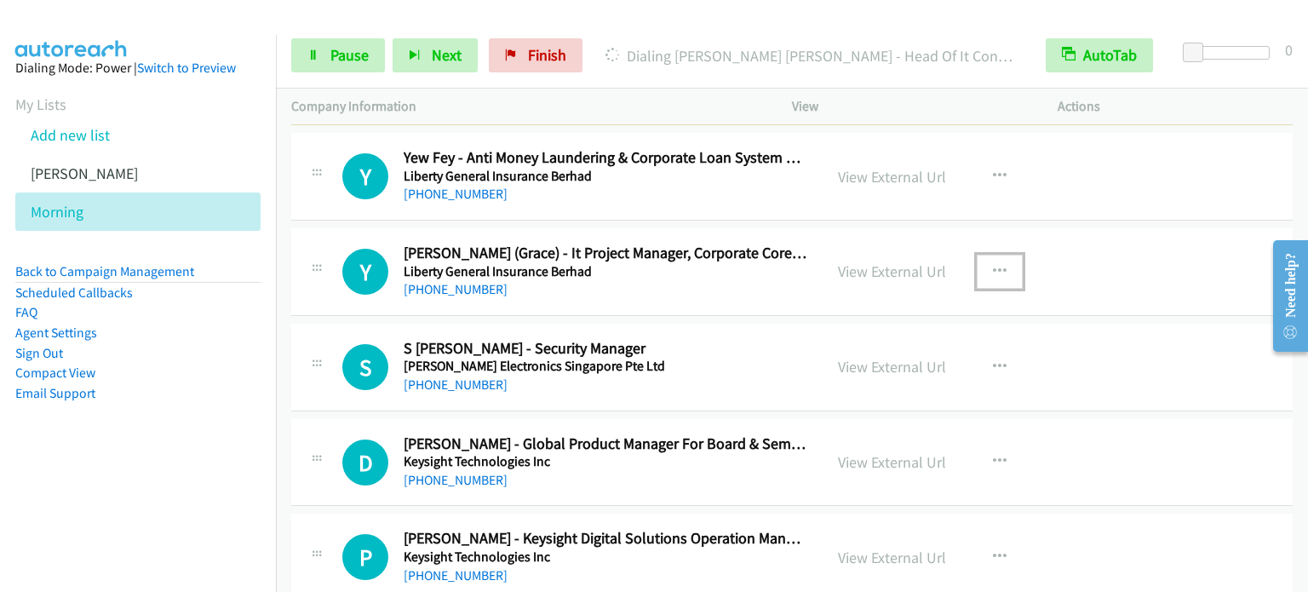
click at [1003, 255] on button "button" at bounding box center [1000, 272] width 46 height 34
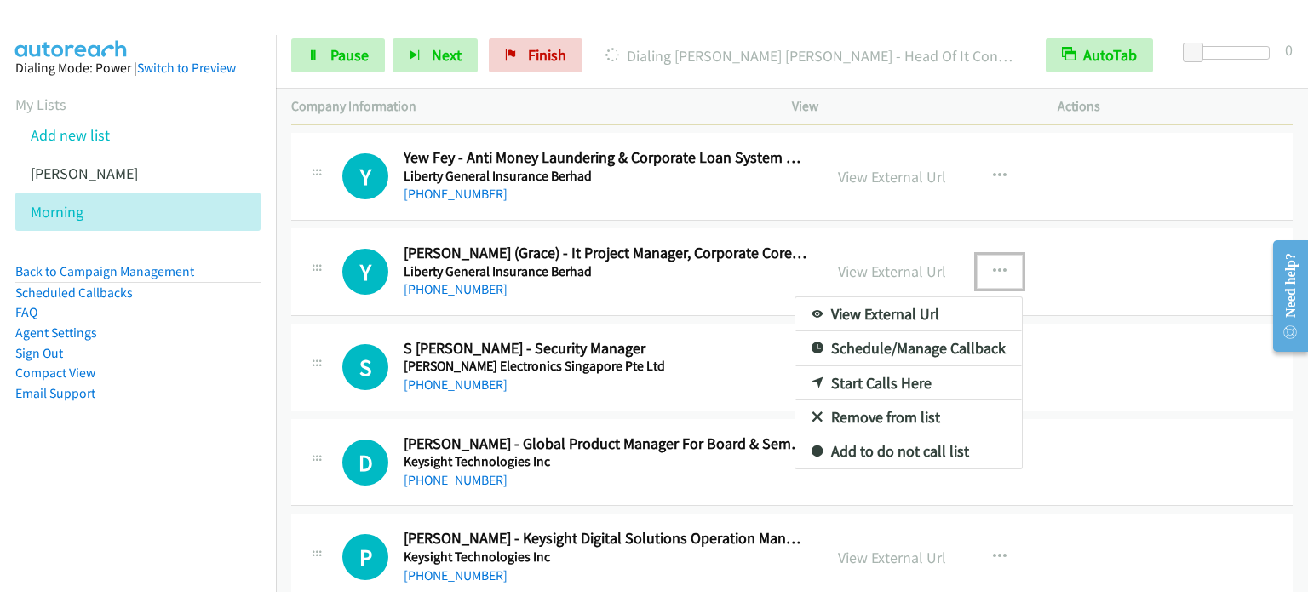
click at [920, 366] on link "Start Calls Here" at bounding box center [908, 383] width 226 height 34
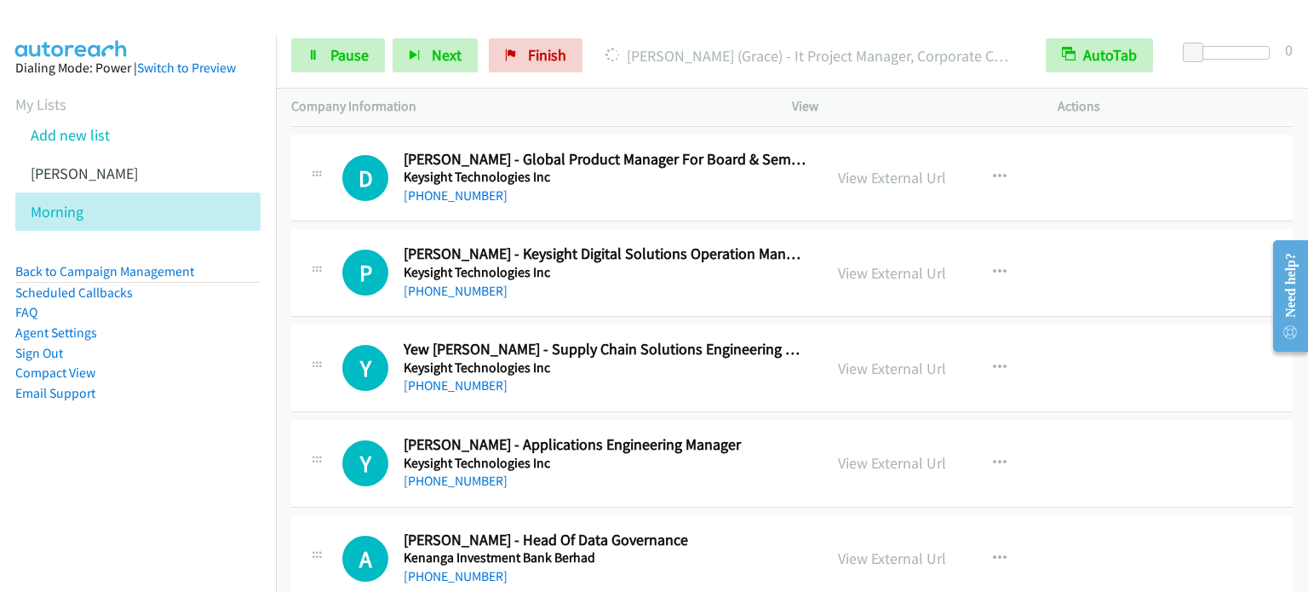
scroll to position [17673, 0]
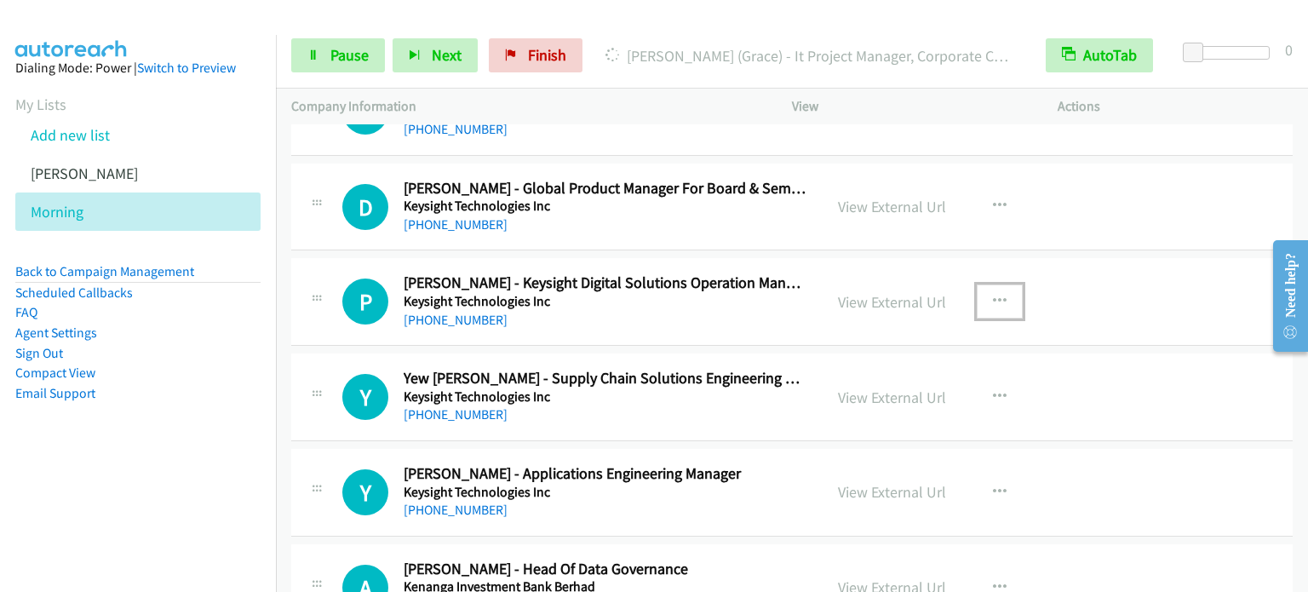
click at [993, 295] on icon "button" at bounding box center [1000, 302] width 14 height 14
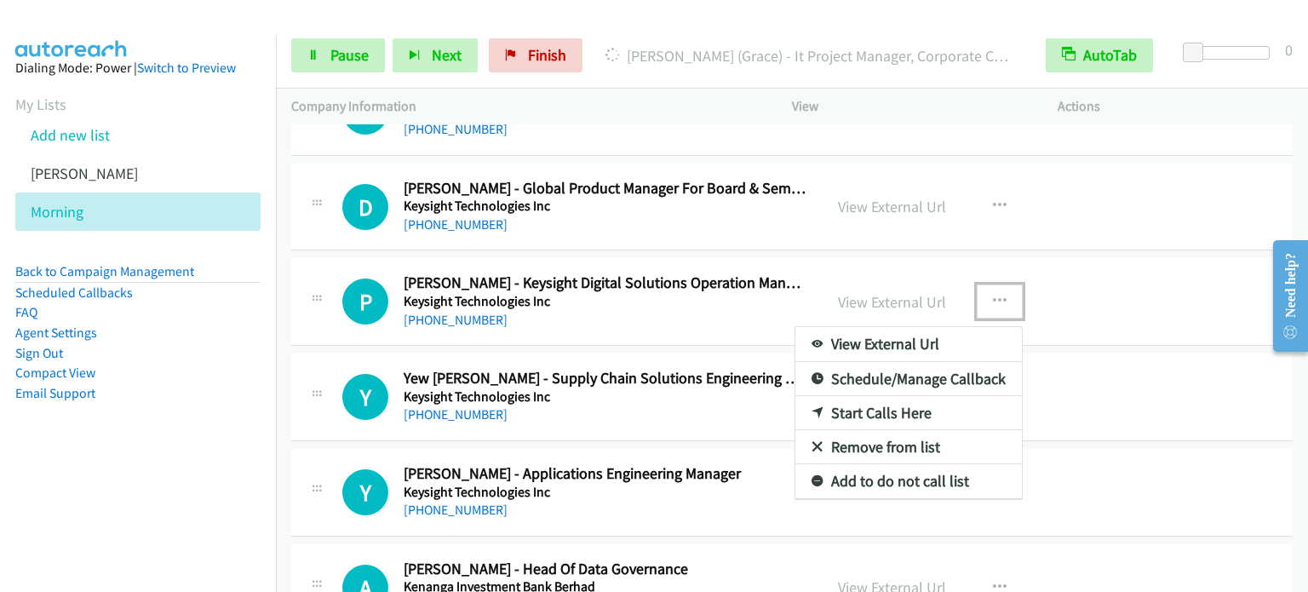
click at [865, 396] on link "Start Calls Here" at bounding box center [908, 413] width 226 height 34
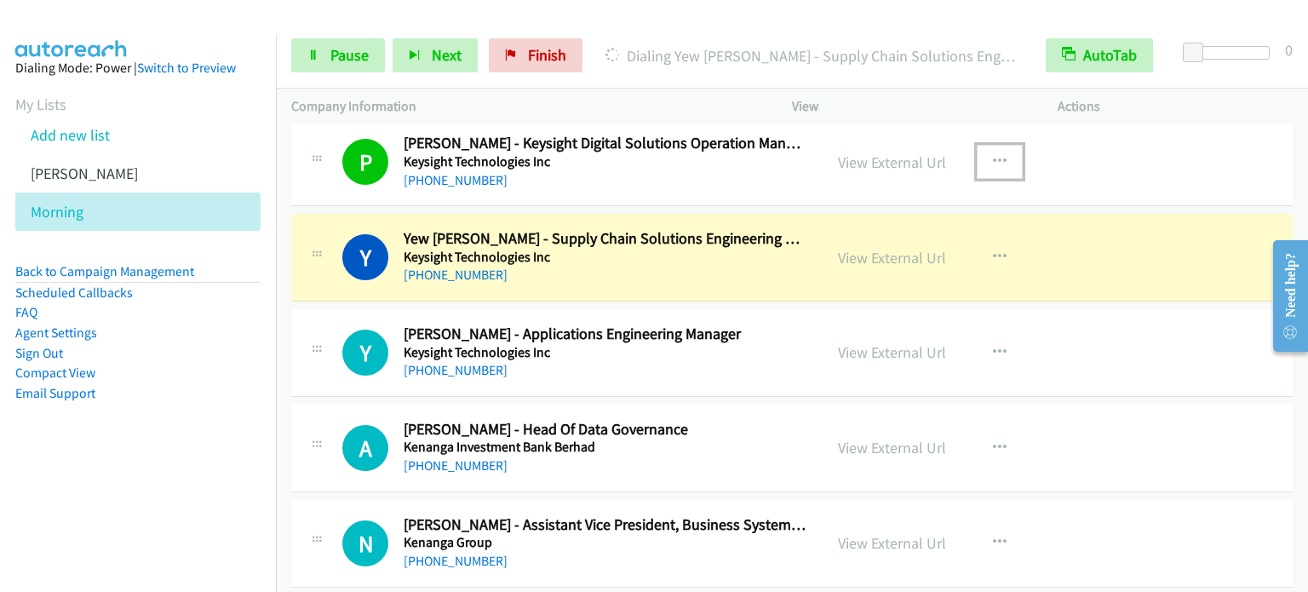
scroll to position [17843, 0]
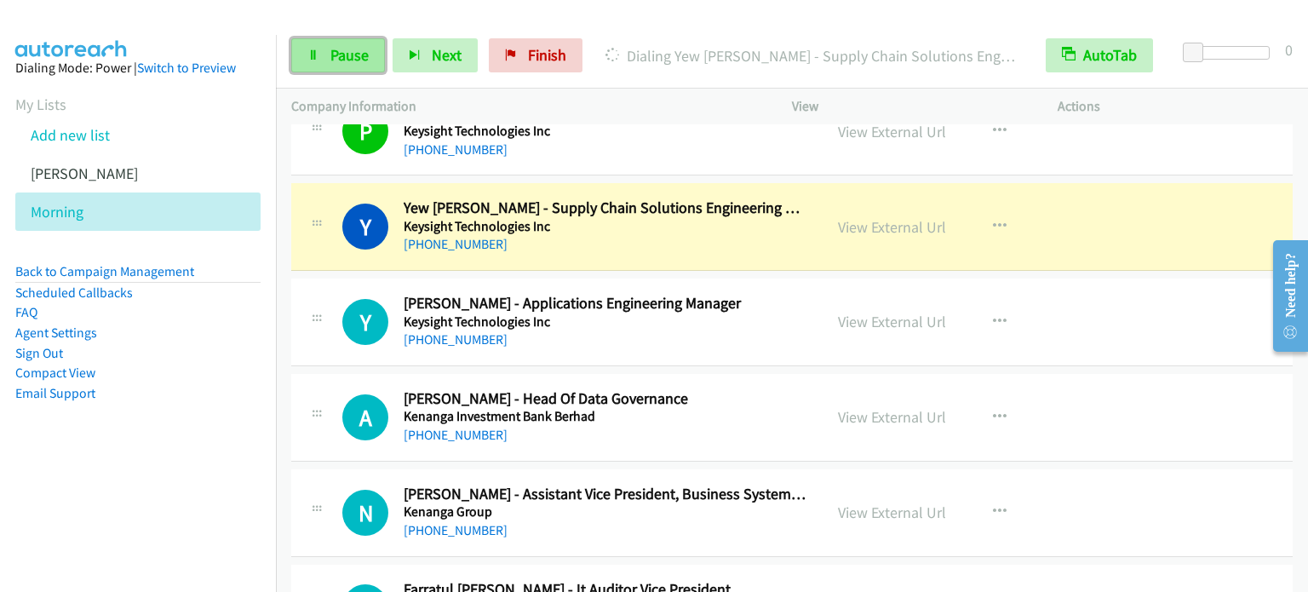
click at [368, 49] on link "Pause" at bounding box center [338, 55] width 94 height 34
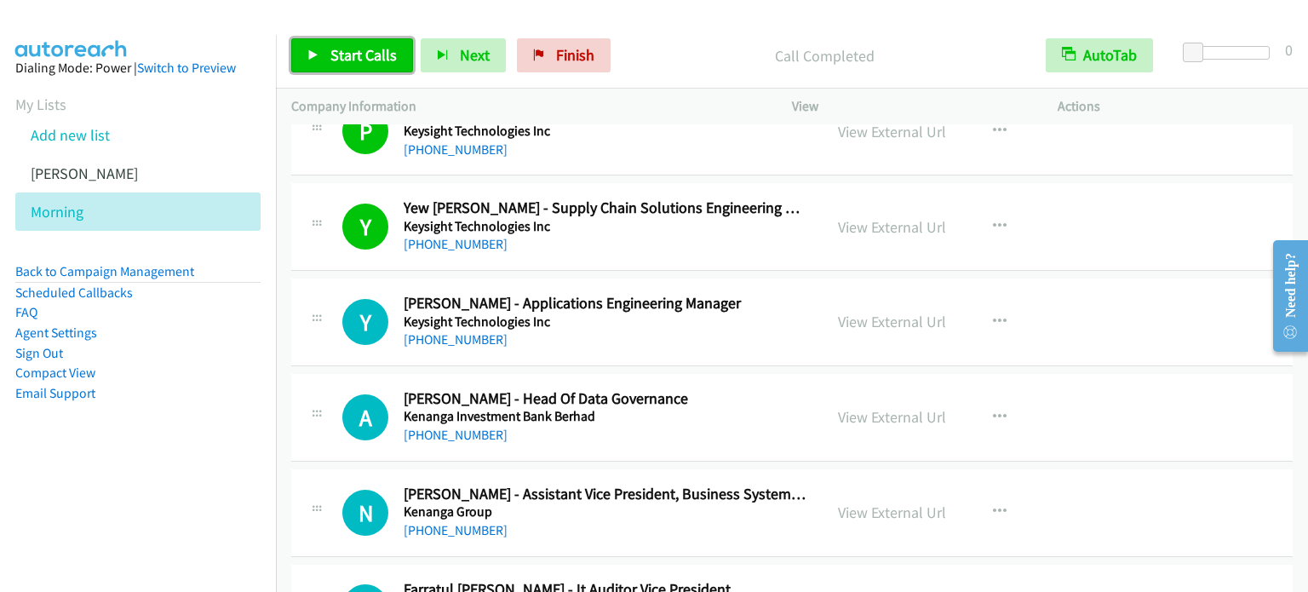
click at [349, 46] on span "Start Calls" at bounding box center [363, 55] width 66 height 20
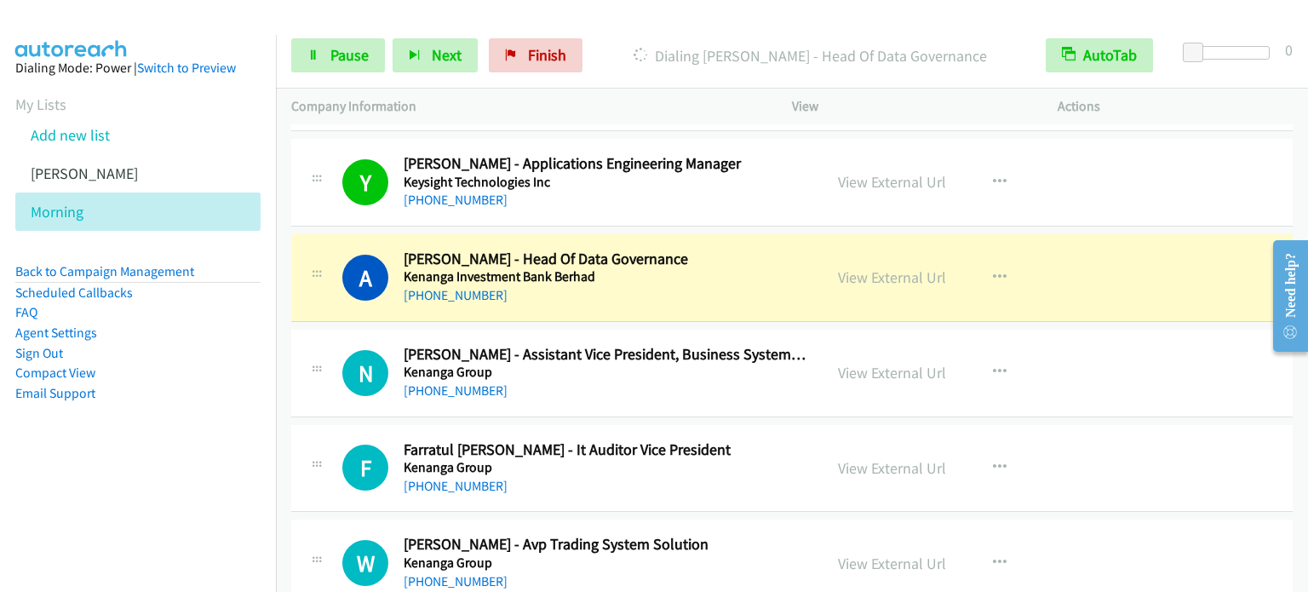
scroll to position [18013, 0]
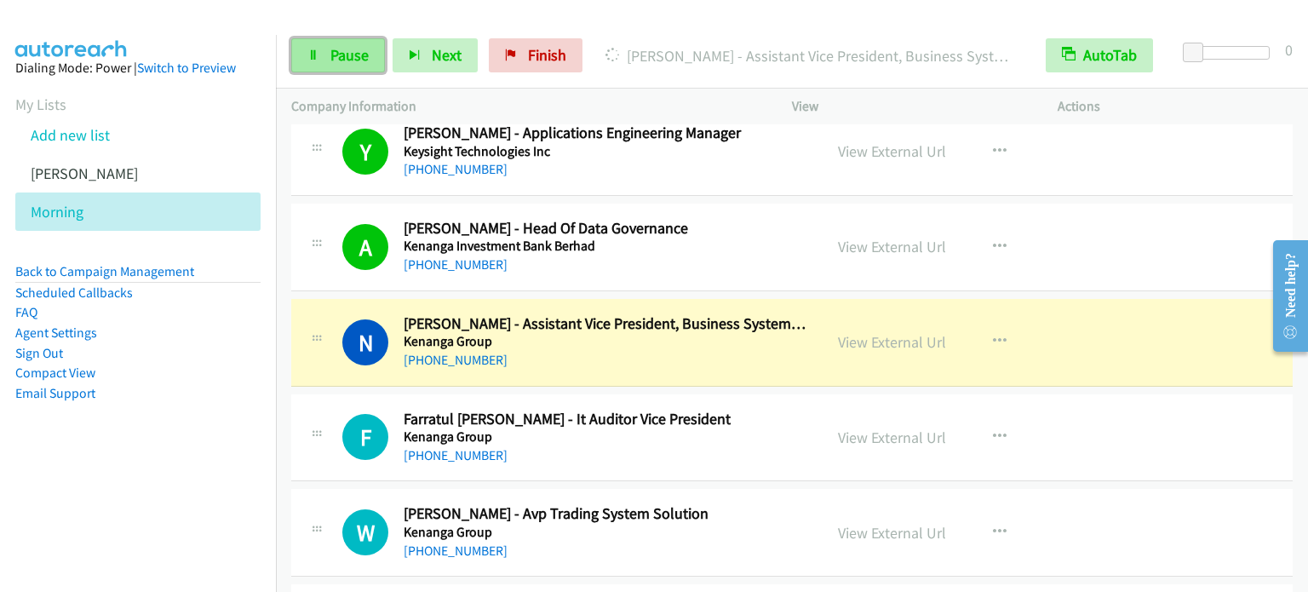
click at [348, 55] on span "Pause" at bounding box center [349, 55] width 38 height 20
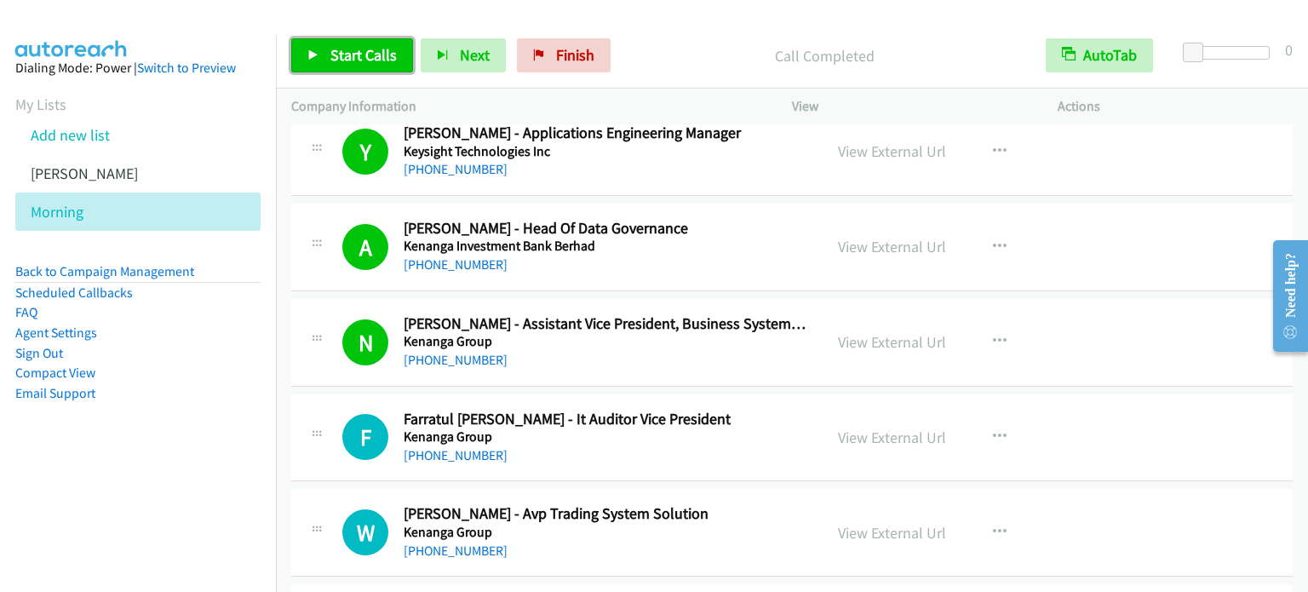
click at [381, 48] on span "Start Calls" at bounding box center [363, 55] width 66 height 20
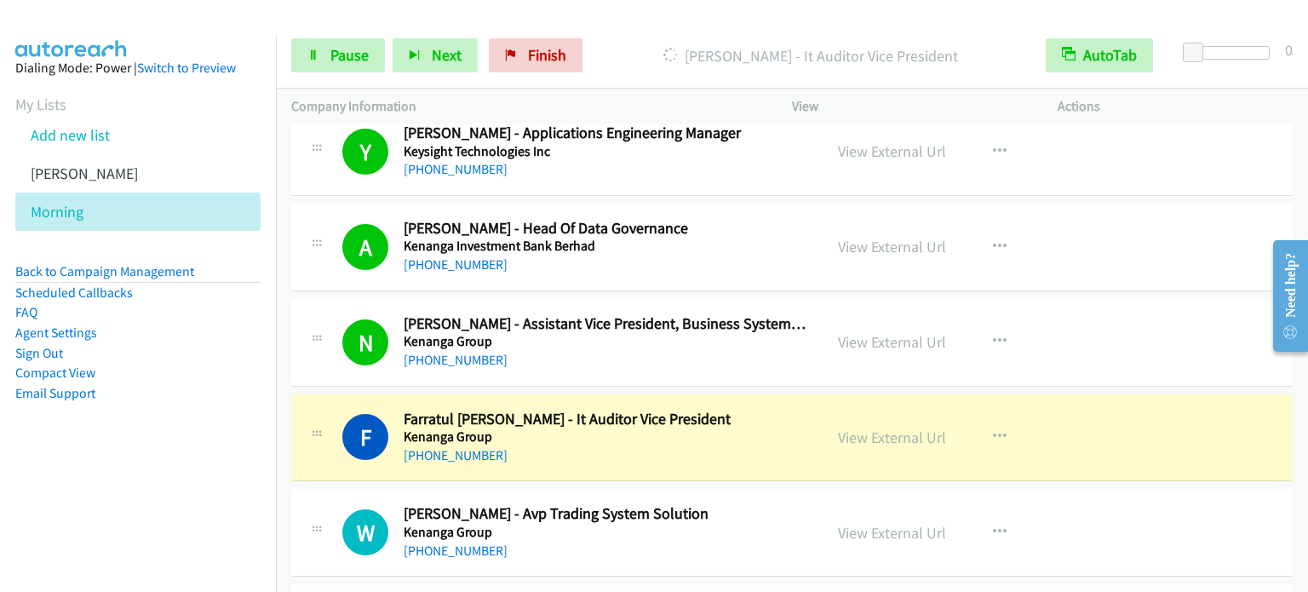
scroll to position [18183, 0]
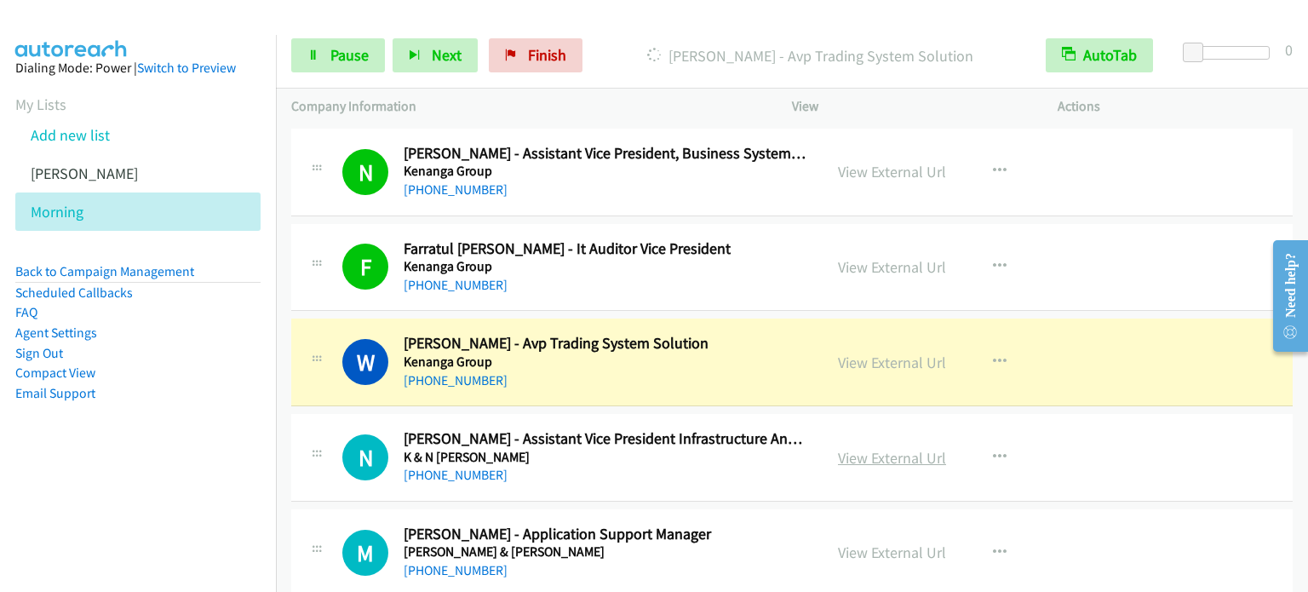
drag, startPoint x: 282, startPoint y: 260, endPoint x: 882, endPoint y: 418, distance: 620.8
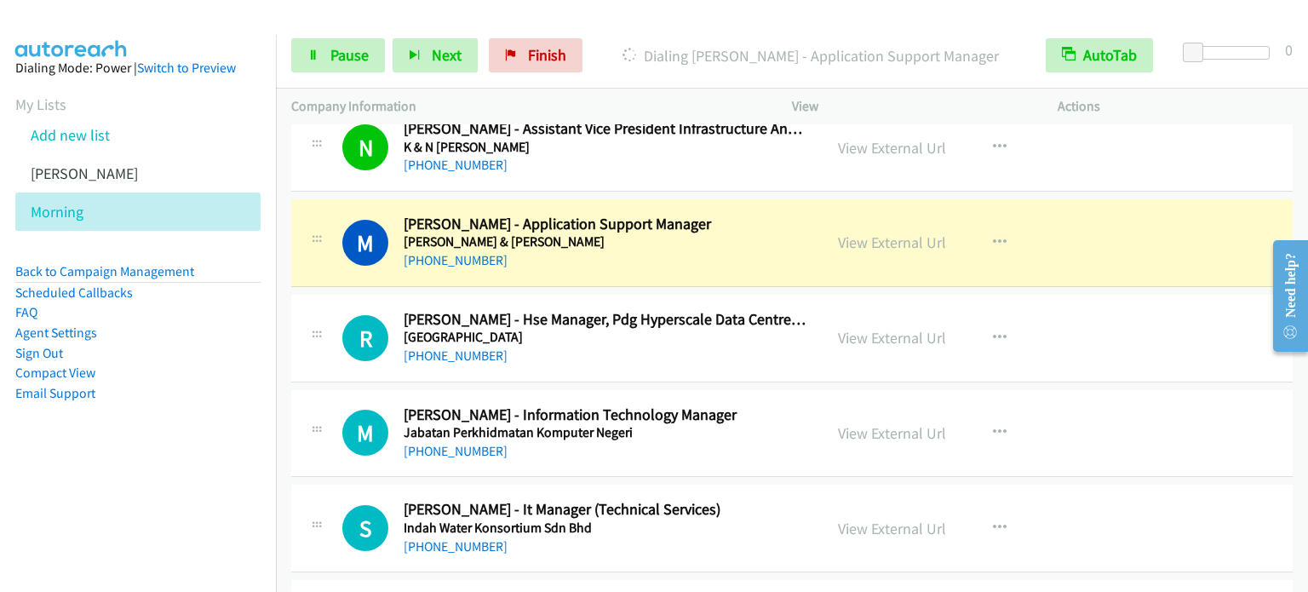
scroll to position [18524, 0]
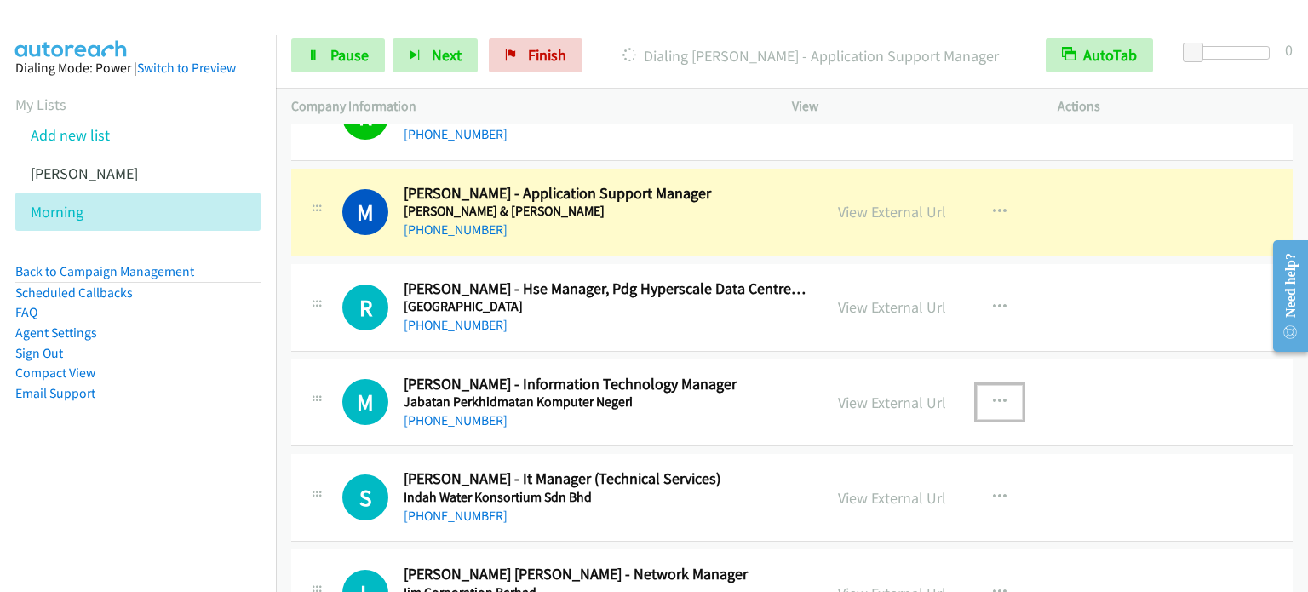
click at [1001, 385] on button "button" at bounding box center [1000, 402] width 46 height 34
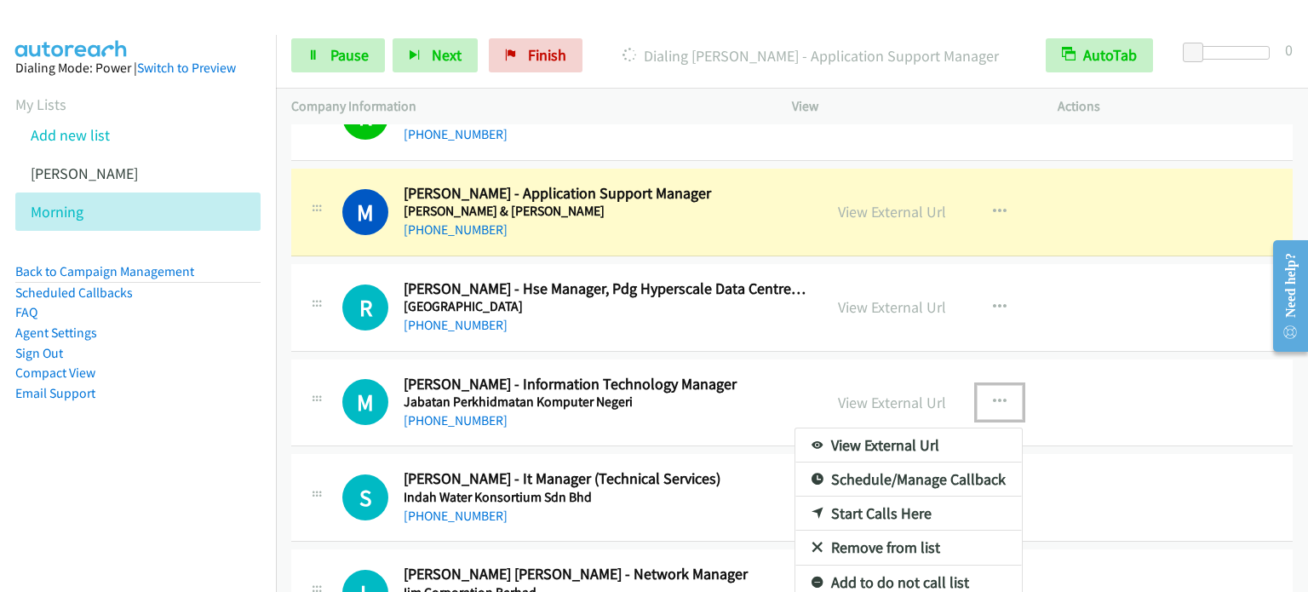
click at [889, 496] on link "Start Calls Here" at bounding box center [908, 513] width 226 height 34
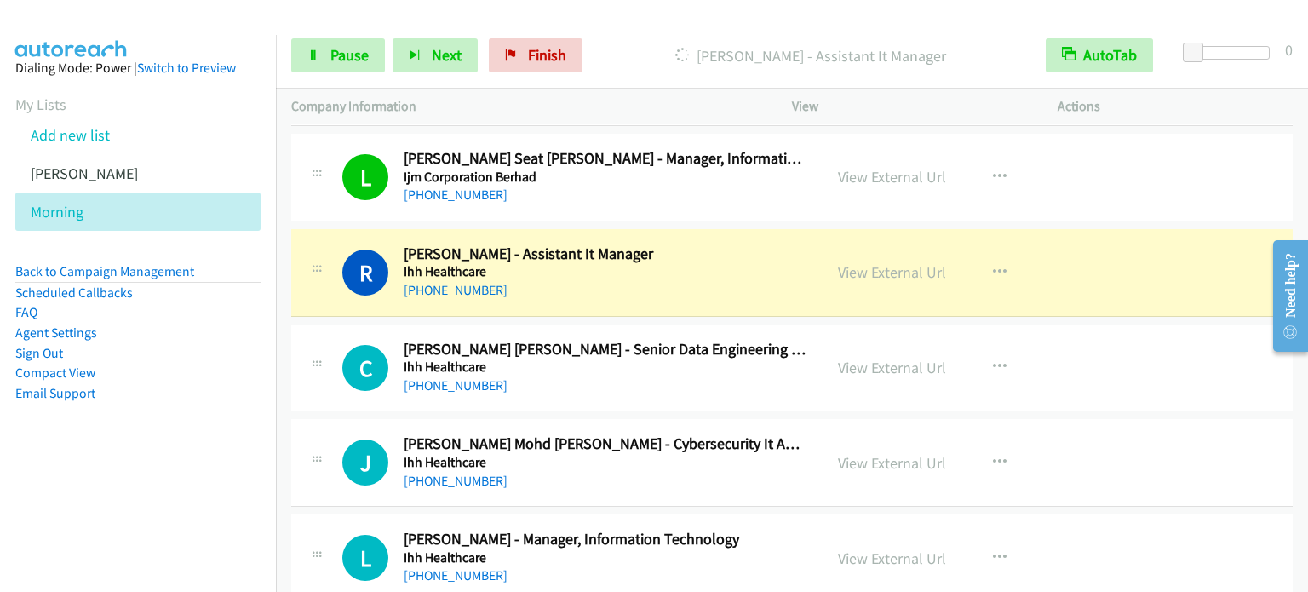
scroll to position [19120, 0]
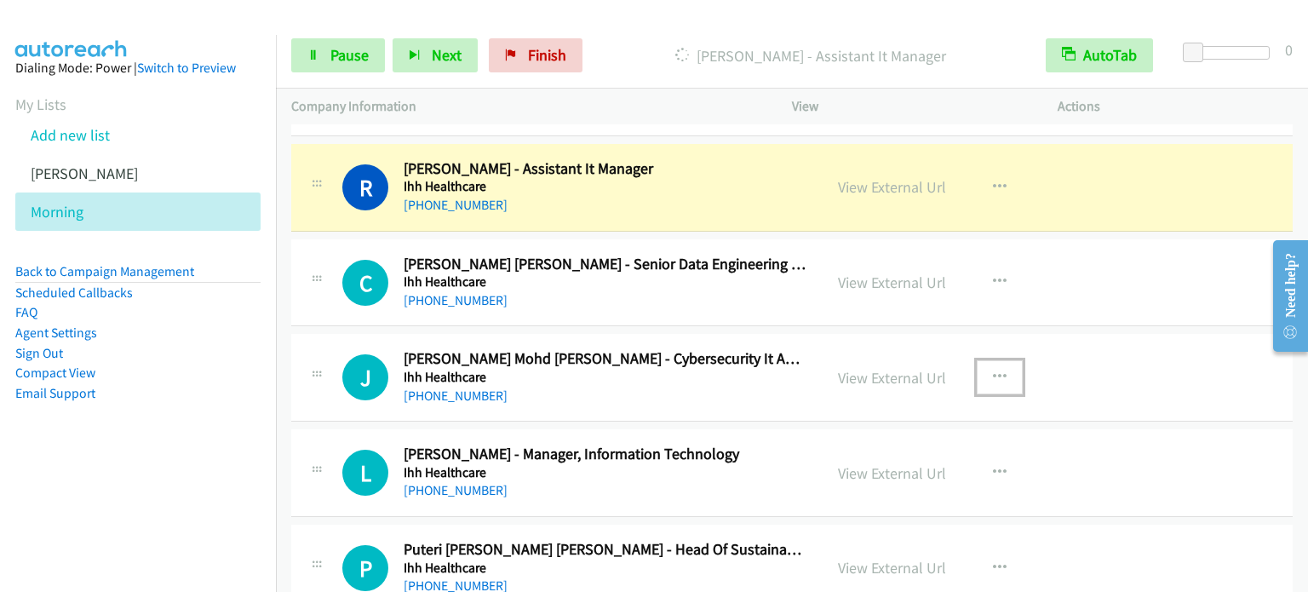
click at [999, 360] on button "button" at bounding box center [1000, 377] width 46 height 34
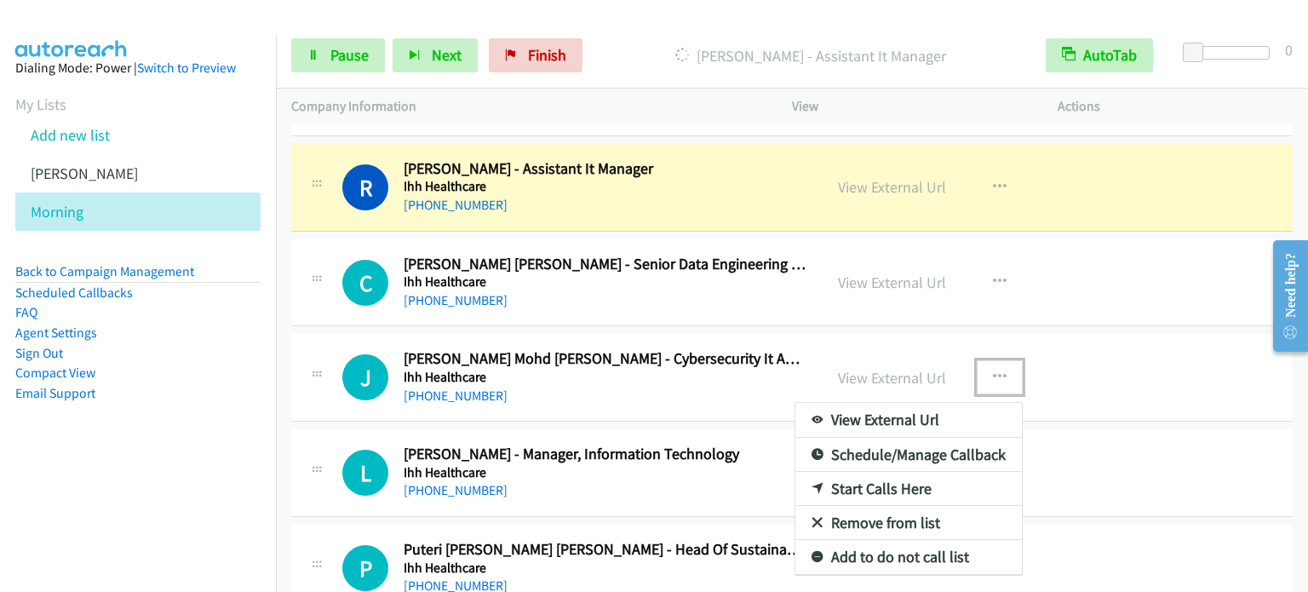
click at [283, 272] on div at bounding box center [654, 296] width 1308 height 592
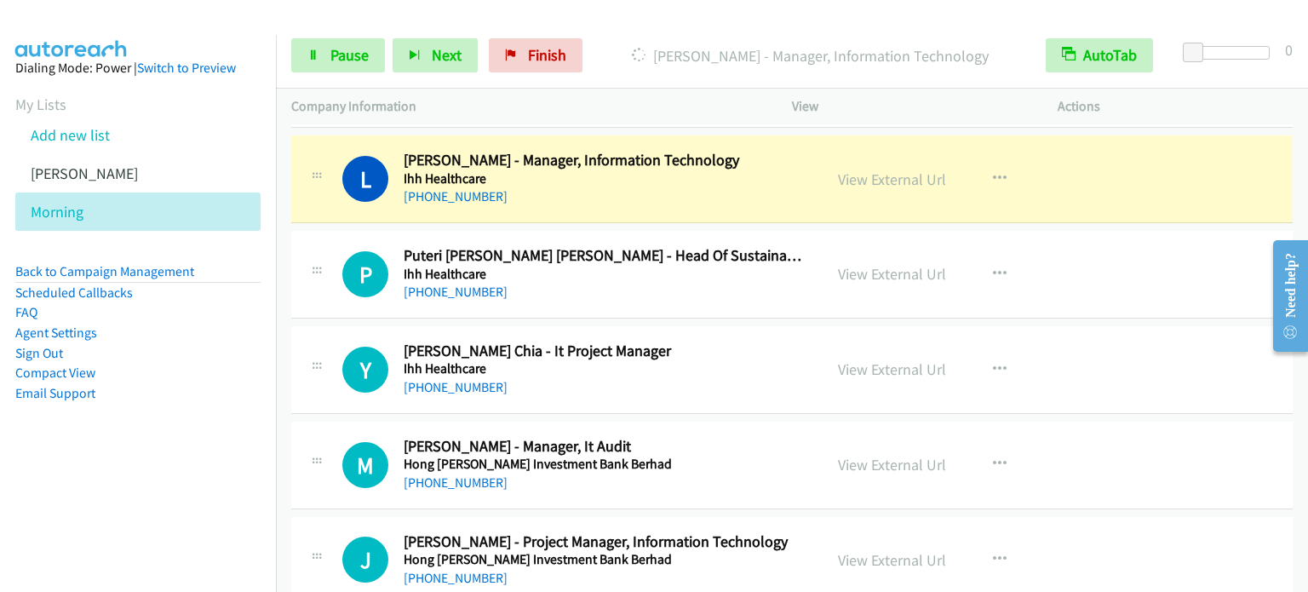
scroll to position [19415, 0]
click at [995, 362] on icon "button" at bounding box center [1000, 369] width 14 height 14
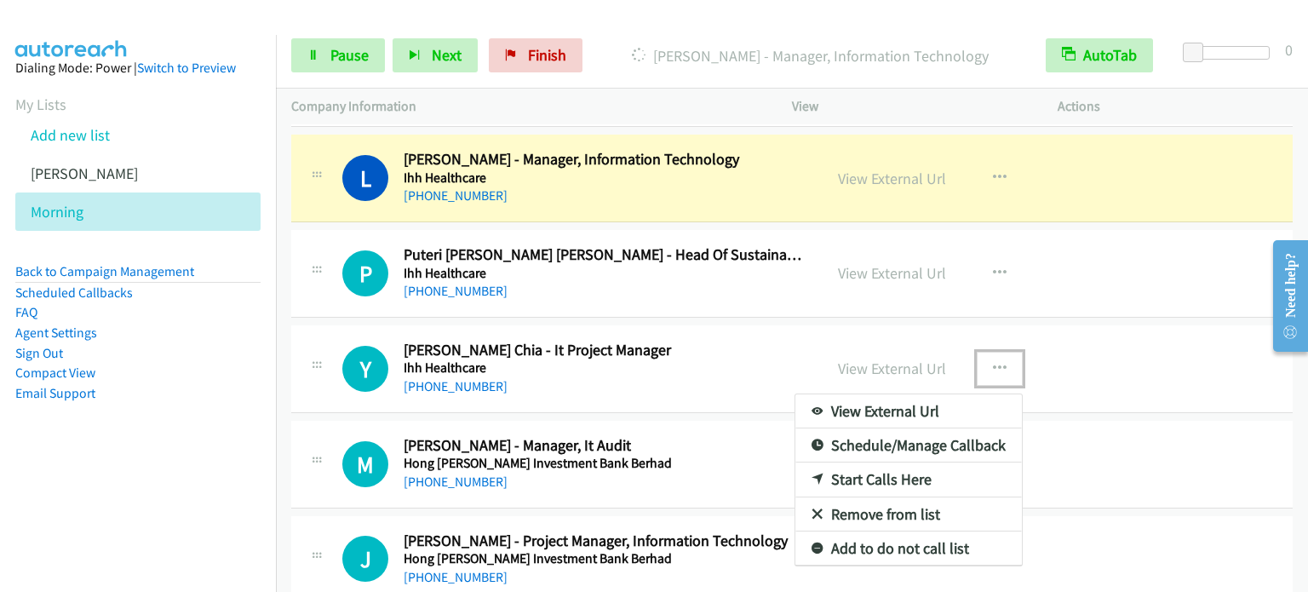
click at [885, 462] on link "Start Calls Here" at bounding box center [908, 479] width 226 height 34
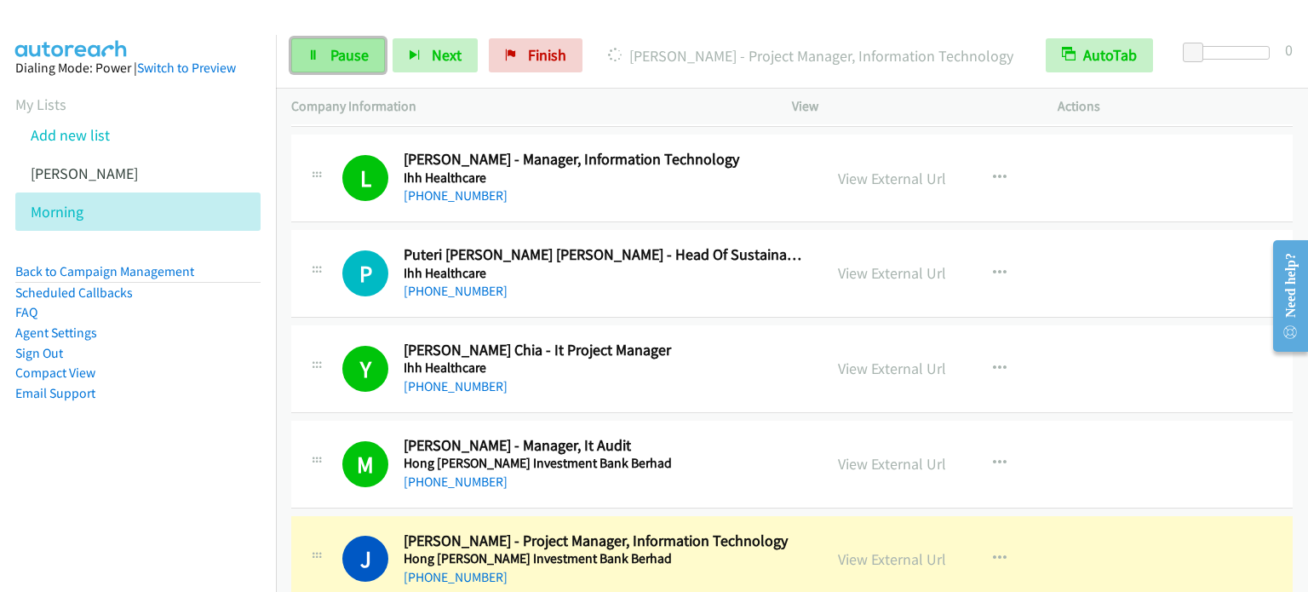
click at [340, 54] on span "Pause" at bounding box center [349, 55] width 38 height 20
